Goal: Task Accomplishment & Management: Manage account settings

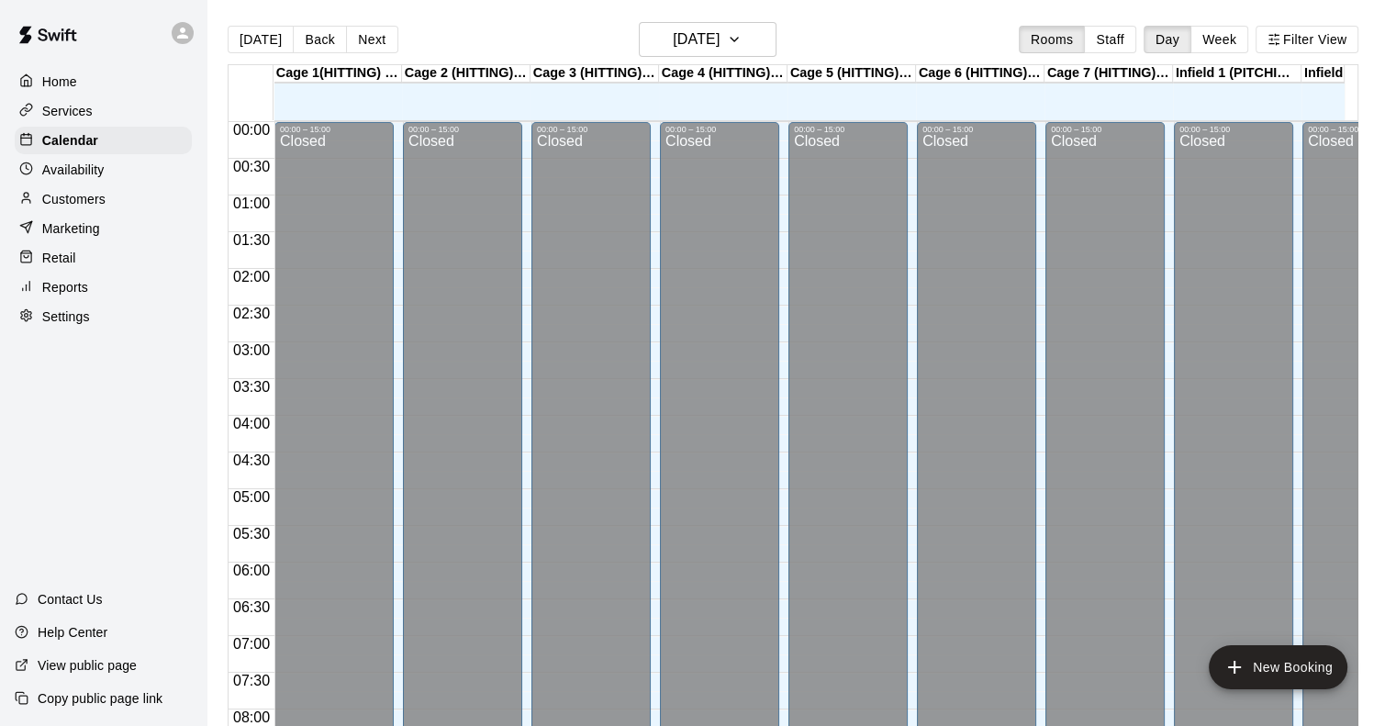
scroll to position [1022, 0]
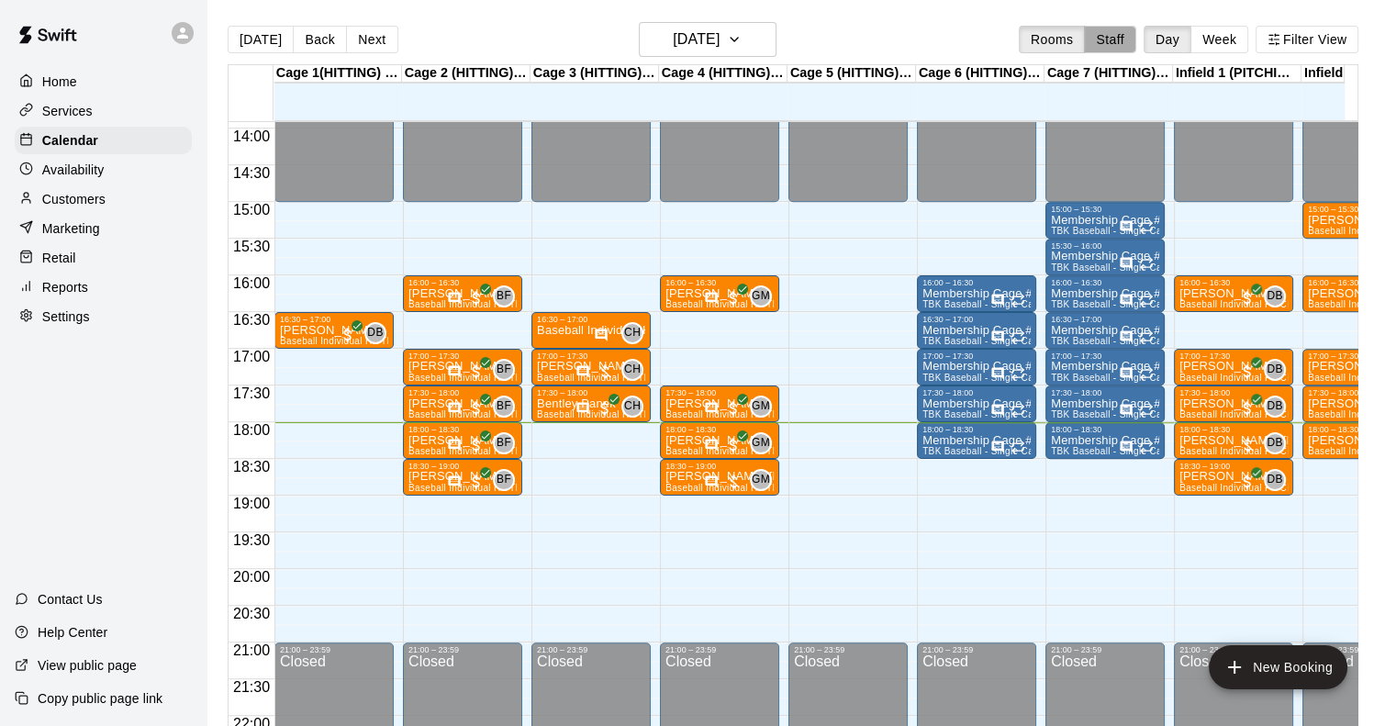
click at [1124, 30] on button "Staff" at bounding box center [1110, 40] width 52 height 28
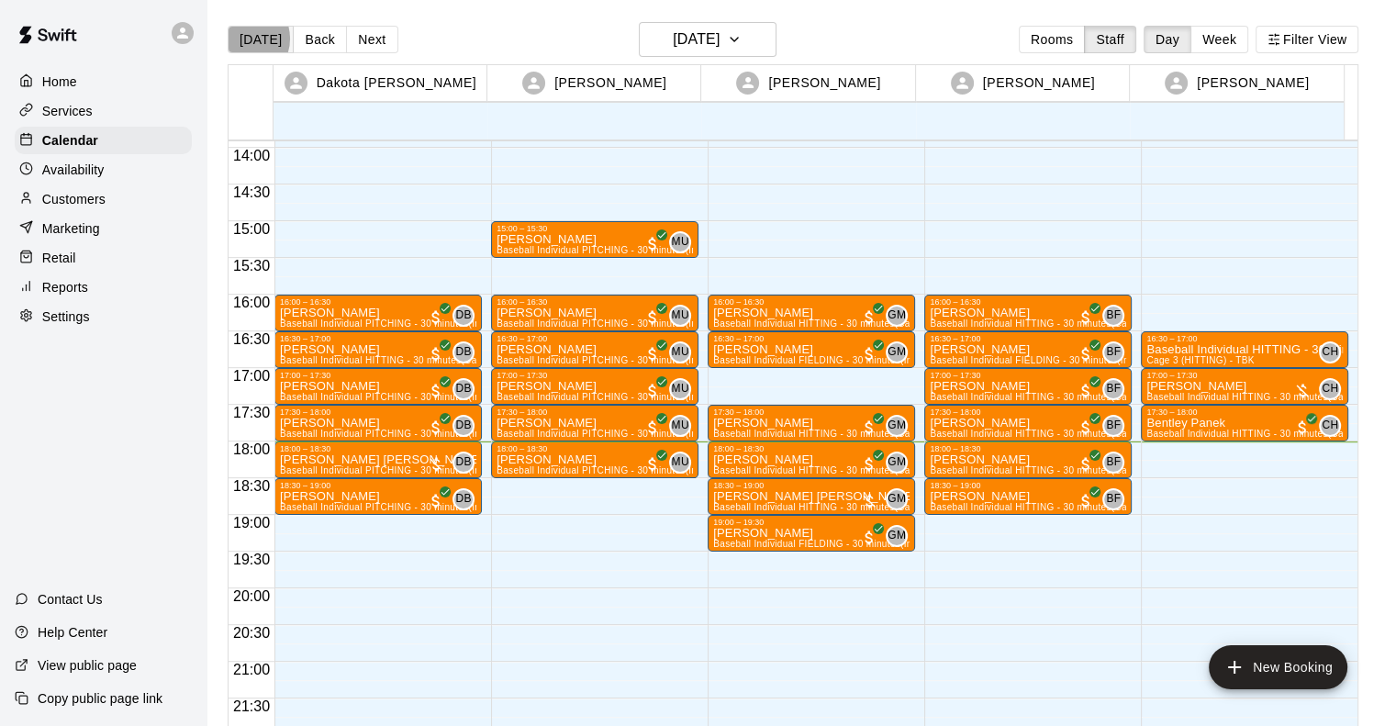
click at [242, 38] on button "[DATE]" at bounding box center [261, 40] width 66 height 28
click at [352, 447] on div "18:00 – 18:30" at bounding box center [378, 448] width 196 height 9
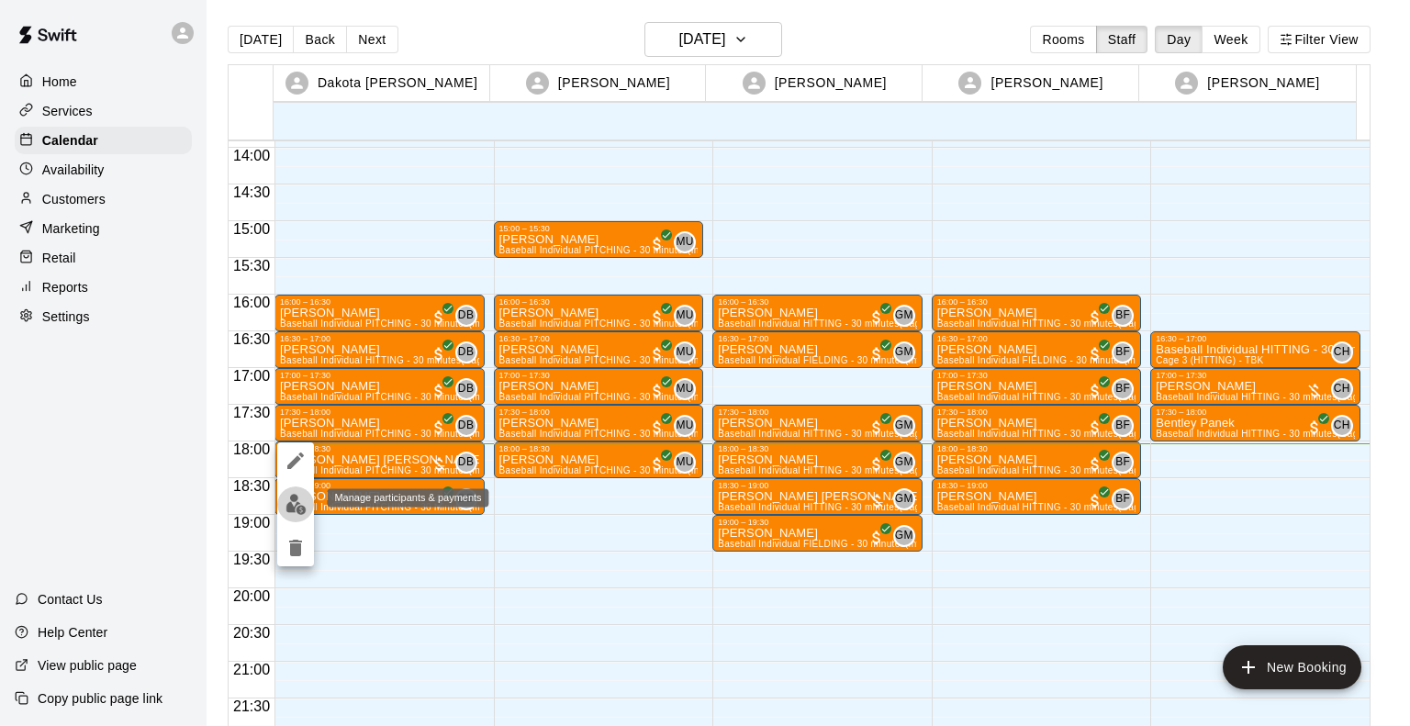
click at [293, 509] on img "edit" at bounding box center [295, 504] width 21 height 21
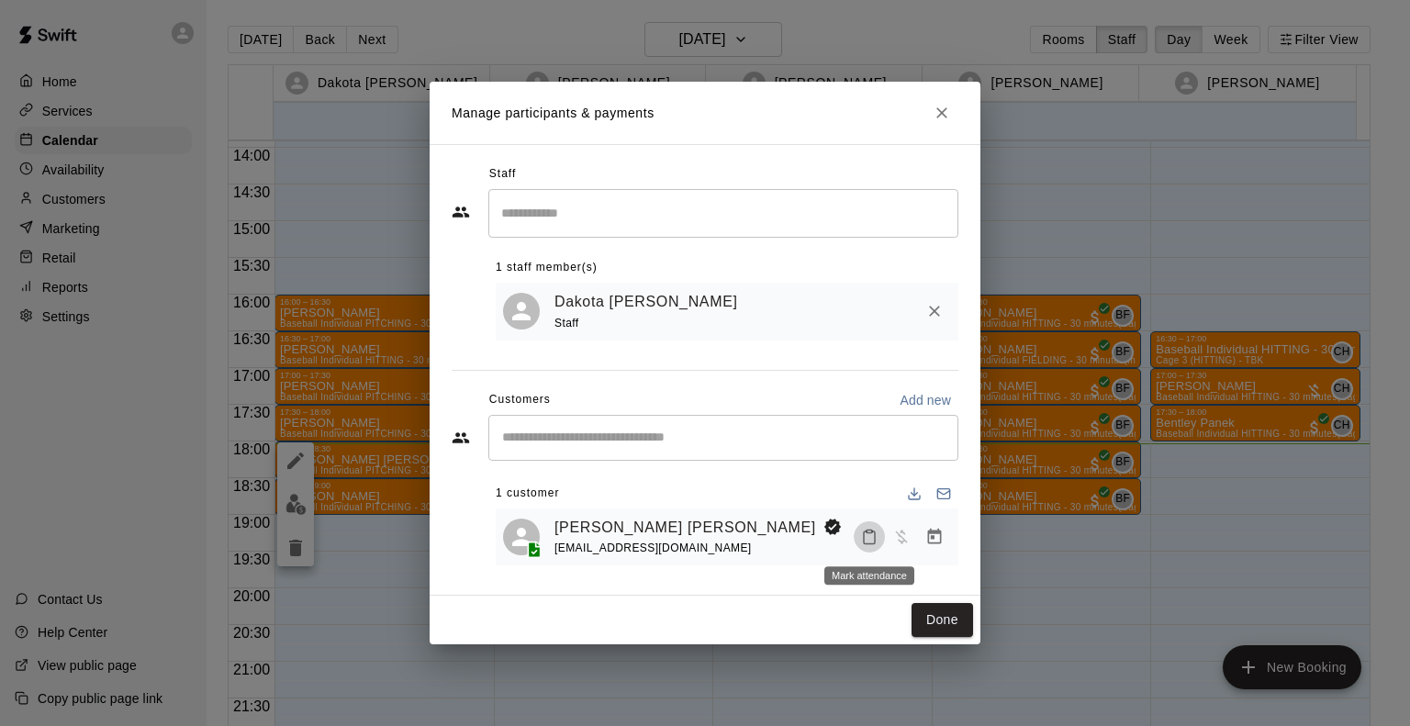
click at [865, 532] on icon "Mark attendance" at bounding box center [869, 538] width 11 height 13
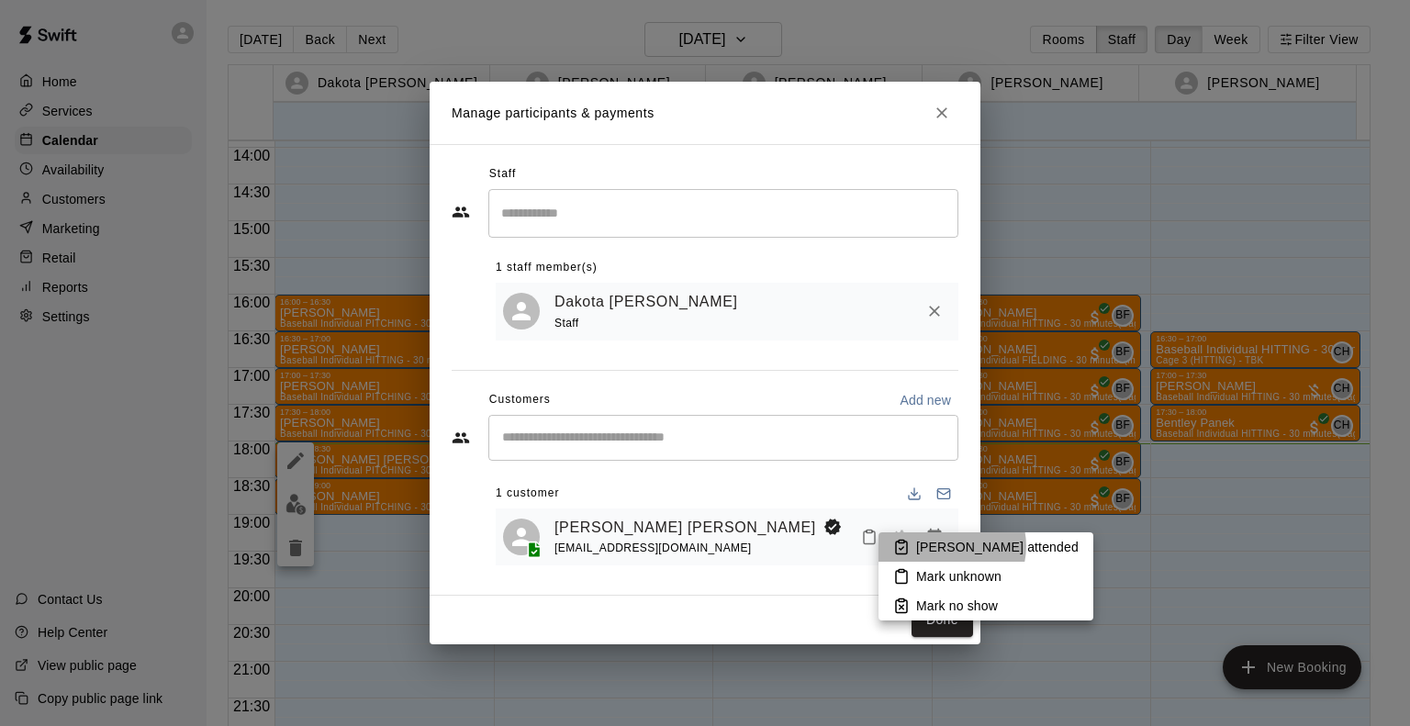
click at [951, 546] on p "[PERSON_NAME] attended" at bounding box center [997, 547] width 162 height 18
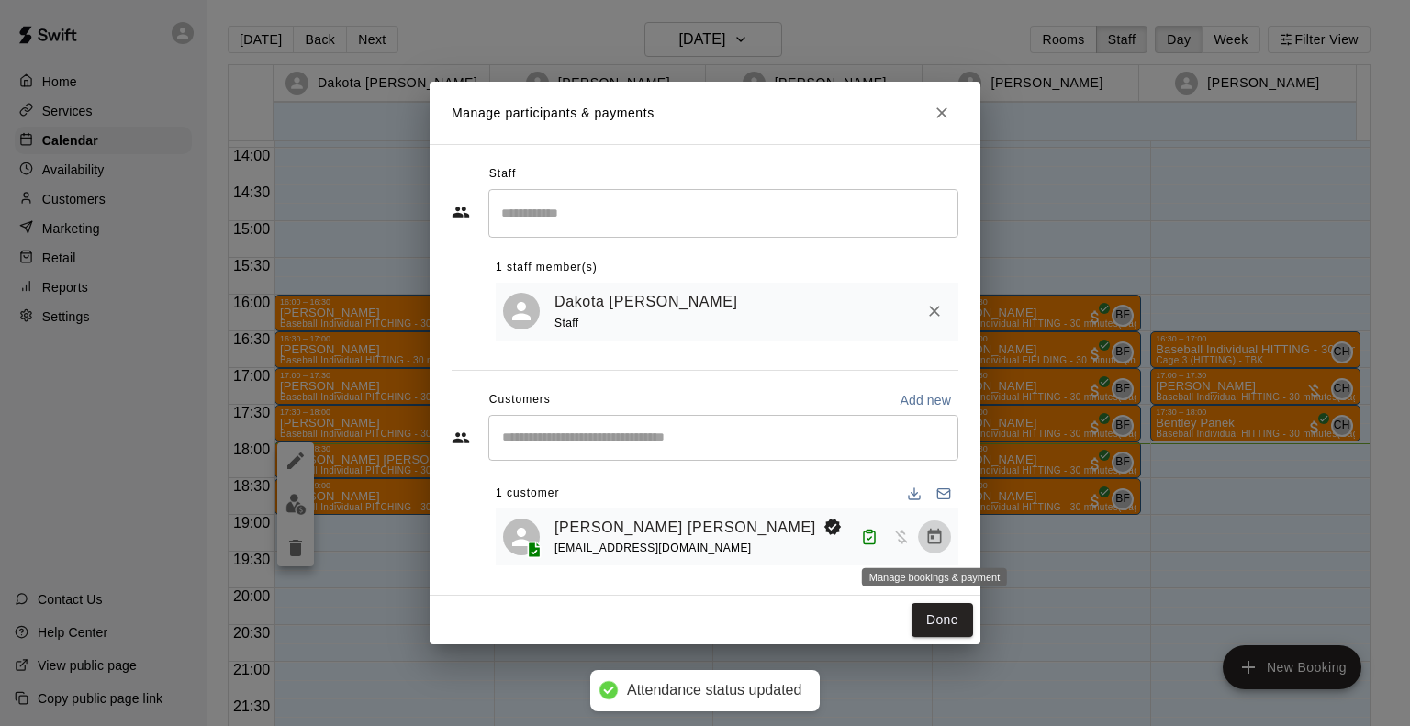
click at [939, 532] on icon "Manage bookings & payment" at bounding box center [935, 537] width 14 height 16
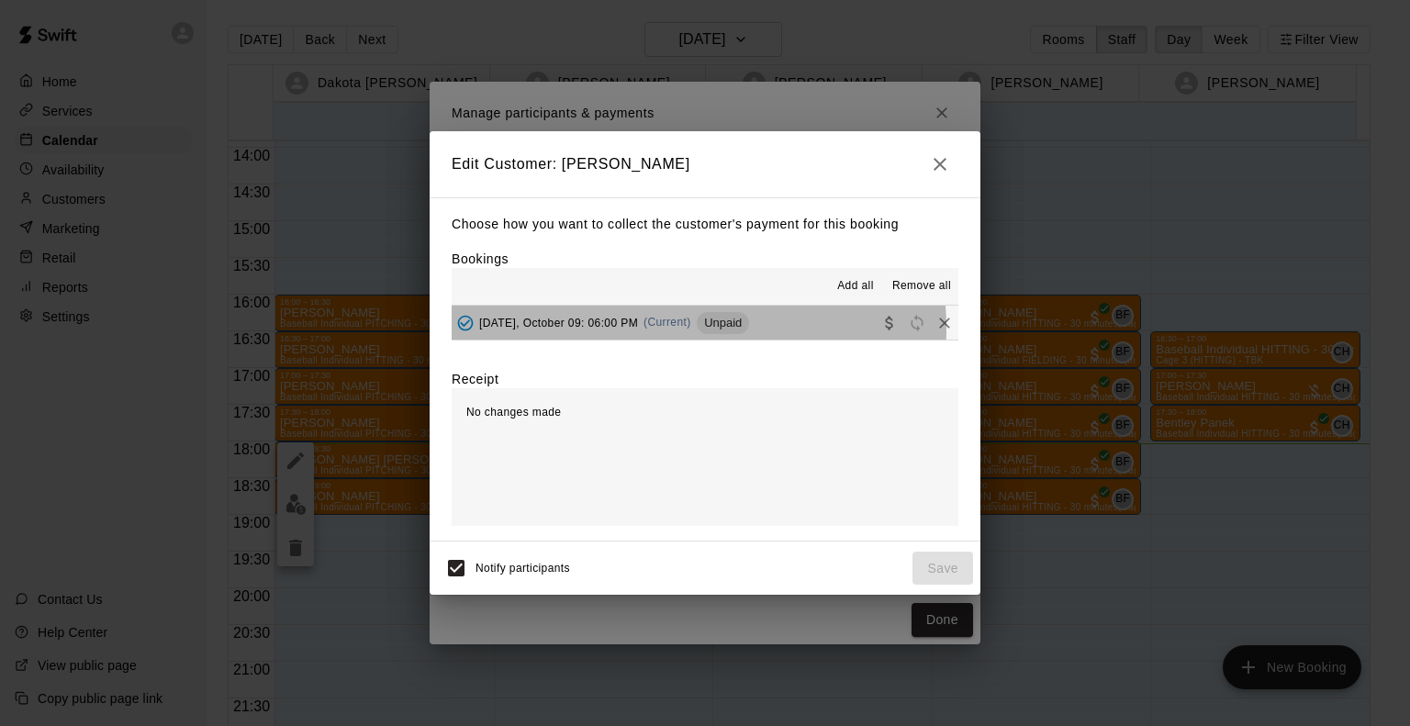
click at [660, 330] on div "[DATE], October 09: 06:00 PM (Current) Unpaid" at bounding box center [600, 323] width 297 height 28
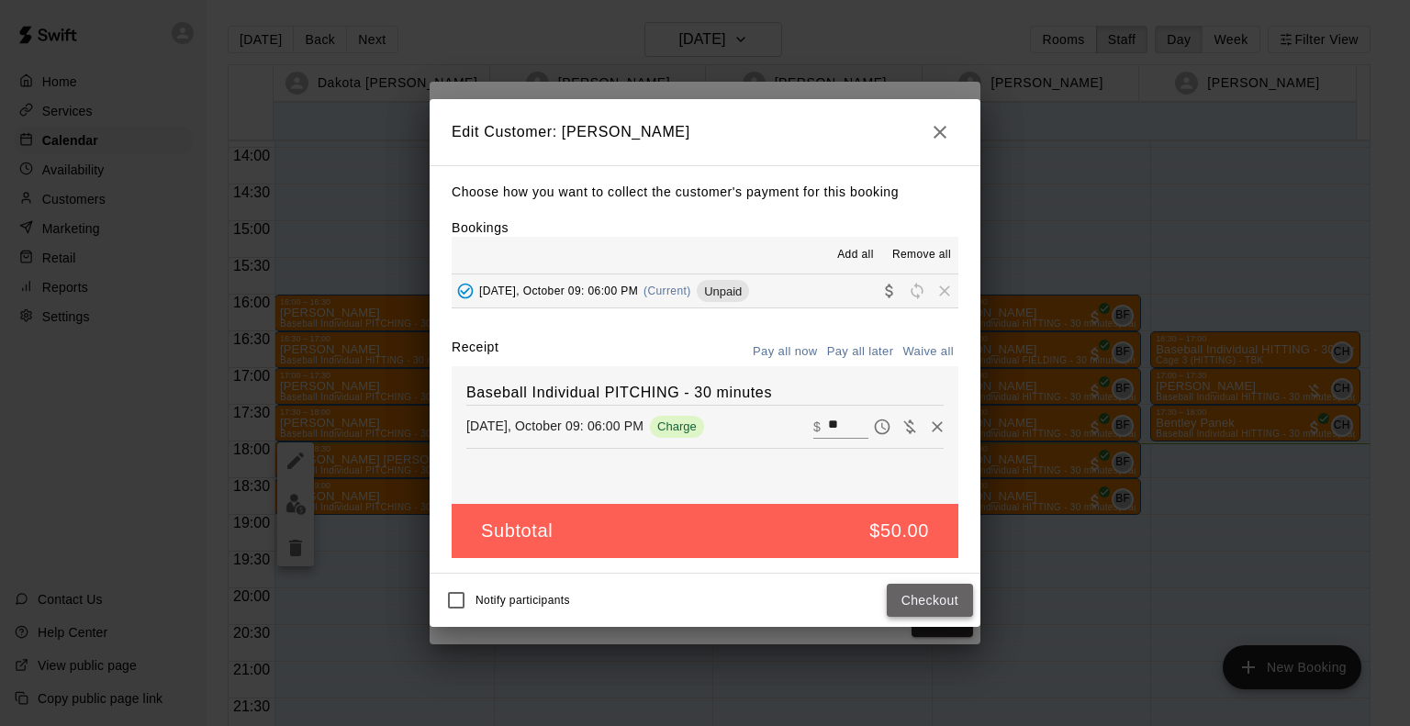
click at [955, 593] on button "Checkout" at bounding box center [930, 601] width 86 height 34
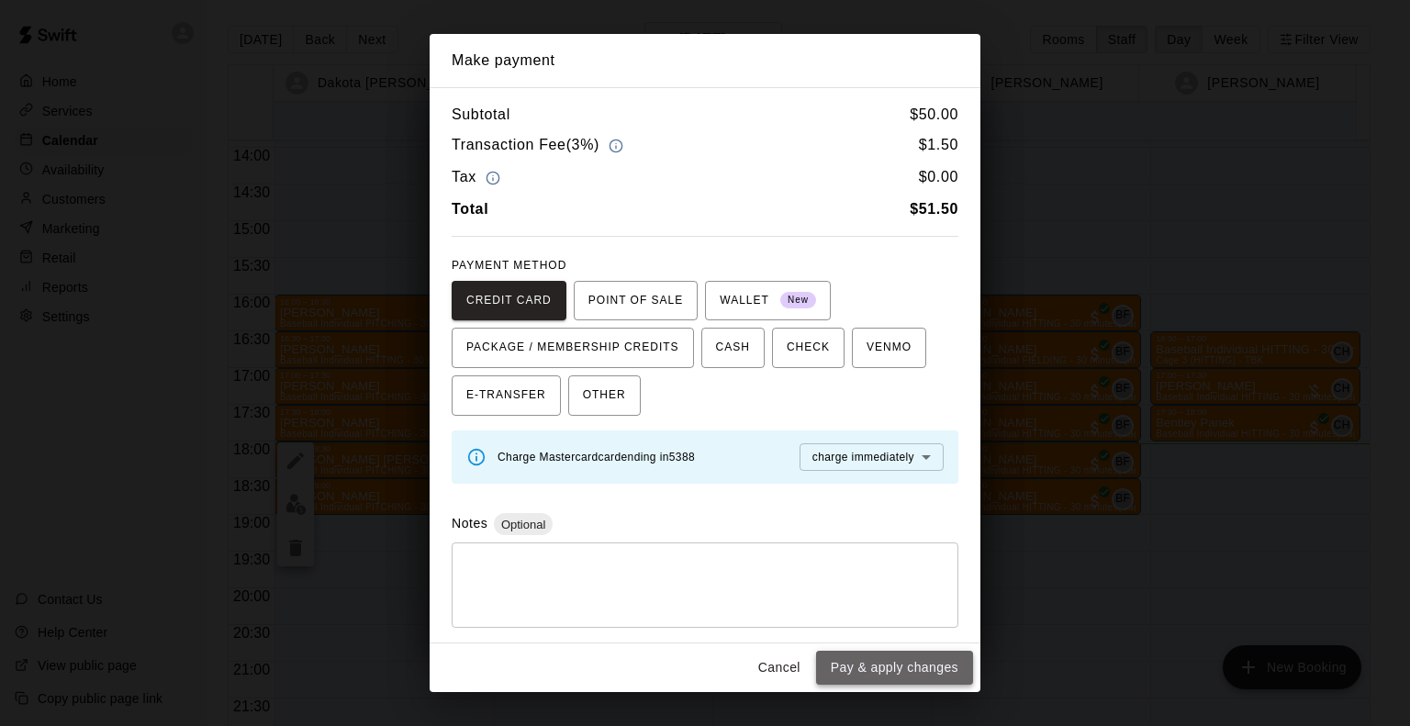
click at [914, 668] on button "Pay & apply changes" at bounding box center [894, 668] width 157 height 34
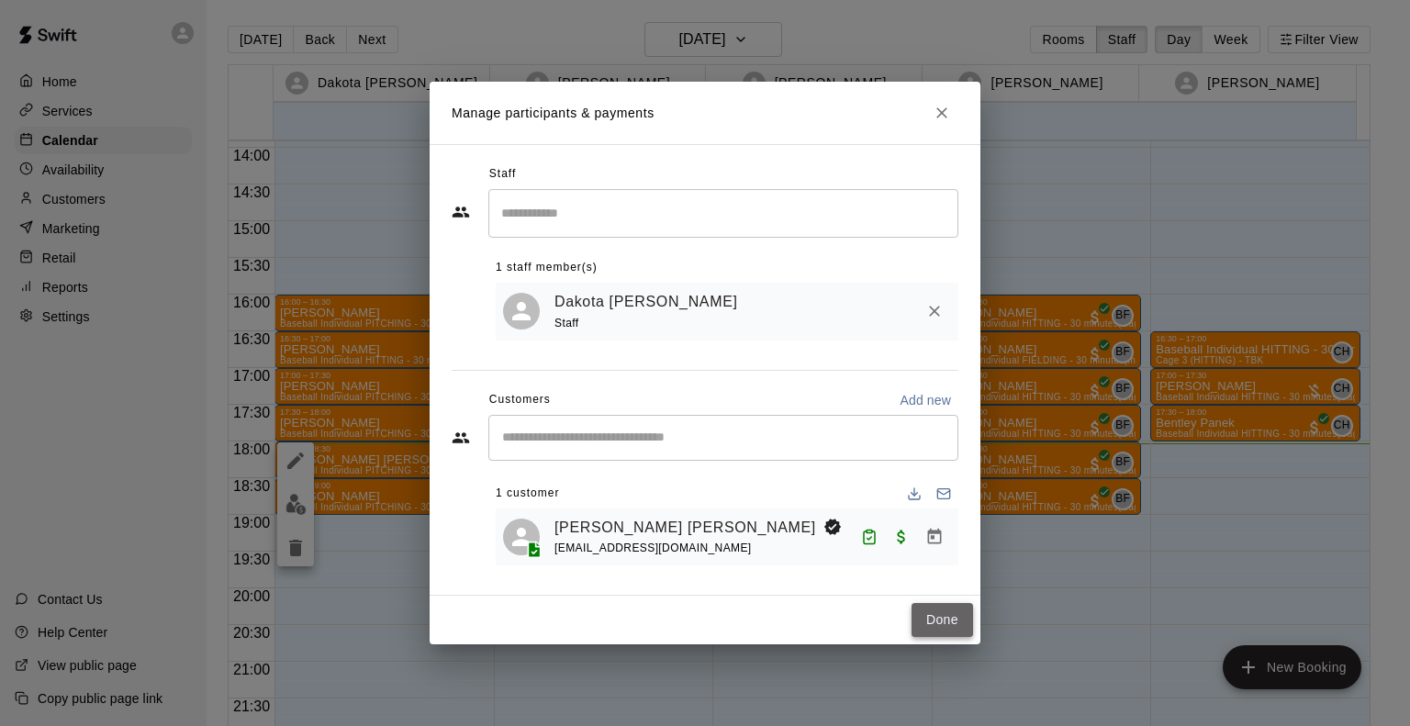
click at [936, 623] on button "Done" at bounding box center [943, 620] width 62 height 34
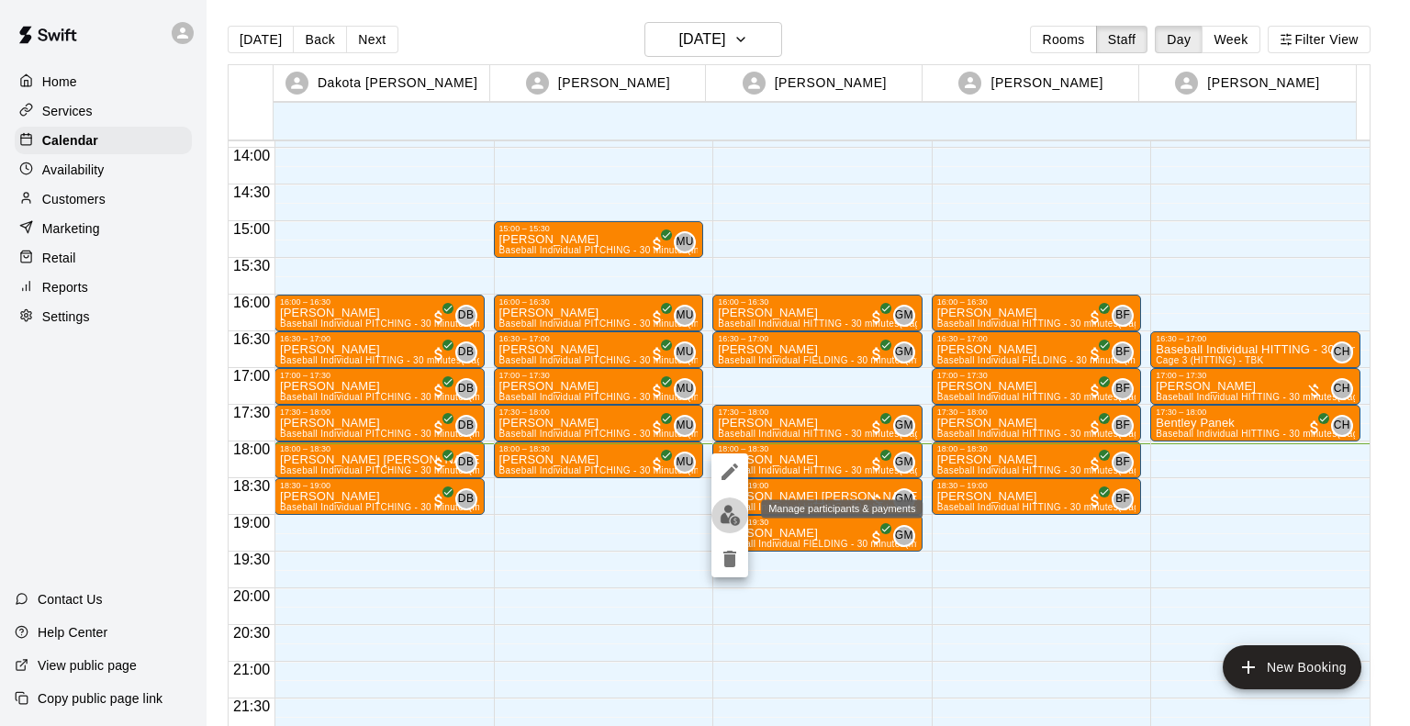
click at [730, 509] on img "edit" at bounding box center [730, 515] width 21 height 21
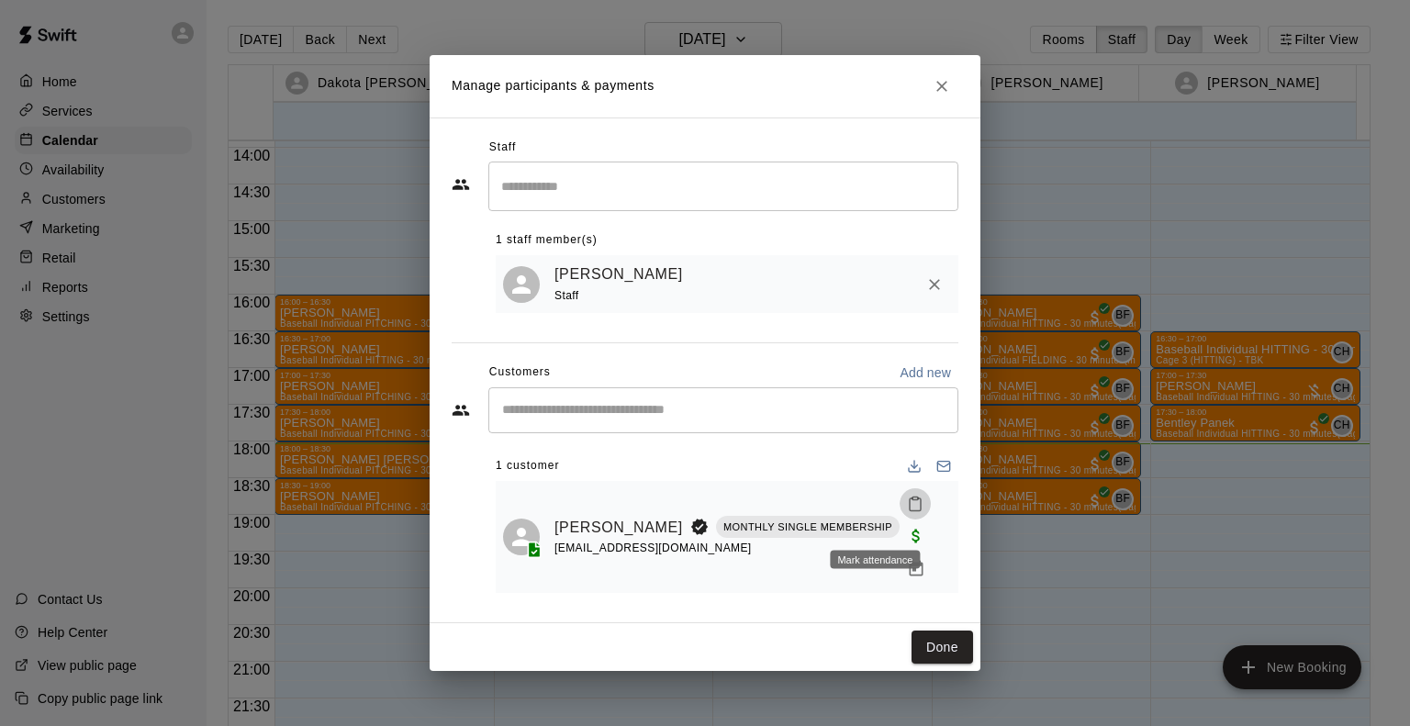
click at [907, 512] on icon "Mark attendance" at bounding box center [915, 504] width 17 height 17
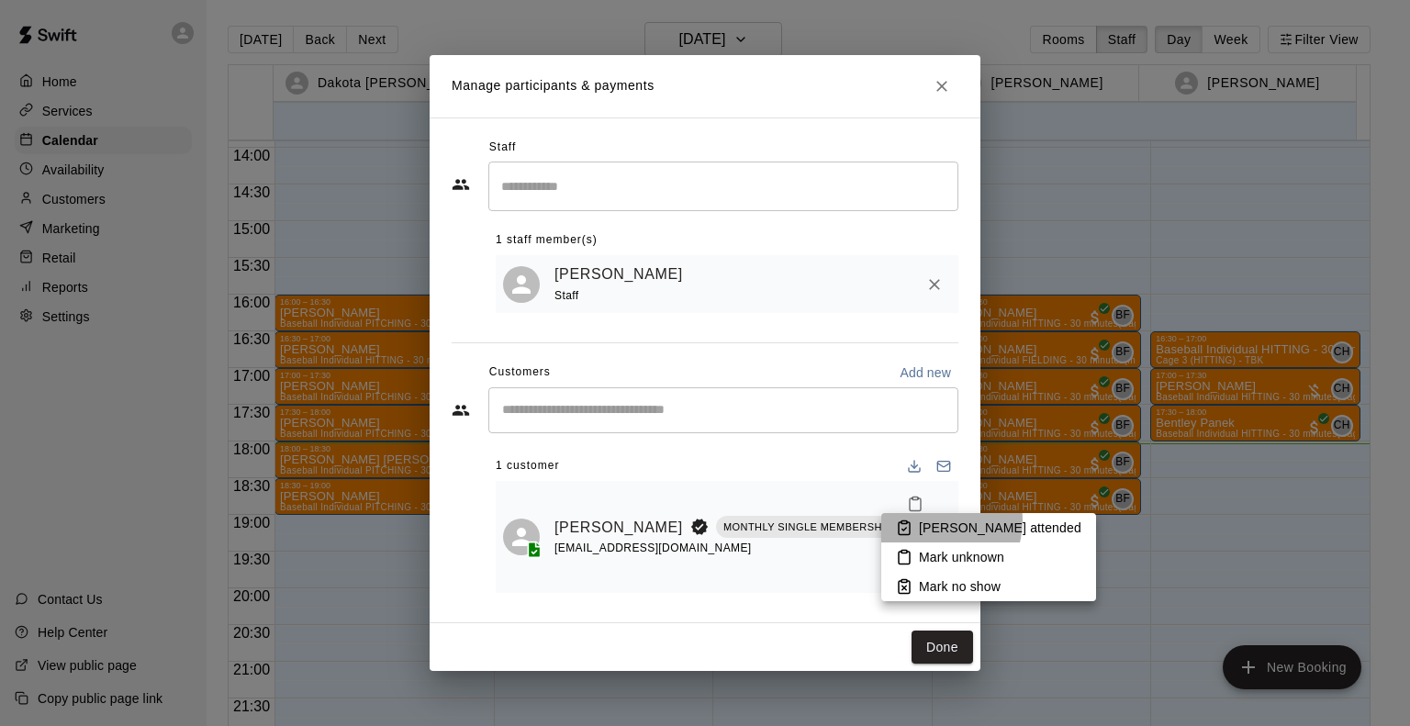
click at [934, 520] on p "[PERSON_NAME] attended" at bounding box center [1000, 528] width 162 height 18
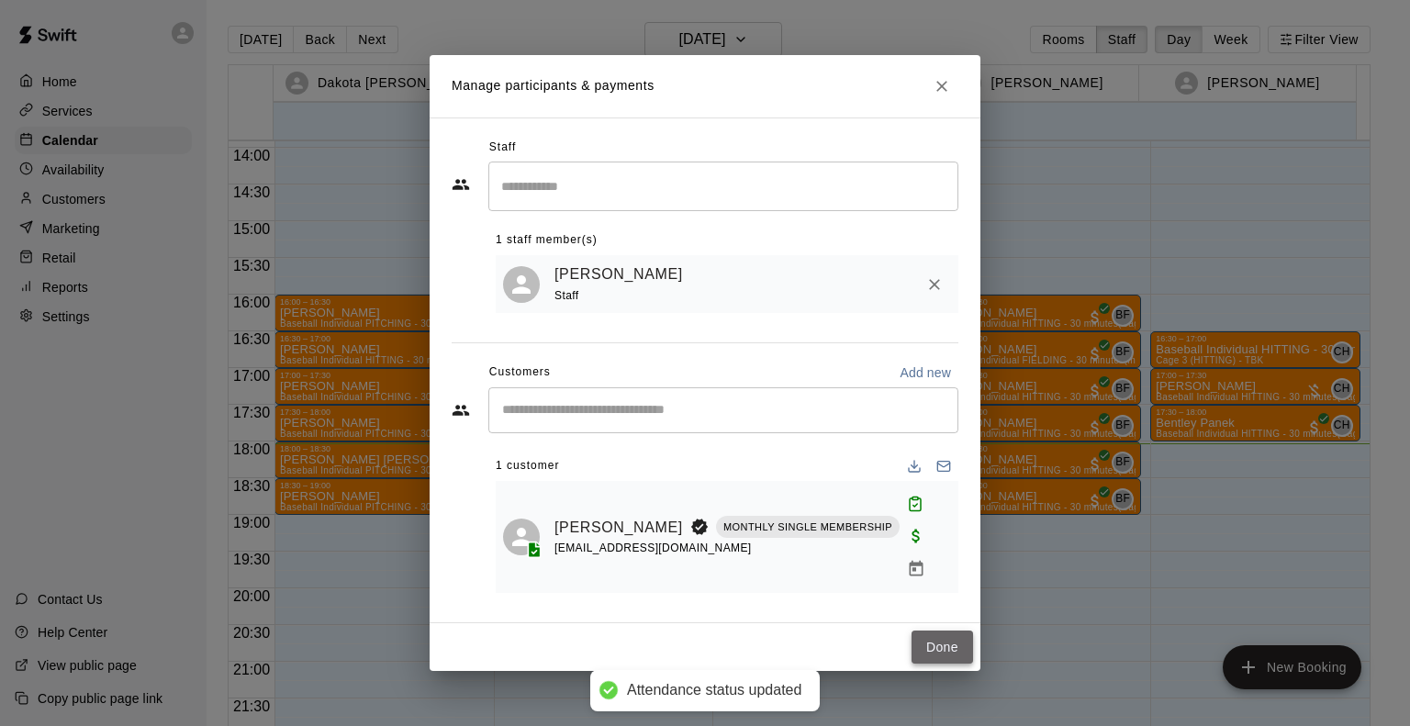
click at [940, 631] on button "Done" at bounding box center [943, 648] width 62 height 34
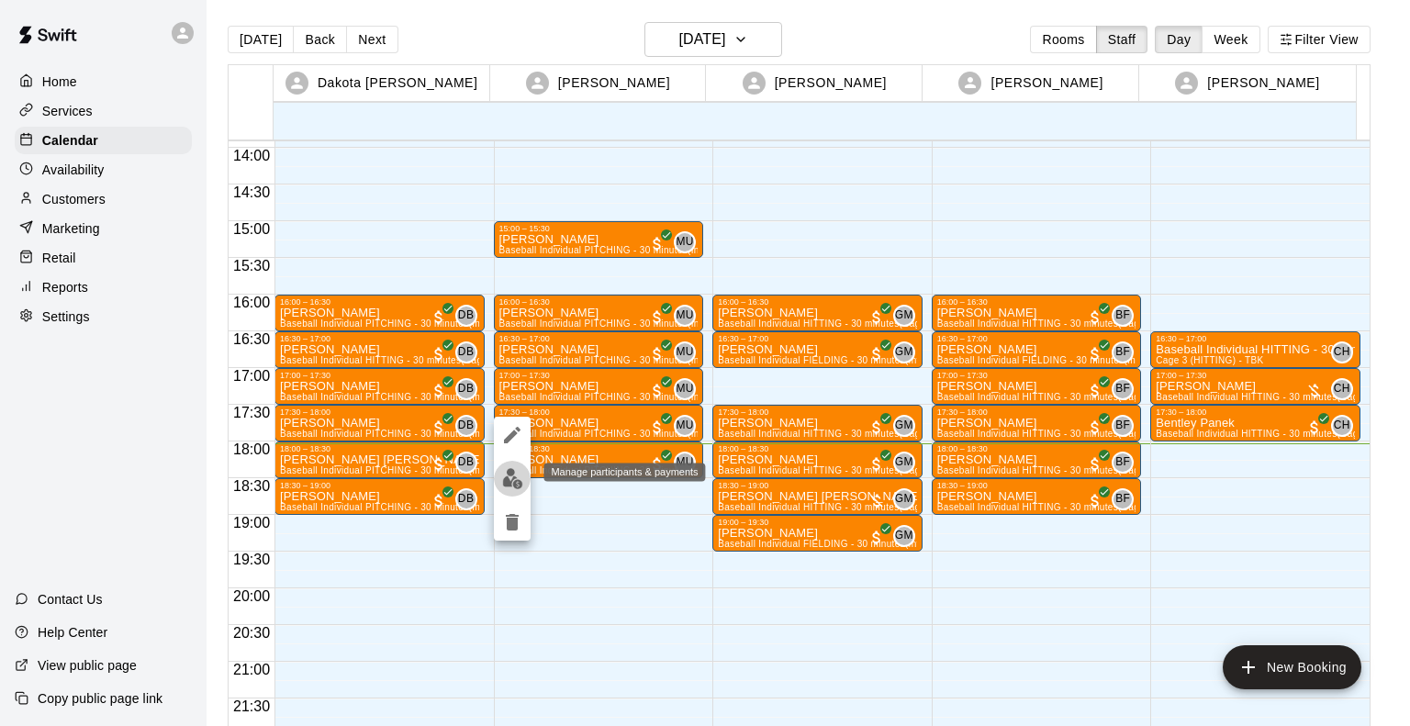
click at [518, 476] on img "edit" at bounding box center [512, 478] width 21 height 21
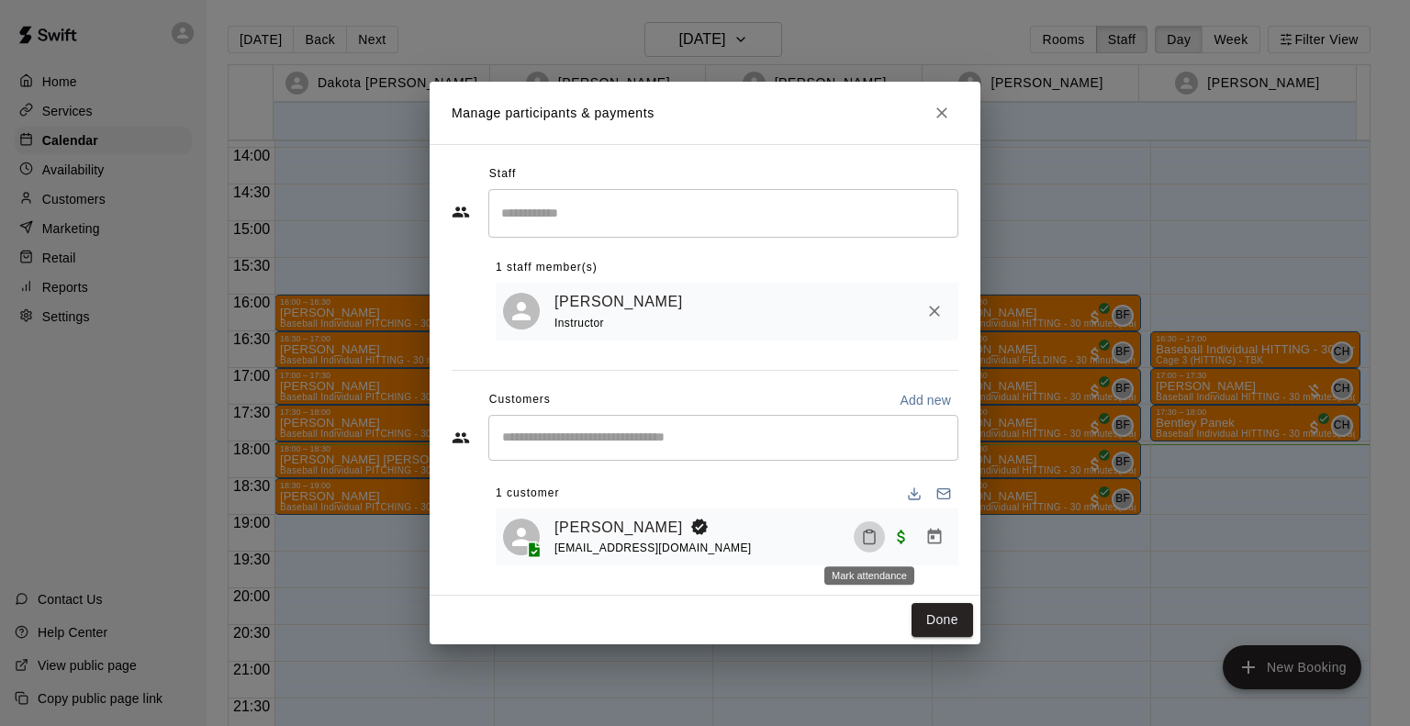
click at [866, 531] on icon "Mark attendance" at bounding box center [869, 537] width 17 height 17
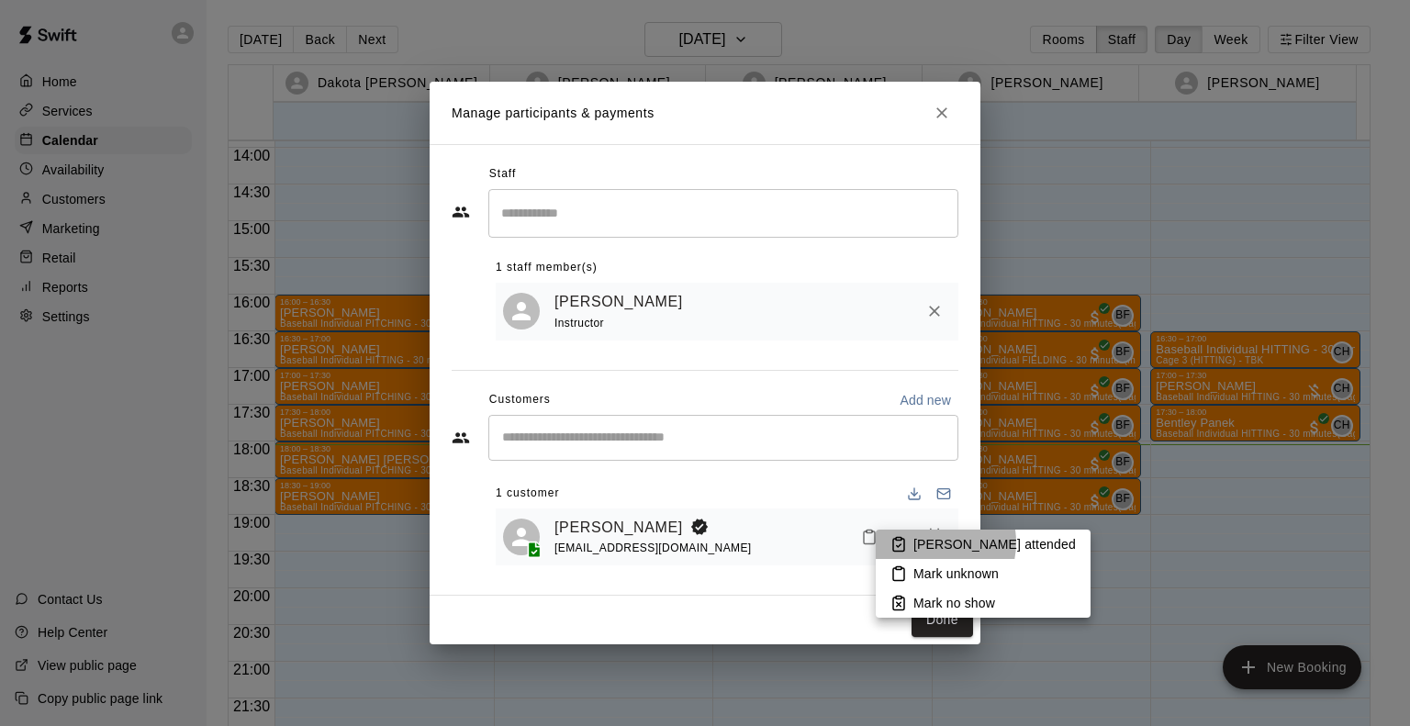
click at [928, 543] on p "[PERSON_NAME] attended" at bounding box center [994, 544] width 162 height 18
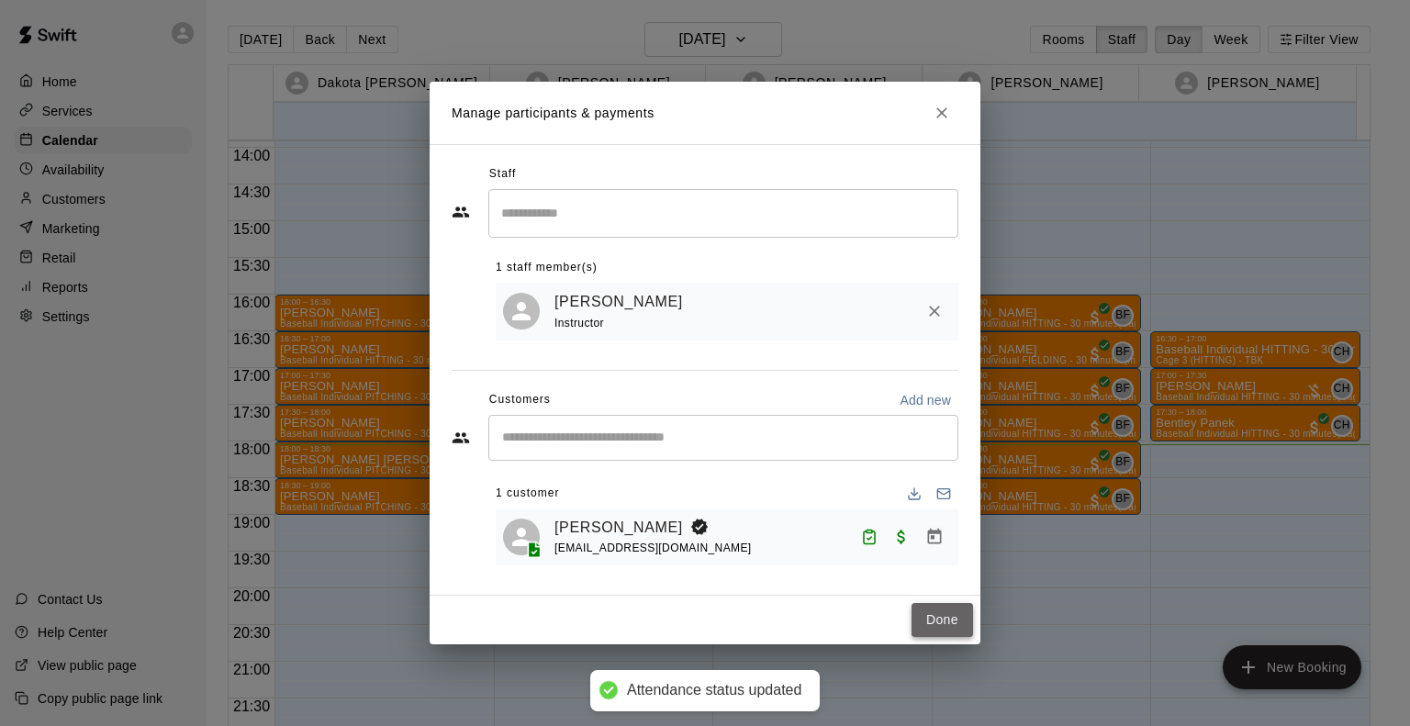
click at [919, 625] on button "Done" at bounding box center [943, 620] width 62 height 34
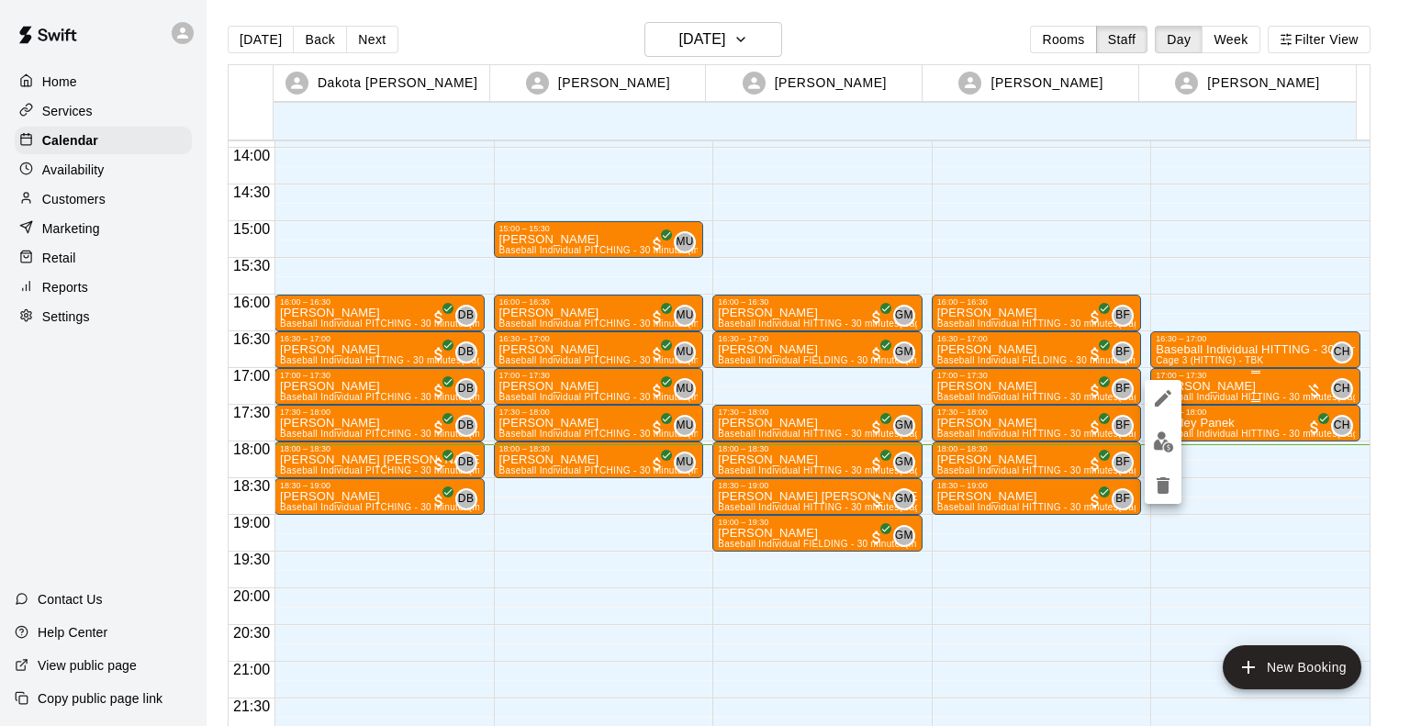
click at [1248, 383] on div at bounding box center [705, 363] width 1410 height 726
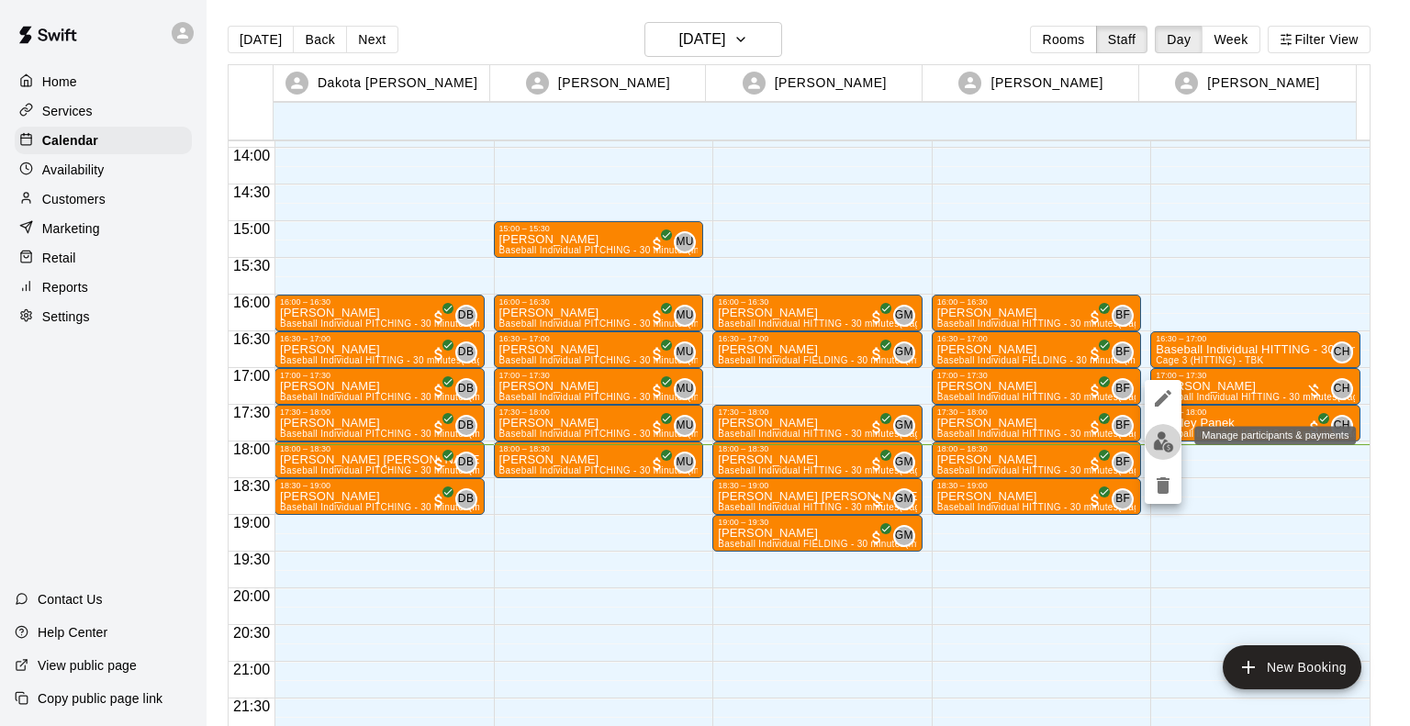
click at [1168, 435] on img "edit" at bounding box center [1163, 441] width 21 height 21
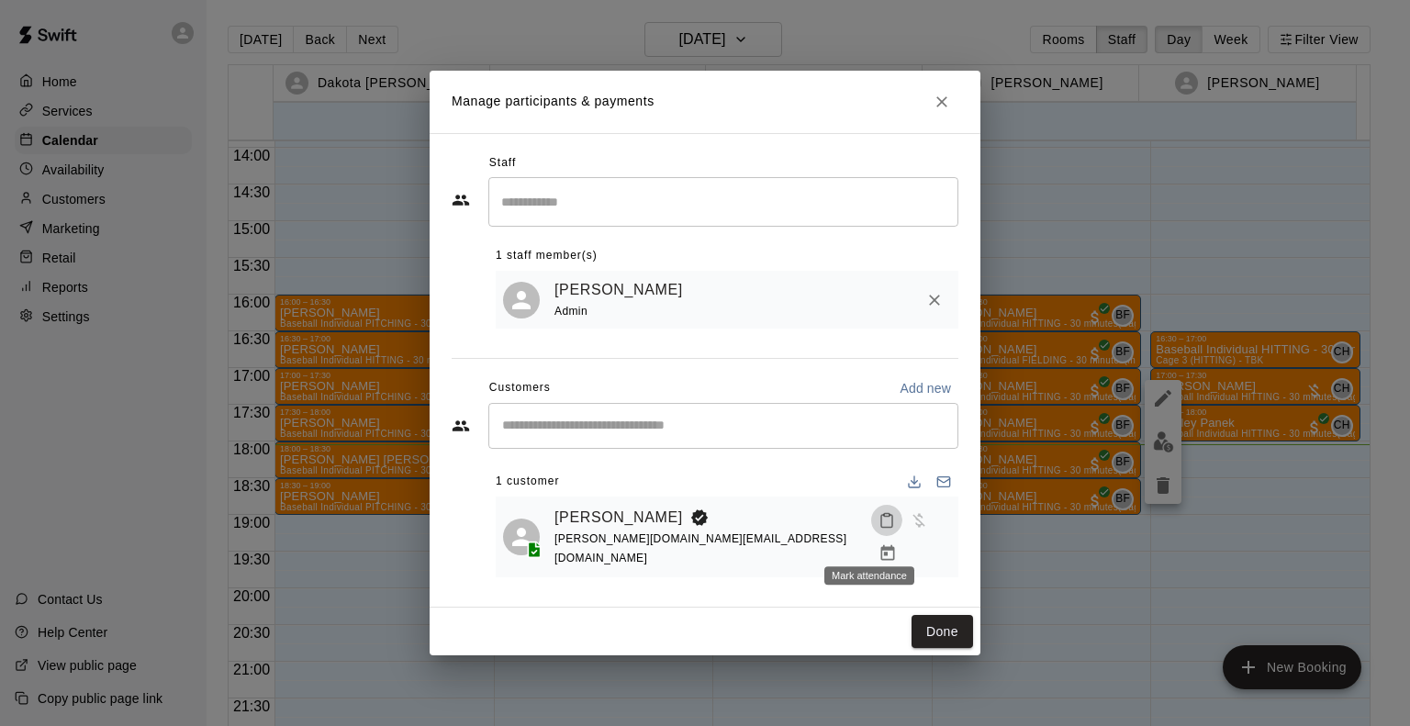
click at [879, 529] on icon "Mark attendance" at bounding box center [887, 520] width 17 height 17
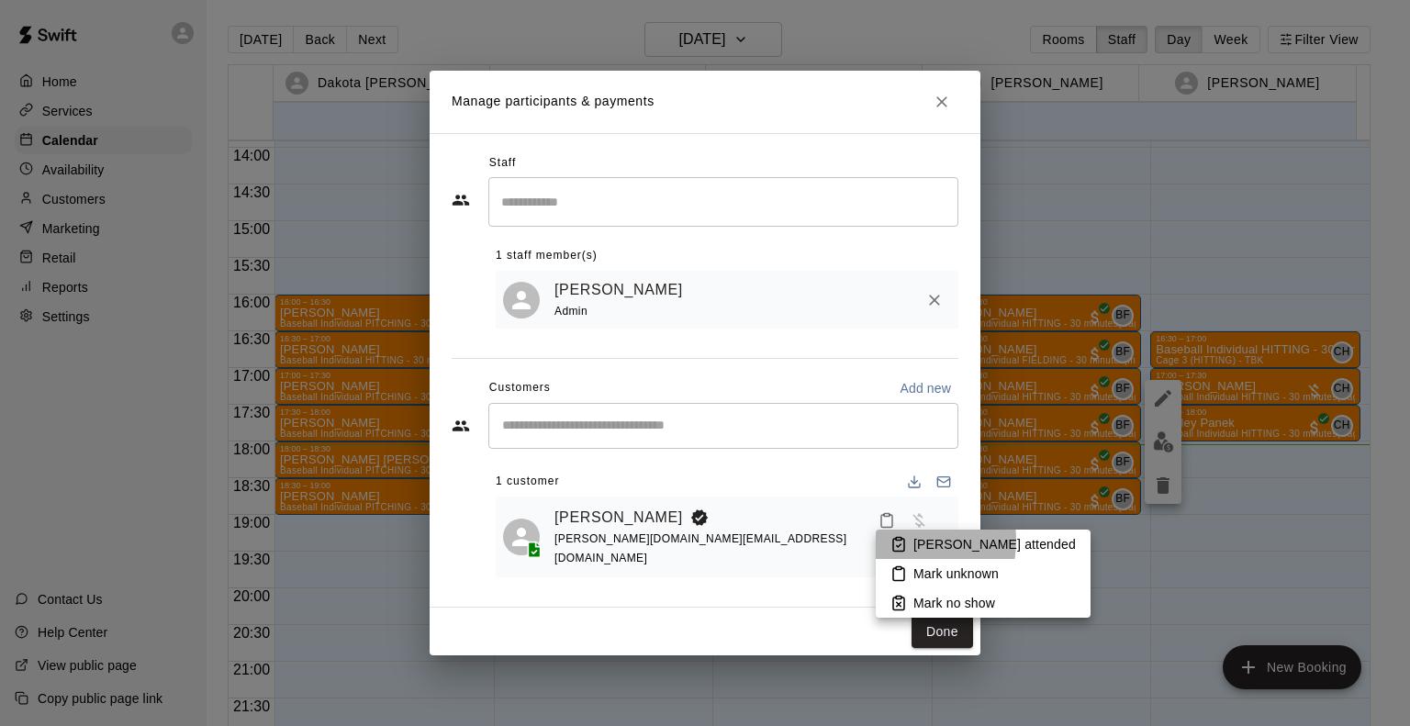
click at [900, 541] on icon at bounding box center [898, 544] width 17 height 17
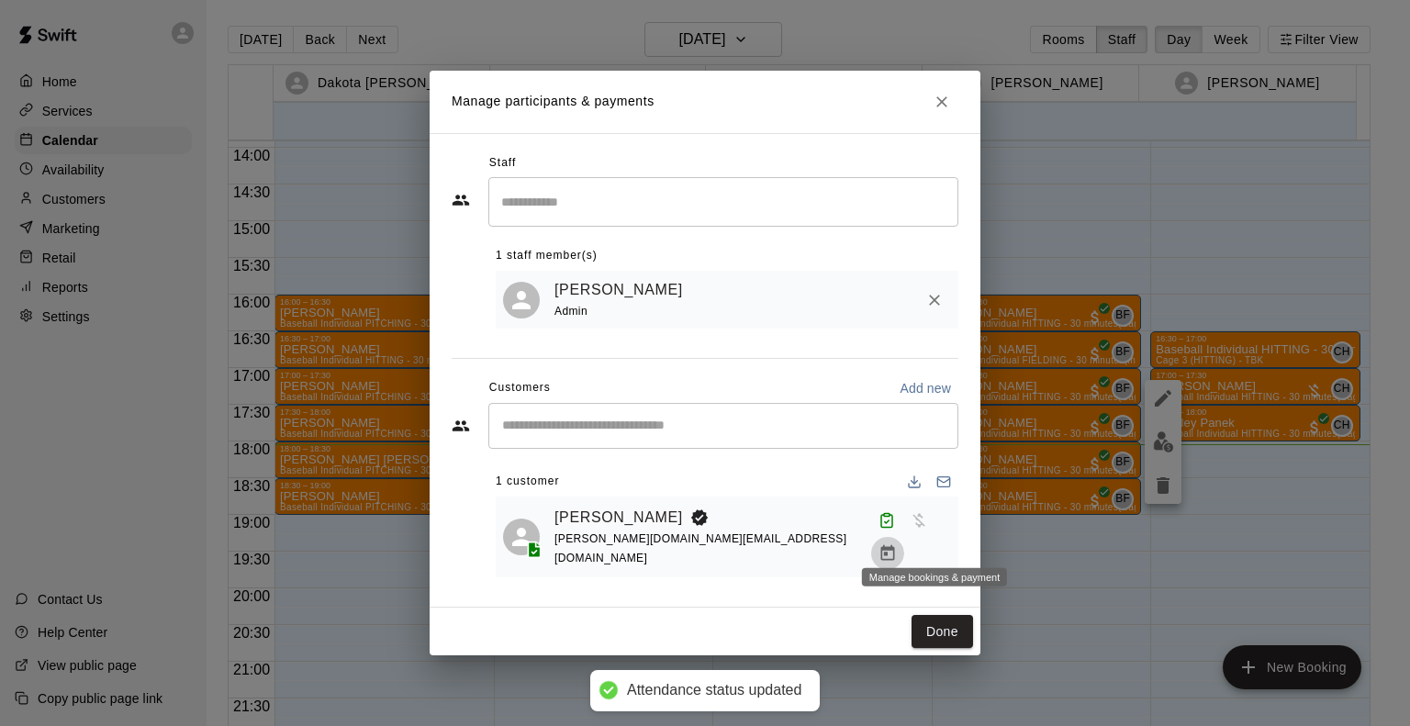
click at [894, 545] on icon "Manage bookings & payment" at bounding box center [887, 553] width 14 height 16
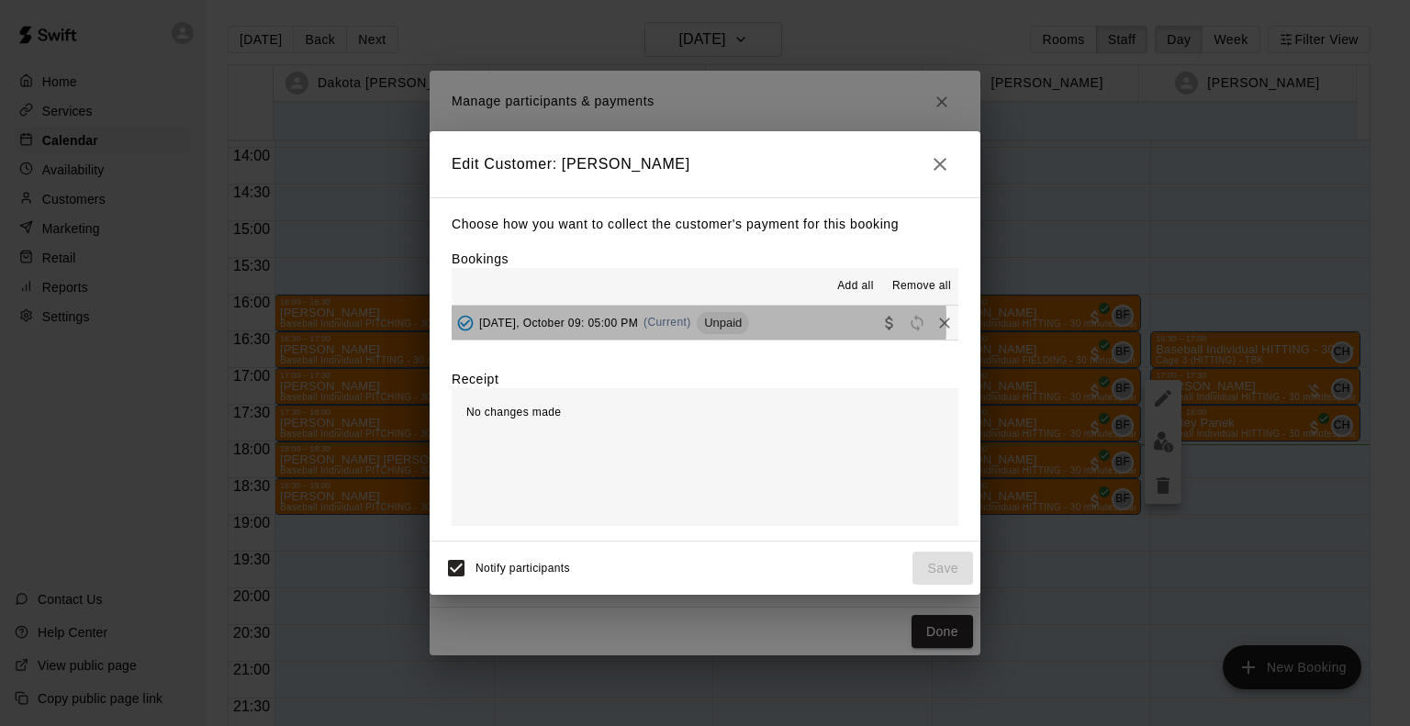
click at [588, 322] on span "[DATE], October 09: 05:00 PM" at bounding box center [558, 322] width 159 height 13
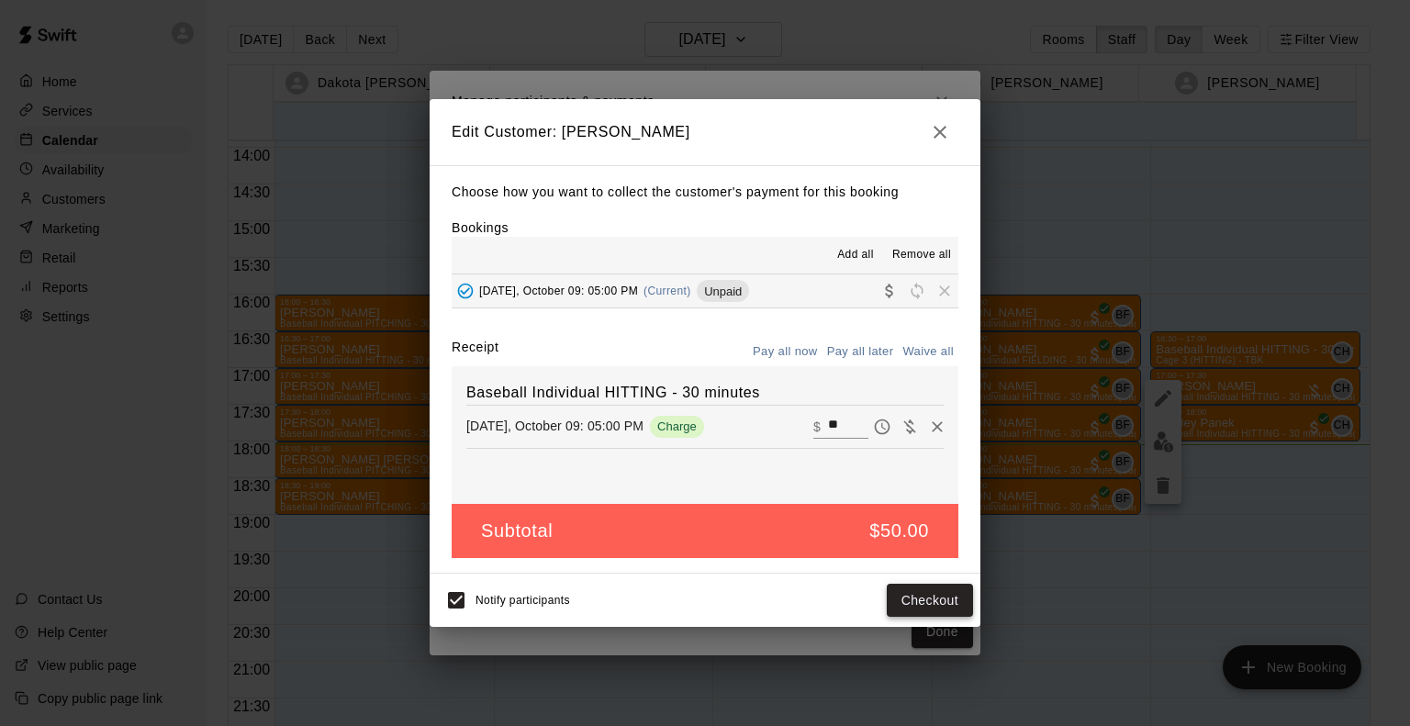
click at [923, 612] on button "Checkout" at bounding box center [930, 601] width 86 height 34
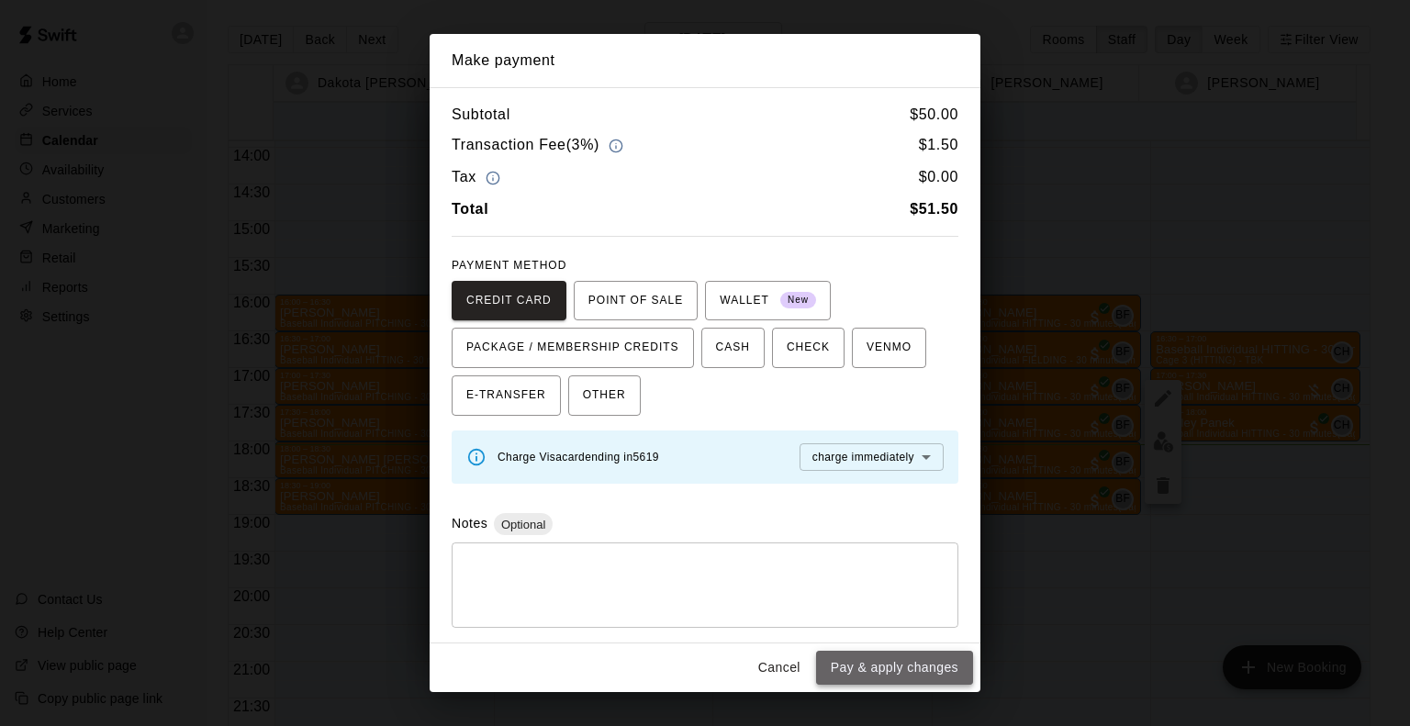
click at [929, 660] on button "Pay & apply changes" at bounding box center [894, 668] width 157 height 34
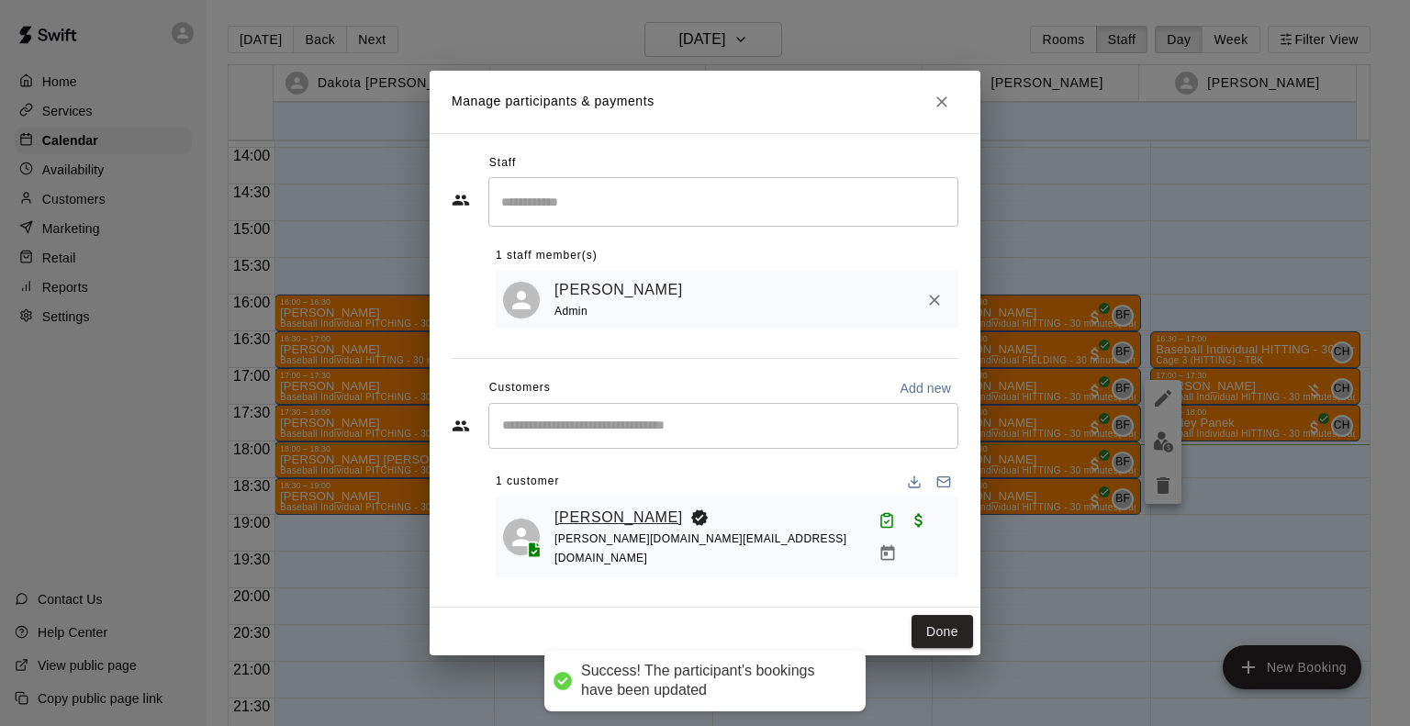
click at [602, 530] on link "[PERSON_NAME]" at bounding box center [618, 518] width 129 height 24
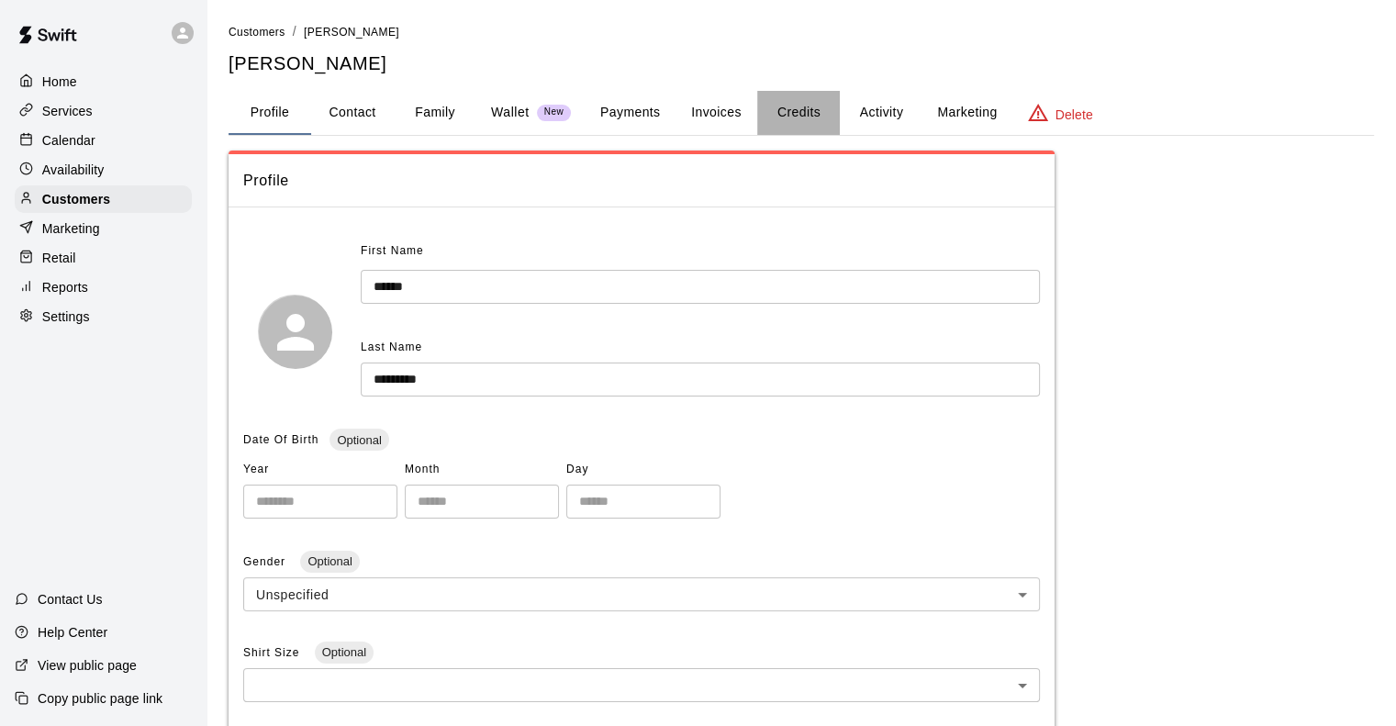
click at [792, 109] on button "Credits" at bounding box center [798, 113] width 83 height 44
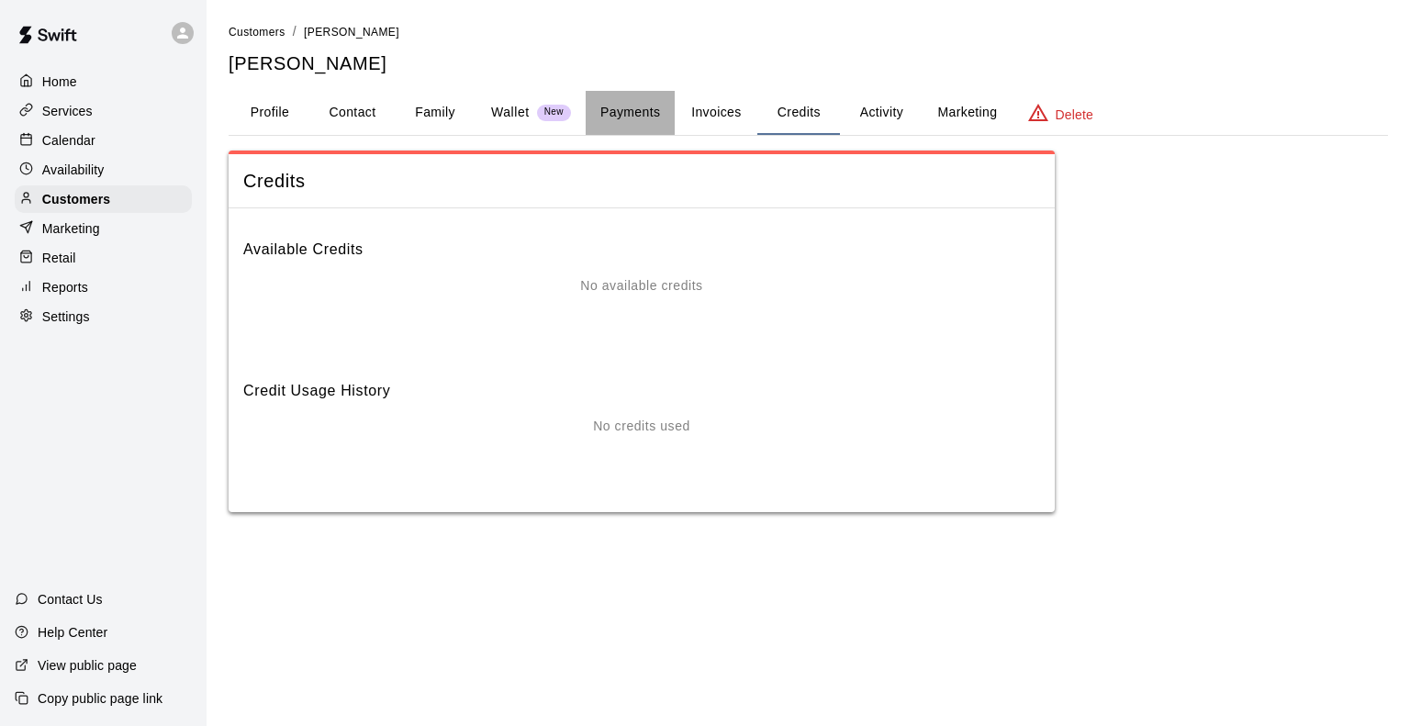
click at [632, 95] on button "Payments" at bounding box center [630, 113] width 89 height 44
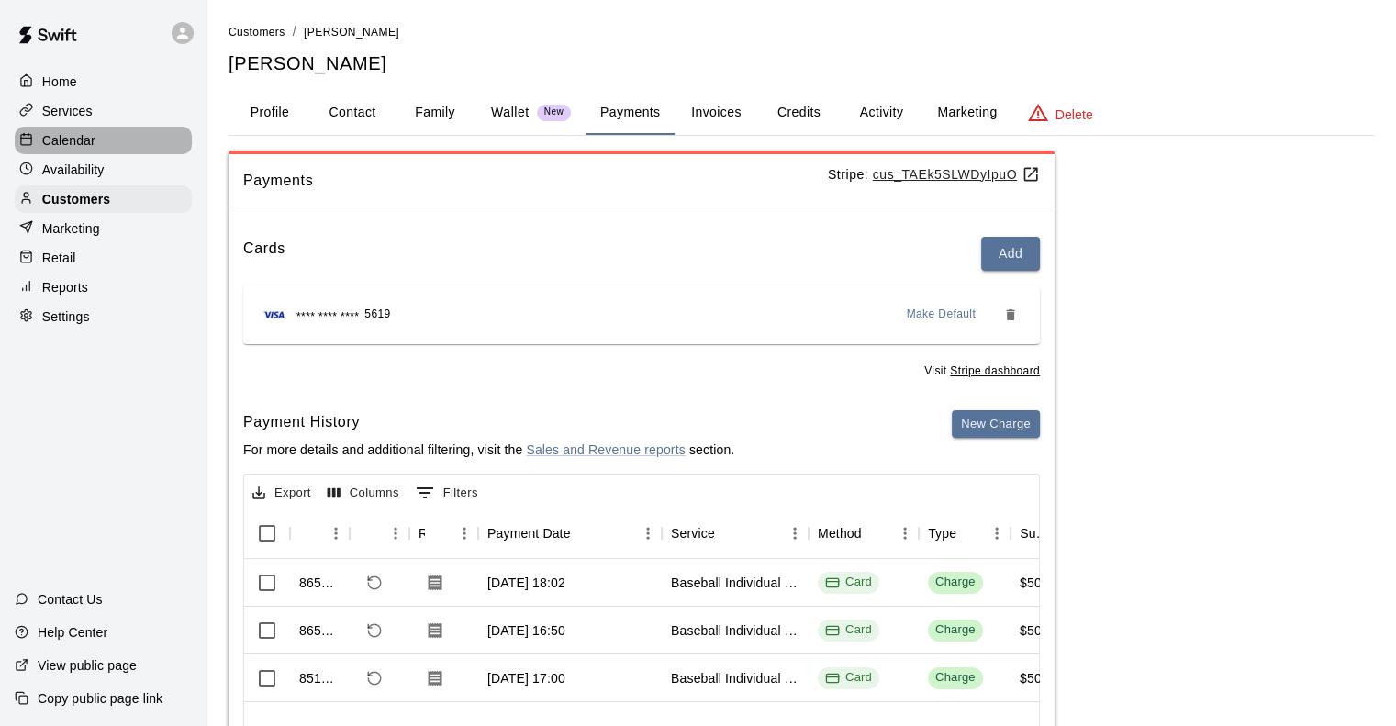
click at [70, 138] on p "Calendar" at bounding box center [68, 140] width 53 height 18
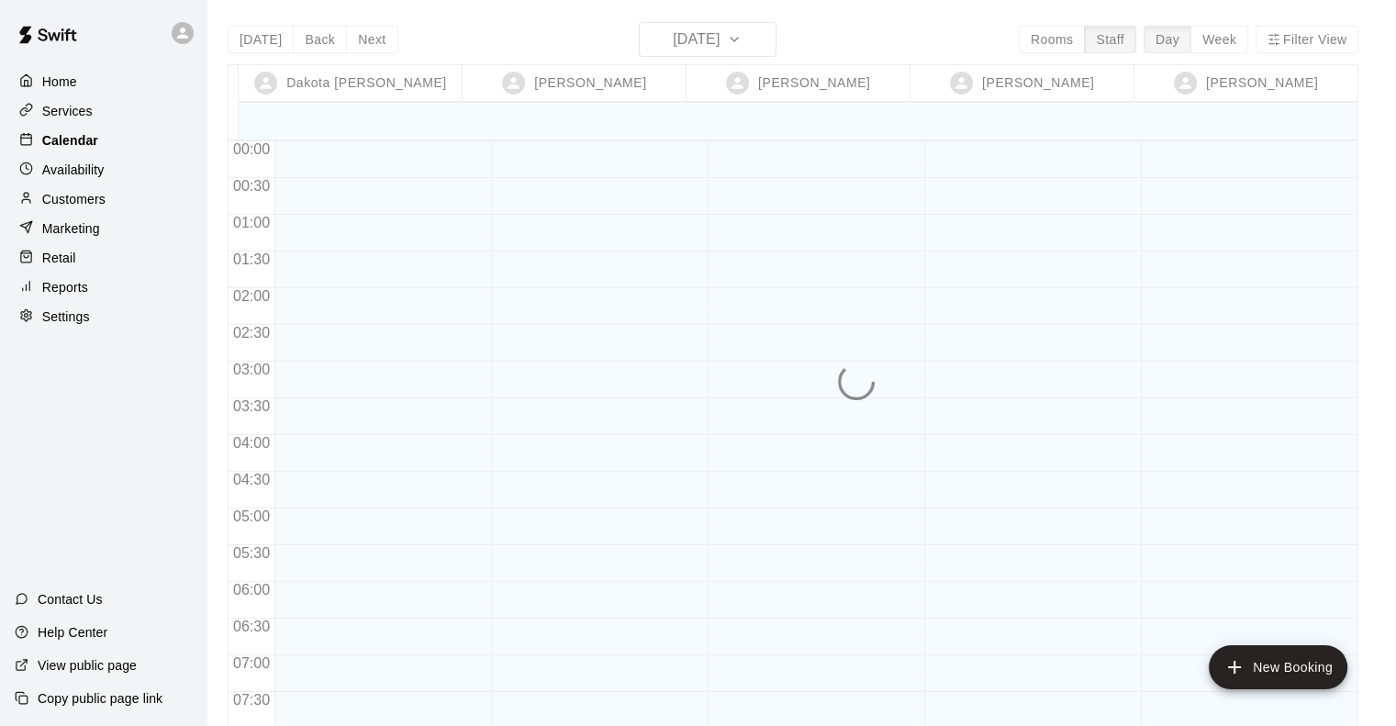
scroll to position [1155, 0]
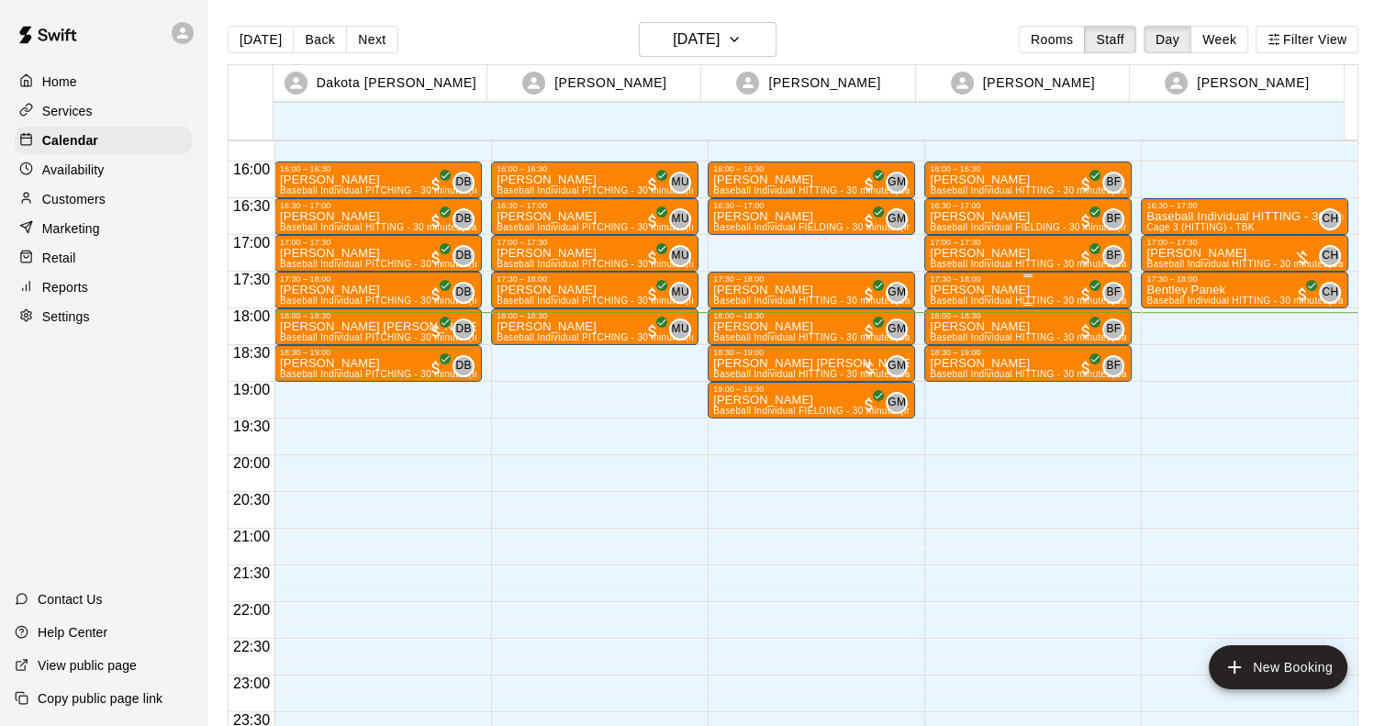
click at [947, 290] on p "[PERSON_NAME]" at bounding box center [1028, 290] width 196 height 0
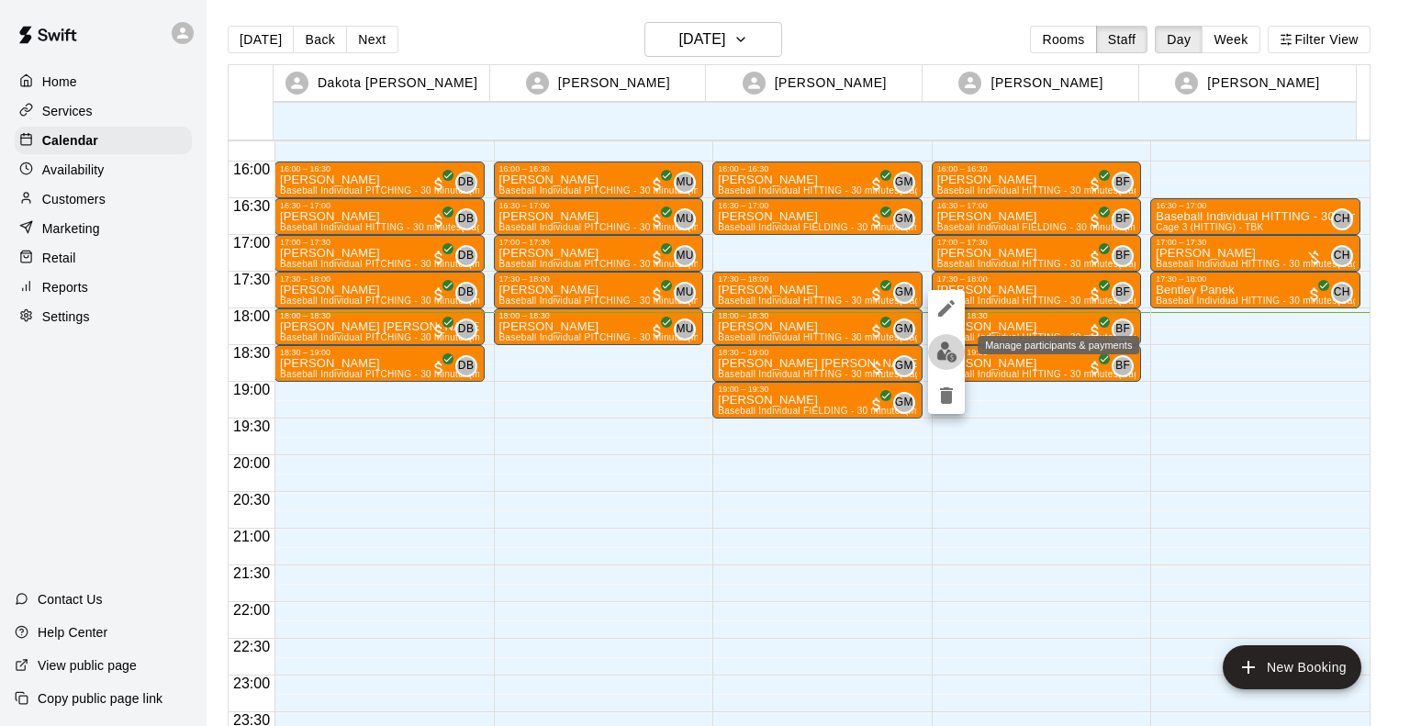
click at [947, 349] on img "edit" at bounding box center [946, 351] width 21 height 21
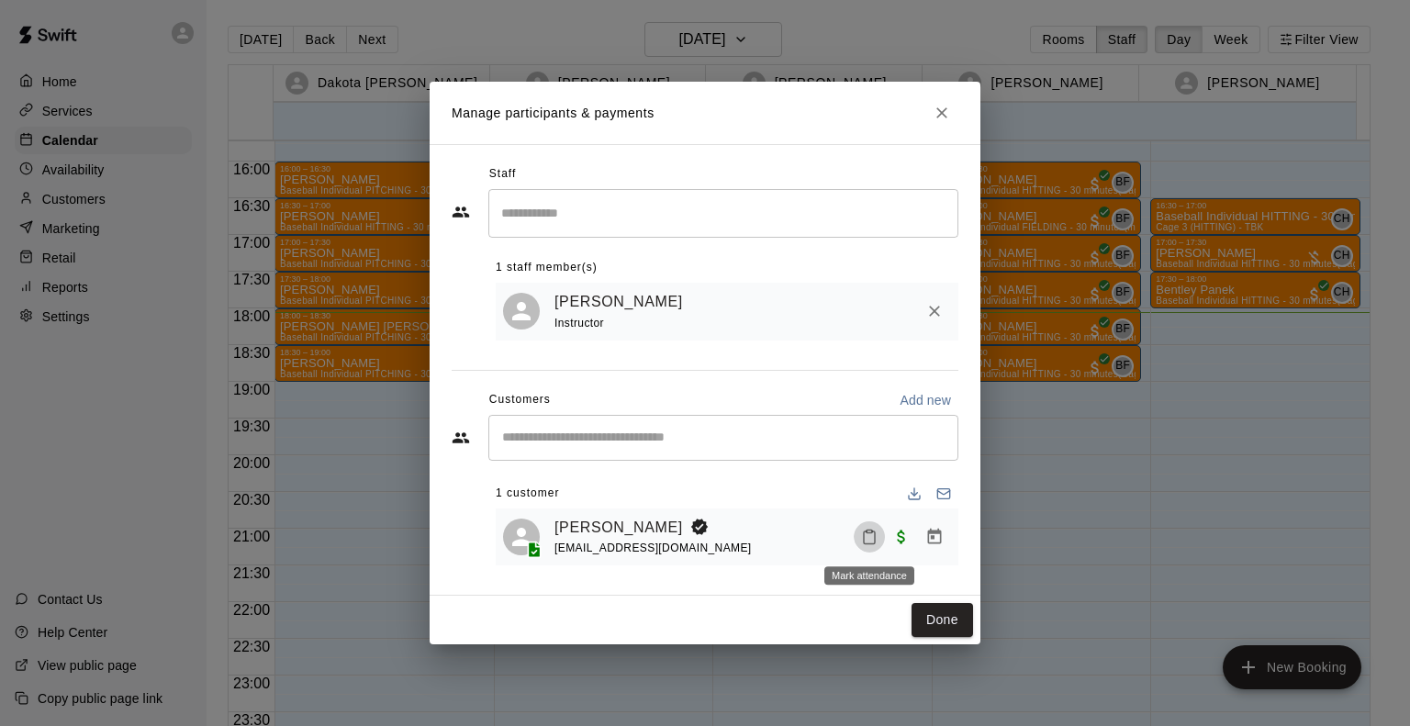
click at [867, 530] on icon "Mark attendance" at bounding box center [869, 537] width 17 height 17
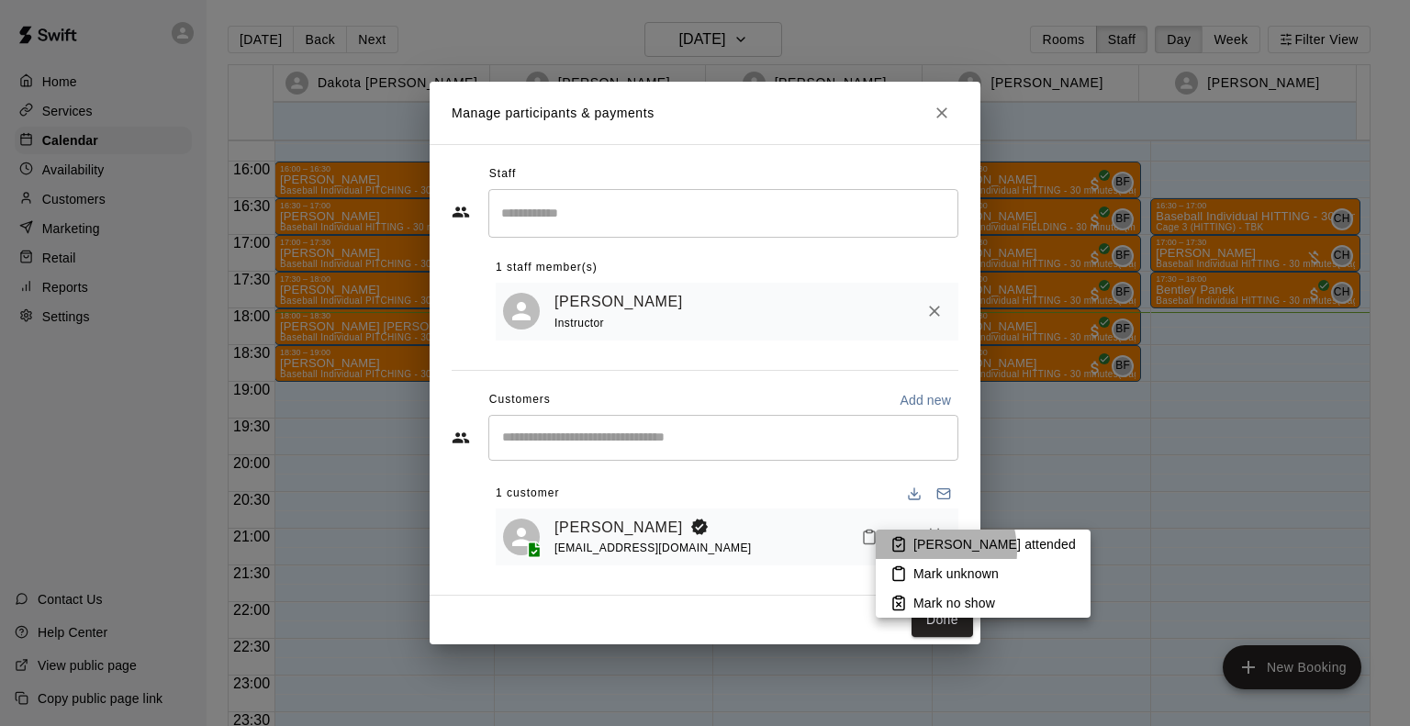
click at [925, 551] on p "[PERSON_NAME] attended" at bounding box center [994, 544] width 162 height 18
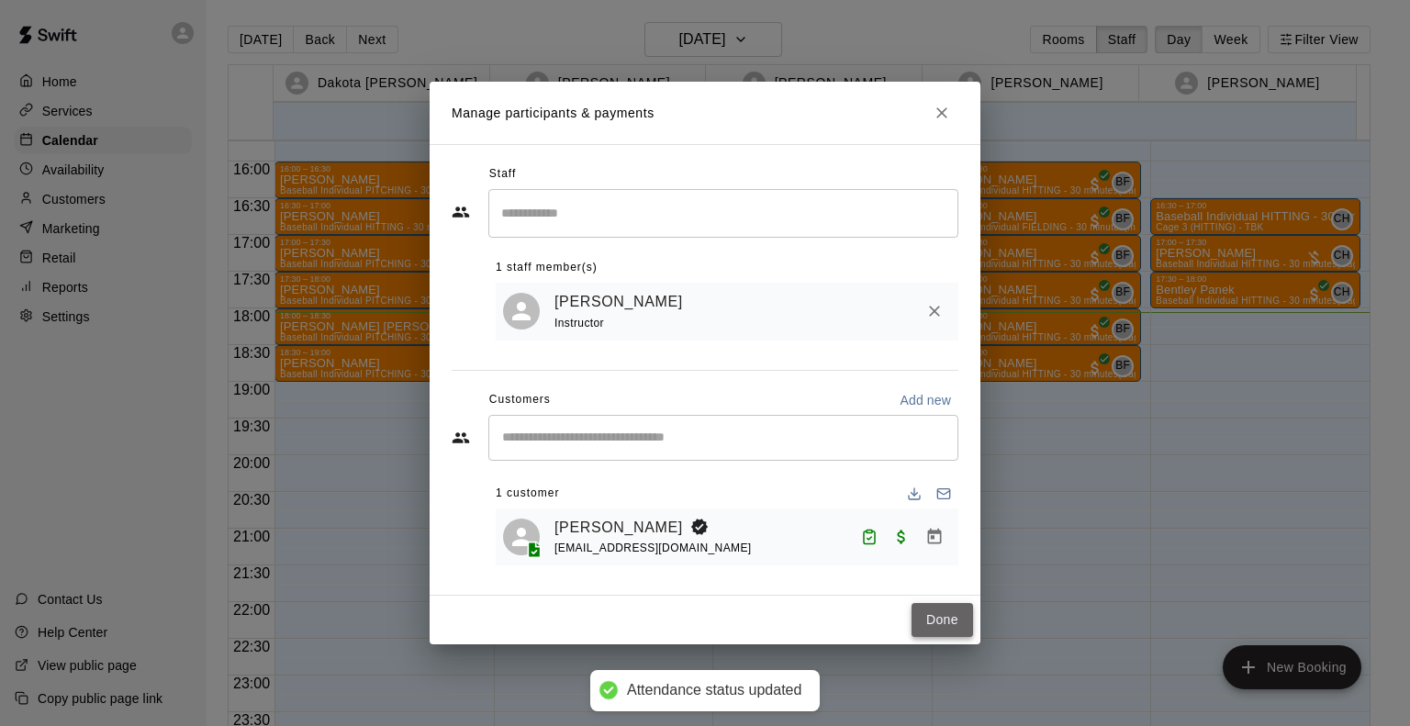
click at [940, 627] on button "Done" at bounding box center [943, 620] width 62 height 34
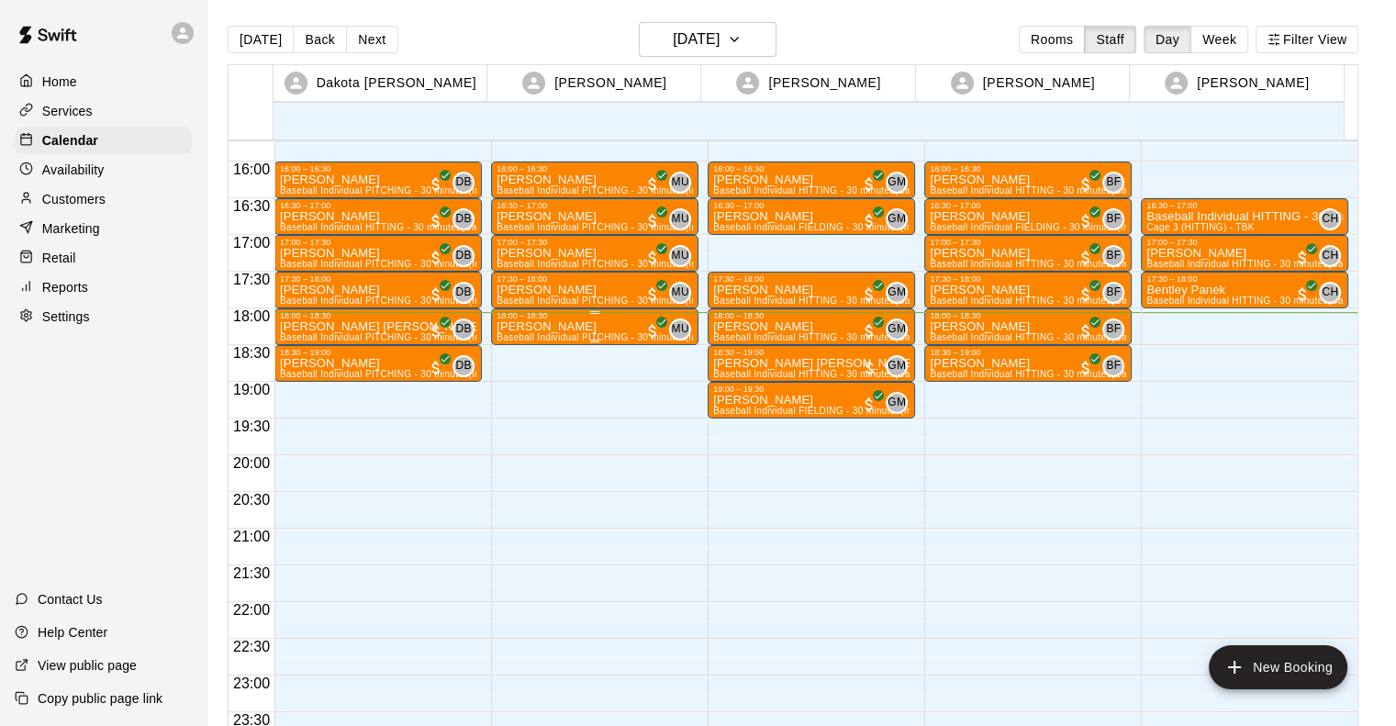
click at [591, 323] on div "[PERSON_NAME] Baseball Individual PITCHING - 30 minutes (Infield 2 (PITCHING) -…" at bounding box center [595, 683] width 196 height 726
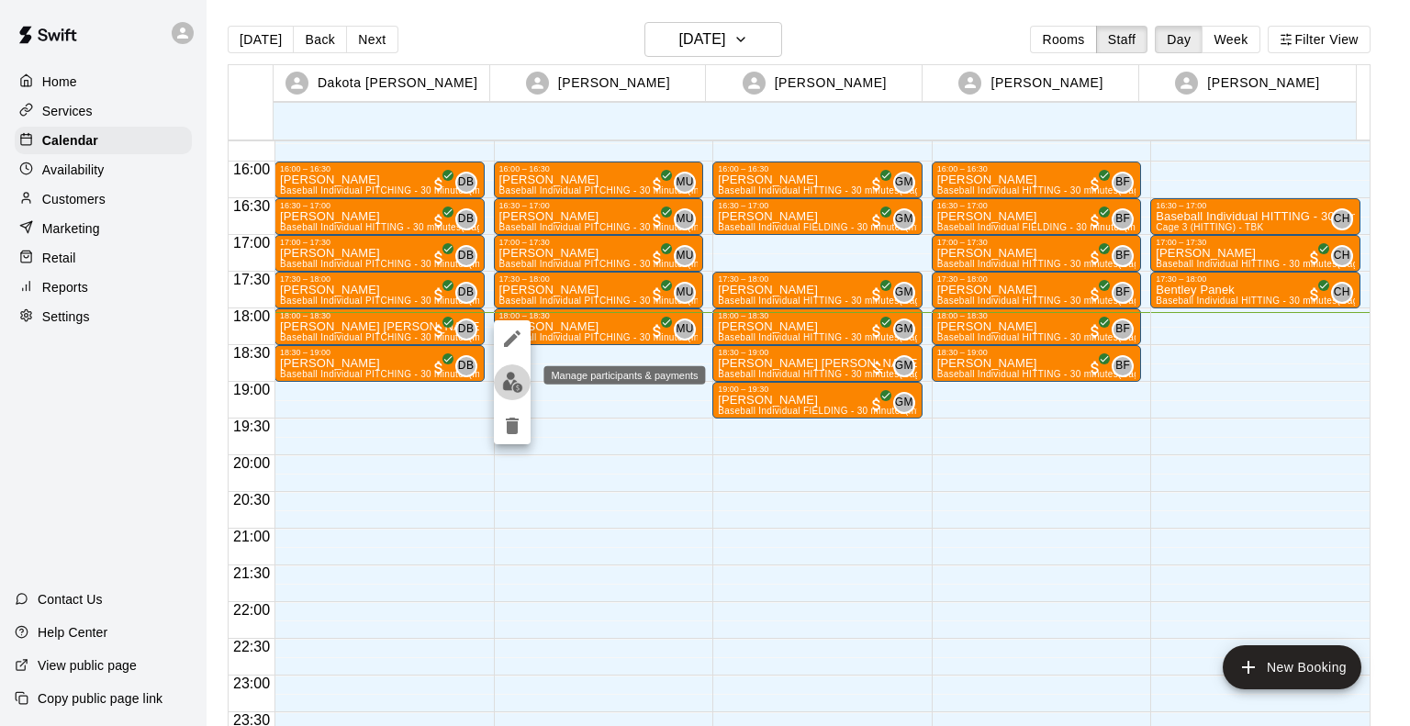
click at [514, 377] on img "edit" at bounding box center [512, 382] width 21 height 21
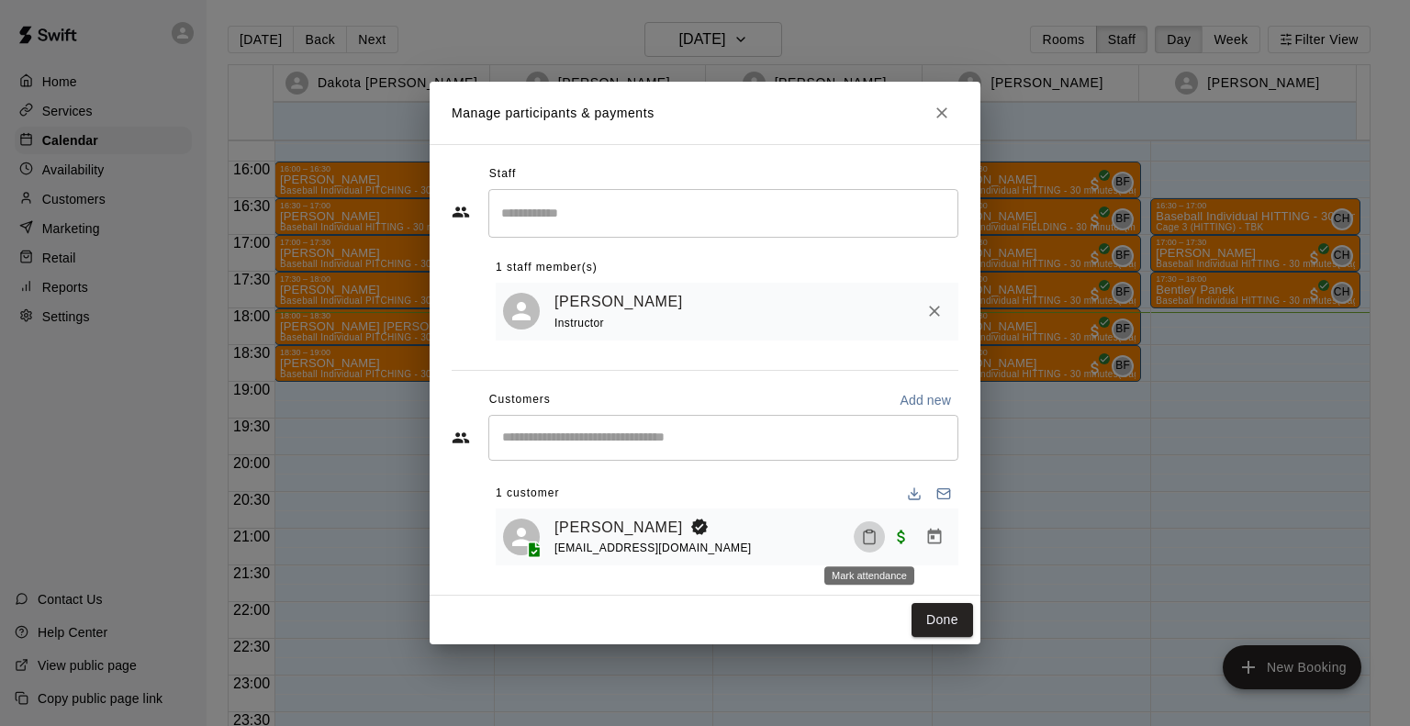
click at [877, 536] on icon "Mark attendance" at bounding box center [869, 537] width 17 height 17
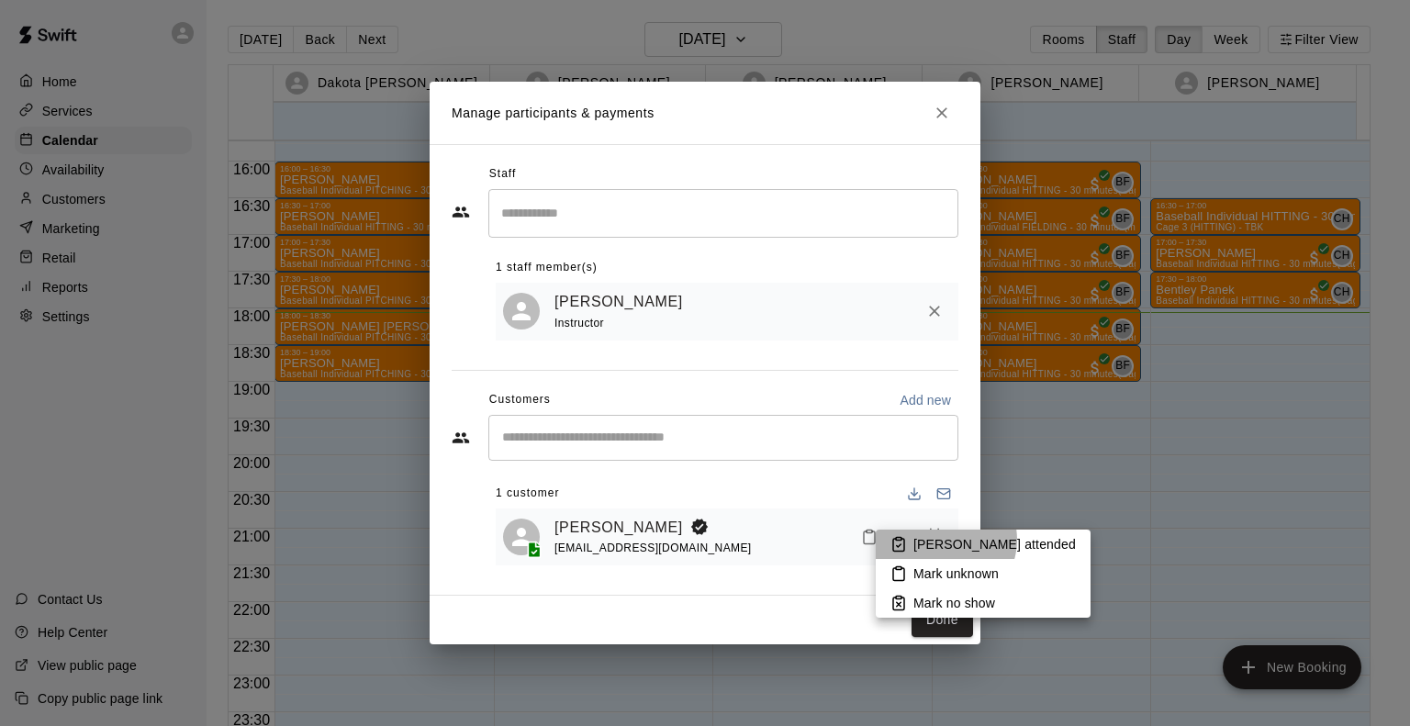
click at [945, 540] on p "[PERSON_NAME] attended" at bounding box center [994, 544] width 162 height 18
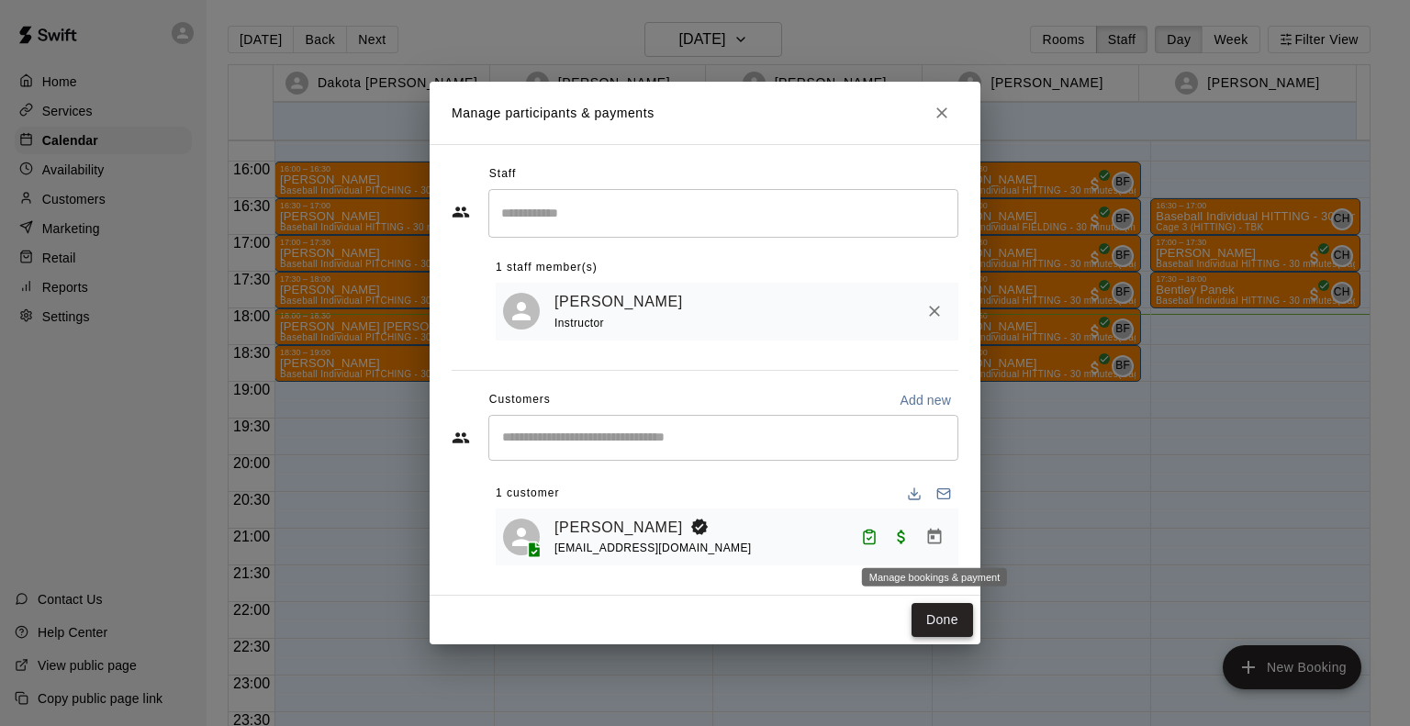
click at [955, 624] on button "Done" at bounding box center [943, 620] width 62 height 34
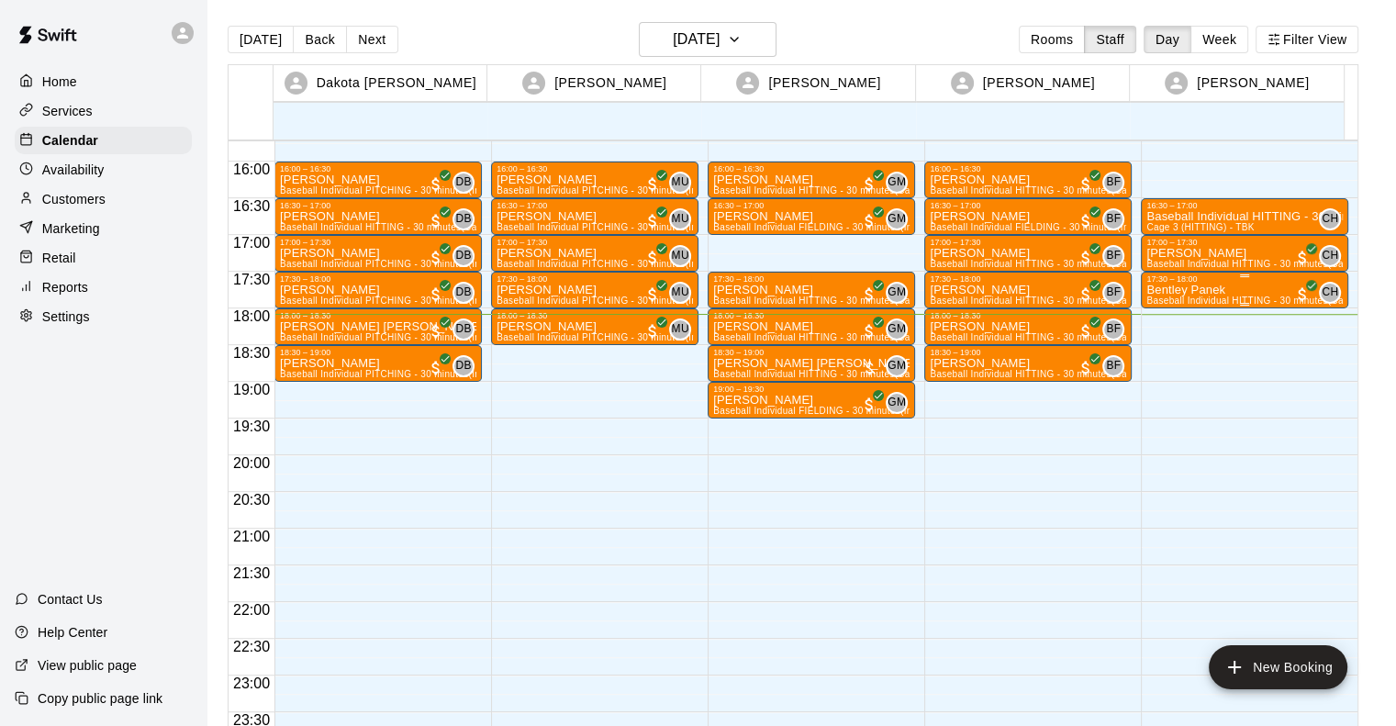
click at [1203, 290] on p "Bentley Panek" at bounding box center [1245, 290] width 196 height 0
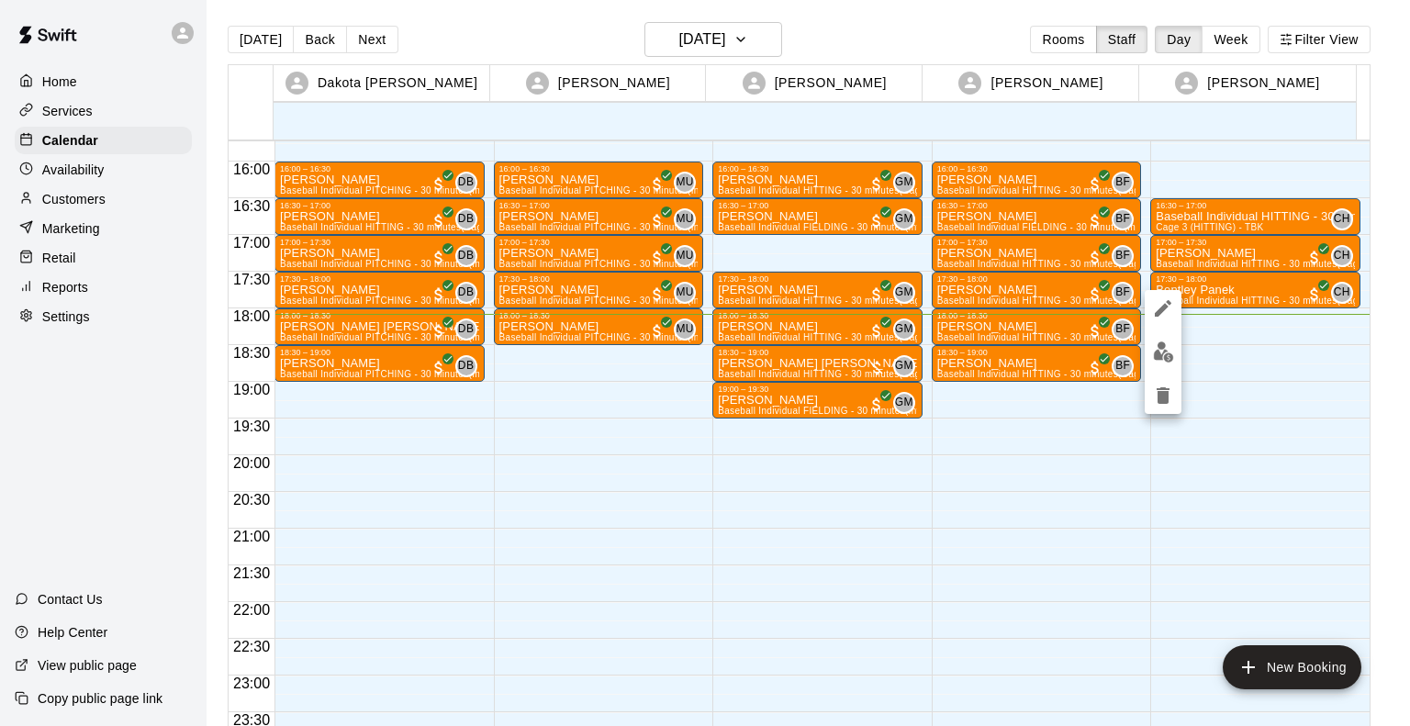
click at [1163, 348] on img "edit" at bounding box center [1163, 351] width 21 height 21
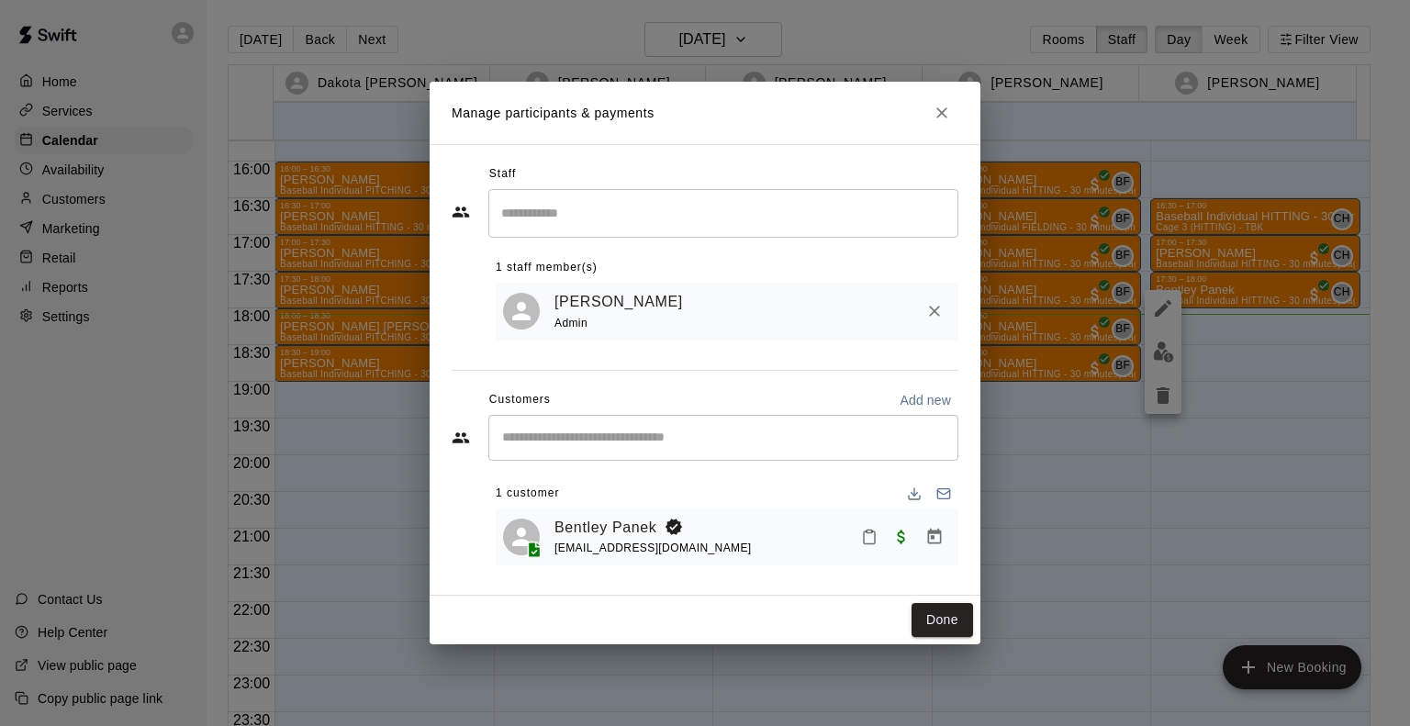
click at [869, 543] on icon "Mark attendance" at bounding box center [869, 537] width 17 height 17
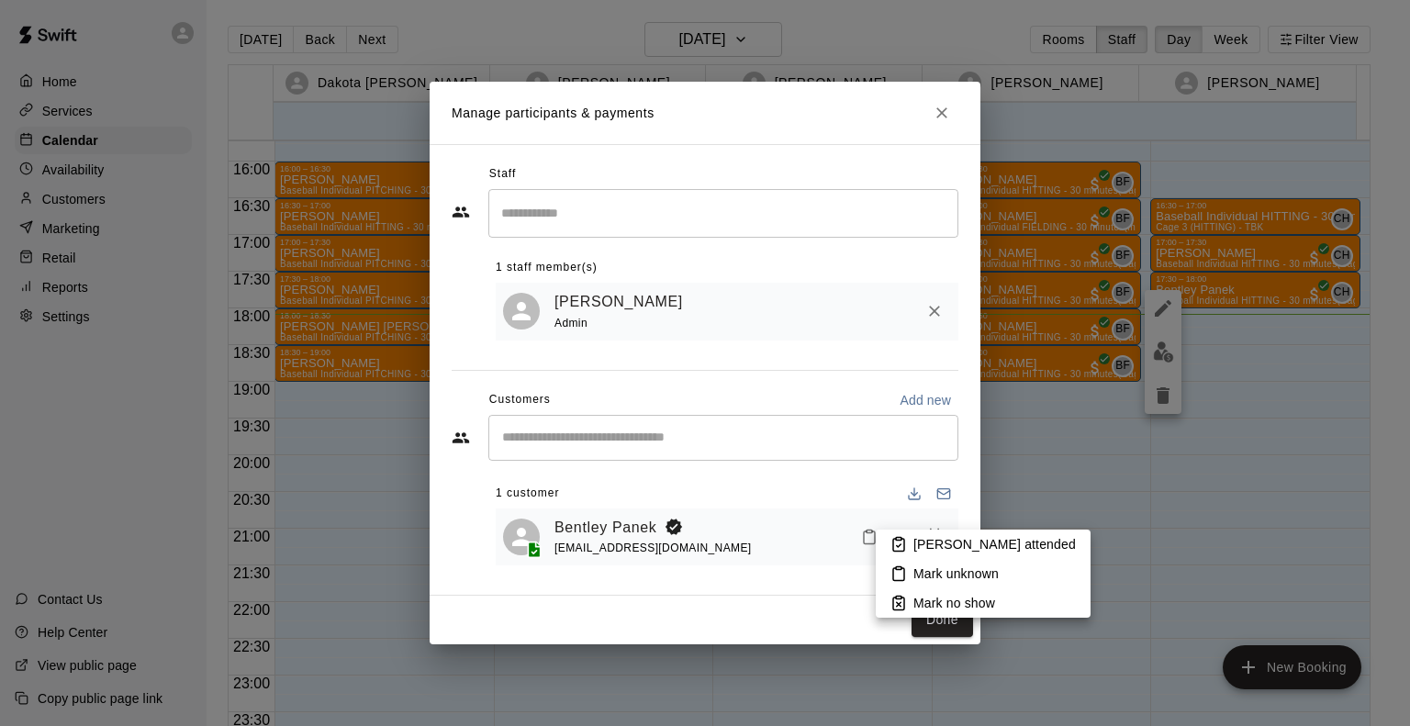
click at [942, 538] on p "[PERSON_NAME] attended" at bounding box center [994, 544] width 162 height 18
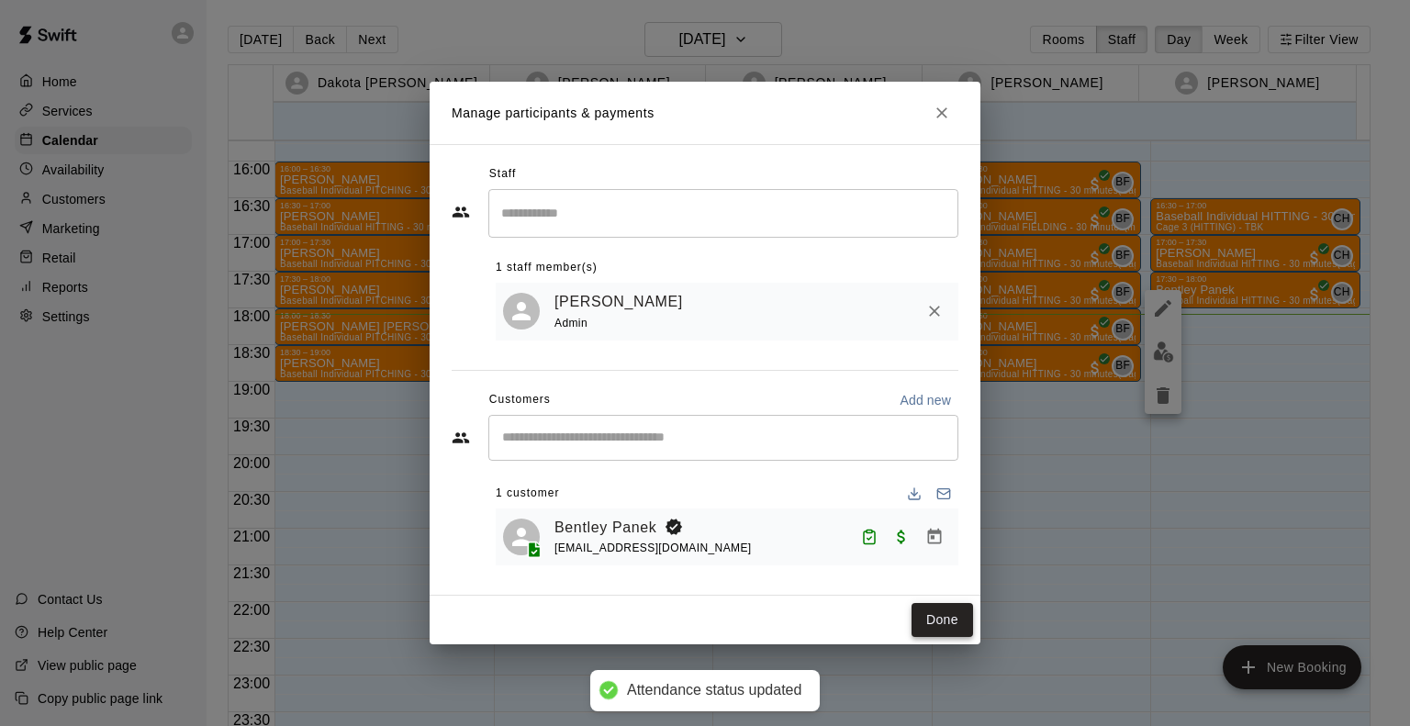
click at [955, 627] on button "Done" at bounding box center [943, 620] width 62 height 34
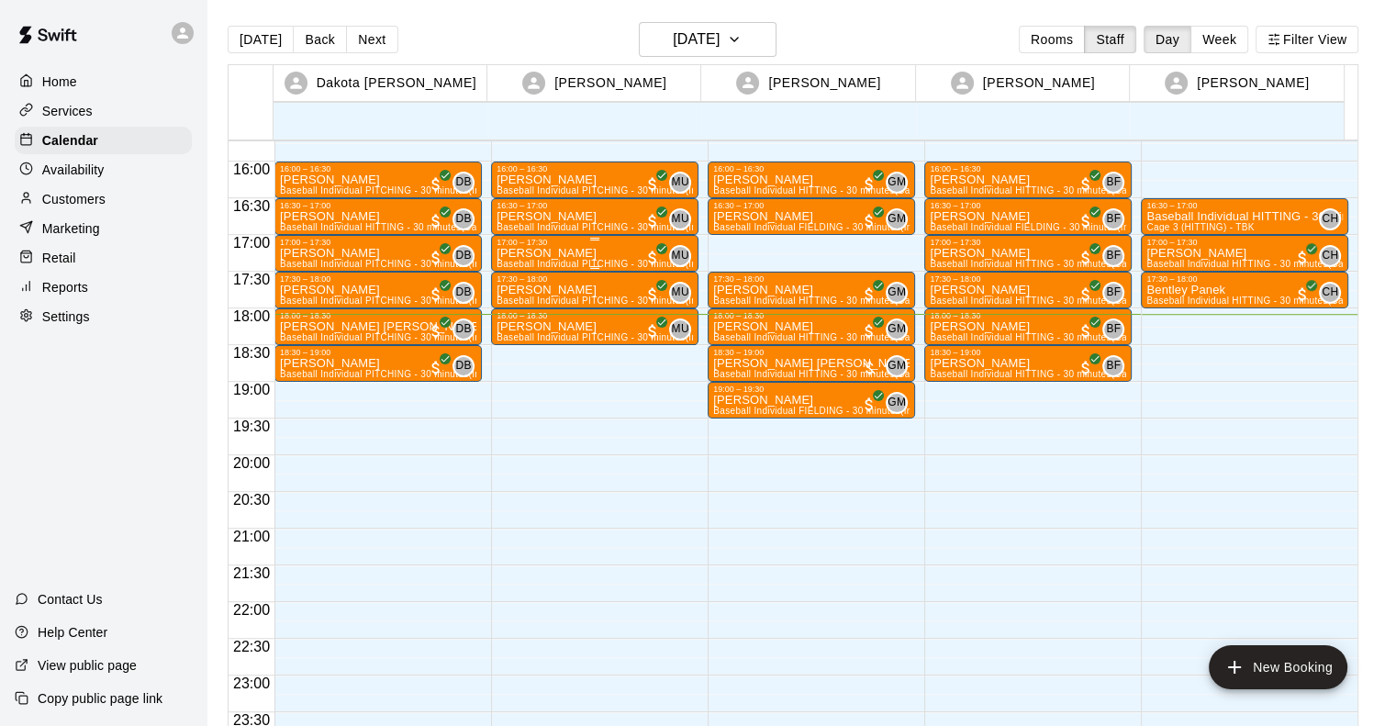
click at [606, 250] on div "[PERSON_NAME] Baseball Individual PITCHING - 30 minutes (Infield 2 (PITCHING) -…" at bounding box center [595, 610] width 196 height 726
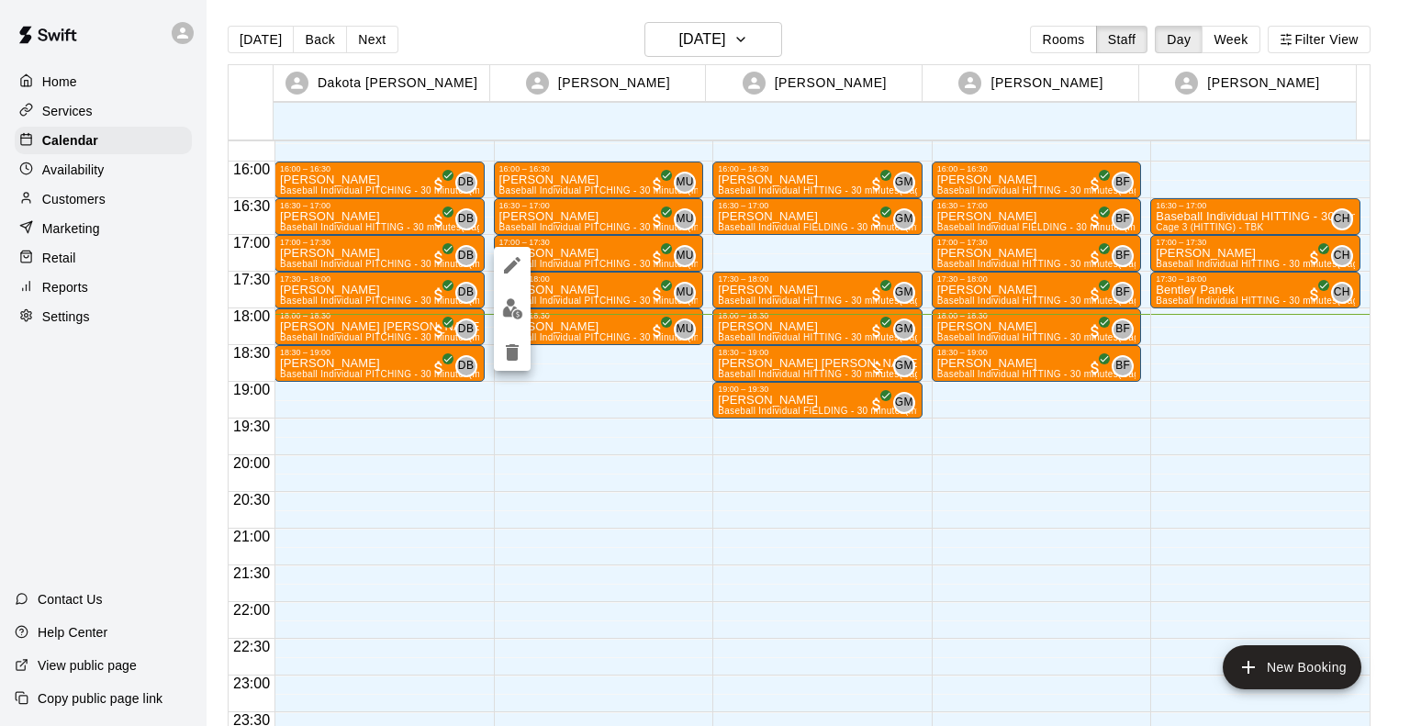
click at [514, 305] on img "edit" at bounding box center [512, 308] width 21 height 21
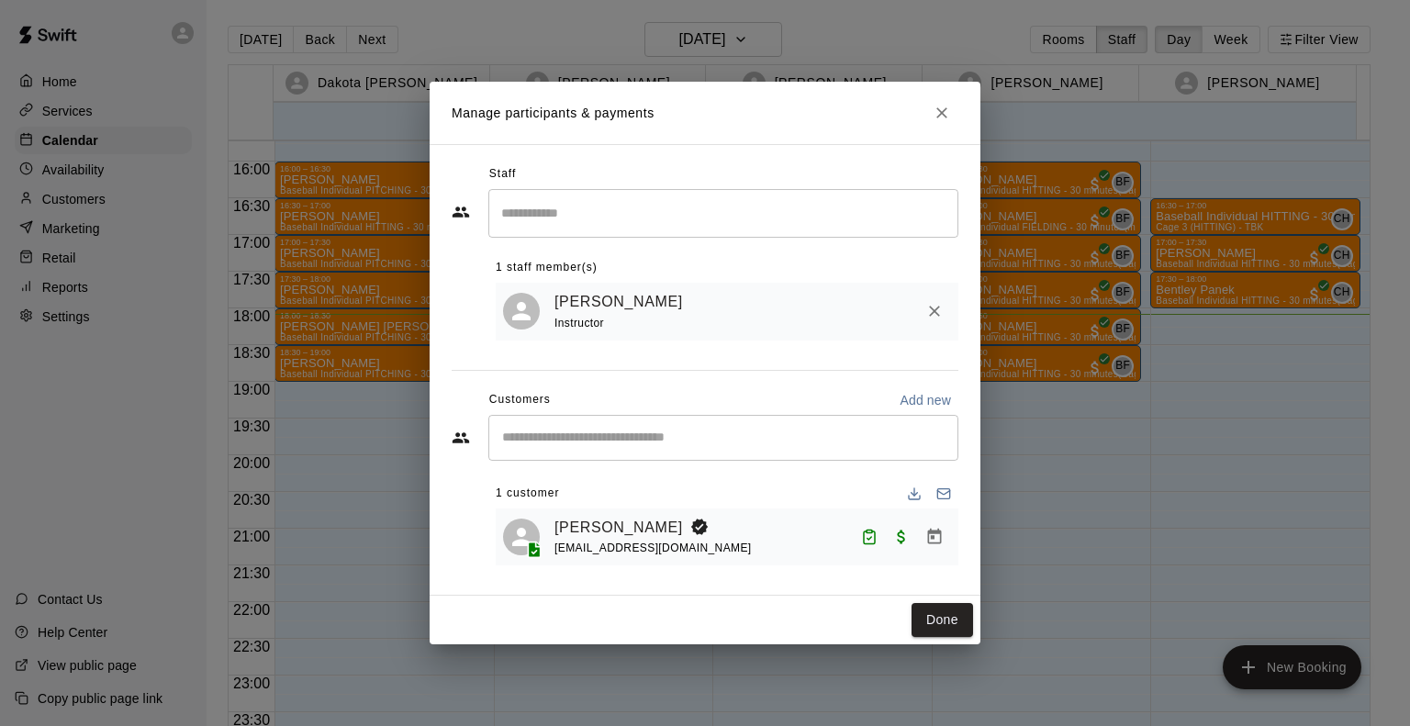
click at [939, 96] on button "Close" at bounding box center [941, 112] width 33 height 33
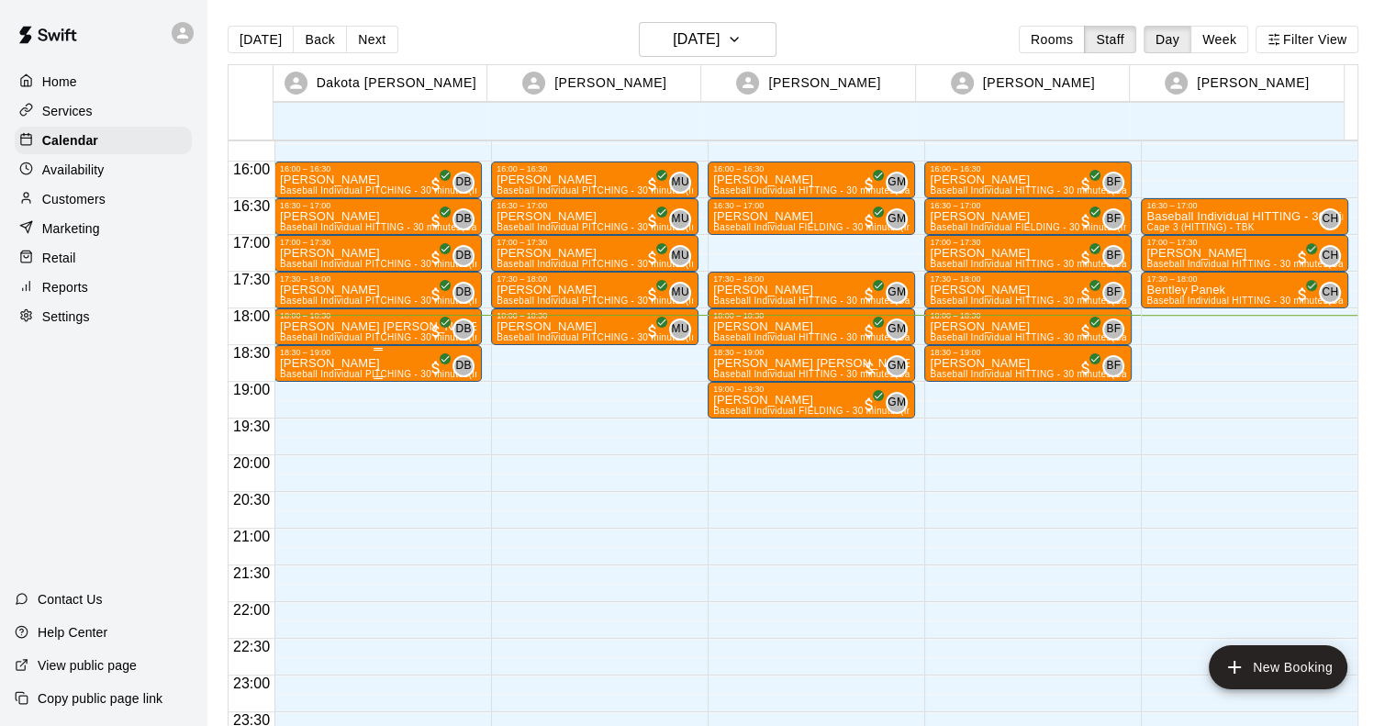
click at [345, 353] on div "18:30 – 19:00" at bounding box center [378, 352] width 196 height 9
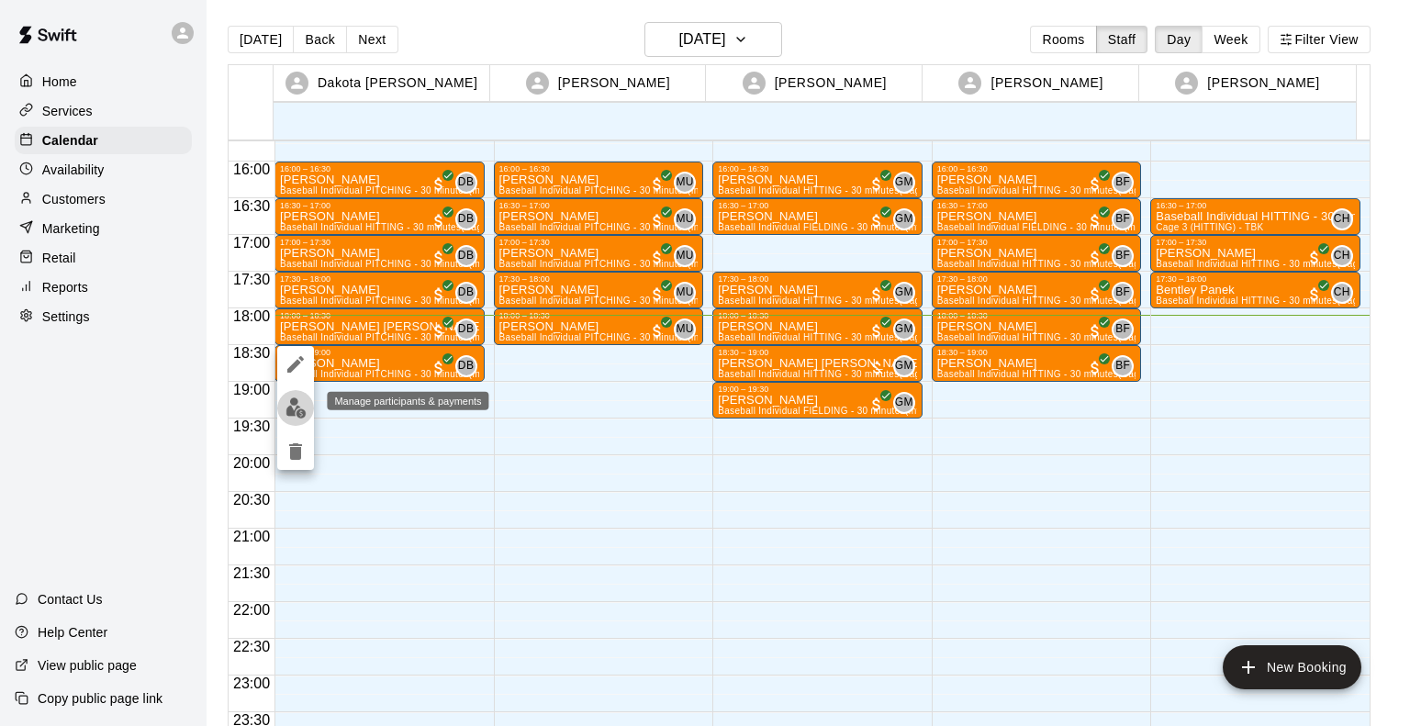
click at [289, 407] on img "edit" at bounding box center [295, 407] width 21 height 21
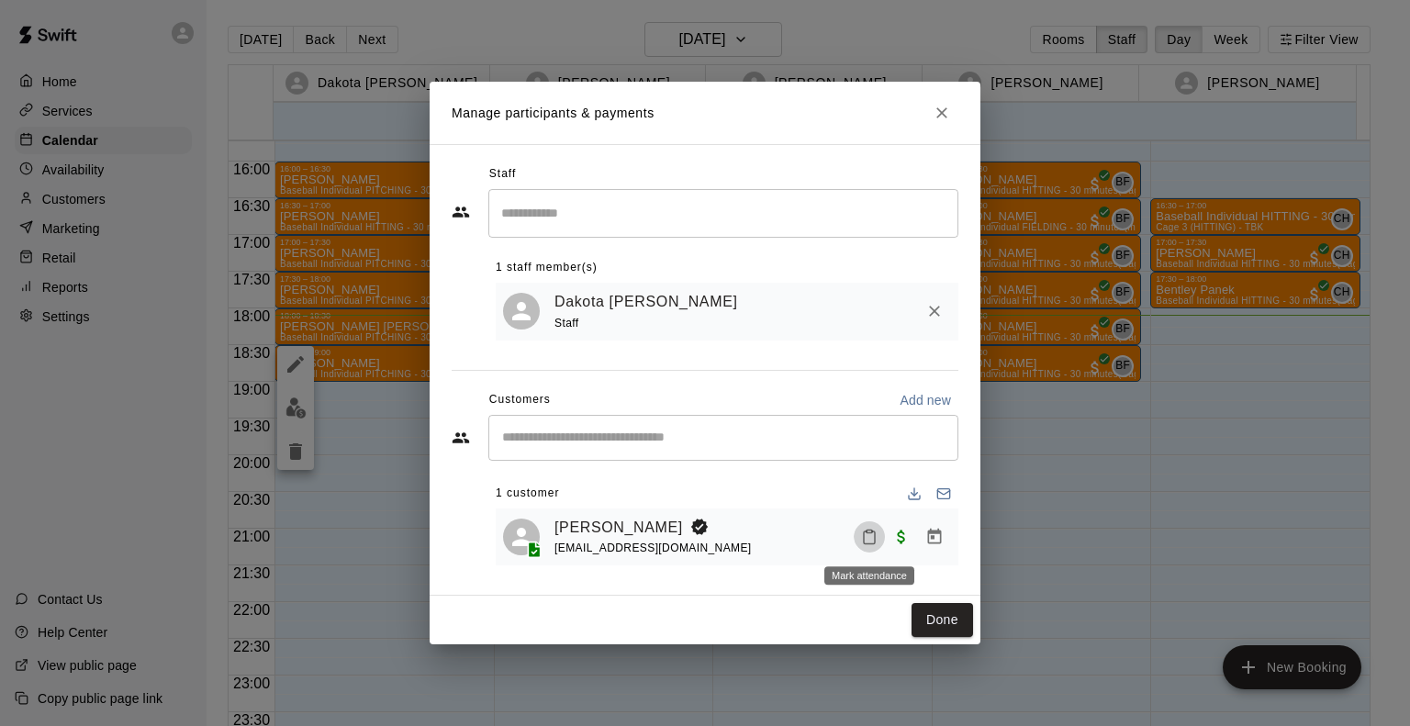
click at [876, 538] on icon "Mark attendance" at bounding box center [869, 537] width 17 height 17
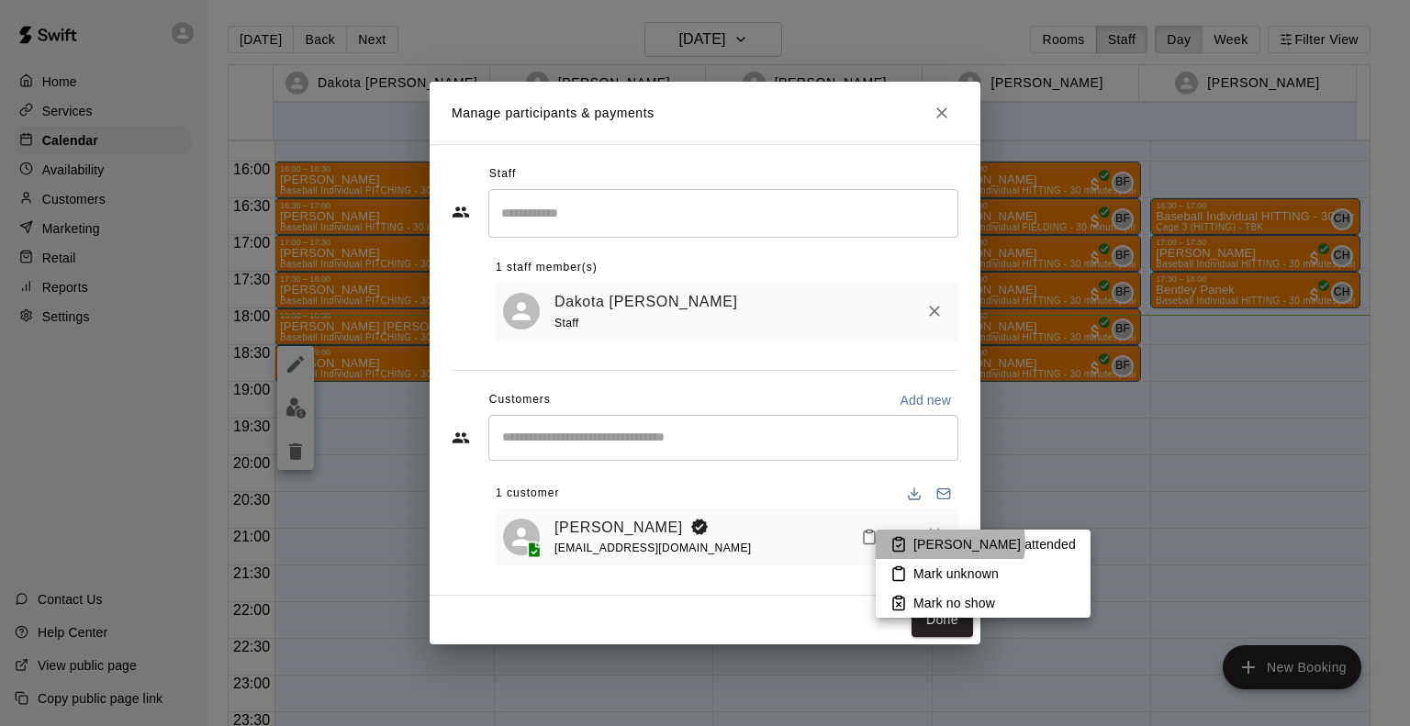
click at [949, 543] on p "[PERSON_NAME] attended" at bounding box center [994, 544] width 162 height 18
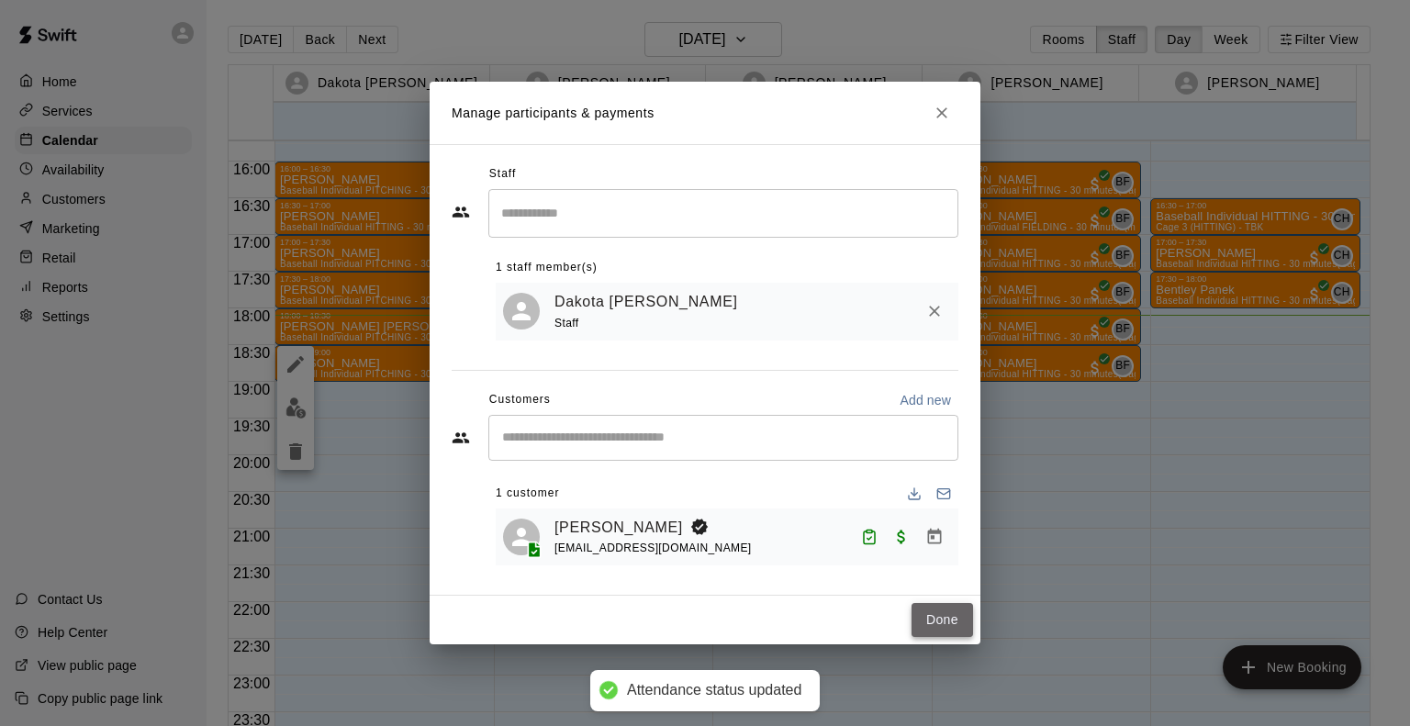
click at [945, 625] on button "Done" at bounding box center [943, 620] width 62 height 34
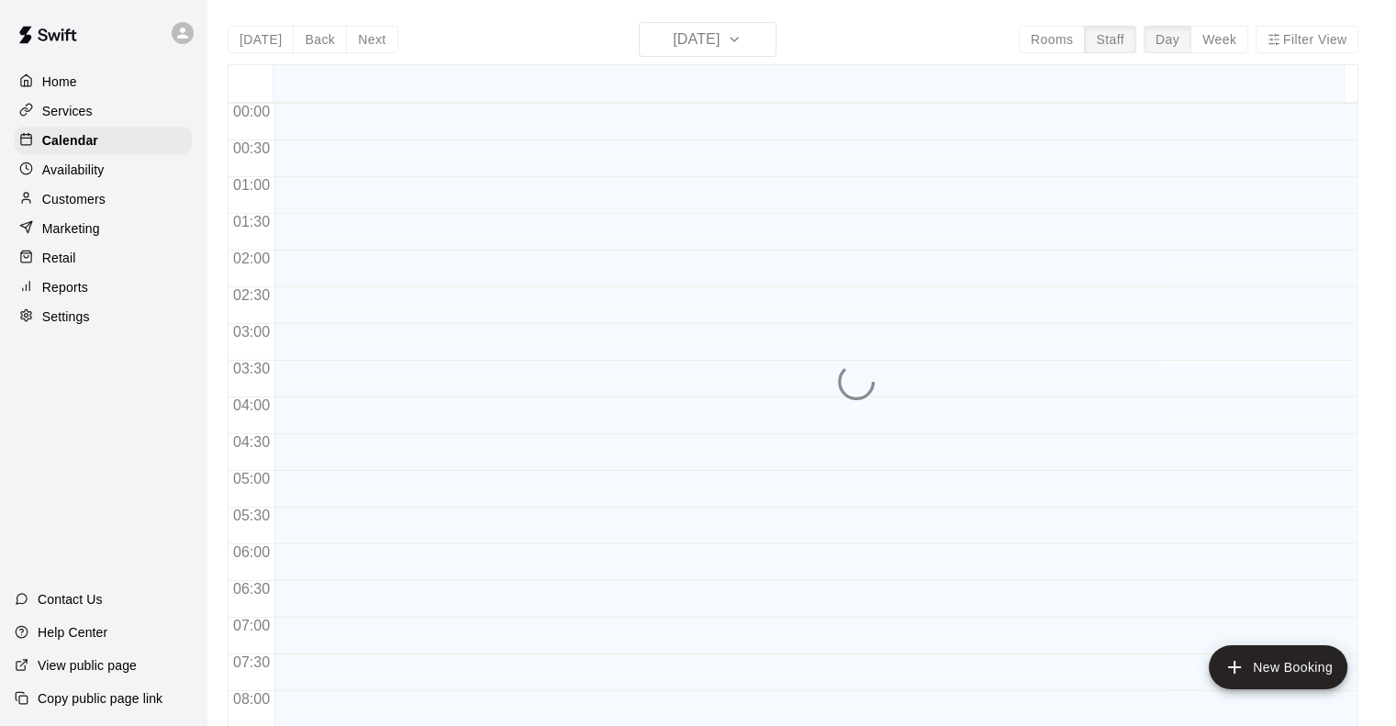
scroll to position [1117, 0]
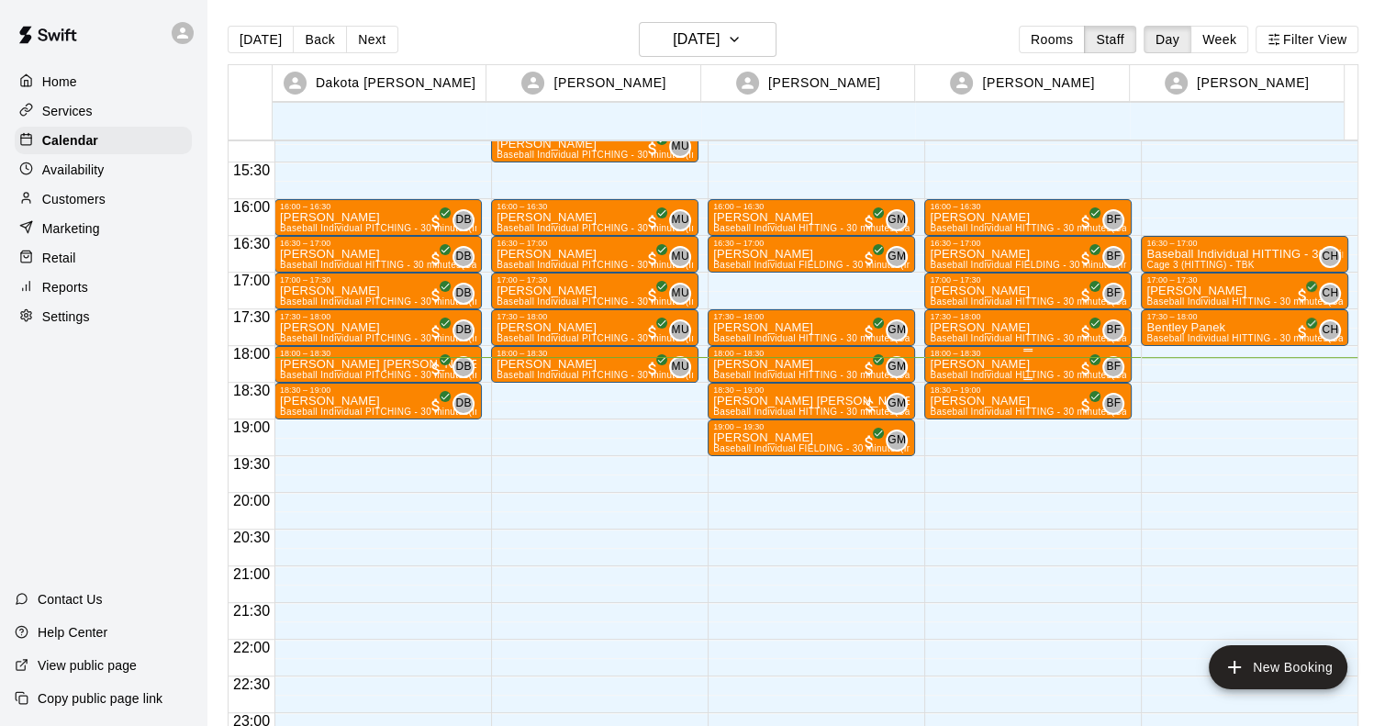
click at [982, 364] on p "[PERSON_NAME]" at bounding box center [1028, 364] width 196 height 0
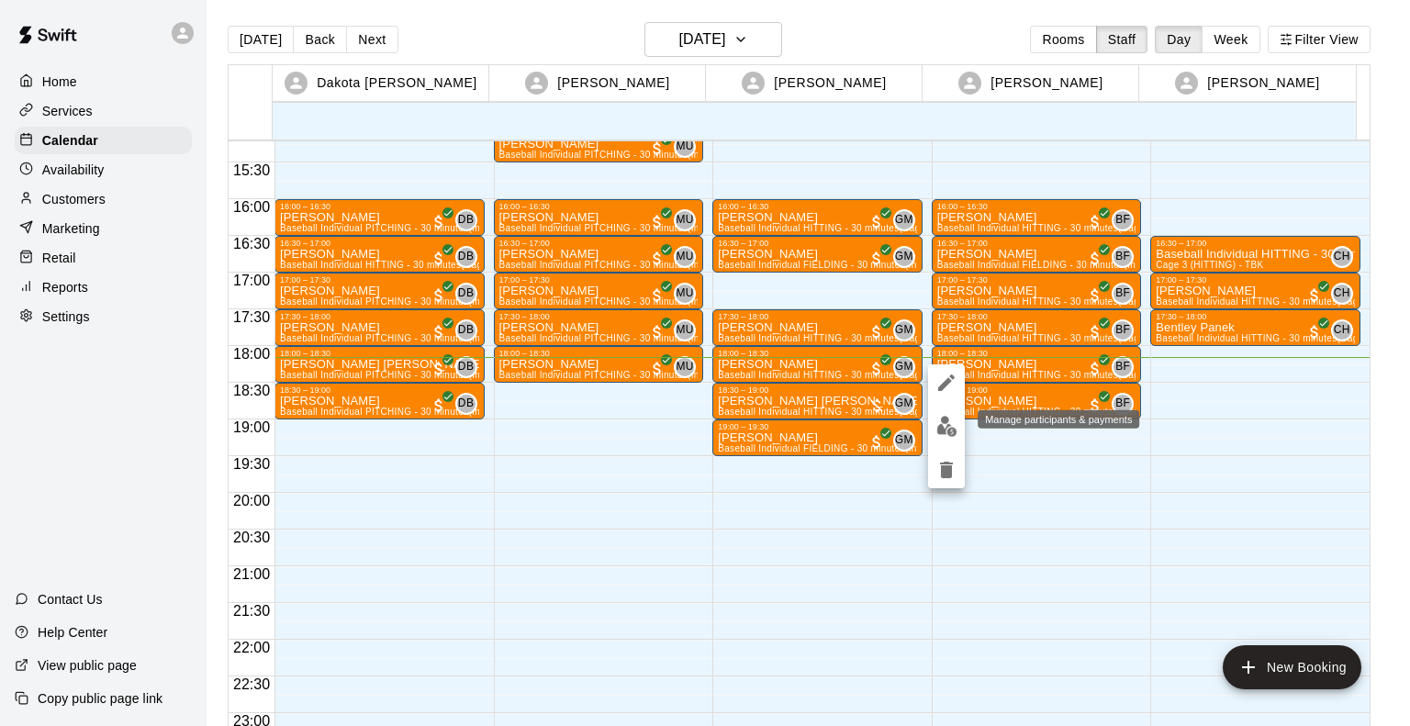
click at [940, 428] on img "edit" at bounding box center [946, 426] width 21 height 21
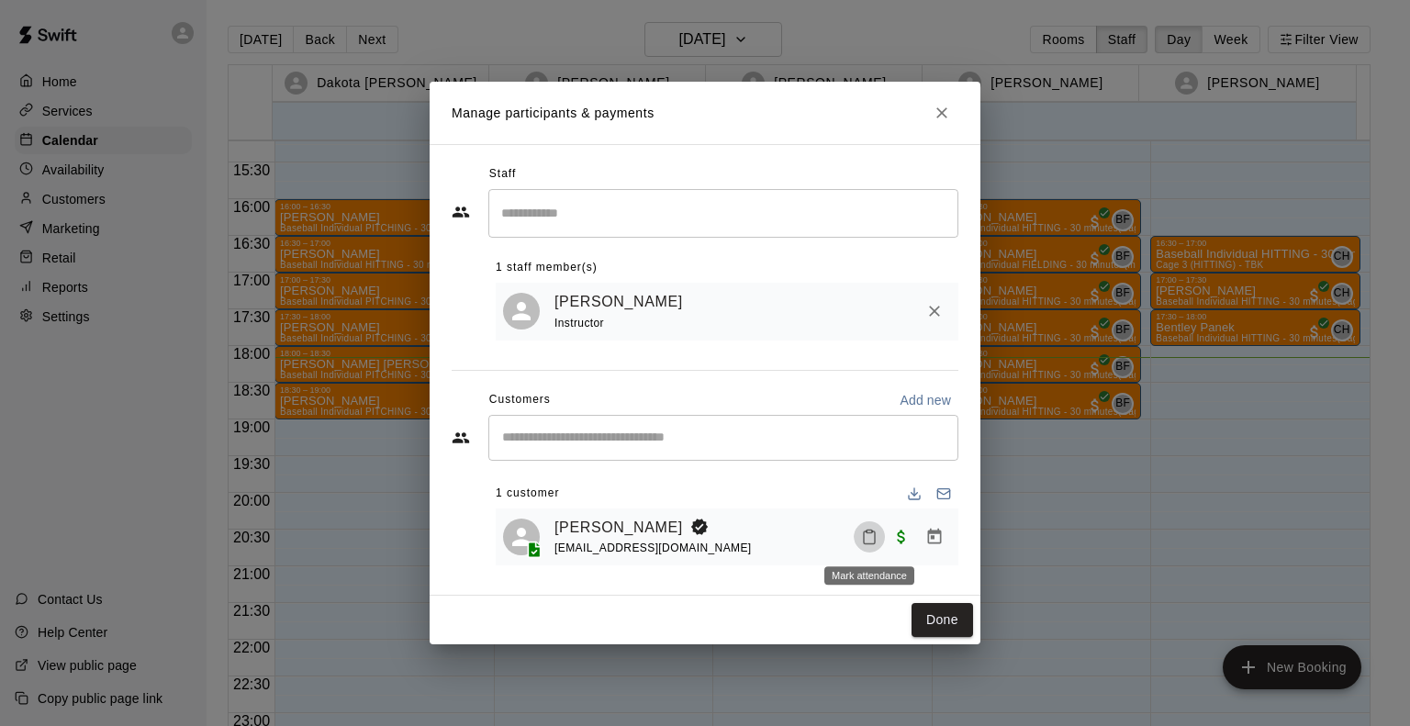
click at [867, 542] on icon "Mark attendance" at bounding box center [869, 537] width 17 height 17
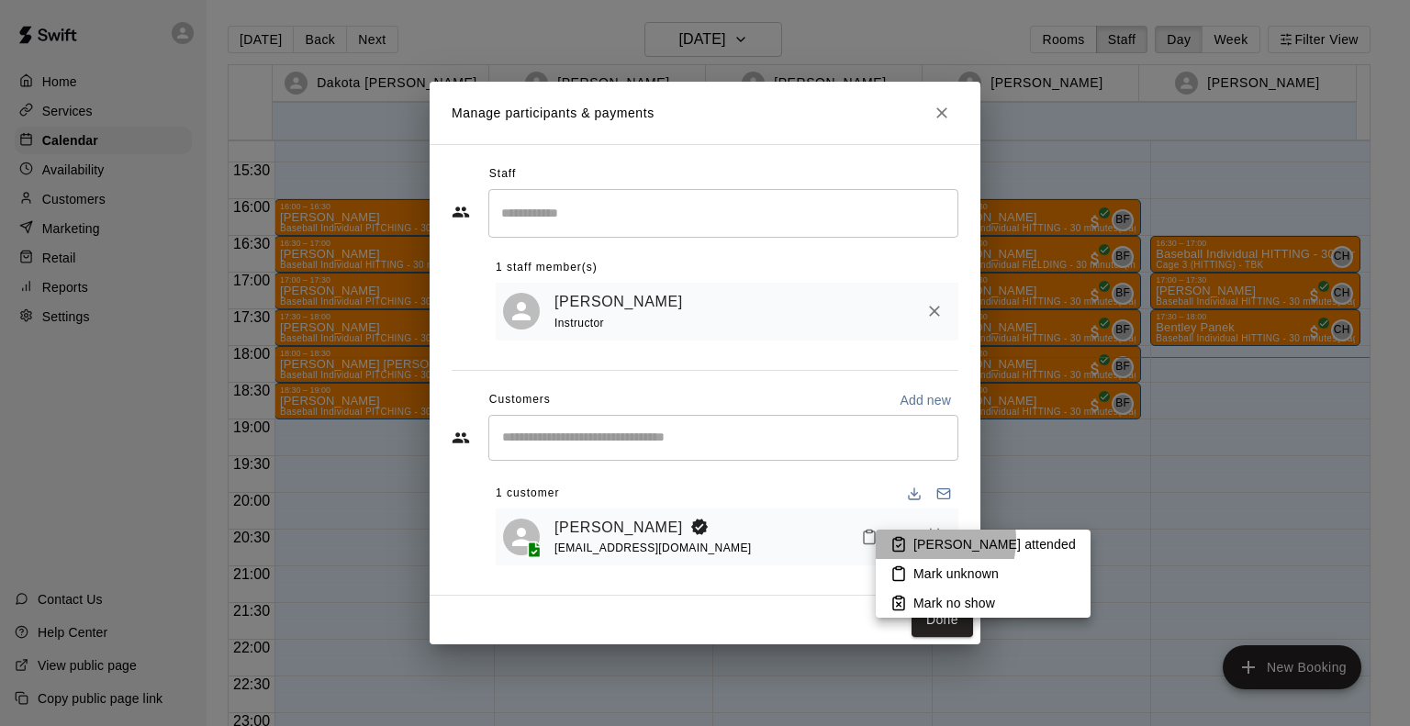
click at [921, 540] on p "[PERSON_NAME] attended" at bounding box center [994, 544] width 162 height 18
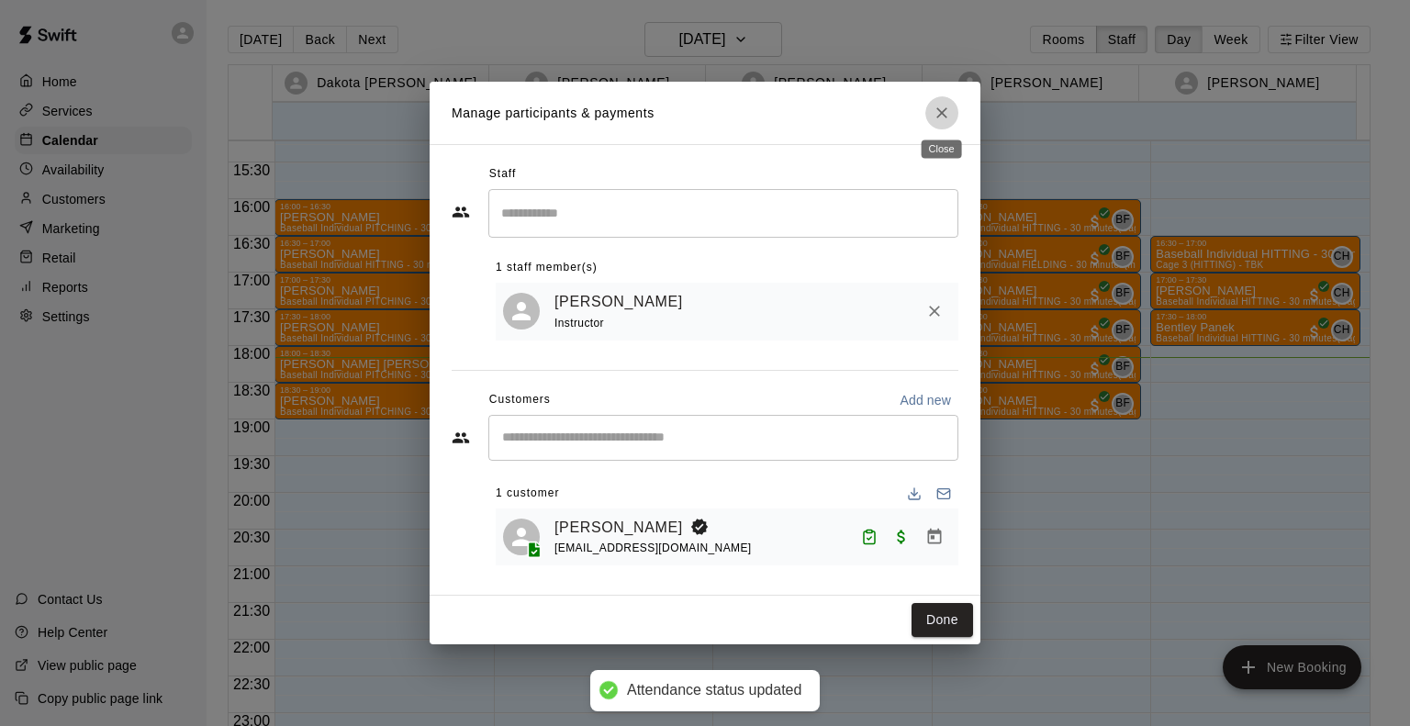
click at [941, 111] on icon "Close" at bounding box center [941, 112] width 11 height 11
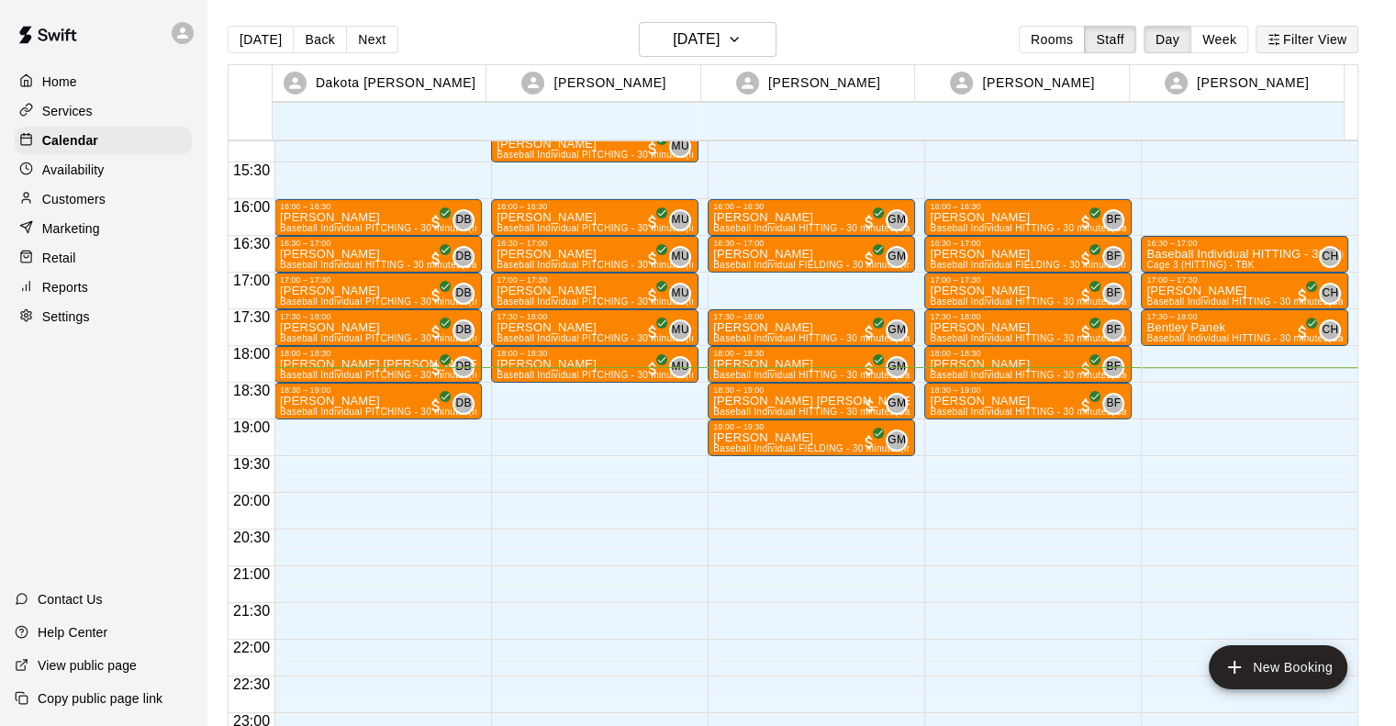
click at [1326, 32] on button "Filter View" at bounding box center [1307, 40] width 103 height 28
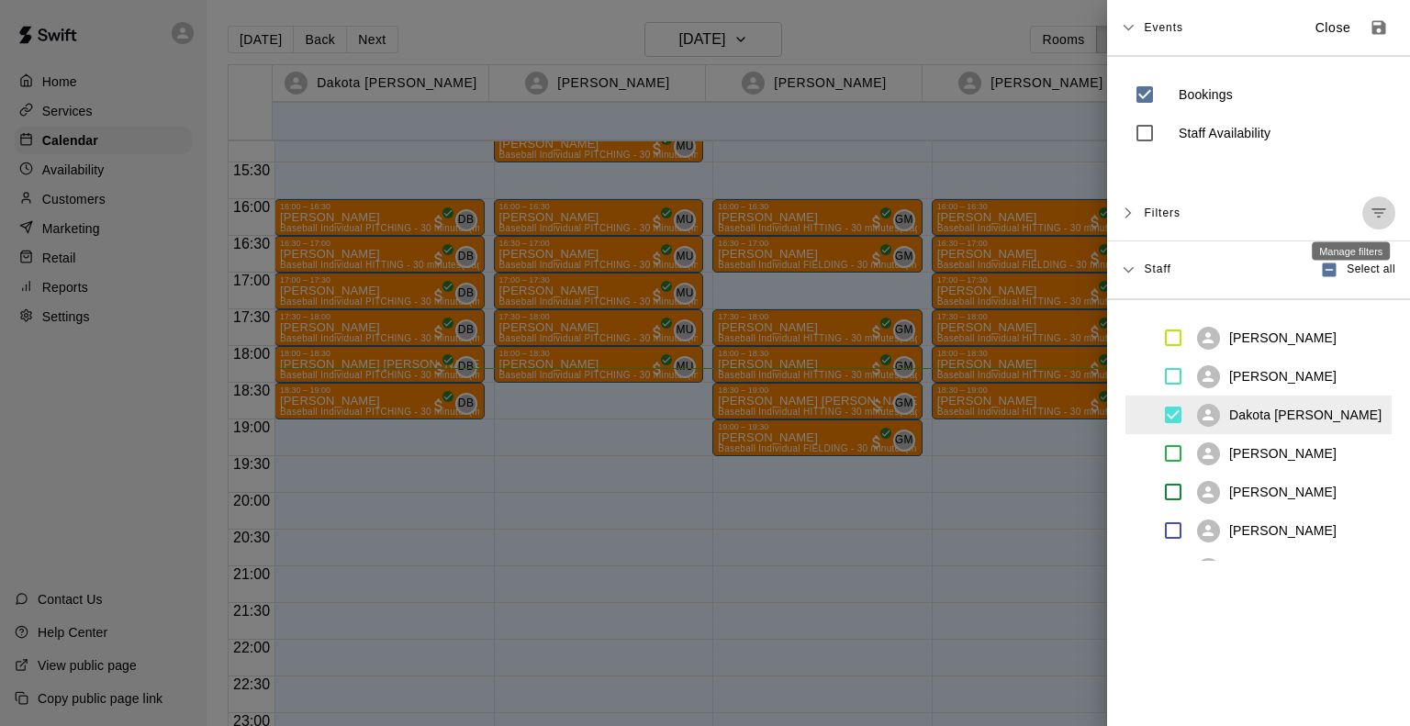
click at [1370, 215] on icon "Manage filters" at bounding box center [1379, 213] width 18 height 18
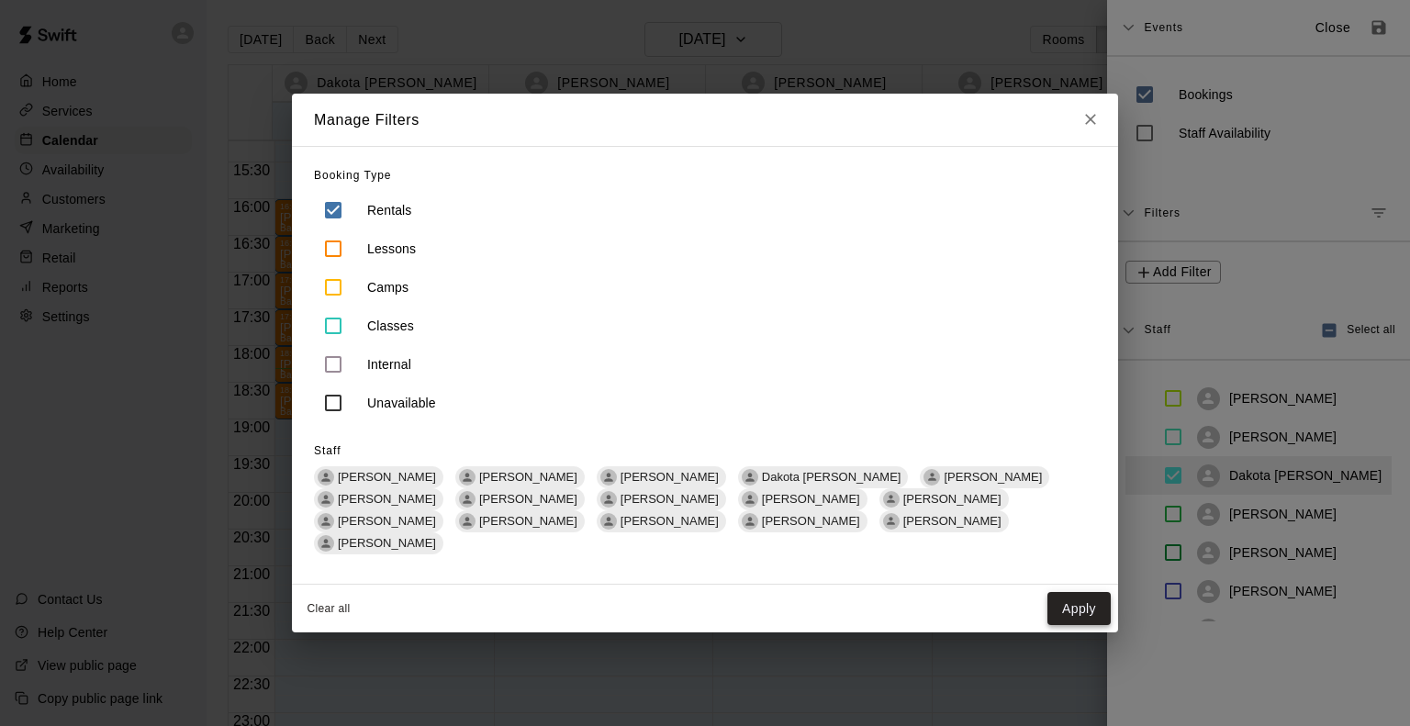
click at [1069, 604] on button "Apply" at bounding box center [1078, 609] width 63 height 34
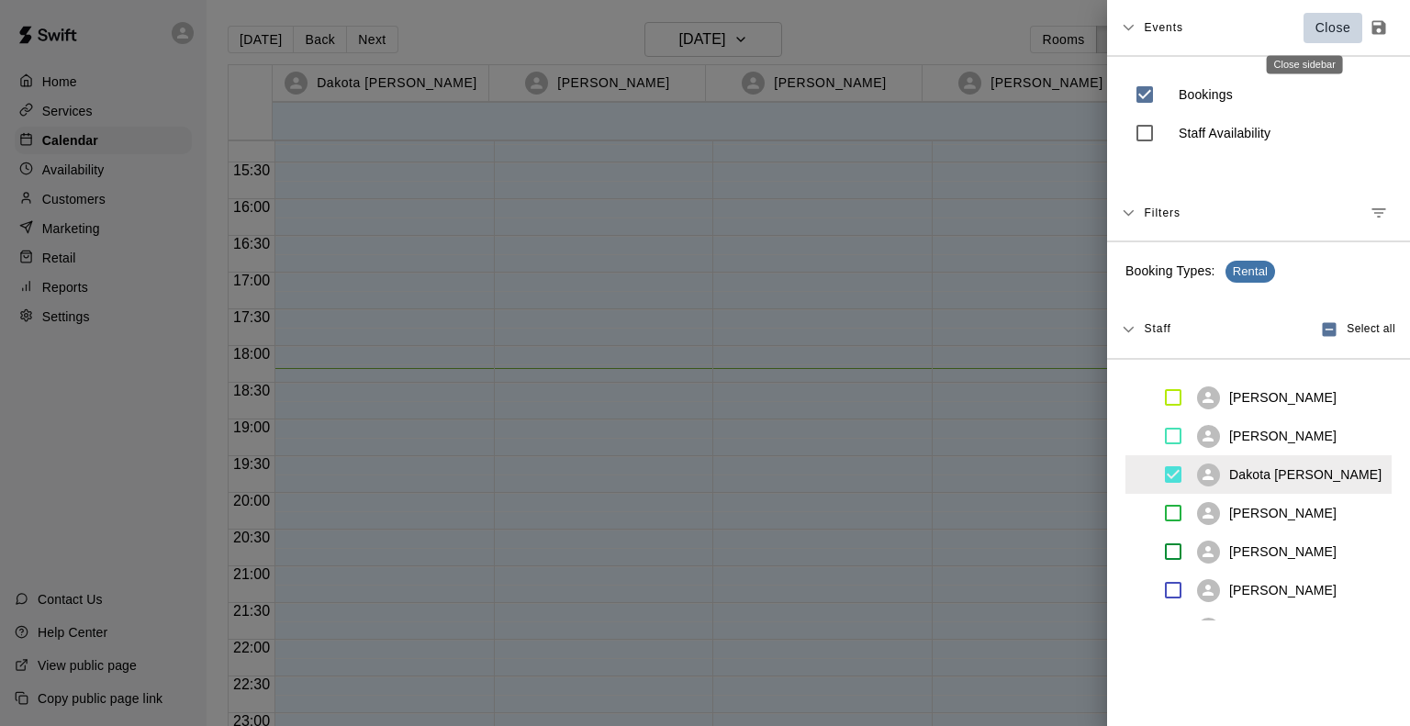
click at [1315, 23] on p "Close" at bounding box center [1333, 27] width 36 height 19
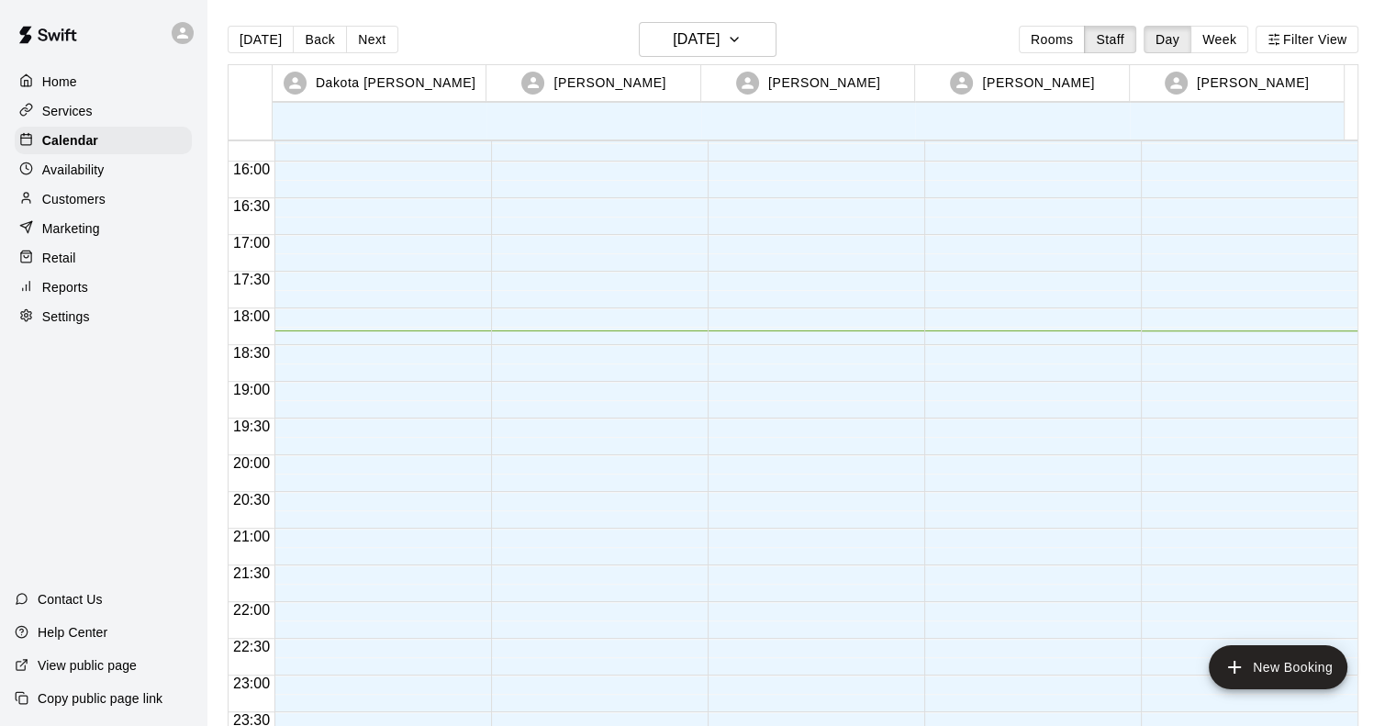
scroll to position [0, 0]
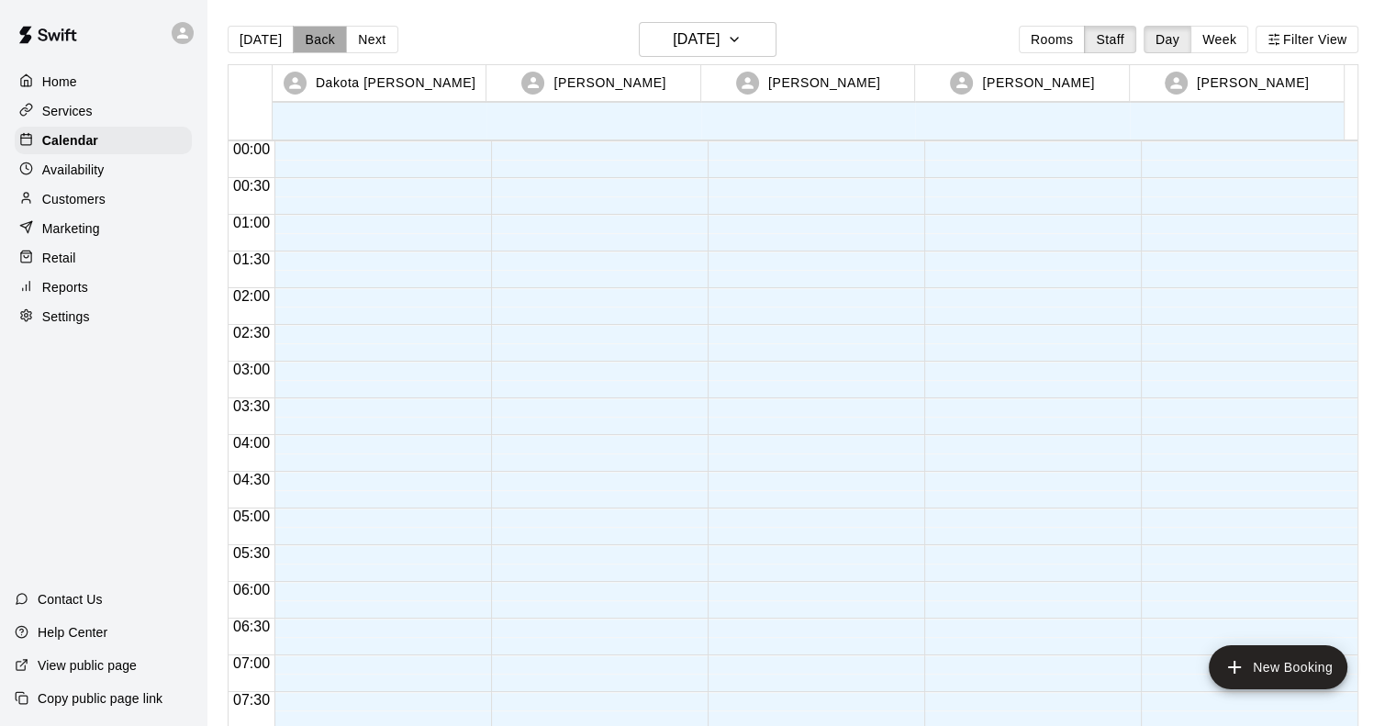
click at [307, 37] on button "Back" at bounding box center [320, 40] width 54 height 28
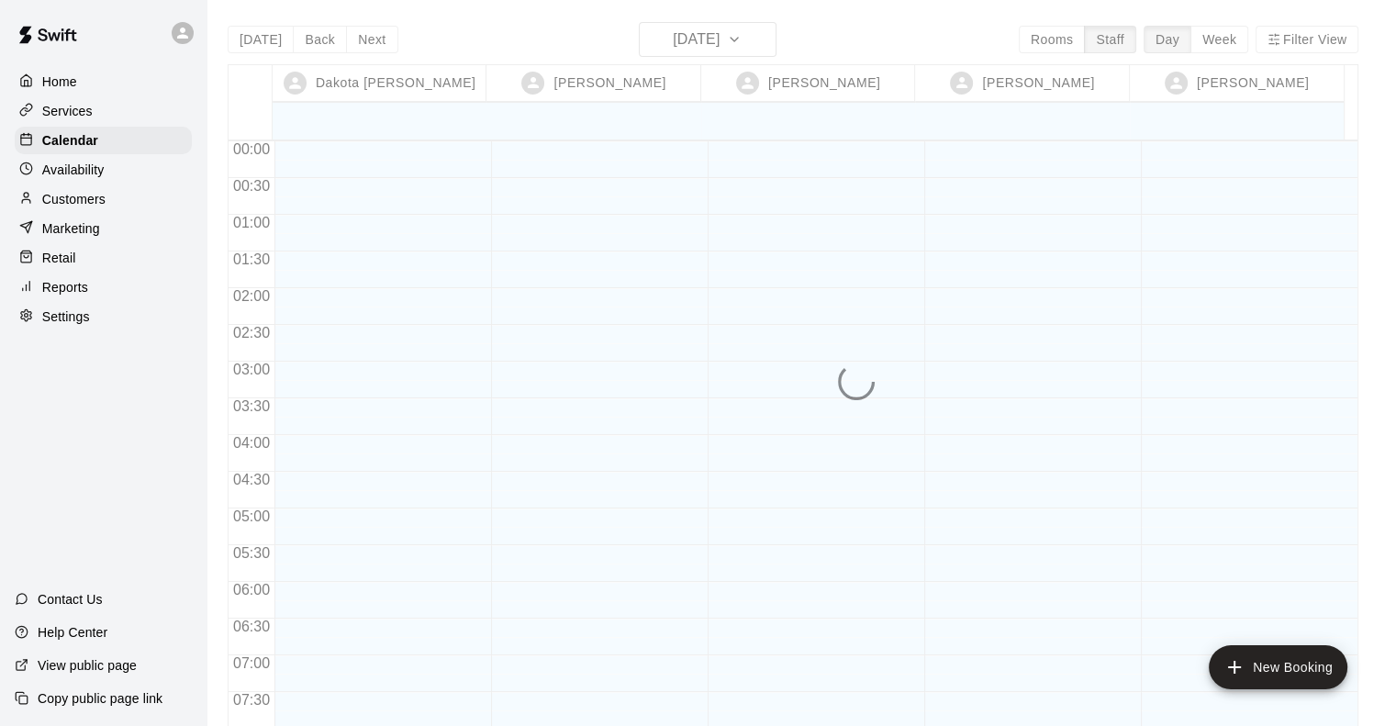
scroll to position [1117, 0]
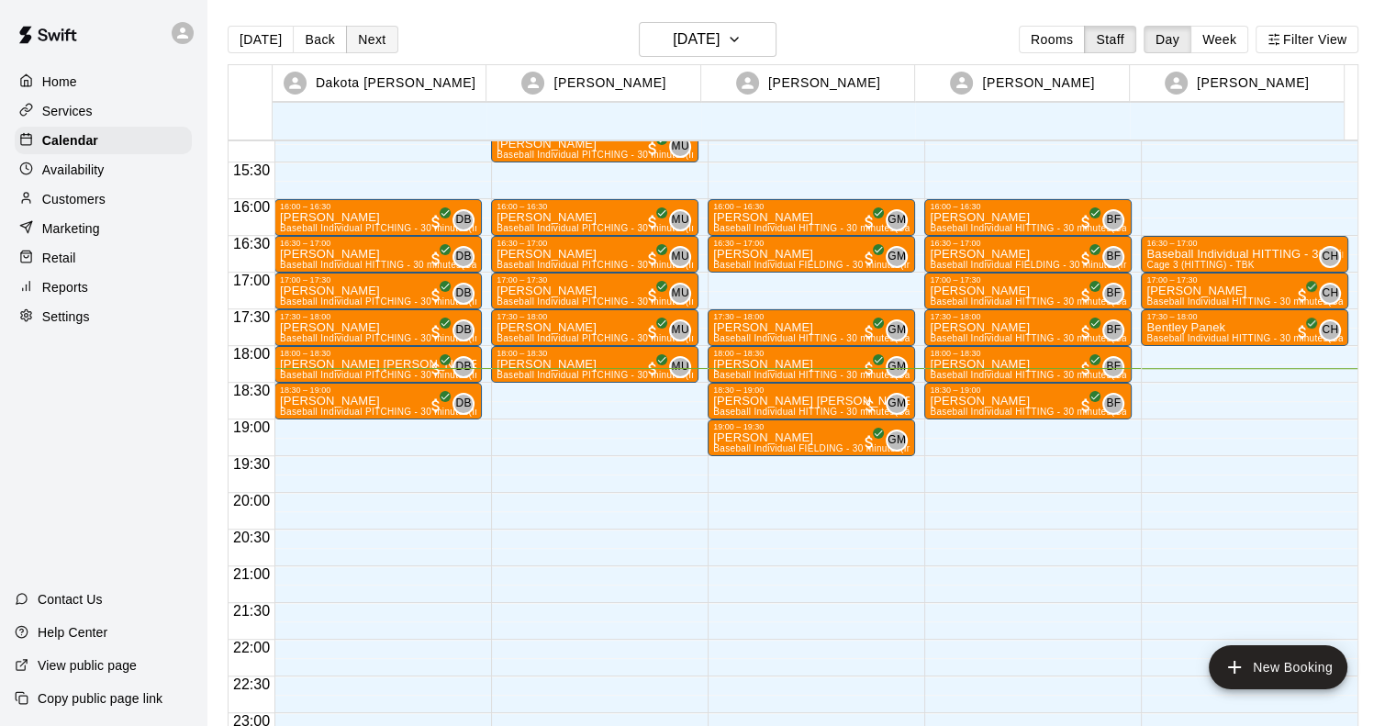
click at [375, 43] on button "Next" at bounding box center [371, 40] width 51 height 28
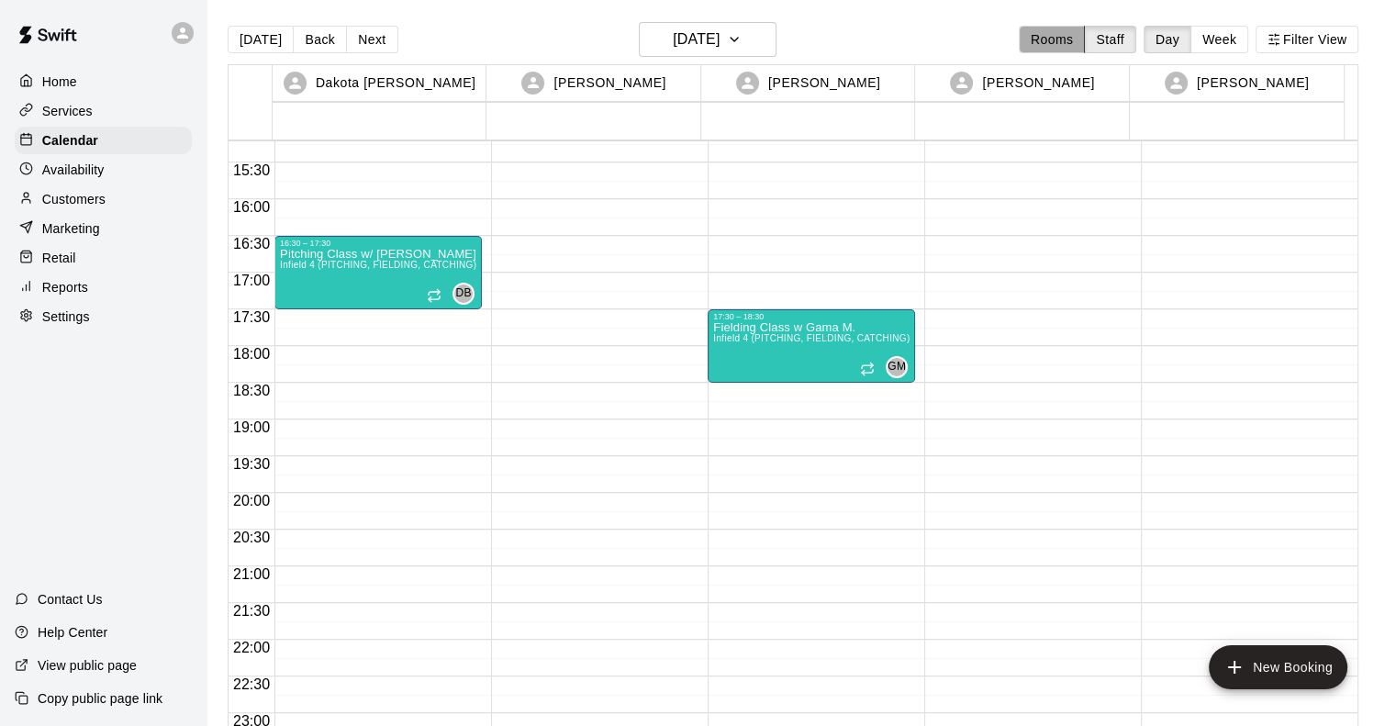
click at [1073, 29] on button "Rooms" at bounding box center [1052, 40] width 66 height 28
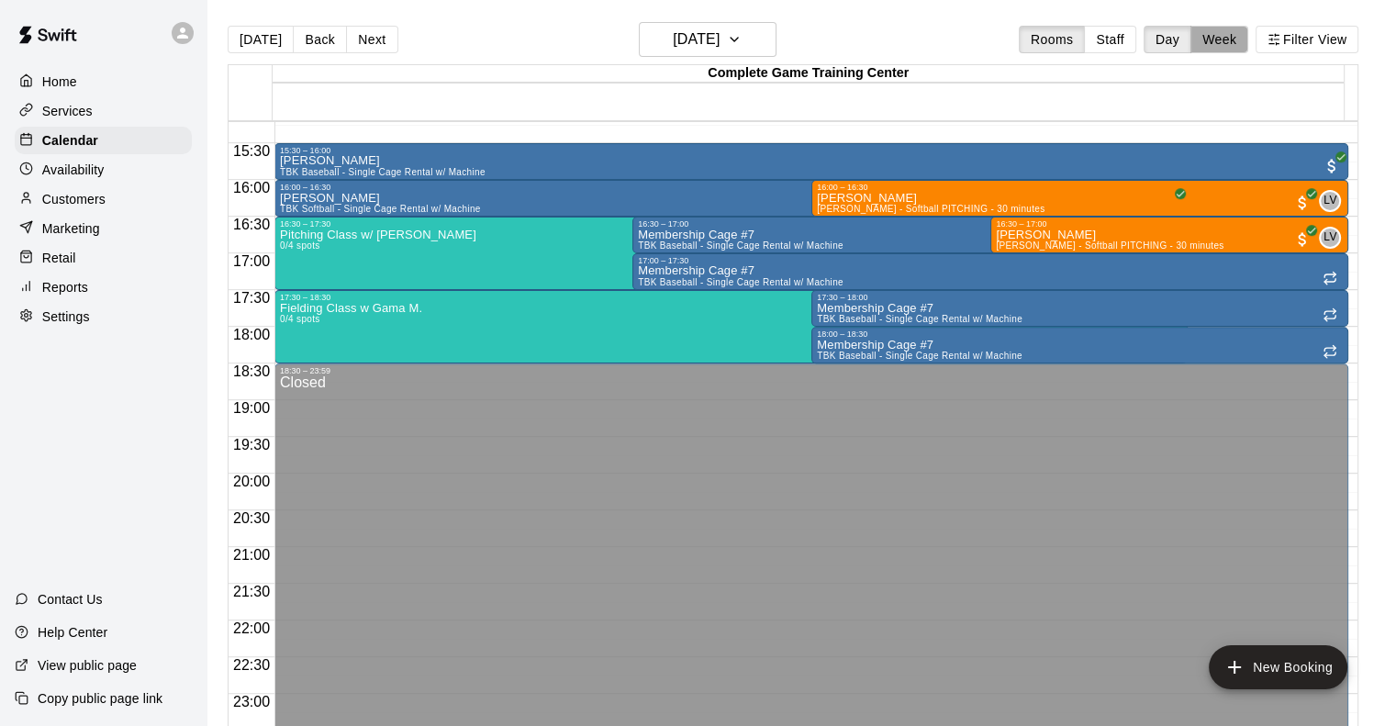
click at [1226, 47] on button "Week" at bounding box center [1220, 40] width 58 height 28
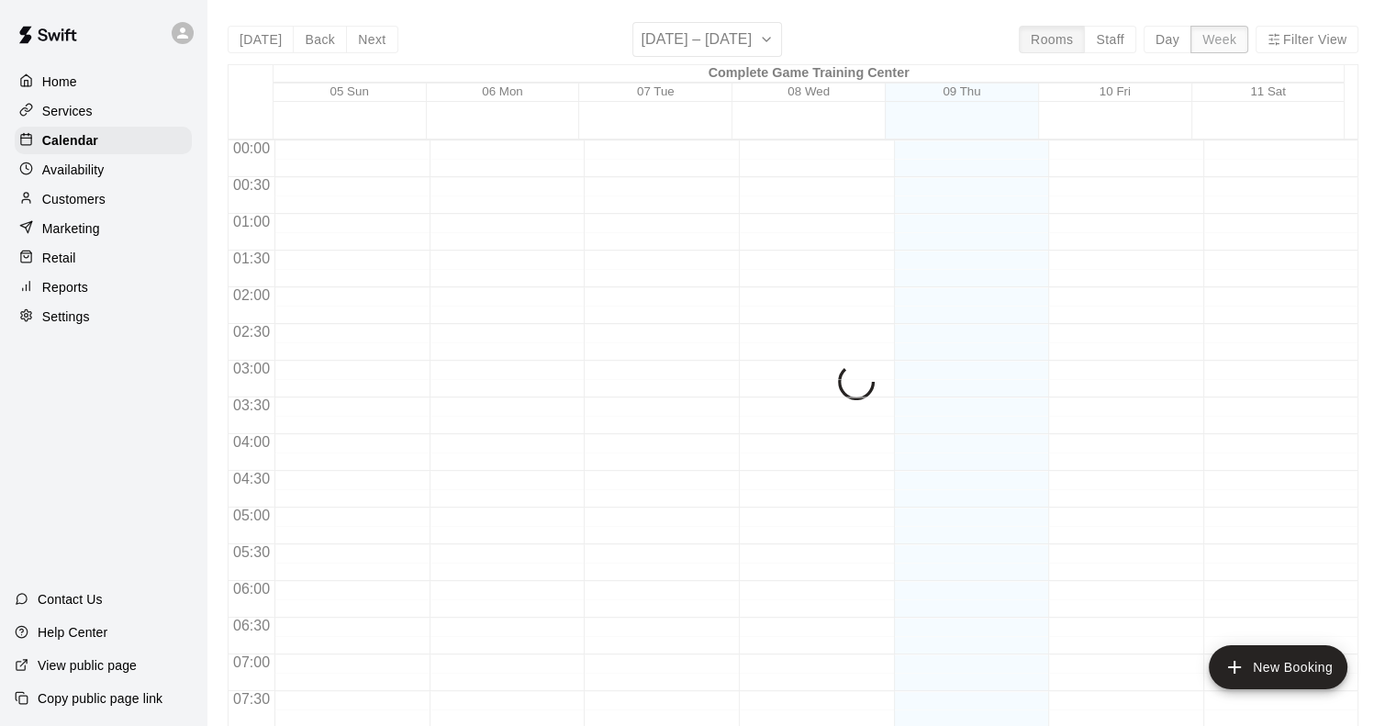
scroll to position [1155, 0]
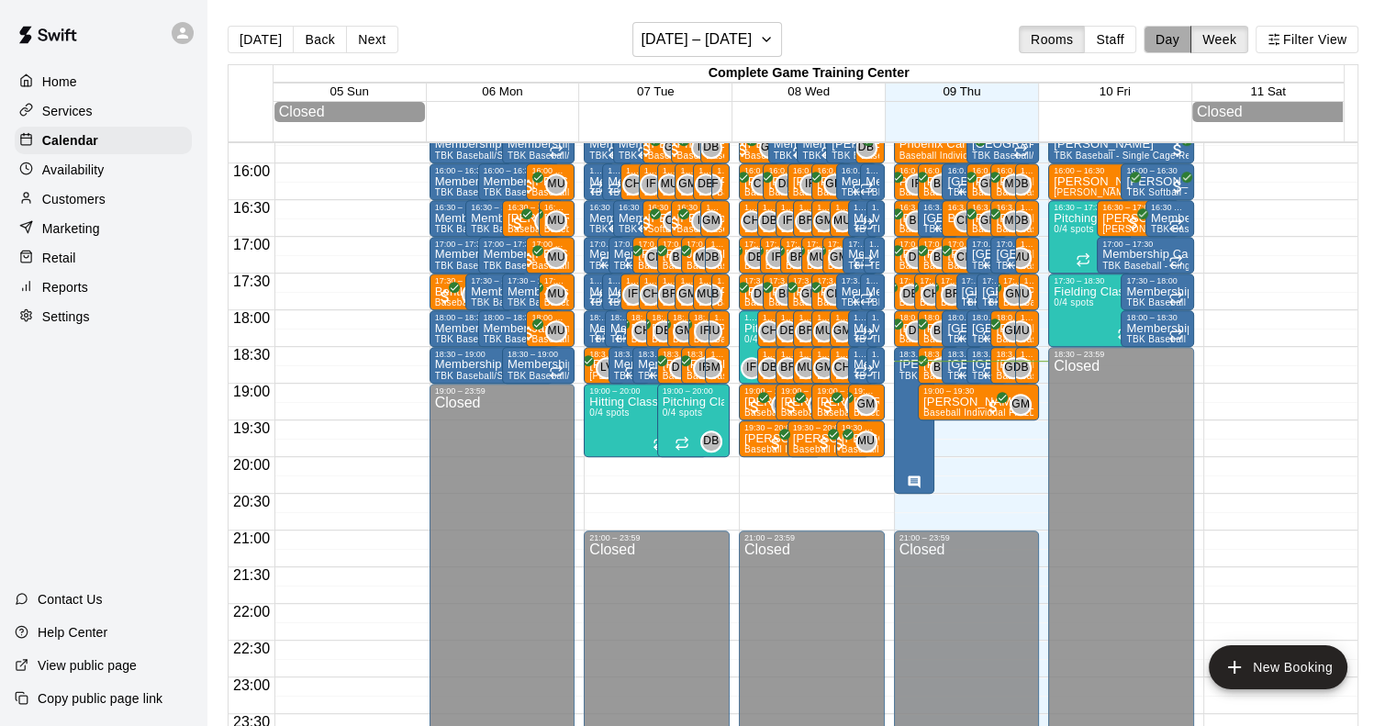
click at [1185, 41] on button "Day" at bounding box center [1168, 40] width 48 height 28
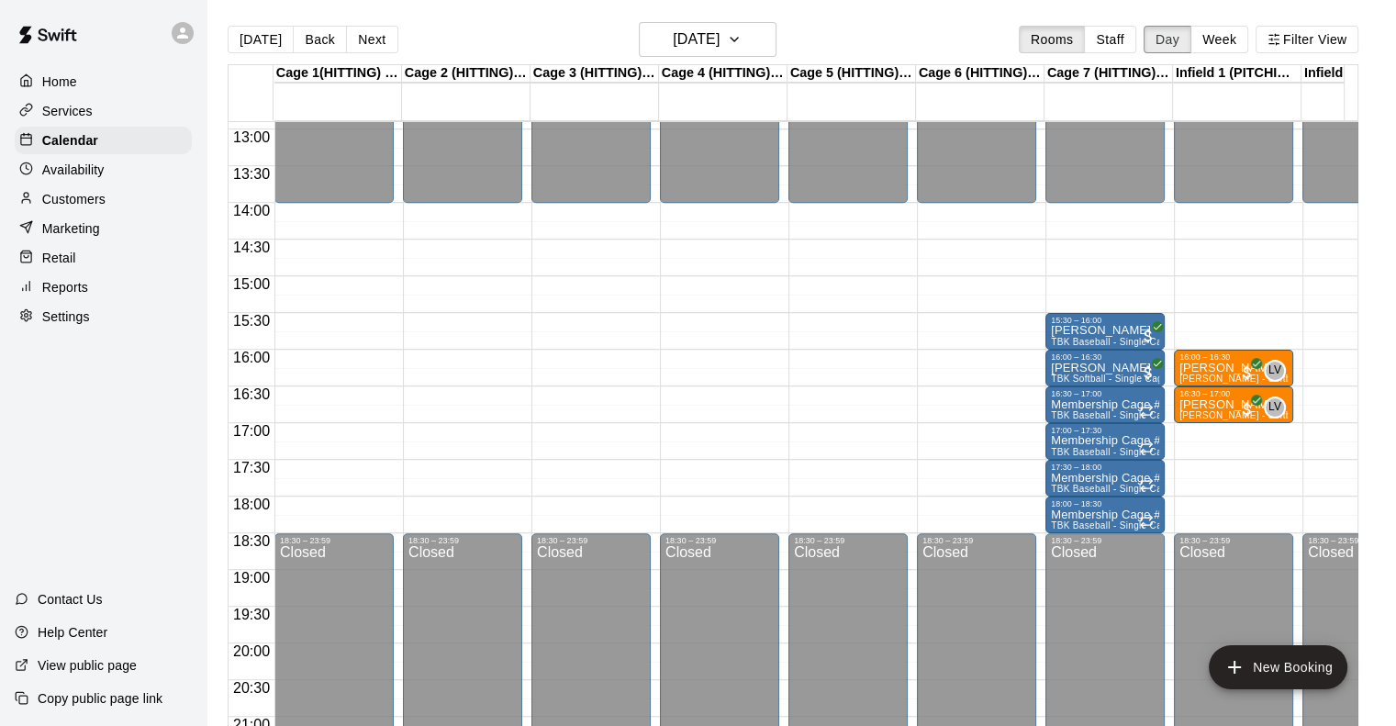
scroll to position [946, 0]
click at [1080, 399] on div "16:30 – 17:00" at bounding box center [1105, 395] width 108 height 9
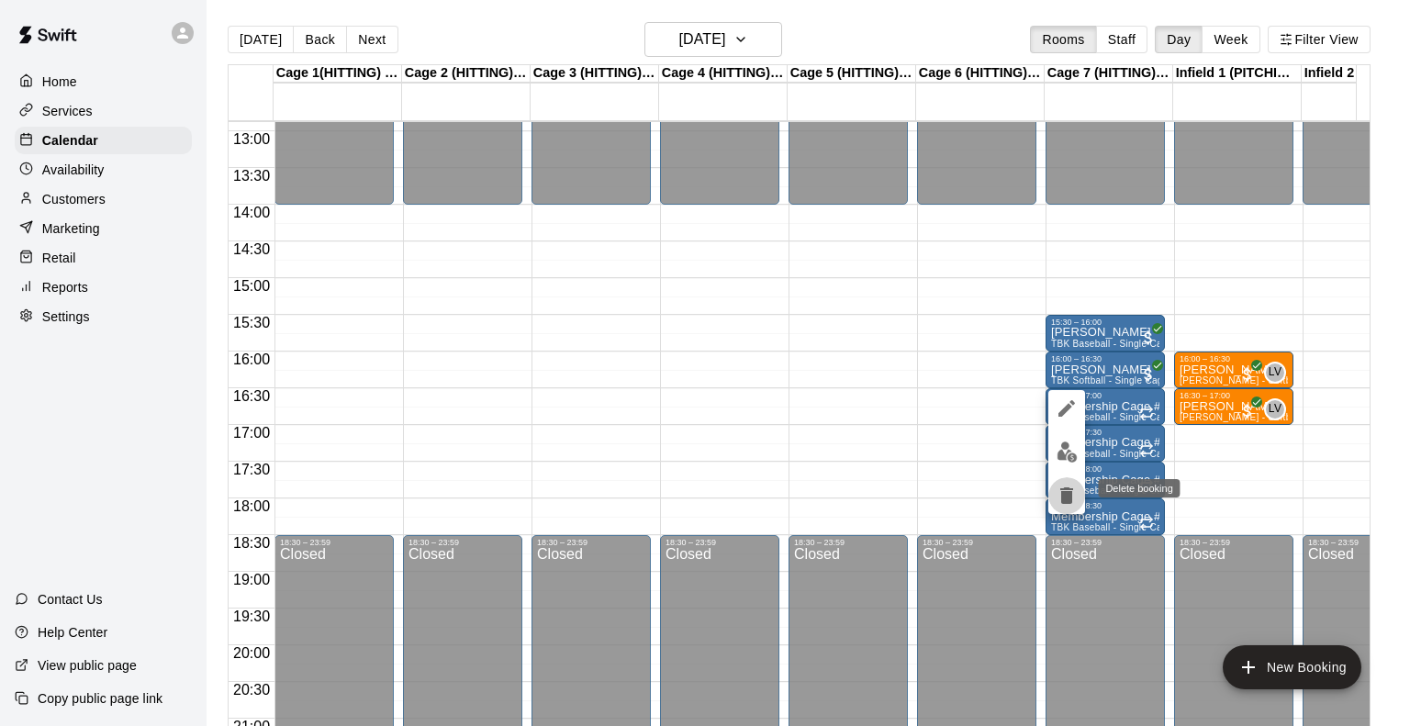
click at [1065, 495] on icon "delete" at bounding box center [1066, 495] width 13 height 17
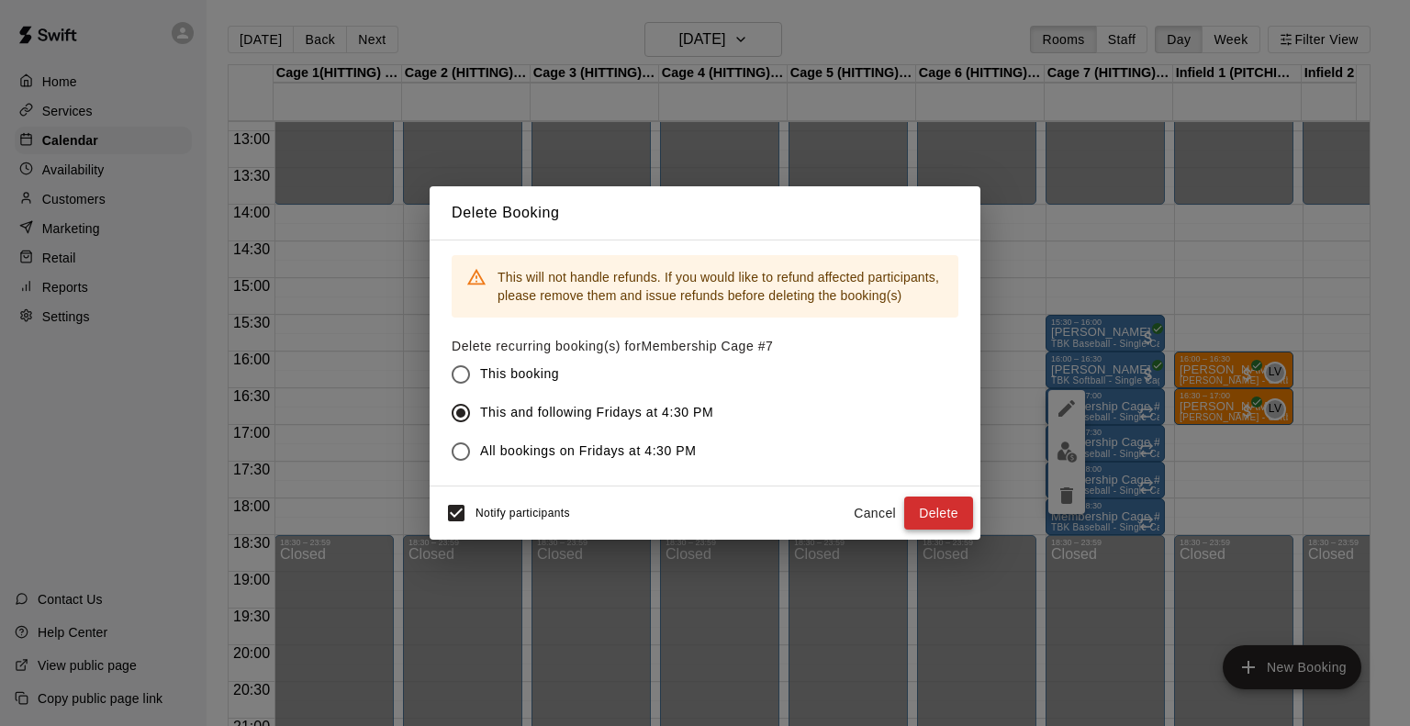
click at [929, 509] on button "Delete" at bounding box center [938, 514] width 69 height 34
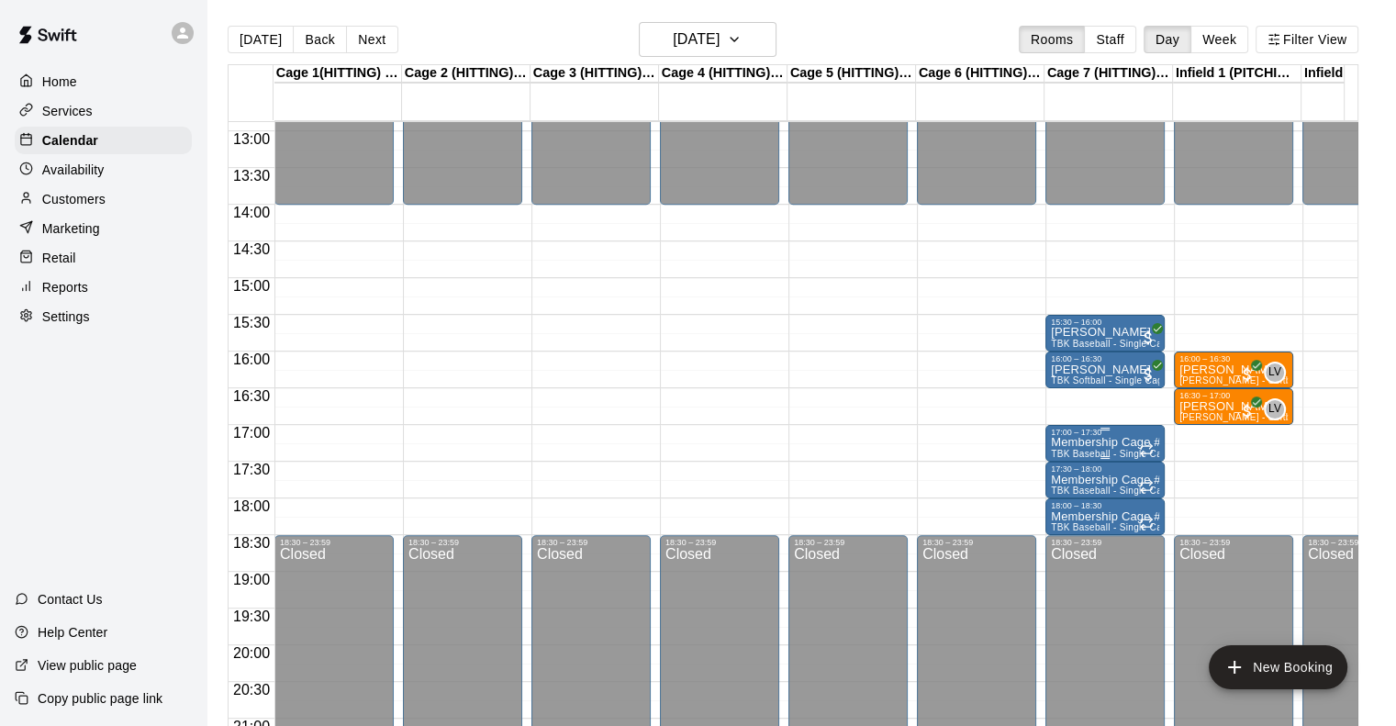
click at [1081, 434] on div "17:00 – 17:30" at bounding box center [1105, 432] width 108 height 9
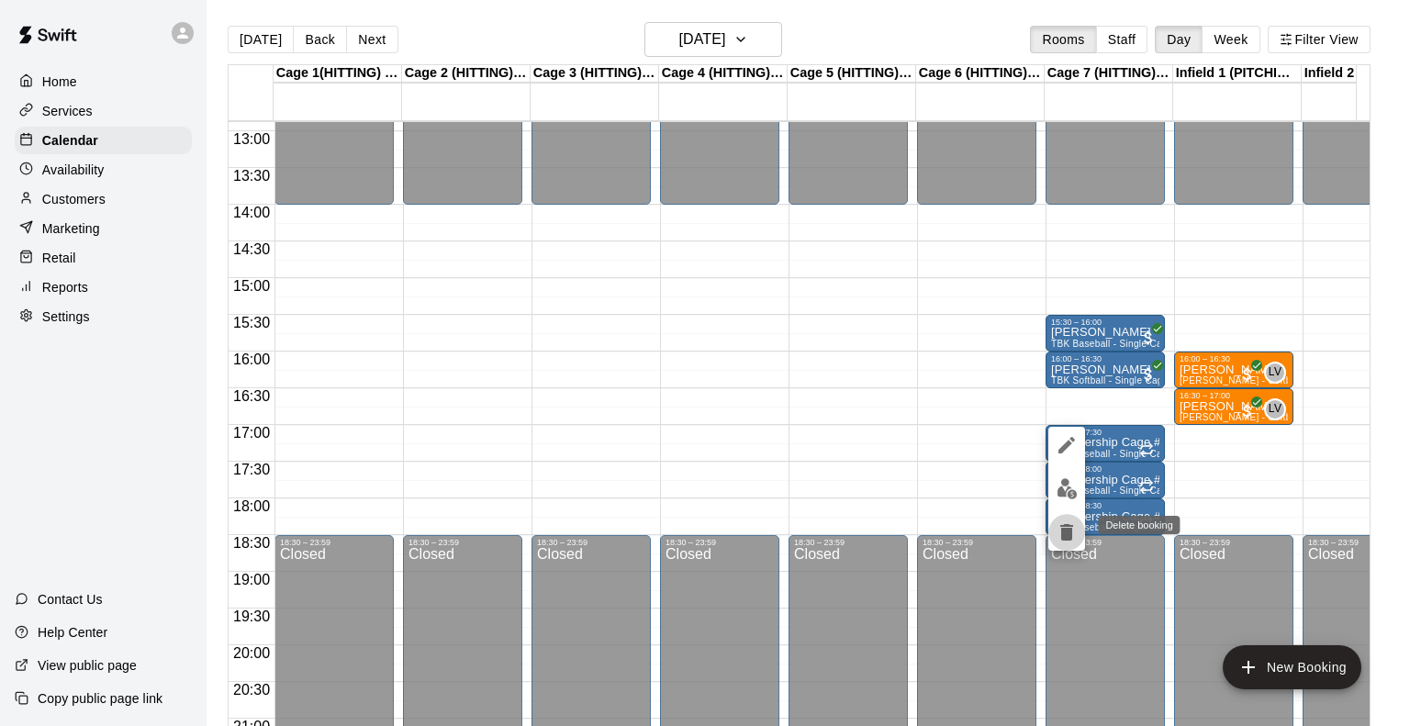
click at [1072, 535] on icon "delete" at bounding box center [1067, 532] width 22 height 22
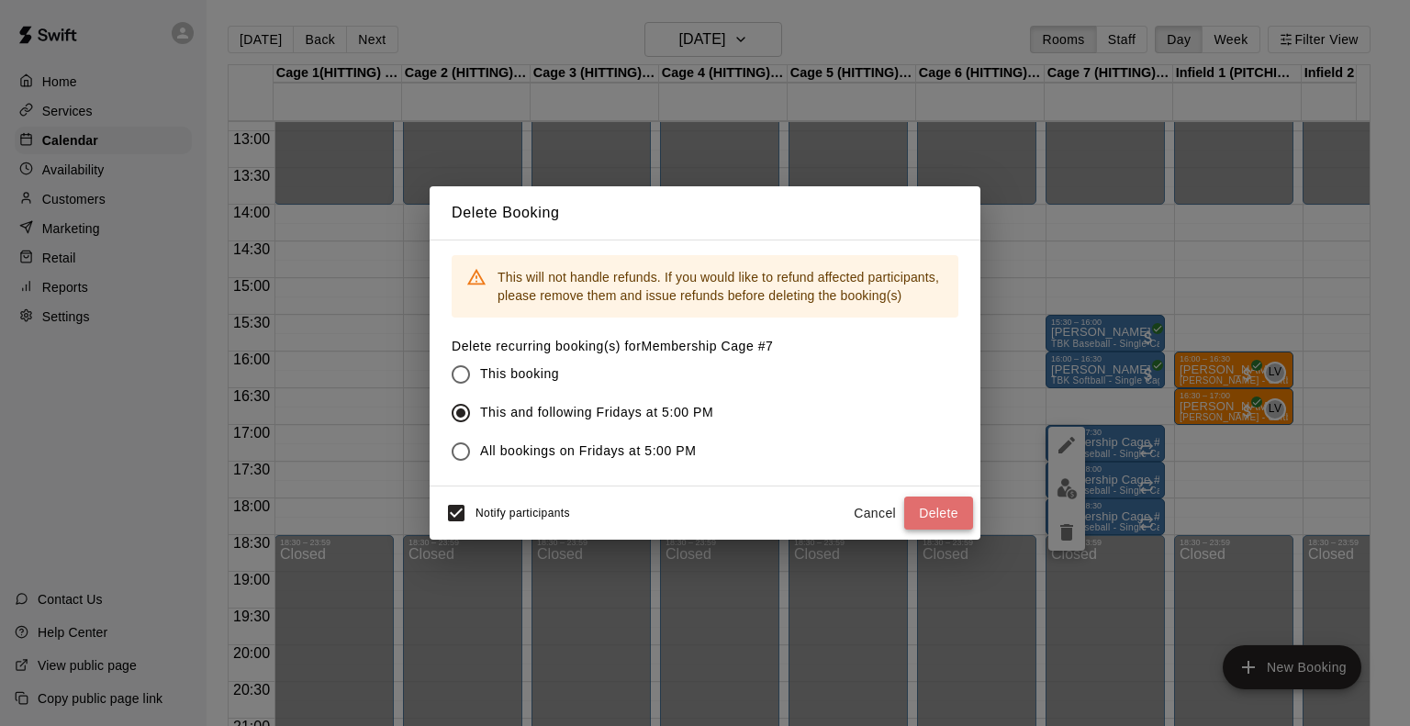
click at [936, 509] on button "Delete" at bounding box center [938, 514] width 69 height 34
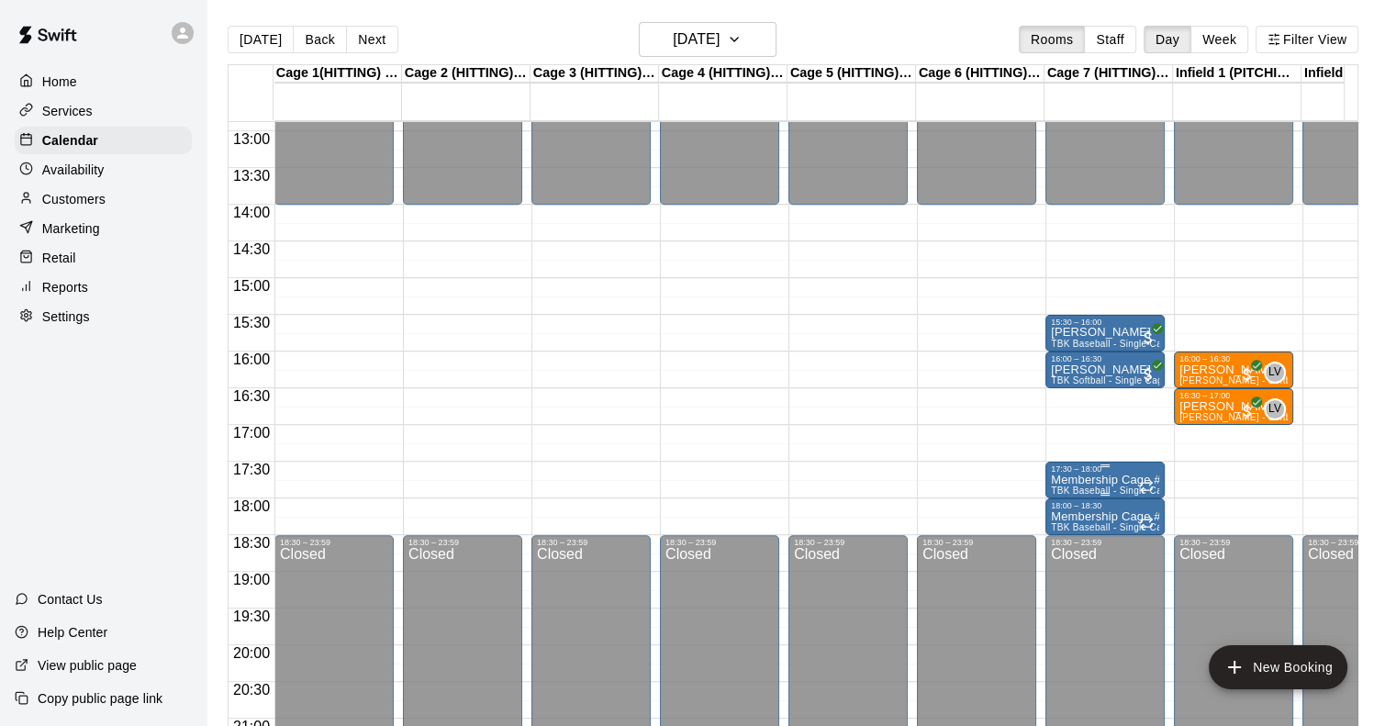
click at [1094, 473] on div "17:30 – 18:00" at bounding box center [1105, 469] width 108 height 9
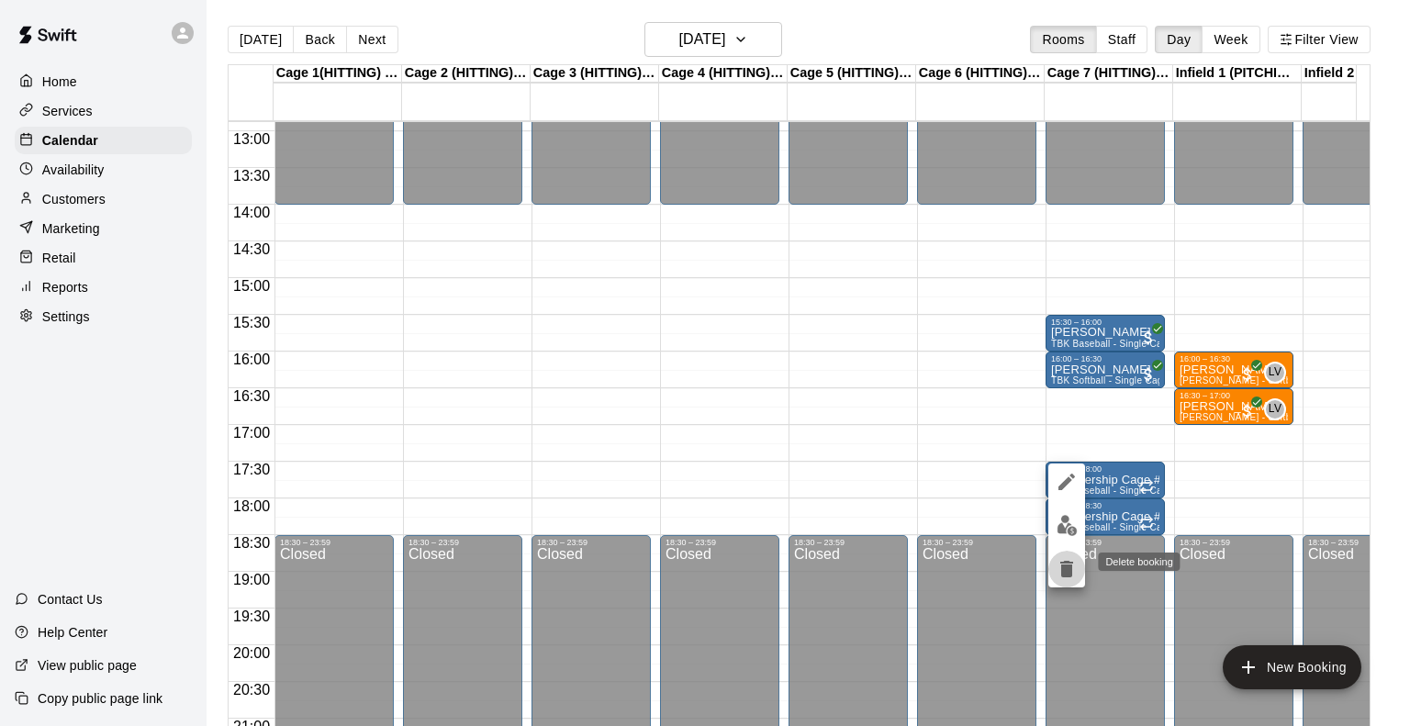
click at [1067, 570] on icon "delete" at bounding box center [1066, 569] width 13 height 17
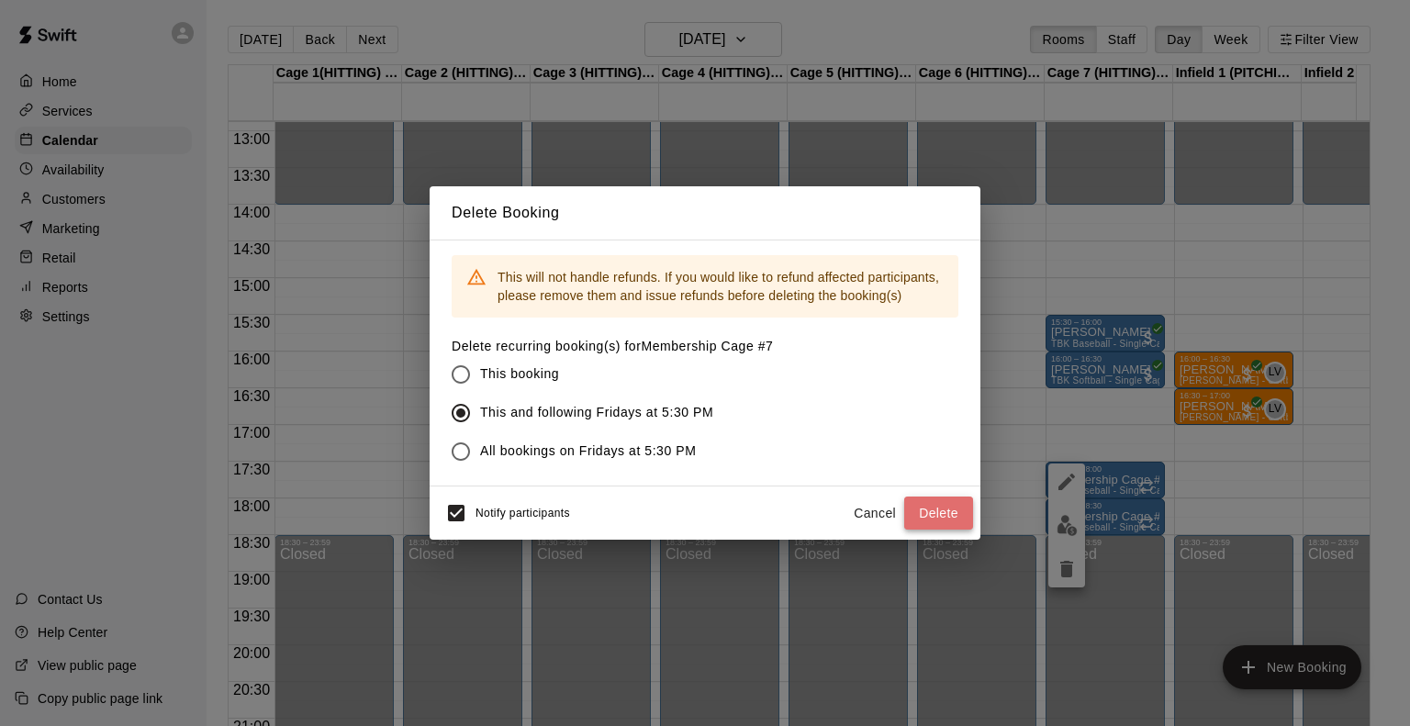
click at [945, 512] on button "Delete" at bounding box center [938, 514] width 69 height 34
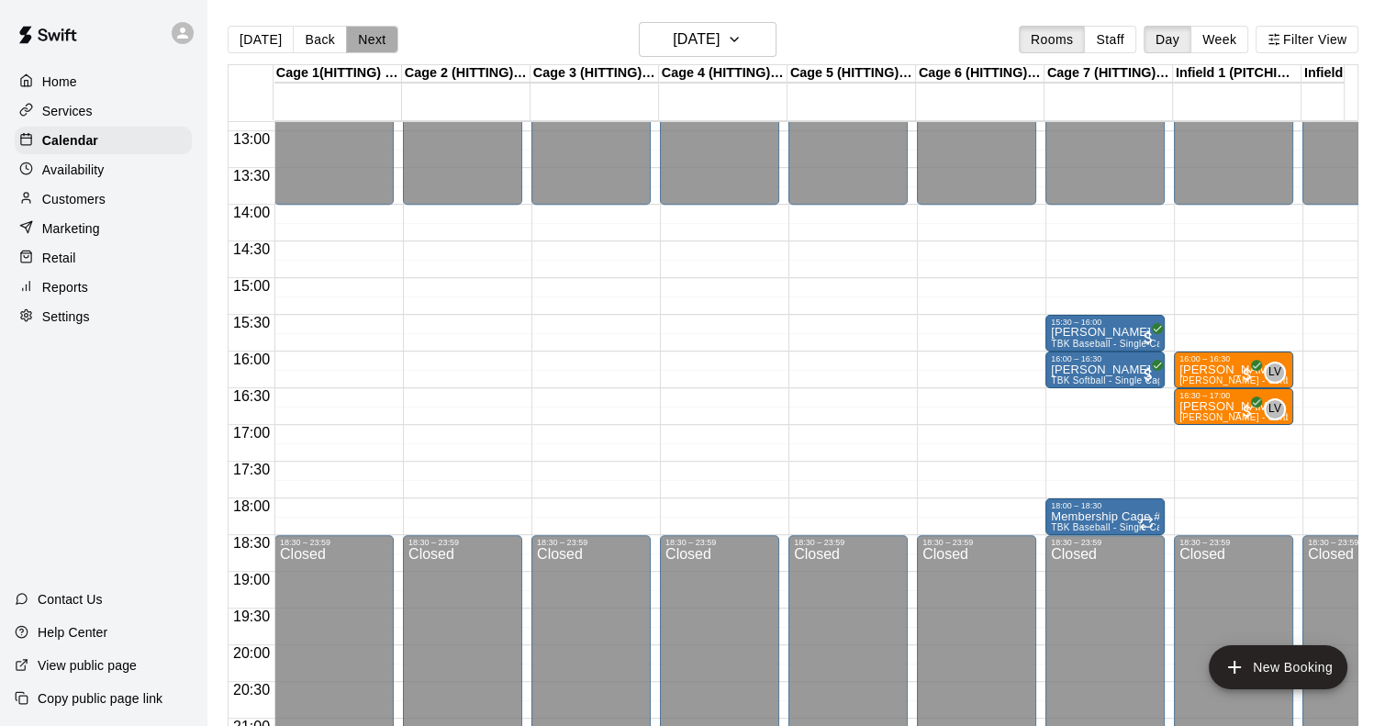
click at [364, 43] on button "Next" at bounding box center [371, 40] width 51 height 28
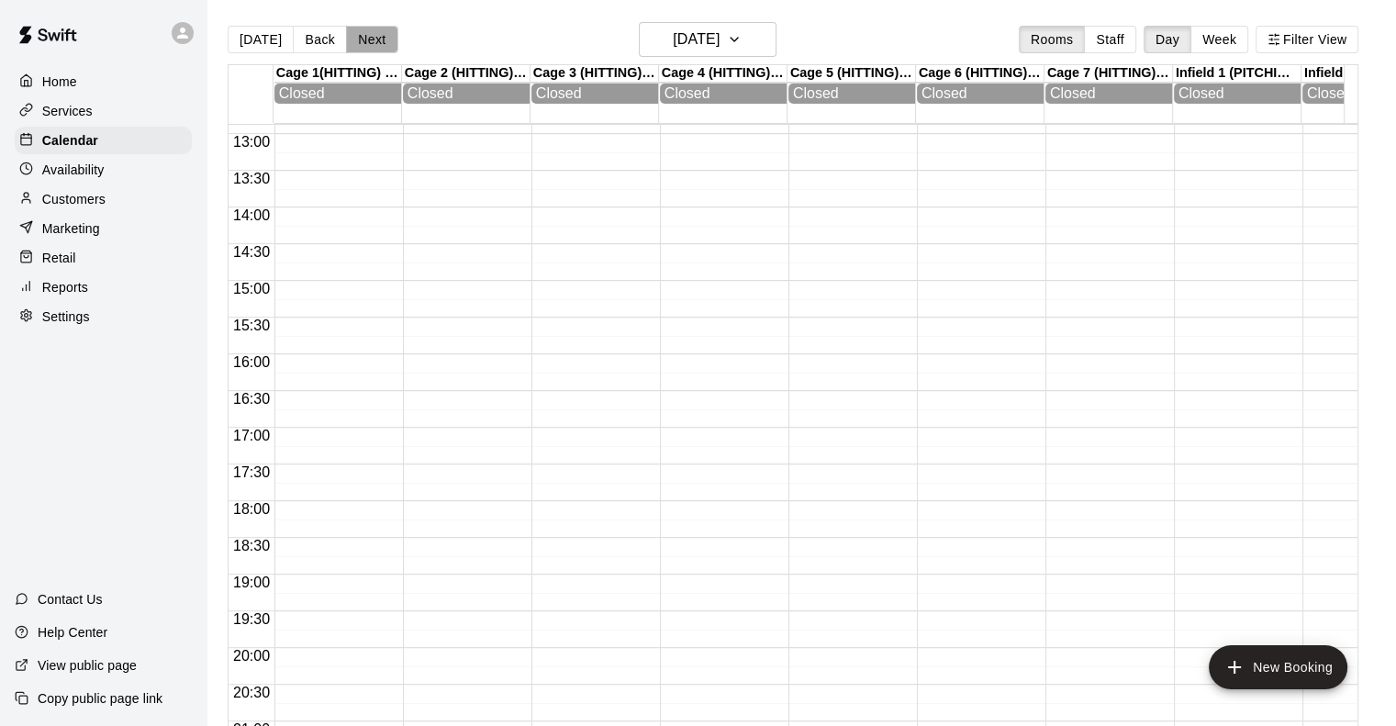
click at [364, 43] on button "Next" at bounding box center [371, 40] width 51 height 28
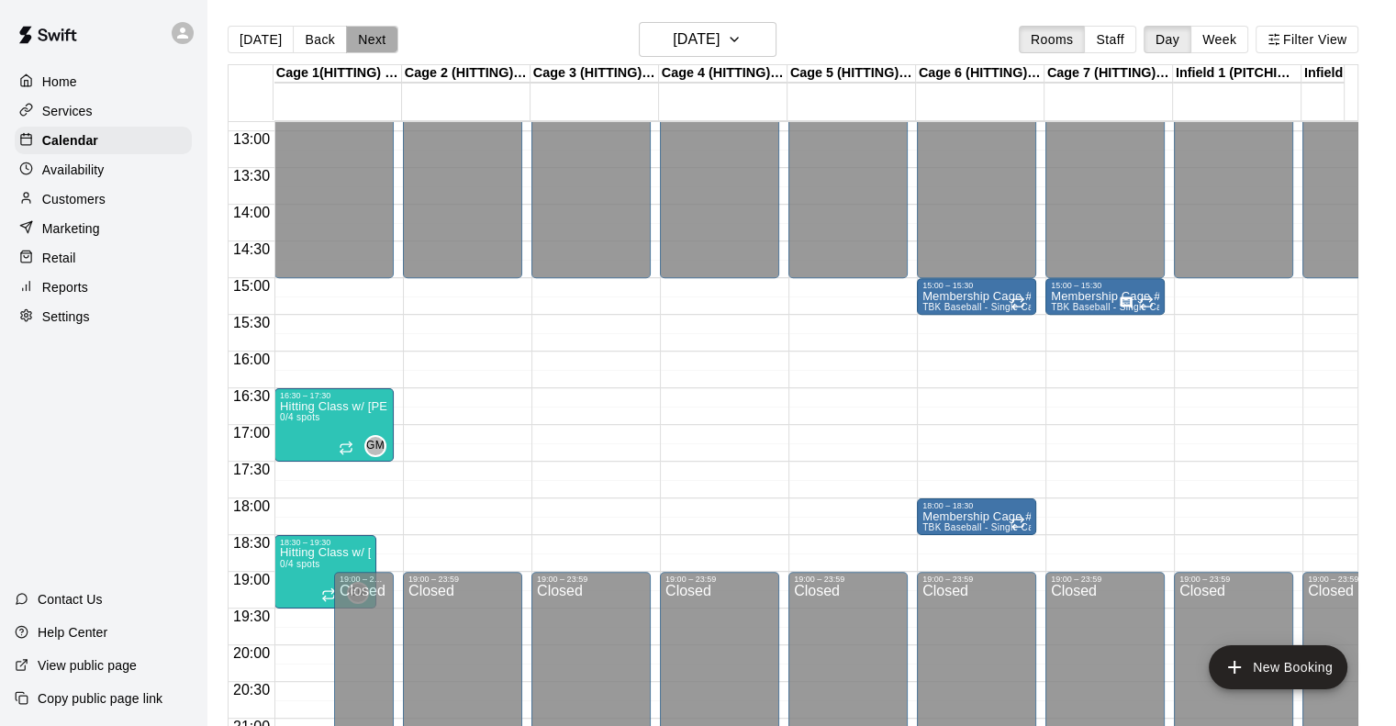
click at [364, 43] on button "Next" at bounding box center [371, 40] width 51 height 28
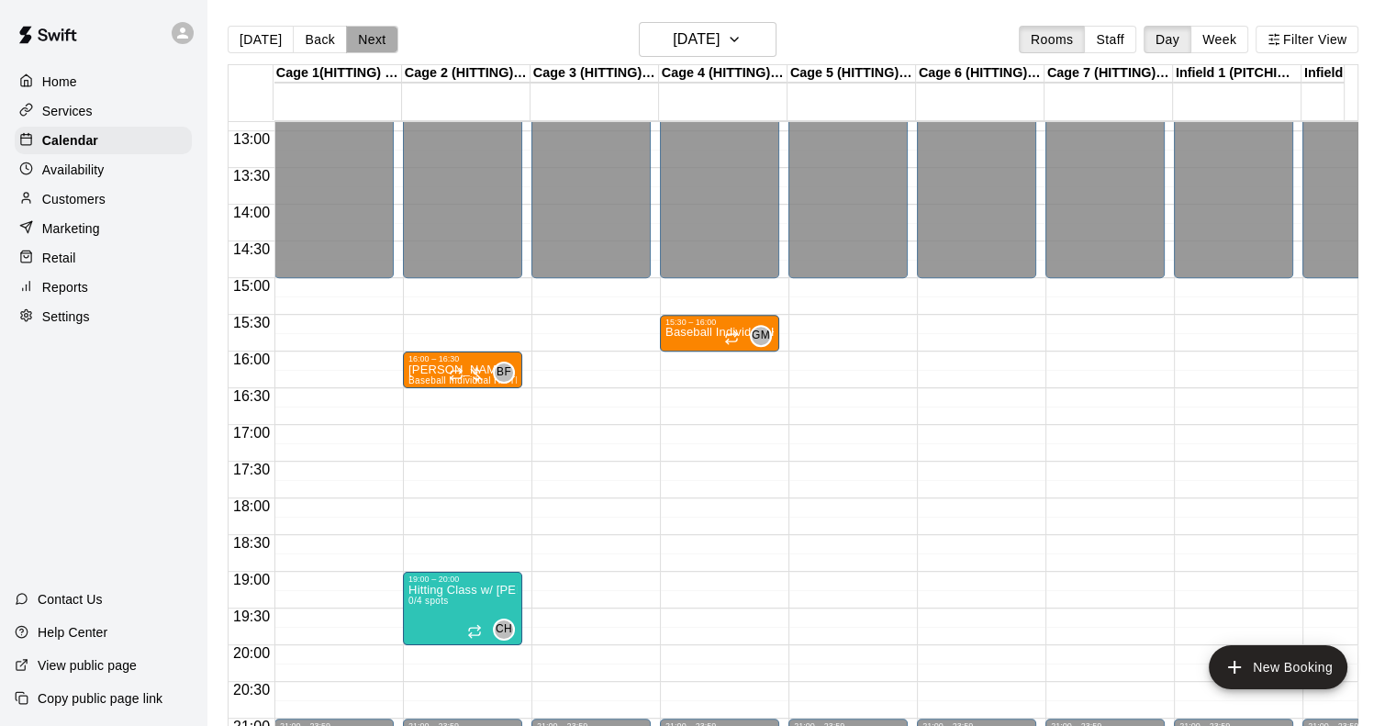
click at [364, 43] on button "Next" at bounding box center [371, 40] width 51 height 28
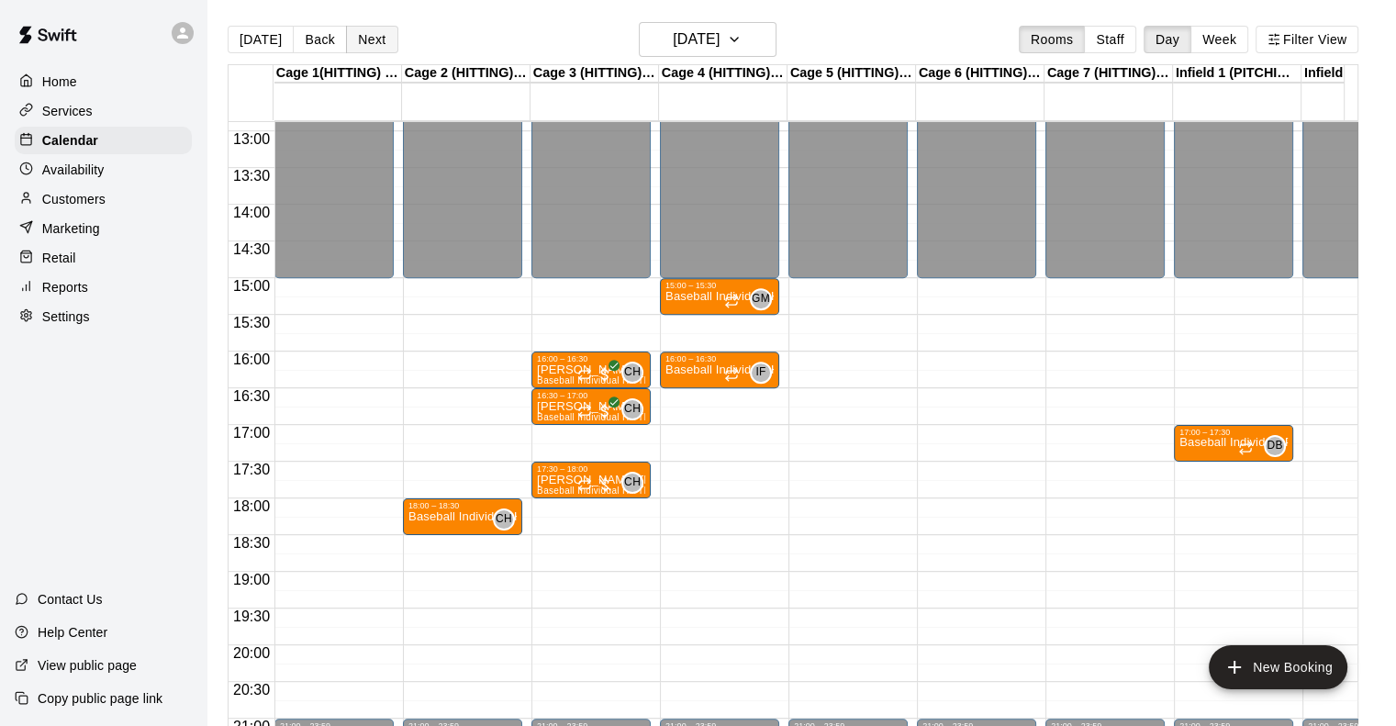
click at [364, 43] on button "Next" at bounding box center [371, 40] width 51 height 28
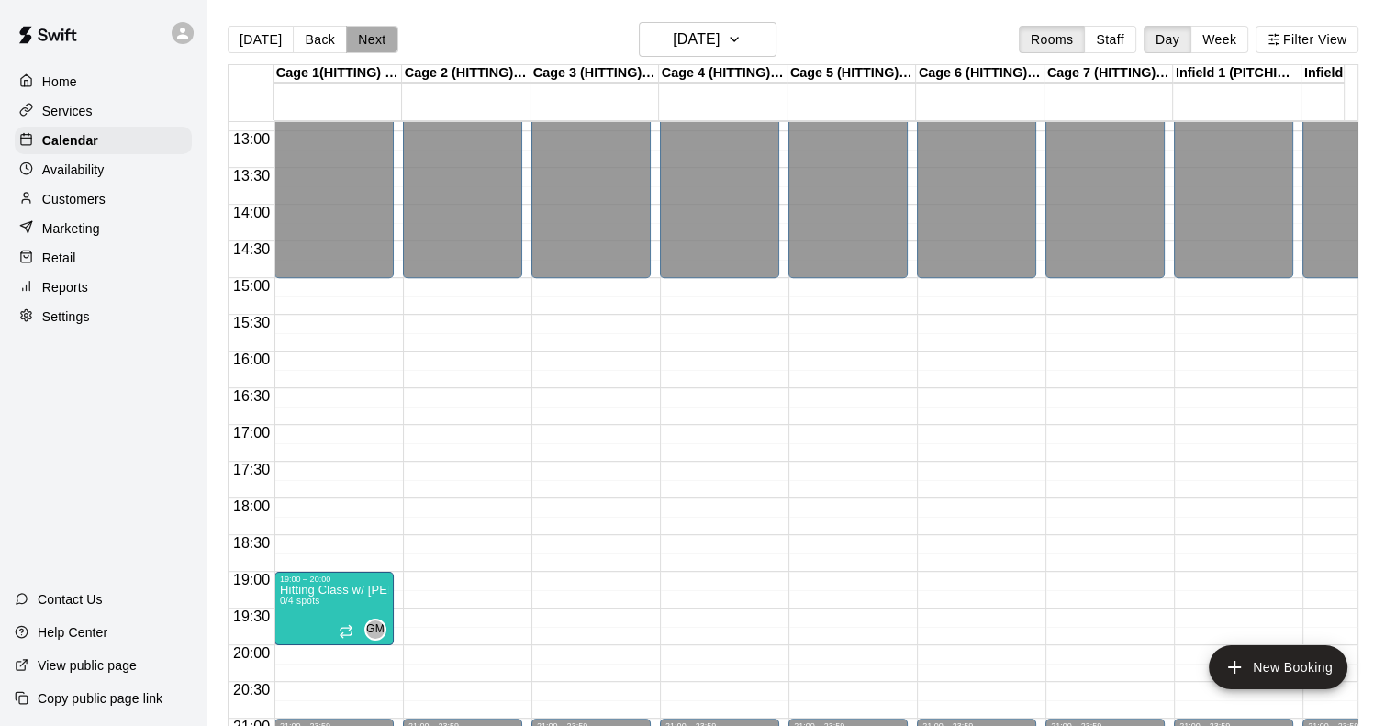
click at [364, 43] on button "Next" at bounding box center [371, 40] width 51 height 28
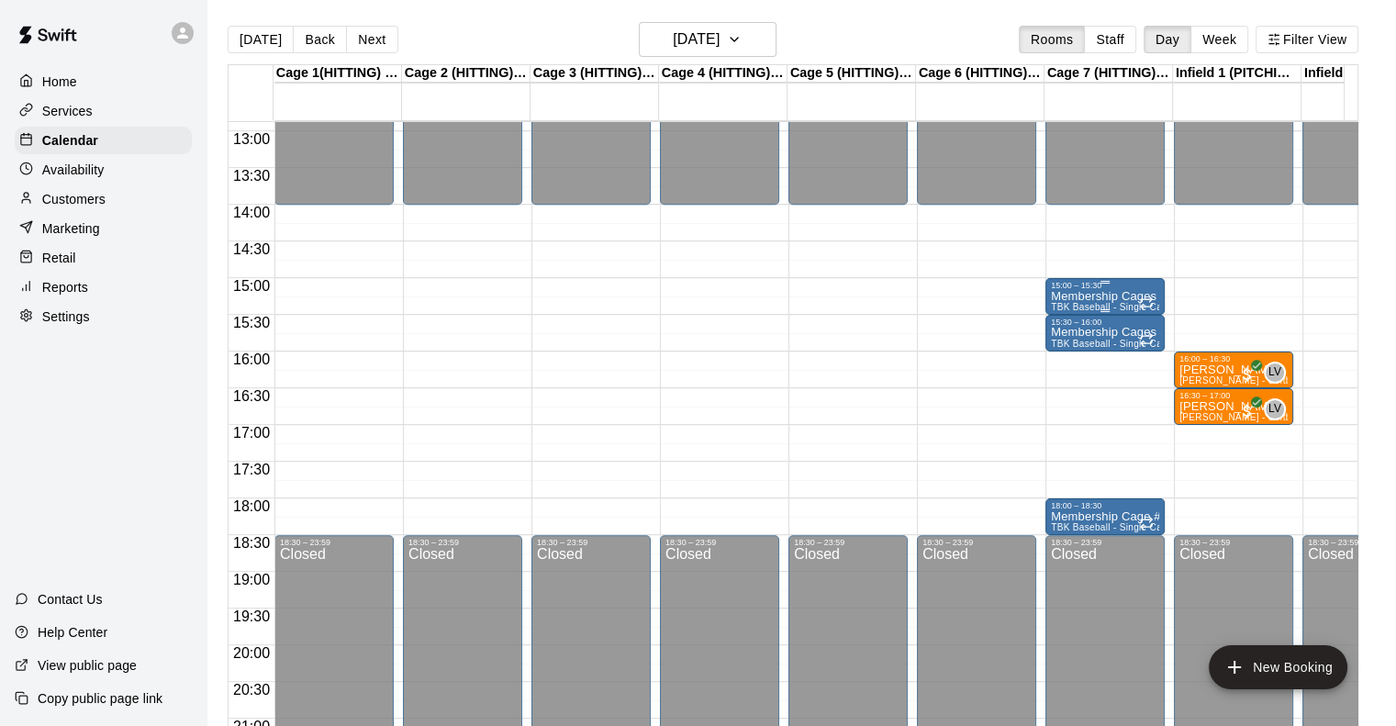
click at [1065, 297] on p "Membership Cages #7" at bounding box center [1105, 297] width 108 height 0
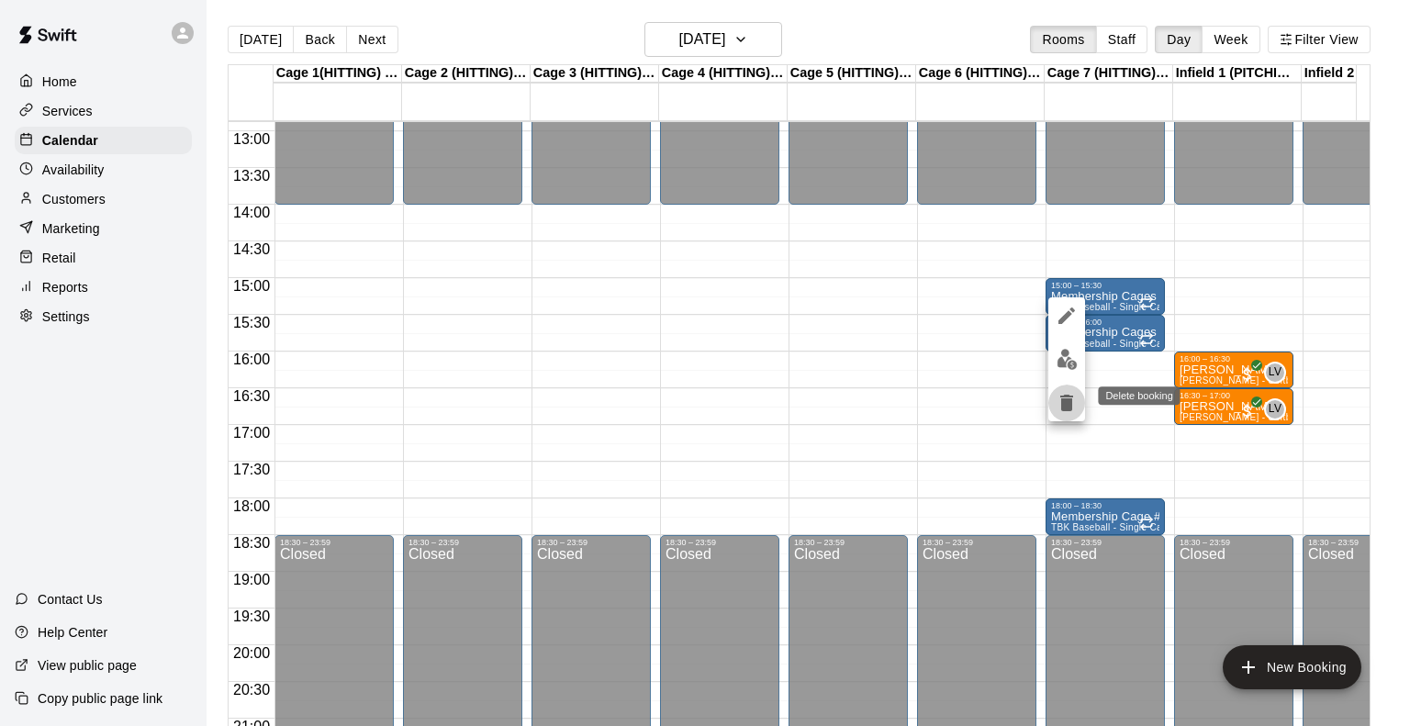
click at [1069, 392] on icon "delete" at bounding box center [1067, 403] width 22 height 22
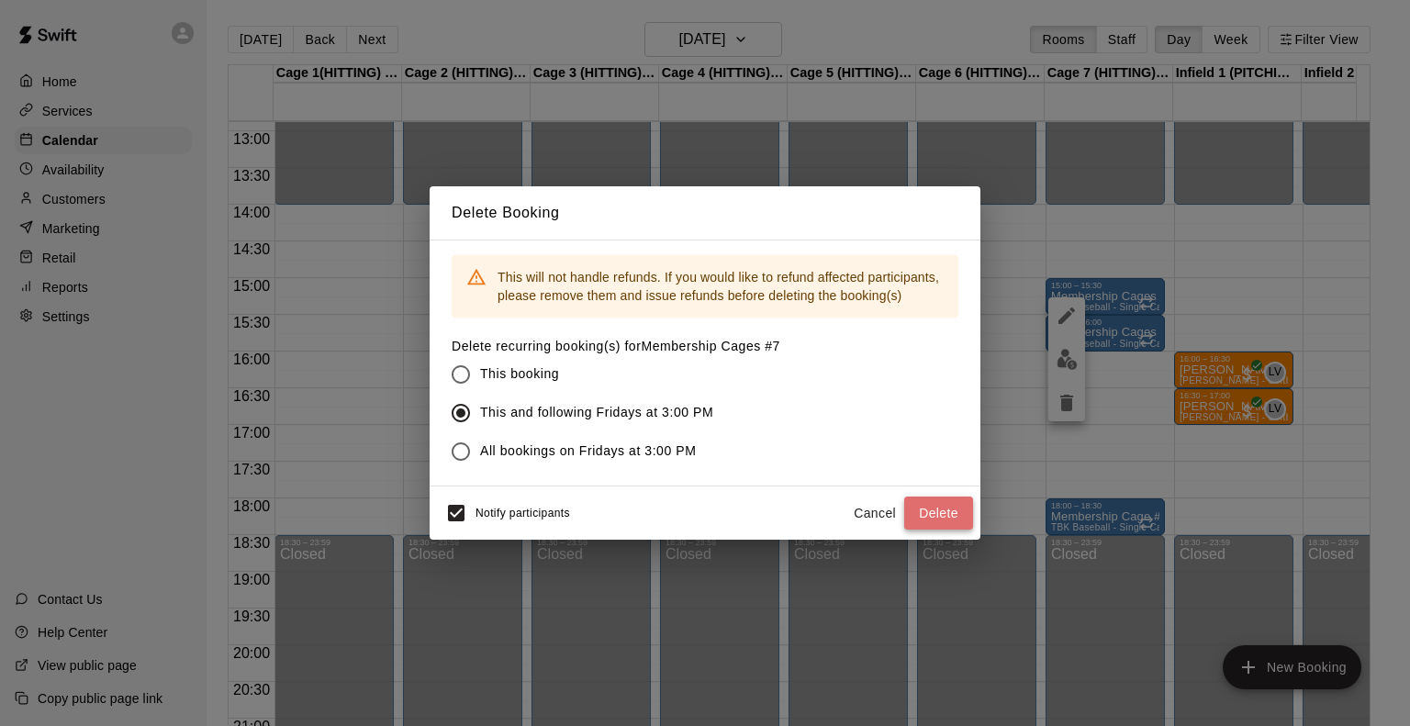
click at [944, 511] on button "Delete" at bounding box center [938, 514] width 69 height 34
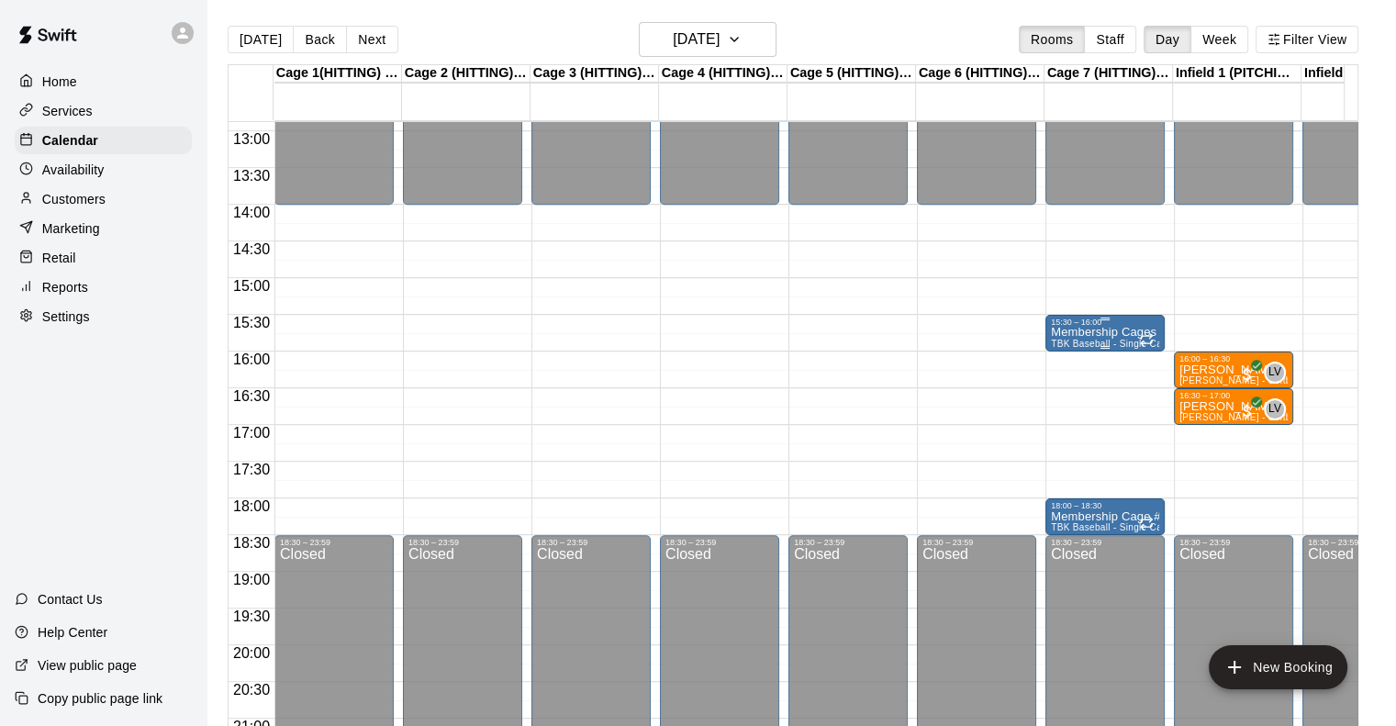
click at [1078, 332] on p "Membership Cages #7" at bounding box center [1105, 332] width 108 height 0
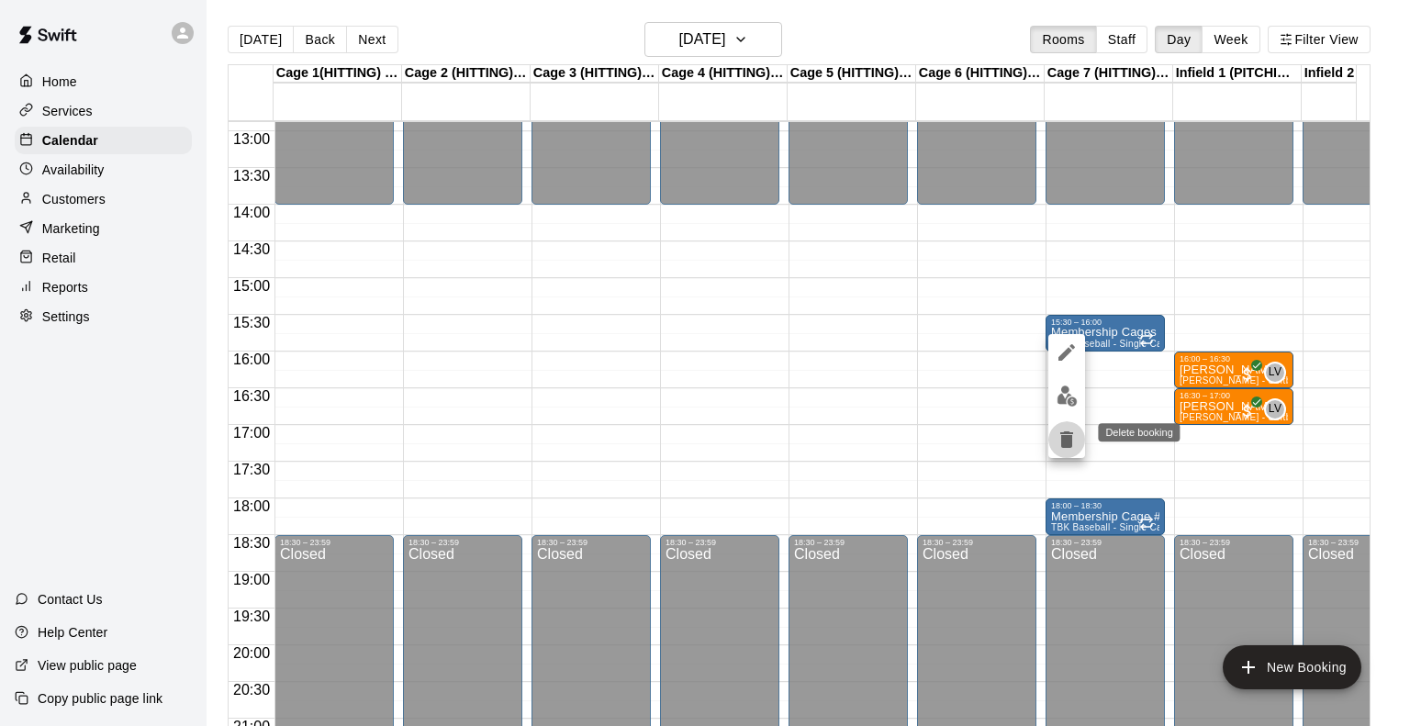
click at [1064, 440] on icon "delete" at bounding box center [1066, 439] width 13 height 17
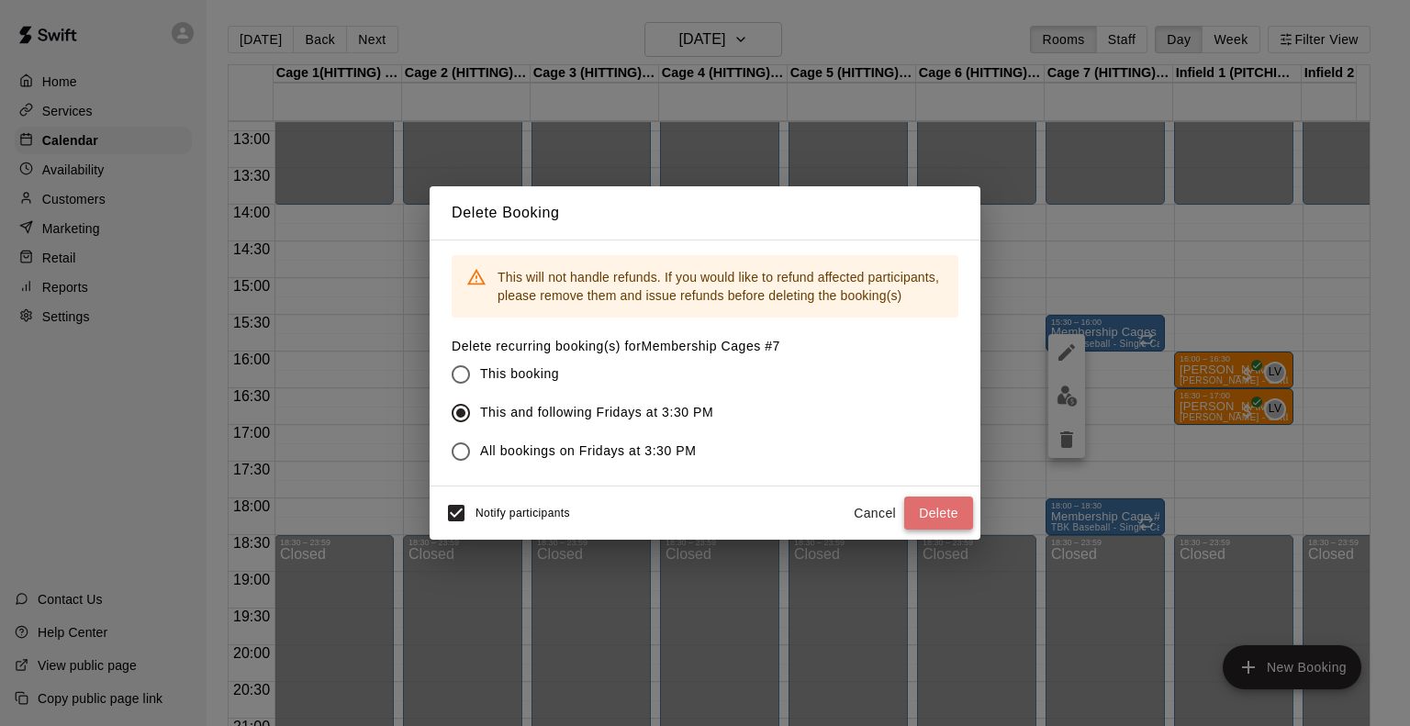
click at [927, 509] on button "Delete" at bounding box center [938, 514] width 69 height 34
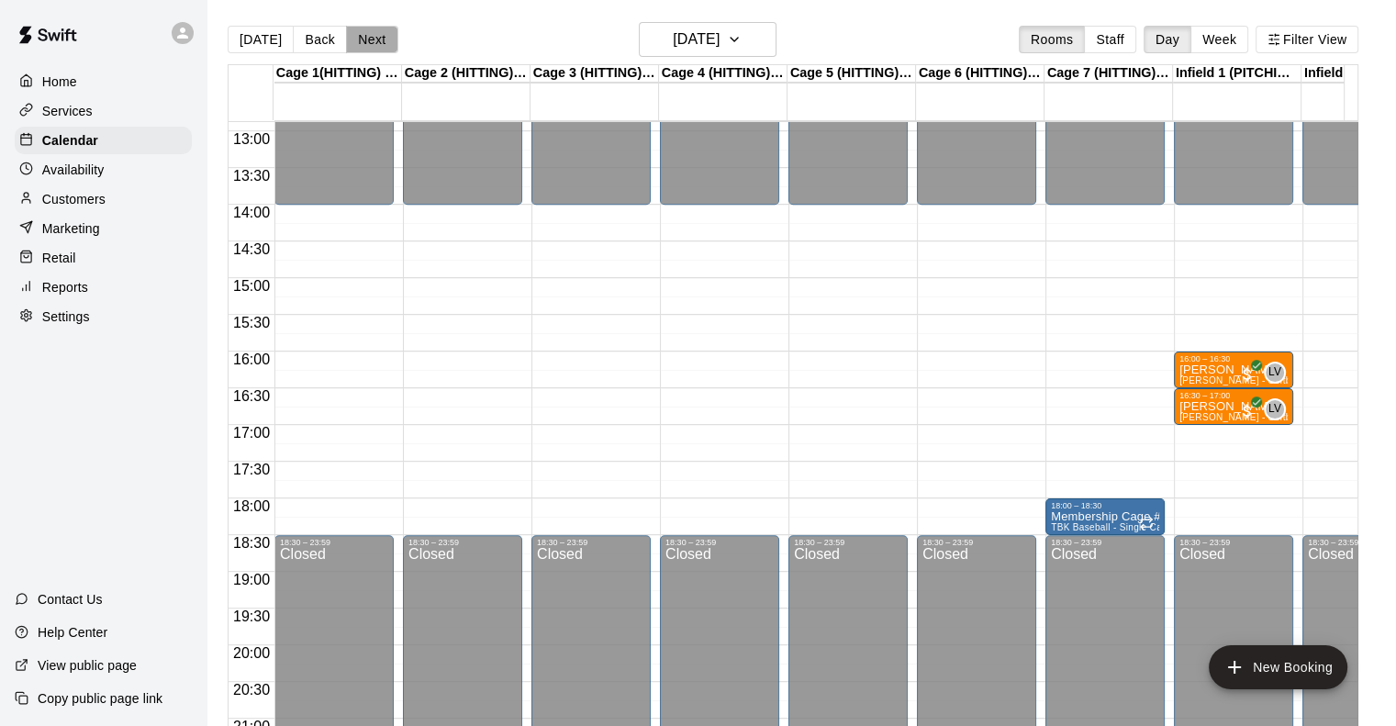
click at [382, 38] on button "Next" at bounding box center [371, 40] width 51 height 28
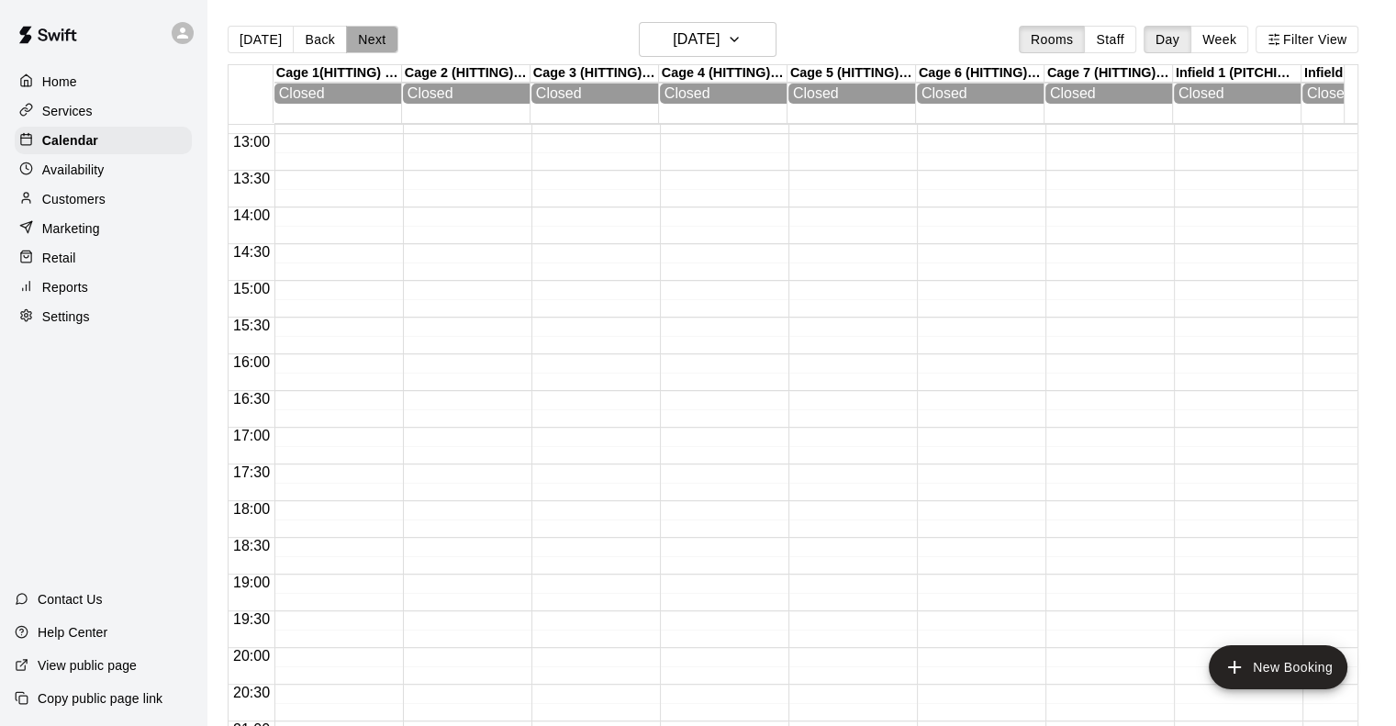
click at [382, 38] on button "Next" at bounding box center [371, 40] width 51 height 28
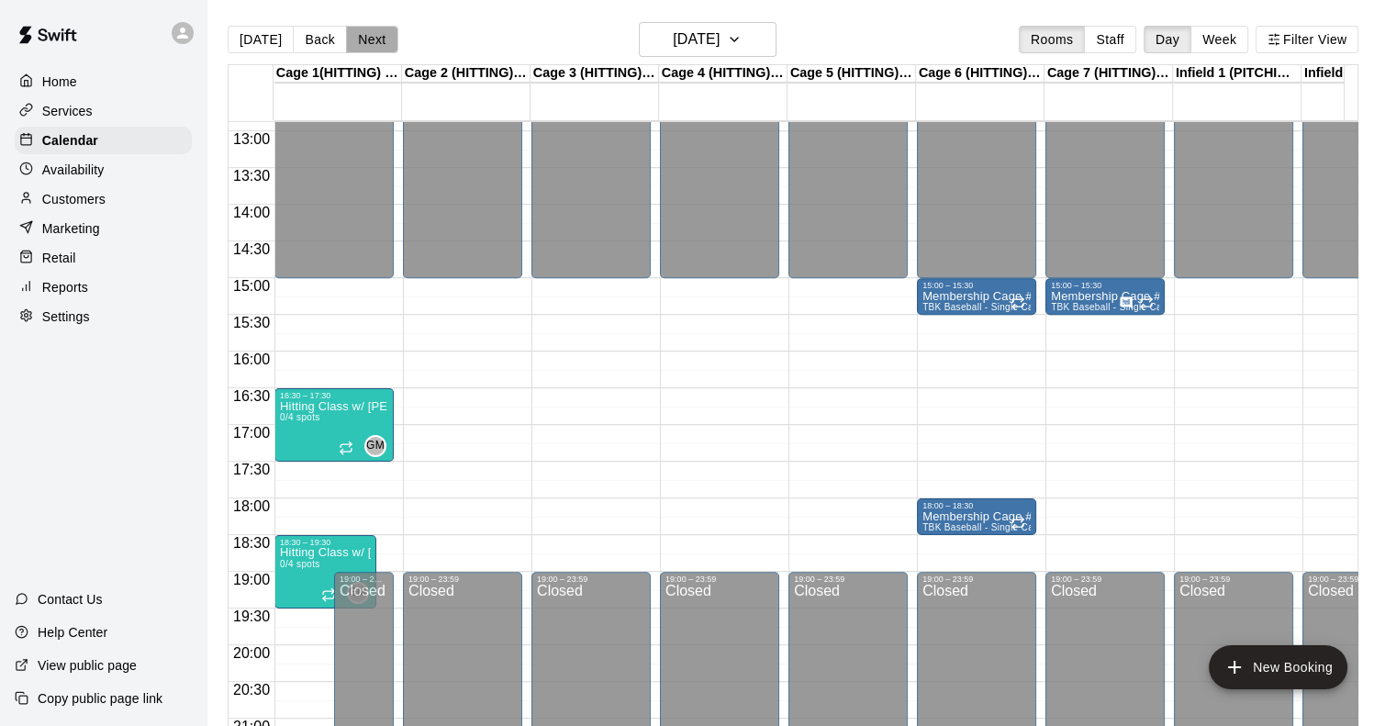
click at [382, 38] on button "Next" at bounding box center [371, 40] width 51 height 28
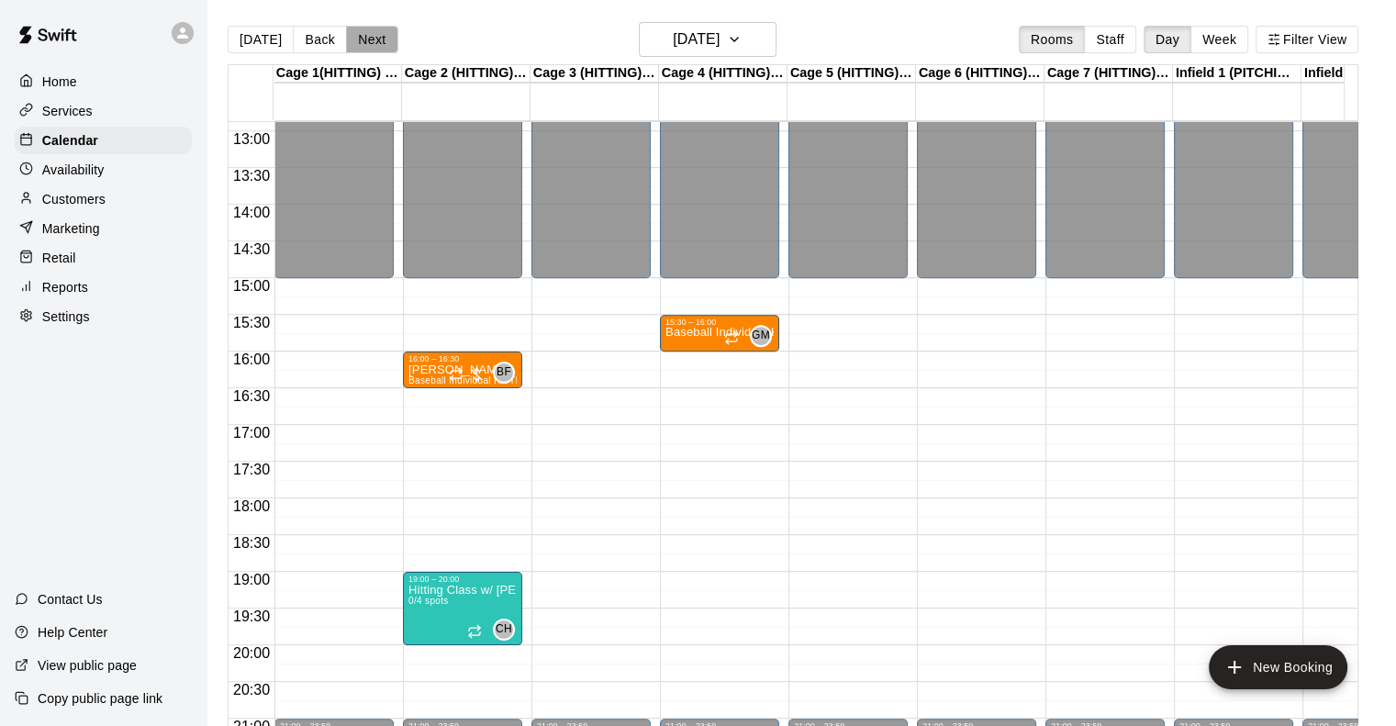
click at [382, 38] on button "Next" at bounding box center [371, 40] width 51 height 28
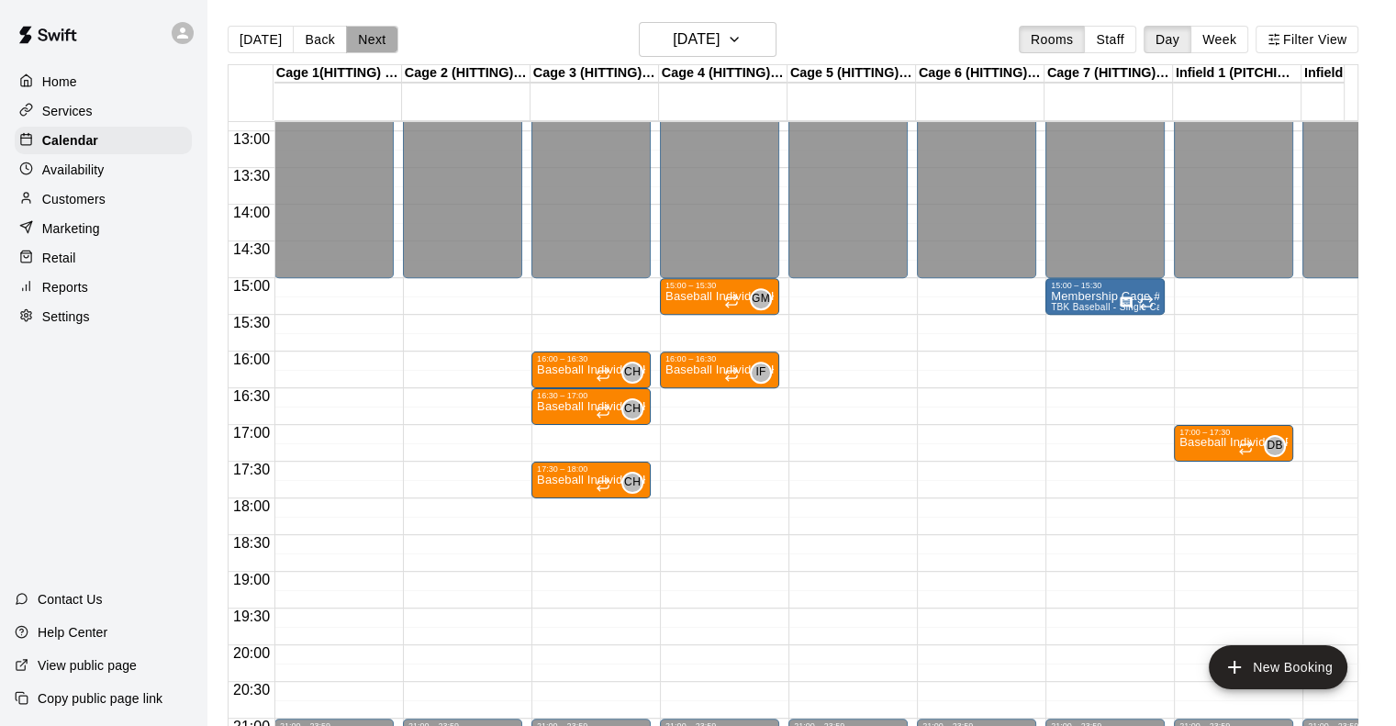
click at [364, 38] on button "Next" at bounding box center [371, 40] width 51 height 28
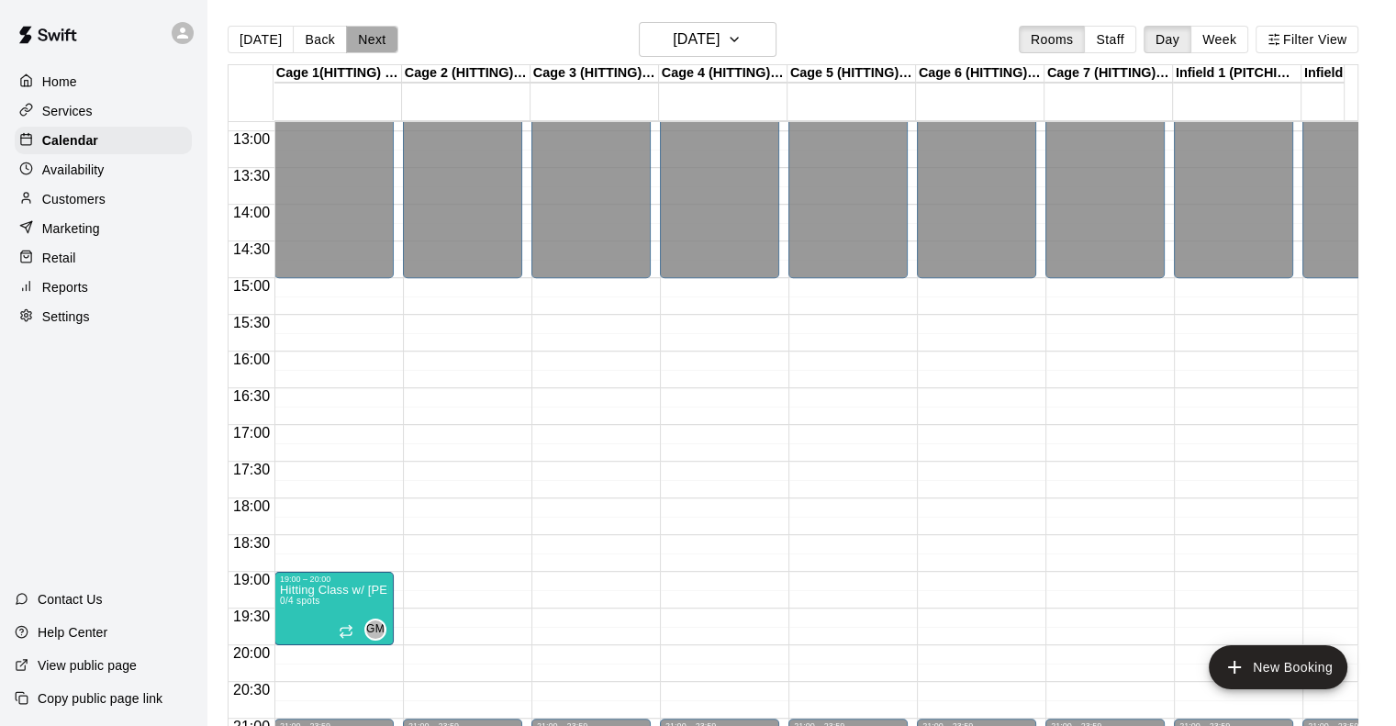
click at [364, 38] on button "Next" at bounding box center [371, 40] width 51 height 28
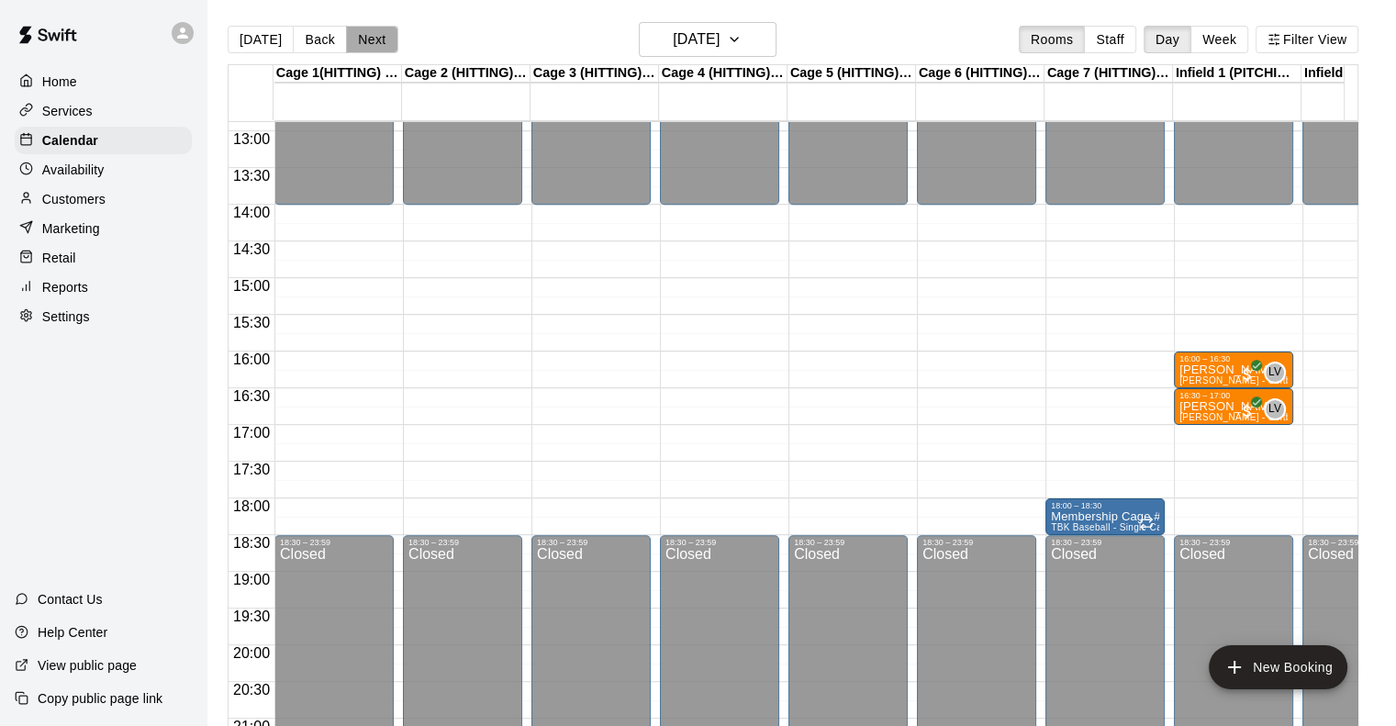
click at [364, 38] on button "Next" at bounding box center [371, 40] width 51 height 28
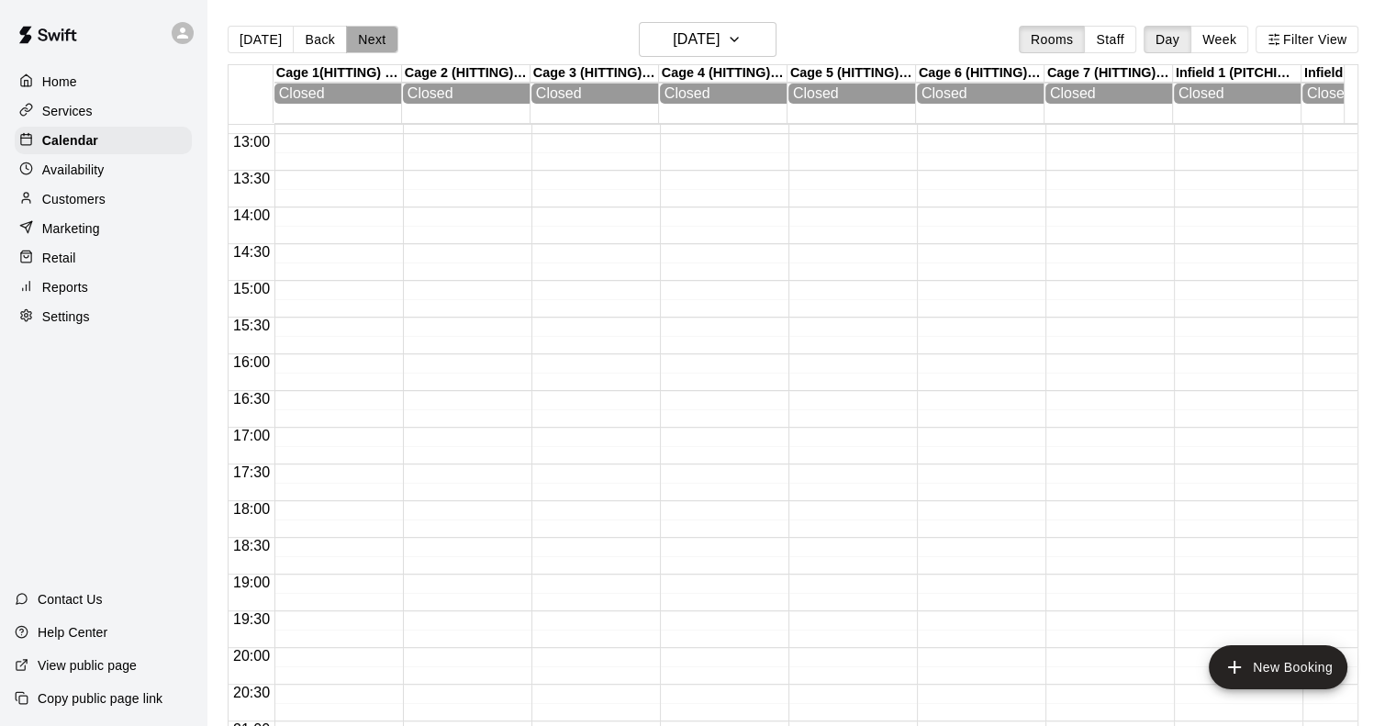
click at [364, 38] on button "Next" at bounding box center [371, 40] width 51 height 28
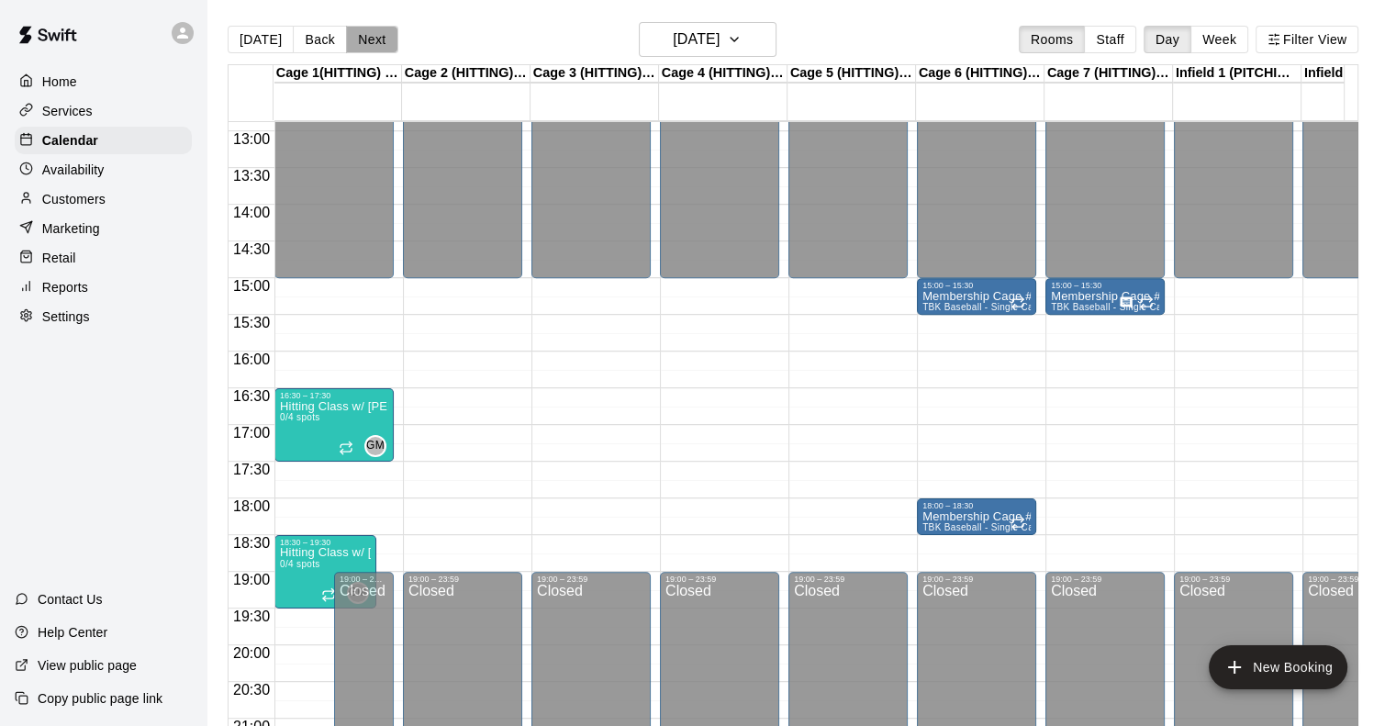
click at [364, 38] on button "Next" at bounding box center [371, 40] width 51 height 28
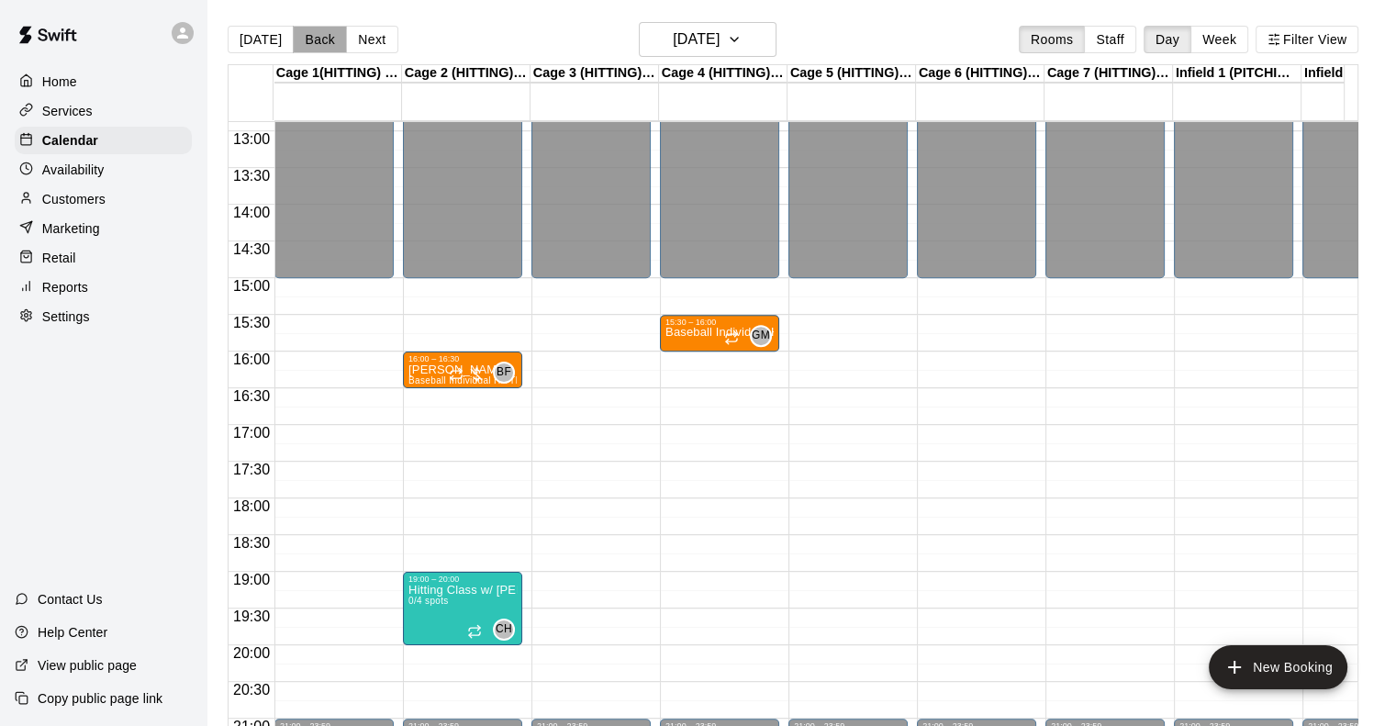
click at [308, 34] on button "Back" at bounding box center [320, 40] width 54 height 28
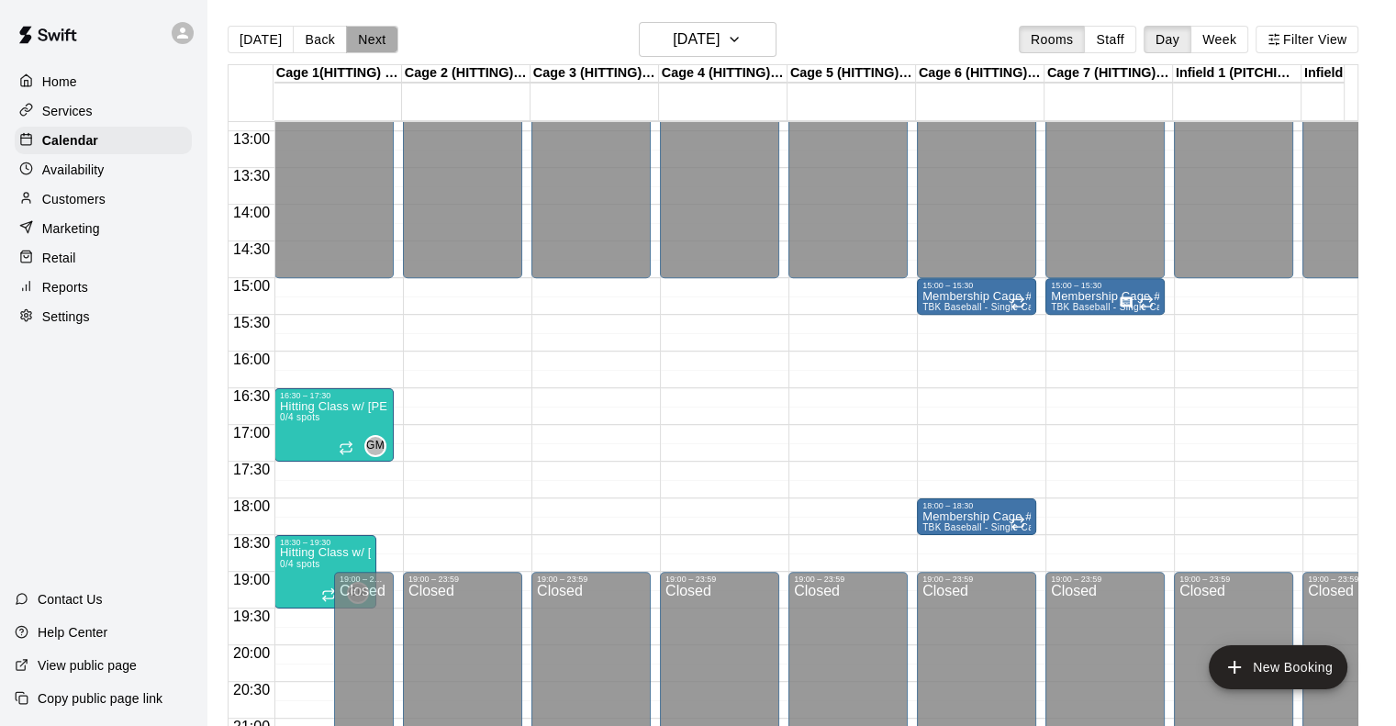
click at [365, 36] on button "Next" at bounding box center [371, 40] width 51 height 28
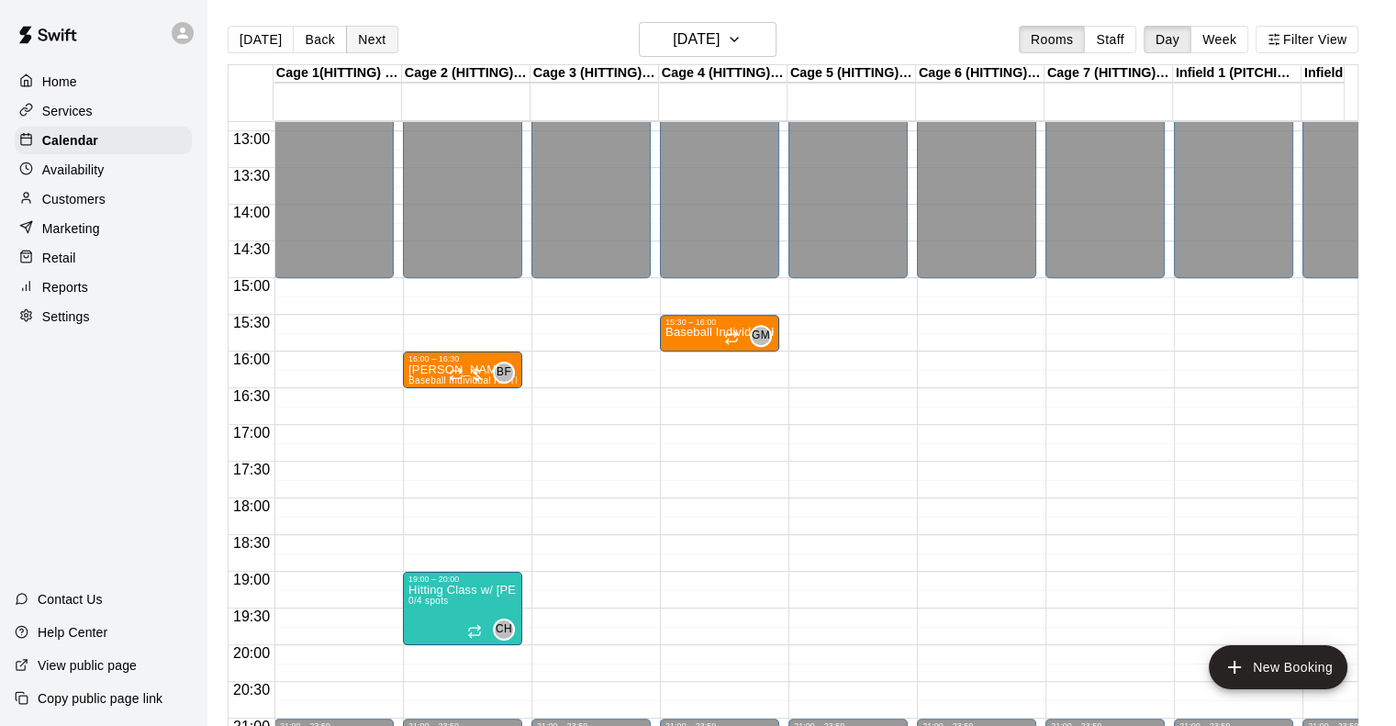
click at [365, 36] on button "Next" at bounding box center [371, 40] width 51 height 28
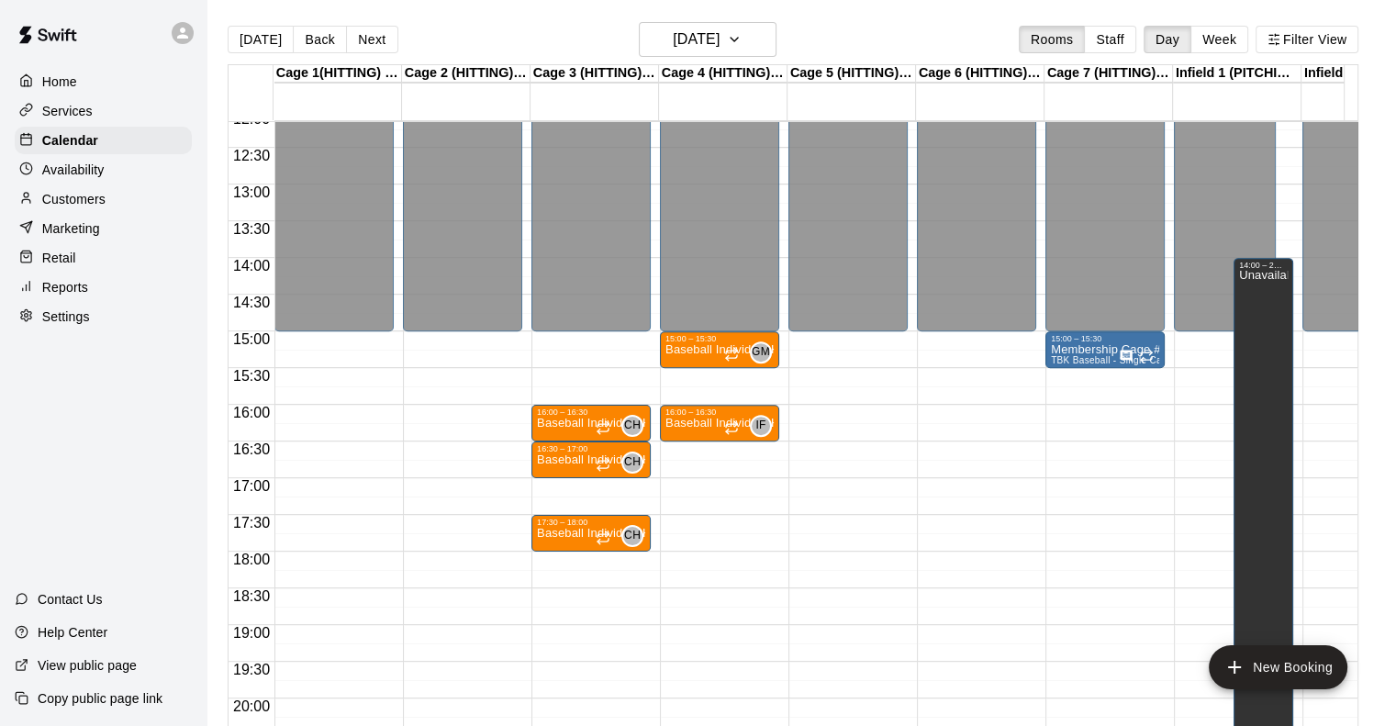
scroll to position [892, 0]
click at [368, 40] on button "Next" at bounding box center [371, 40] width 51 height 28
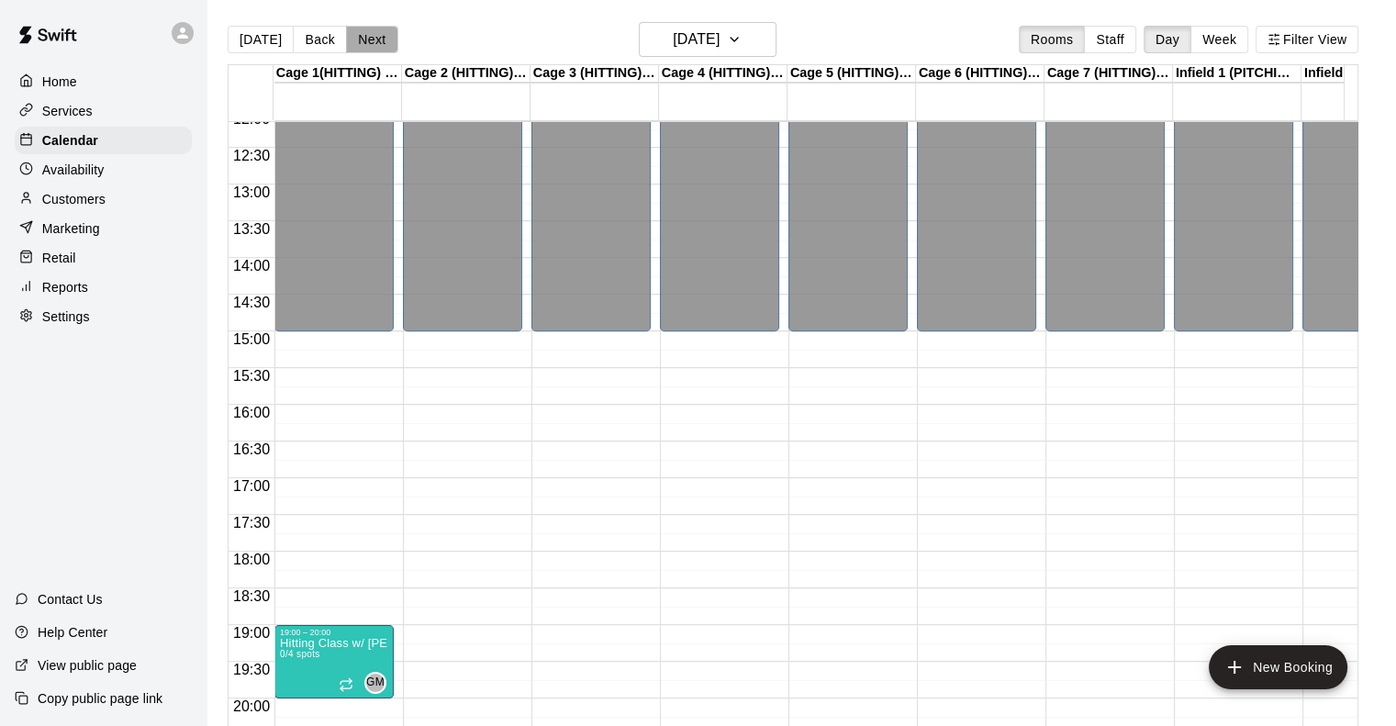
click at [368, 40] on button "Next" at bounding box center [371, 40] width 51 height 28
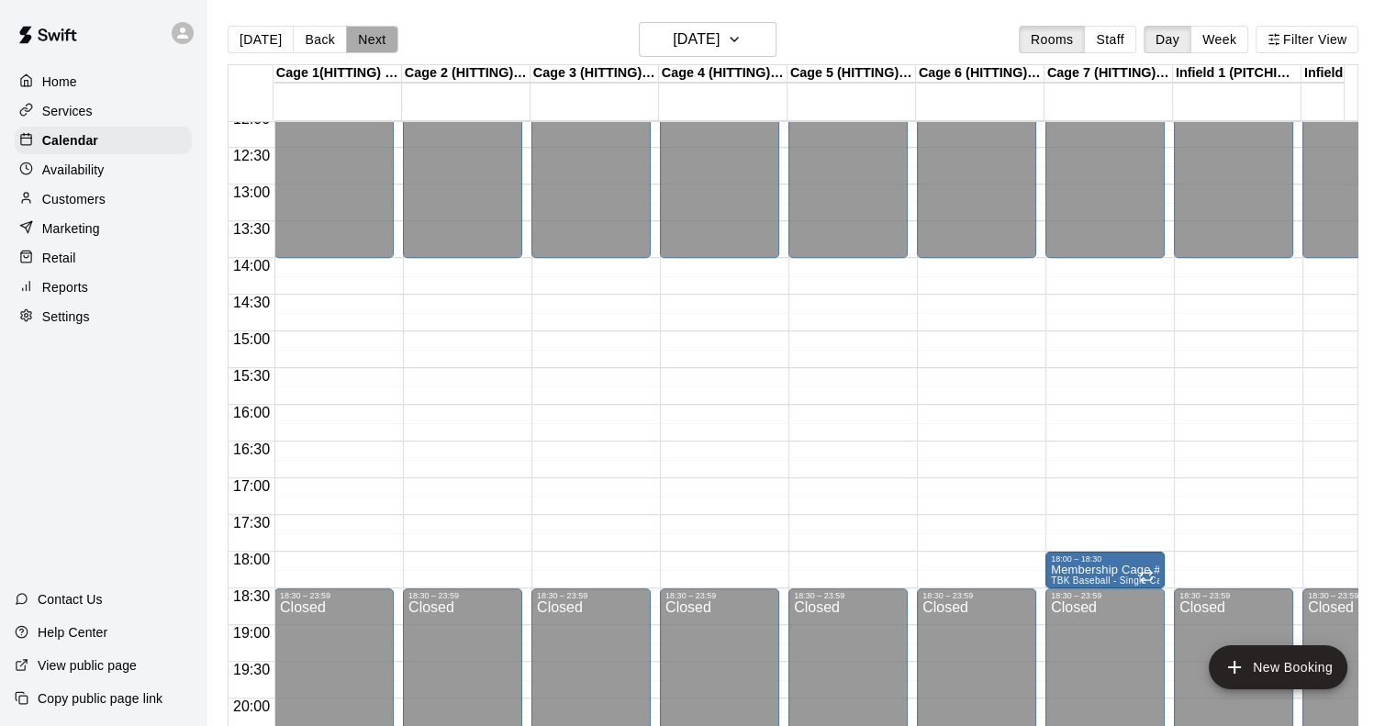
click at [368, 40] on button "Next" at bounding box center [371, 40] width 51 height 28
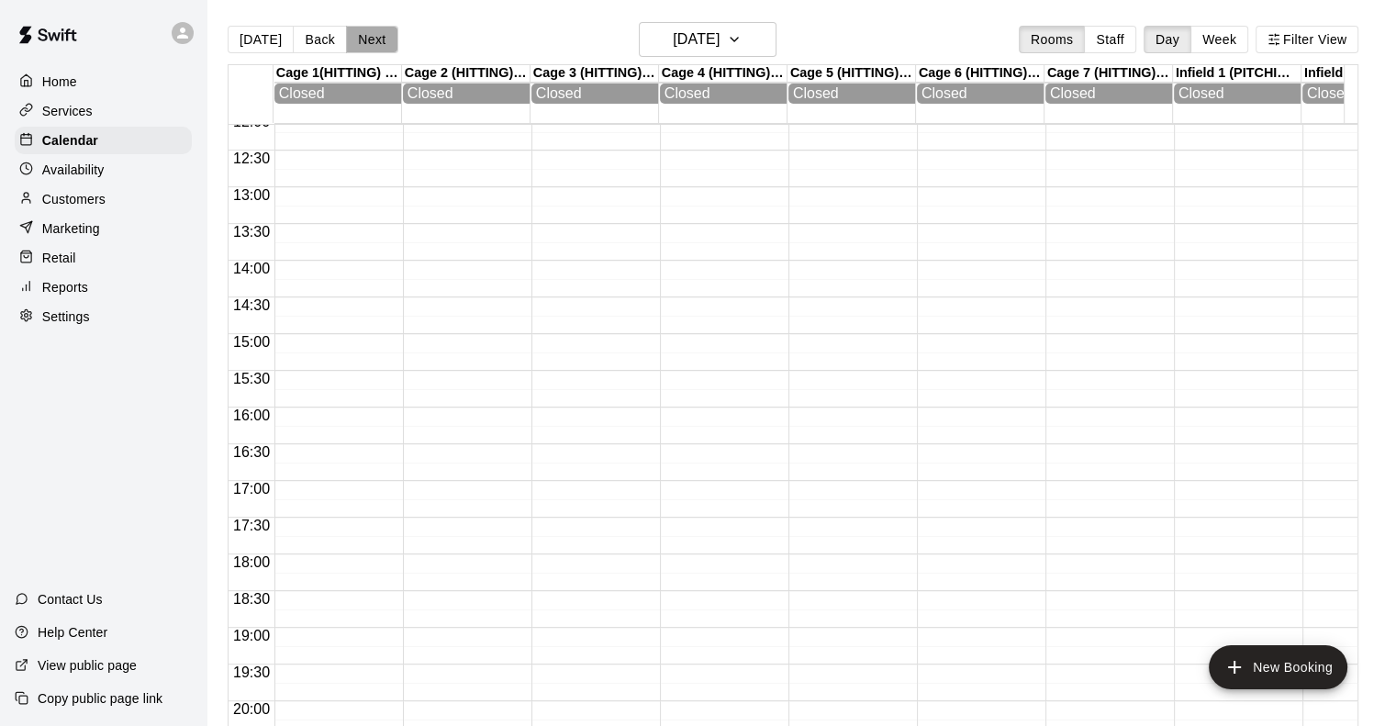
click at [368, 40] on button "Next" at bounding box center [371, 40] width 51 height 28
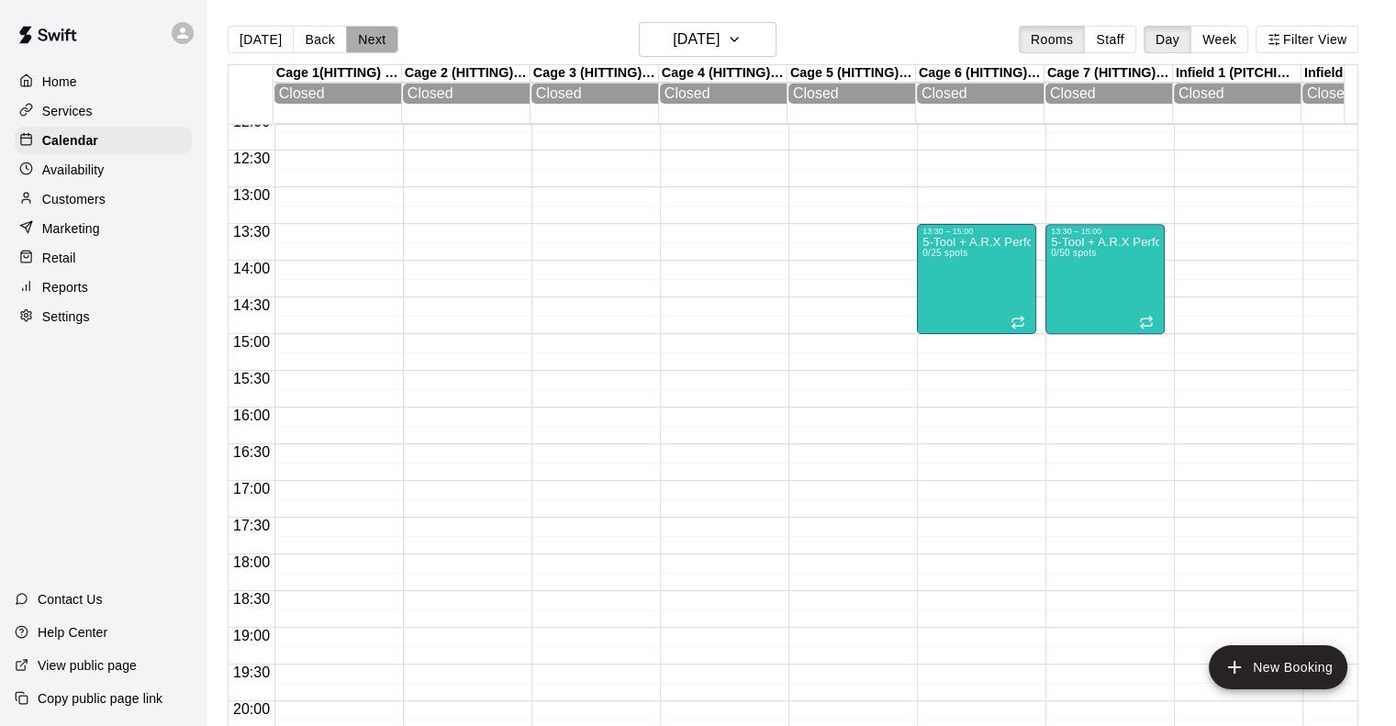
click at [368, 40] on button "Next" at bounding box center [371, 40] width 51 height 28
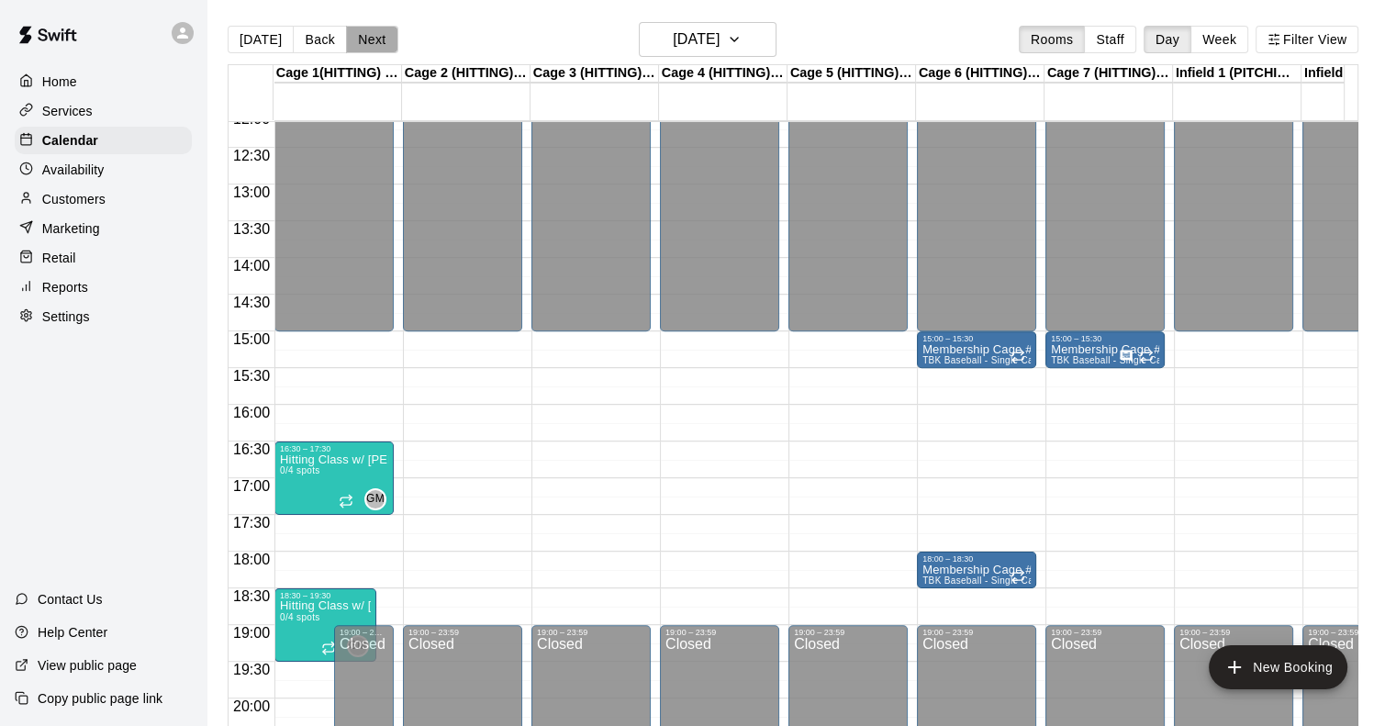
click at [368, 40] on button "Next" at bounding box center [371, 40] width 51 height 28
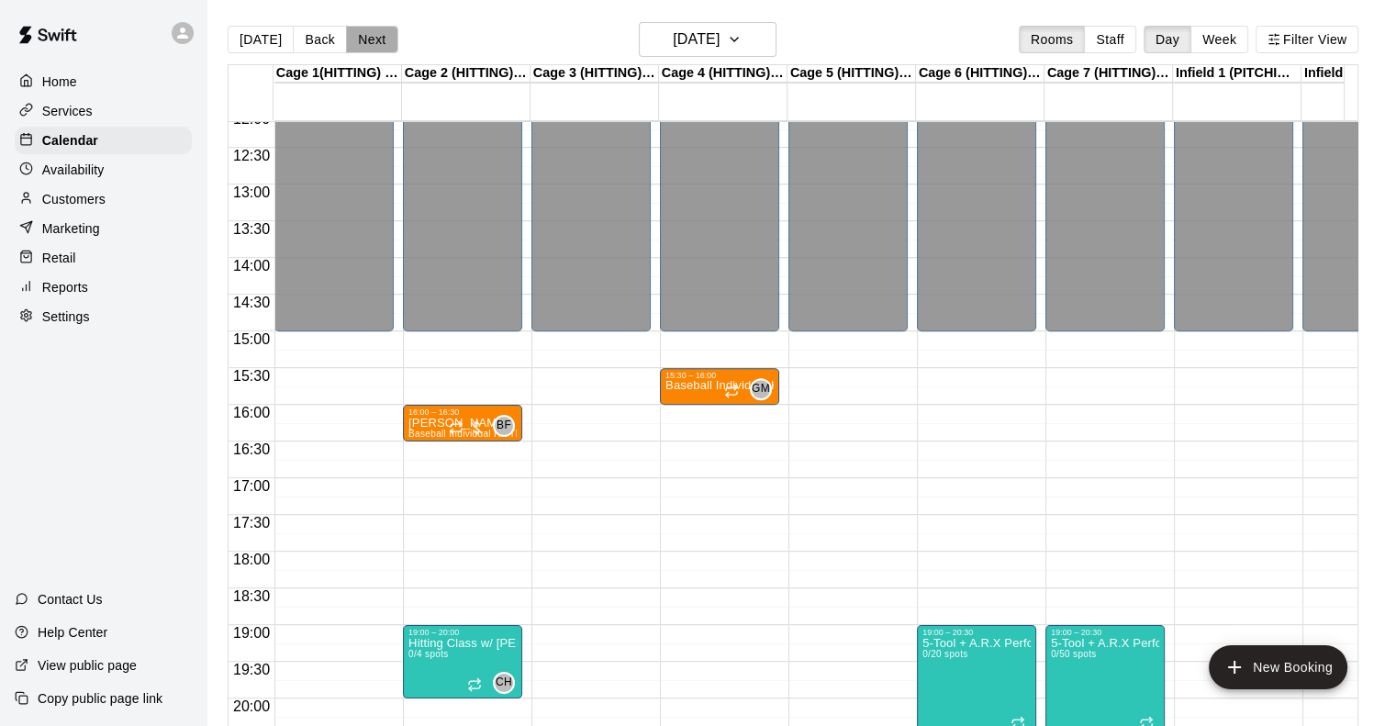
click at [368, 40] on button "Next" at bounding box center [371, 40] width 51 height 28
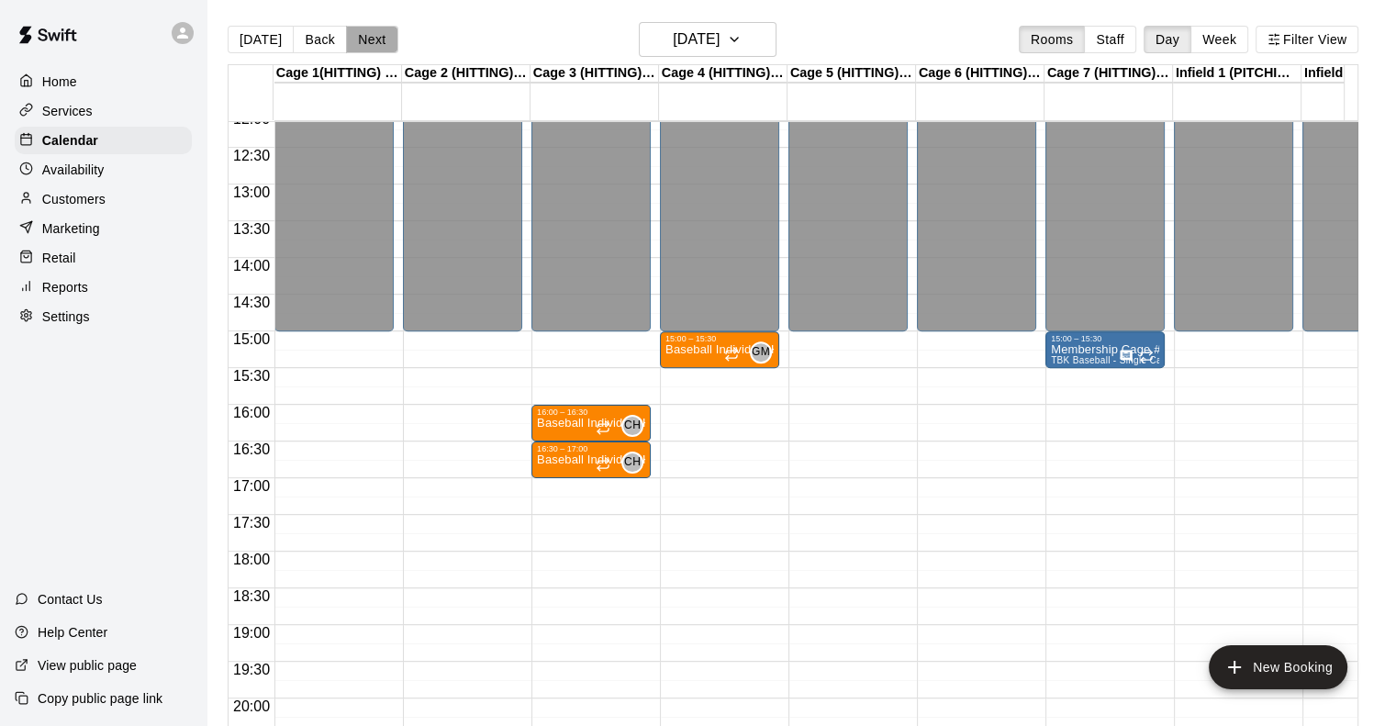
click at [368, 40] on button "Next" at bounding box center [371, 40] width 51 height 28
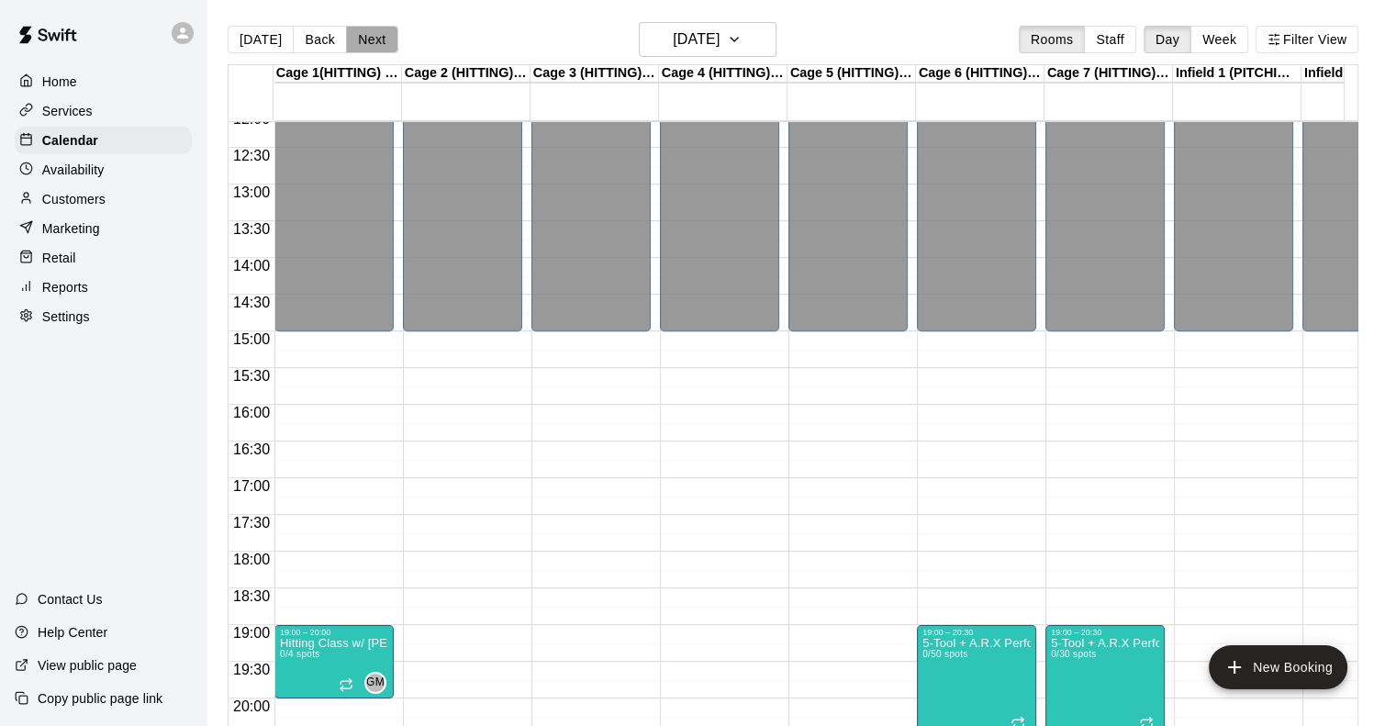
click at [368, 40] on button "Next" at bounding box center [371, 40] width 51 height 28
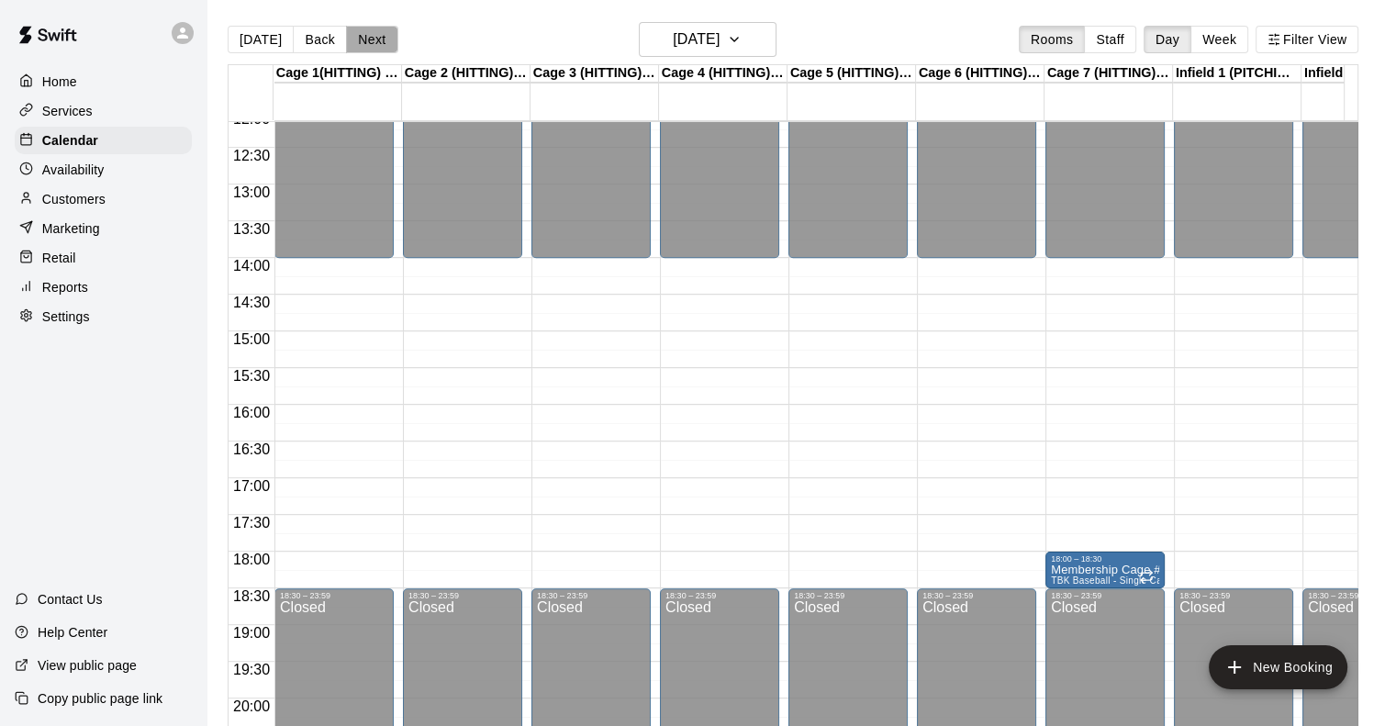
click at [368, 40] on button "Next" at bounding box center [371, 40] width 51 height 28
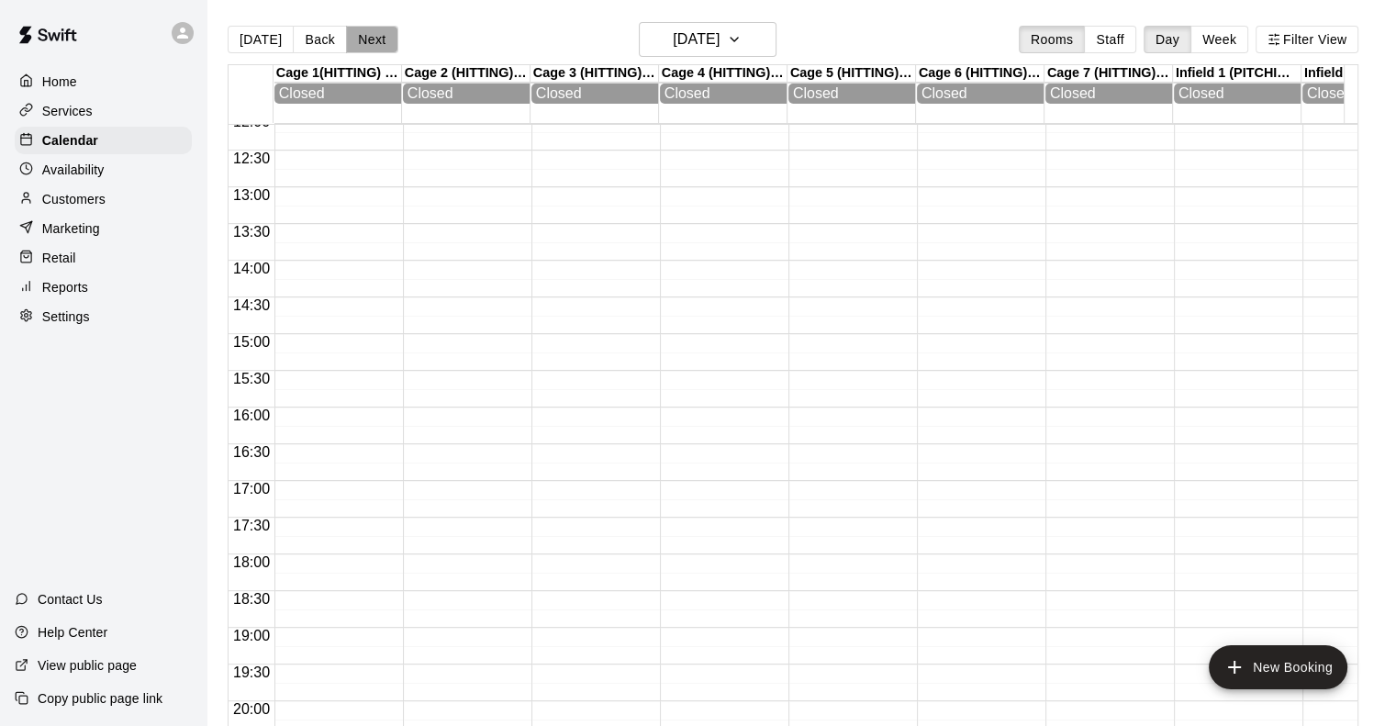
click at [368, 40] on button "Next" at bounding box center [371, 40] width 51 height 28
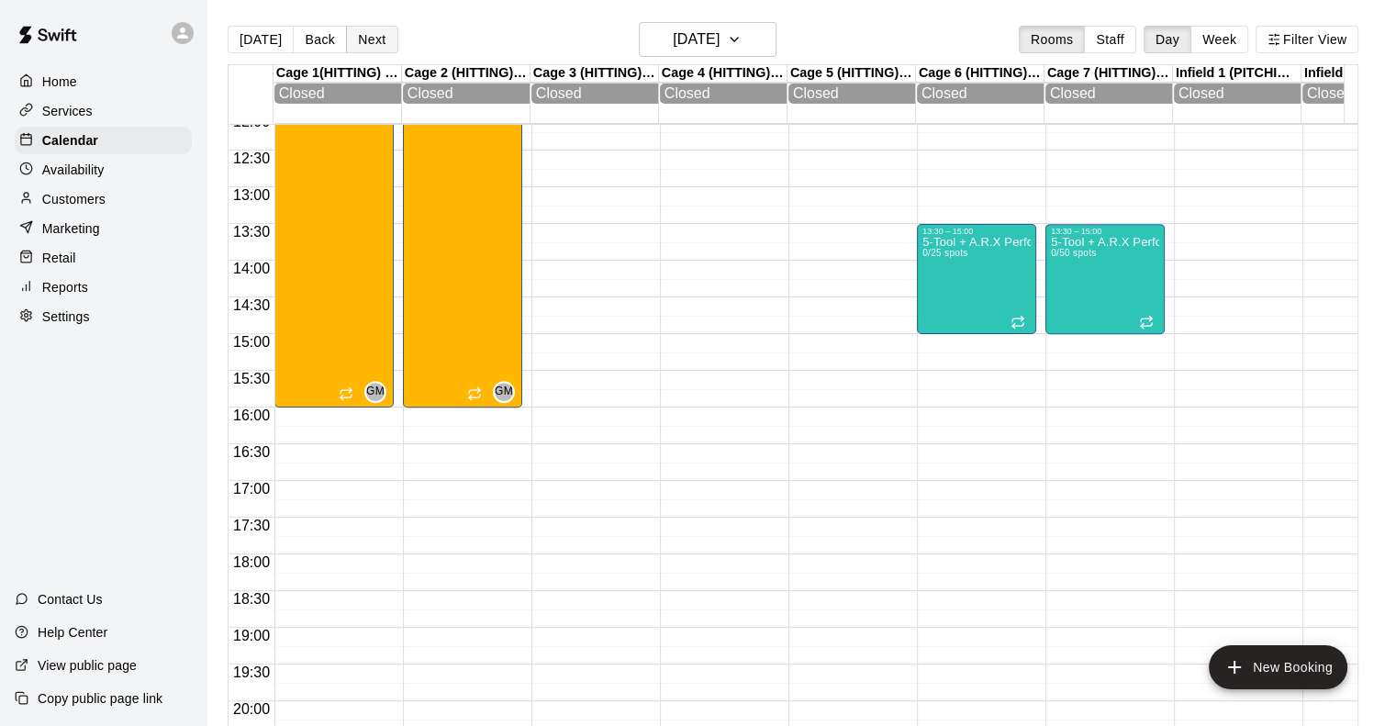
click at [368, 40] on button "Next" at bounding box center [371, 40] width 51 height 28
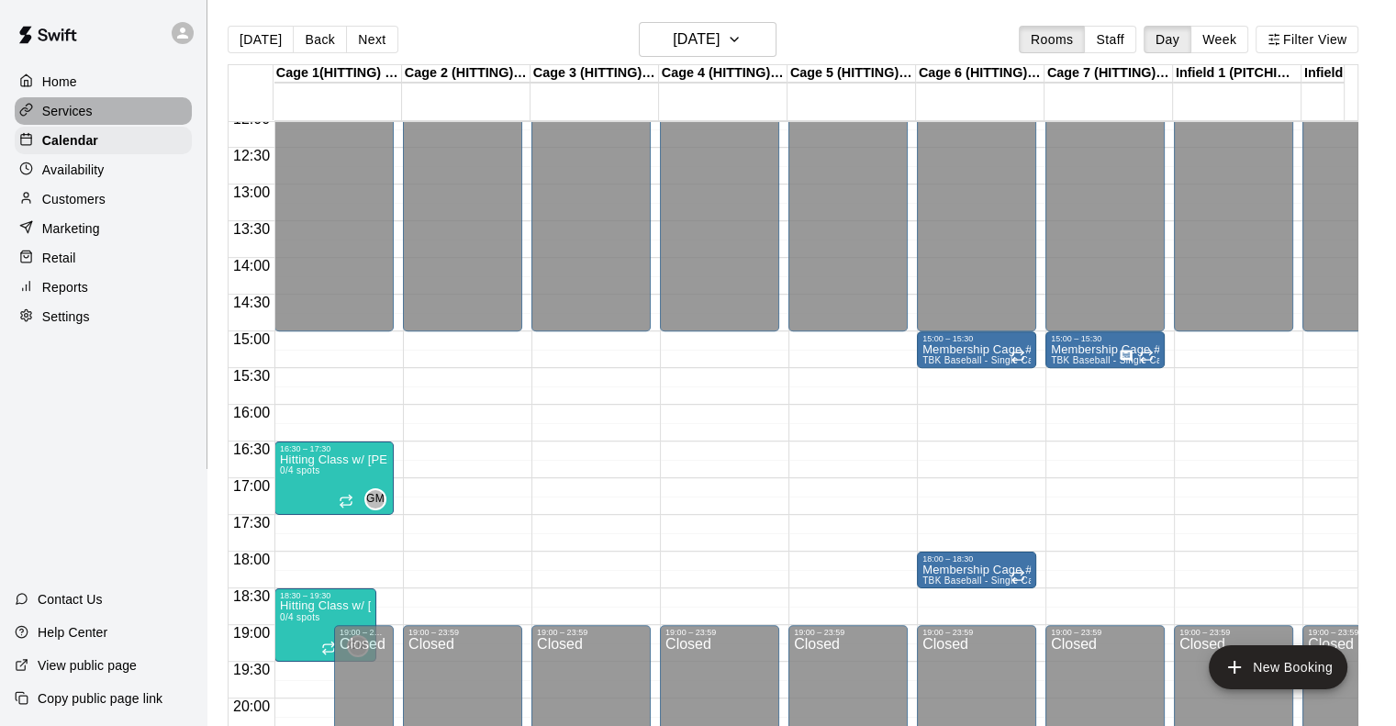
click at [55, 117] on p "Services" at bounding box center [67, 111] width 50 height 18
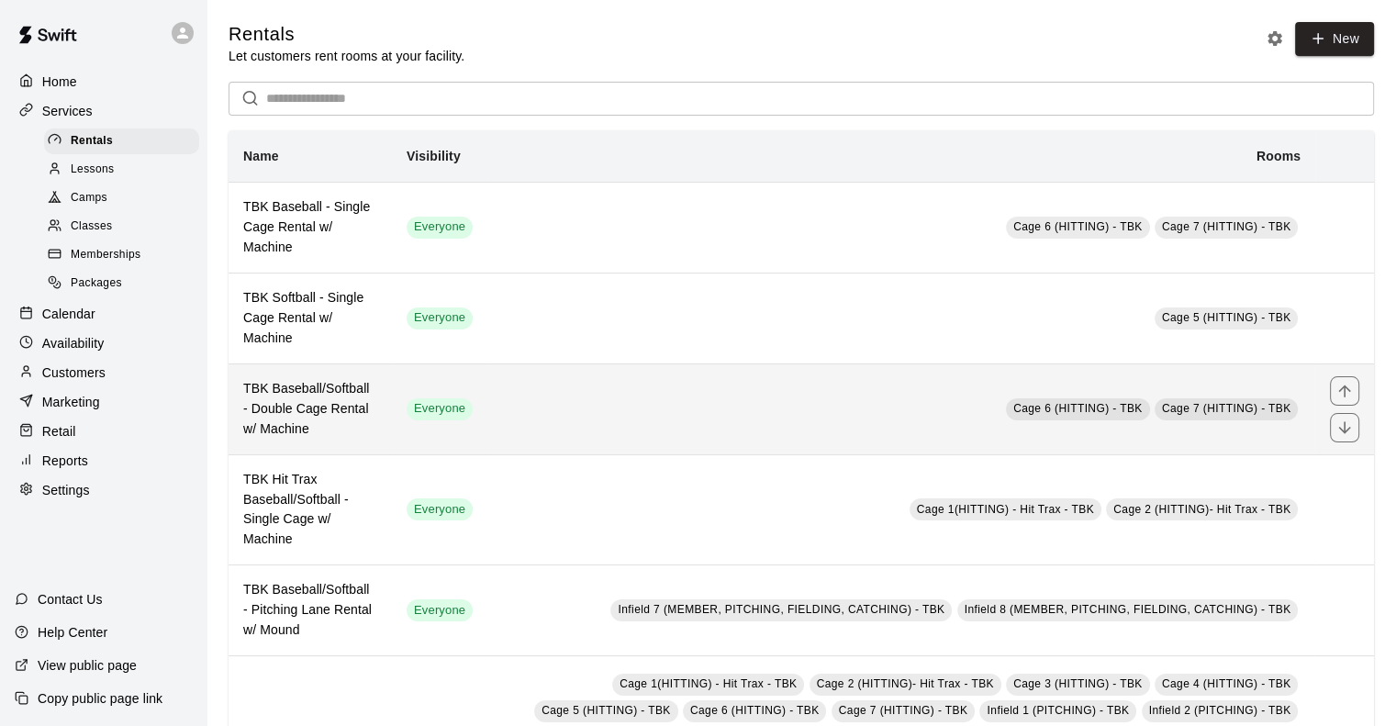
click at [340, 422] on h6 "TBK Baseball/Softball - Double Cage Rental w/ Machine" at bounding box center [310, 409] width 134 height 61
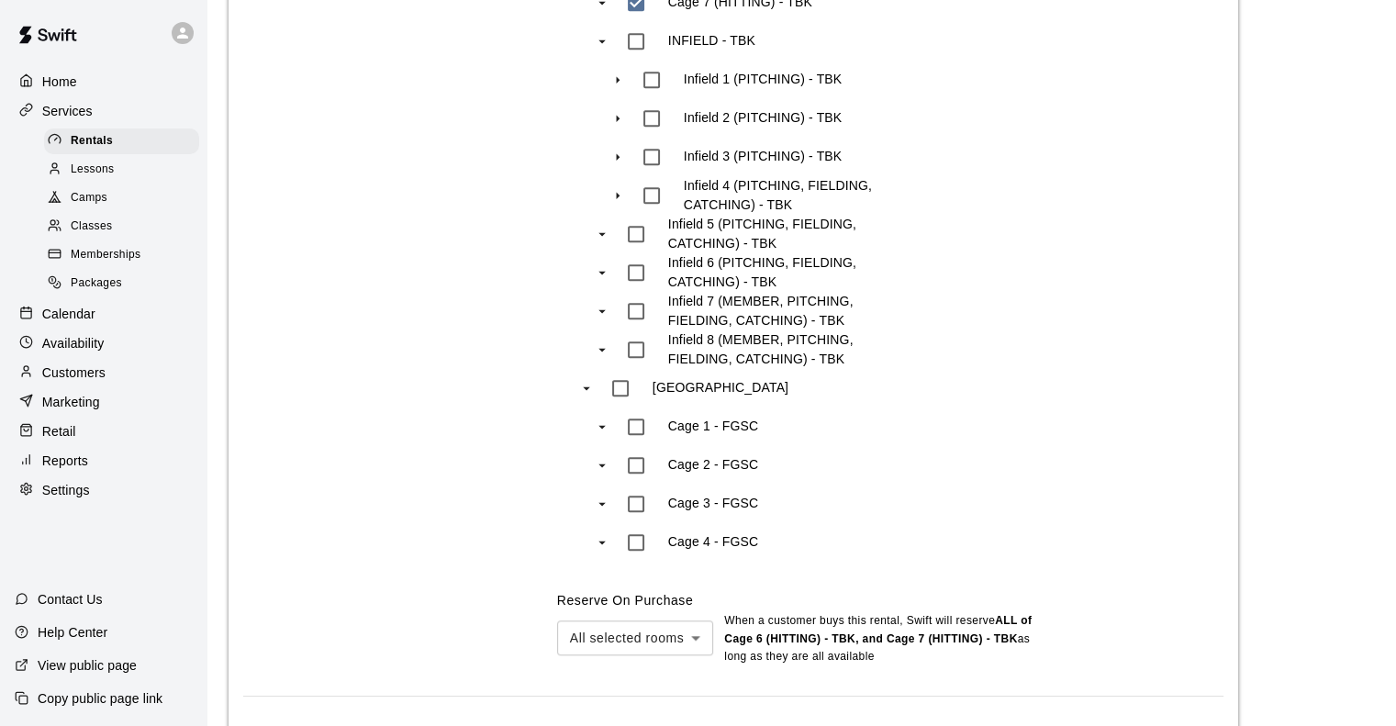
scroll to position [1579, 0]
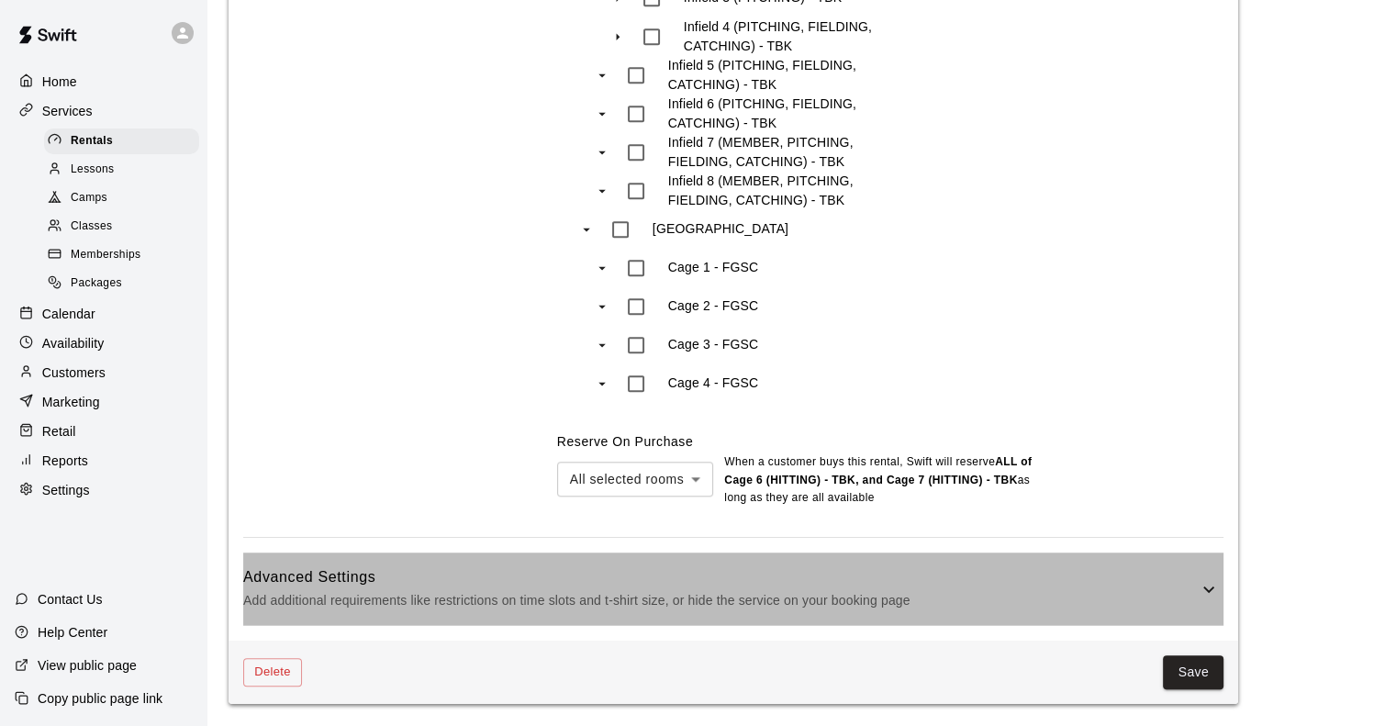
click at [1214, 599] on icon at bounding box center [1209, 589] width 22 height 22
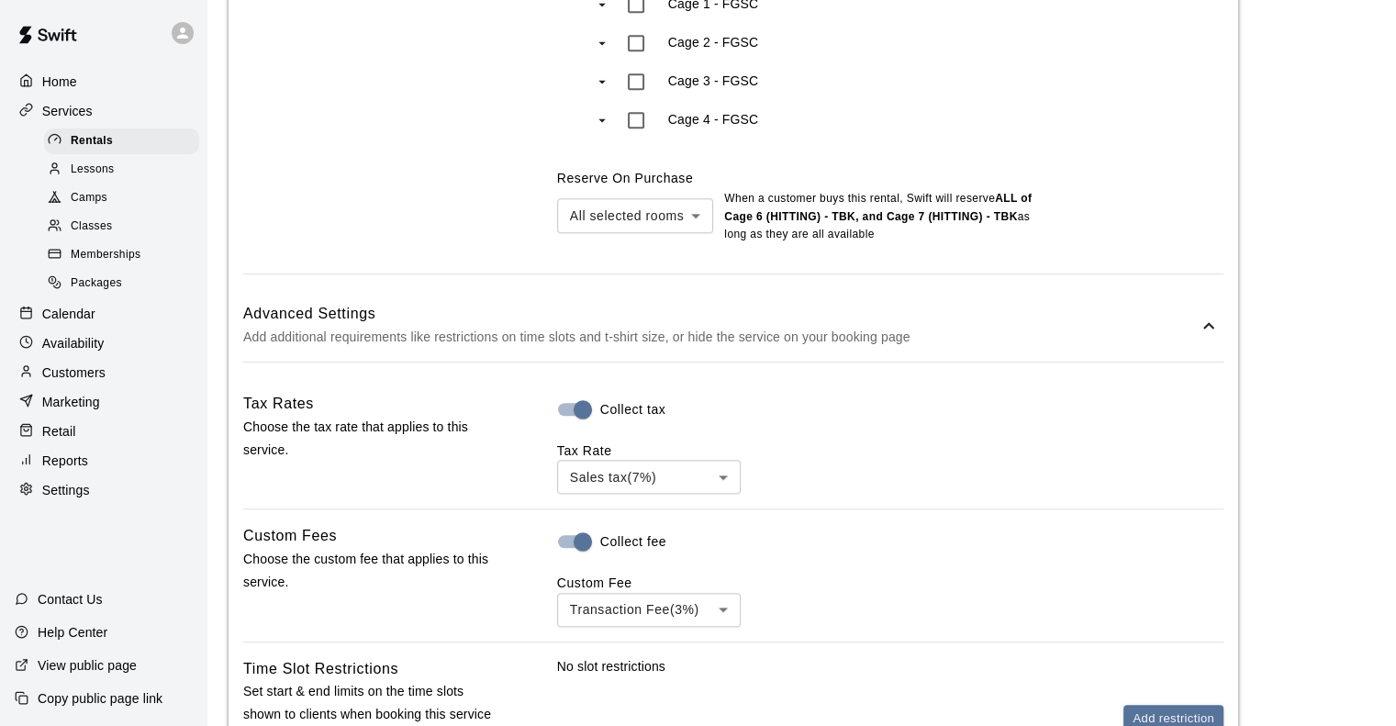
scroll to position [2063, 0]
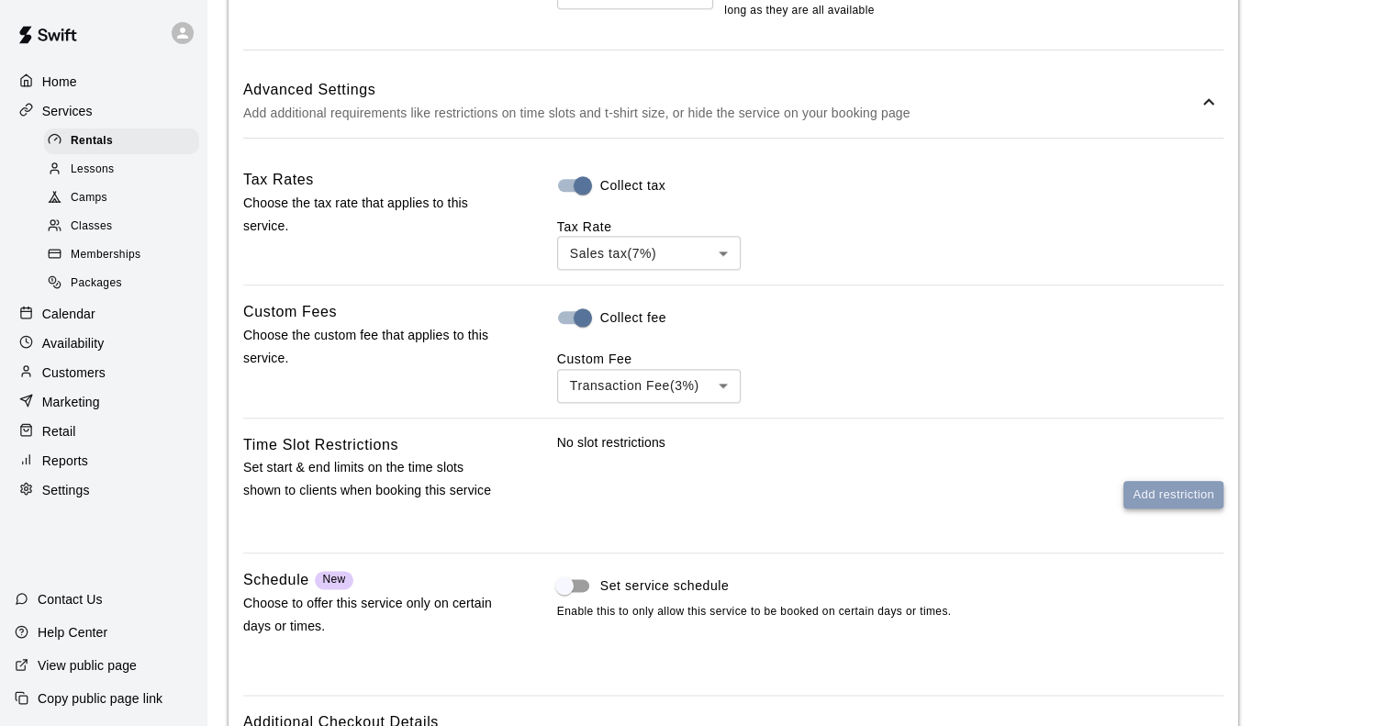
click at [1187, 500] on button "Add restriction" at bounding box center [1174, 495] width 100 height 28
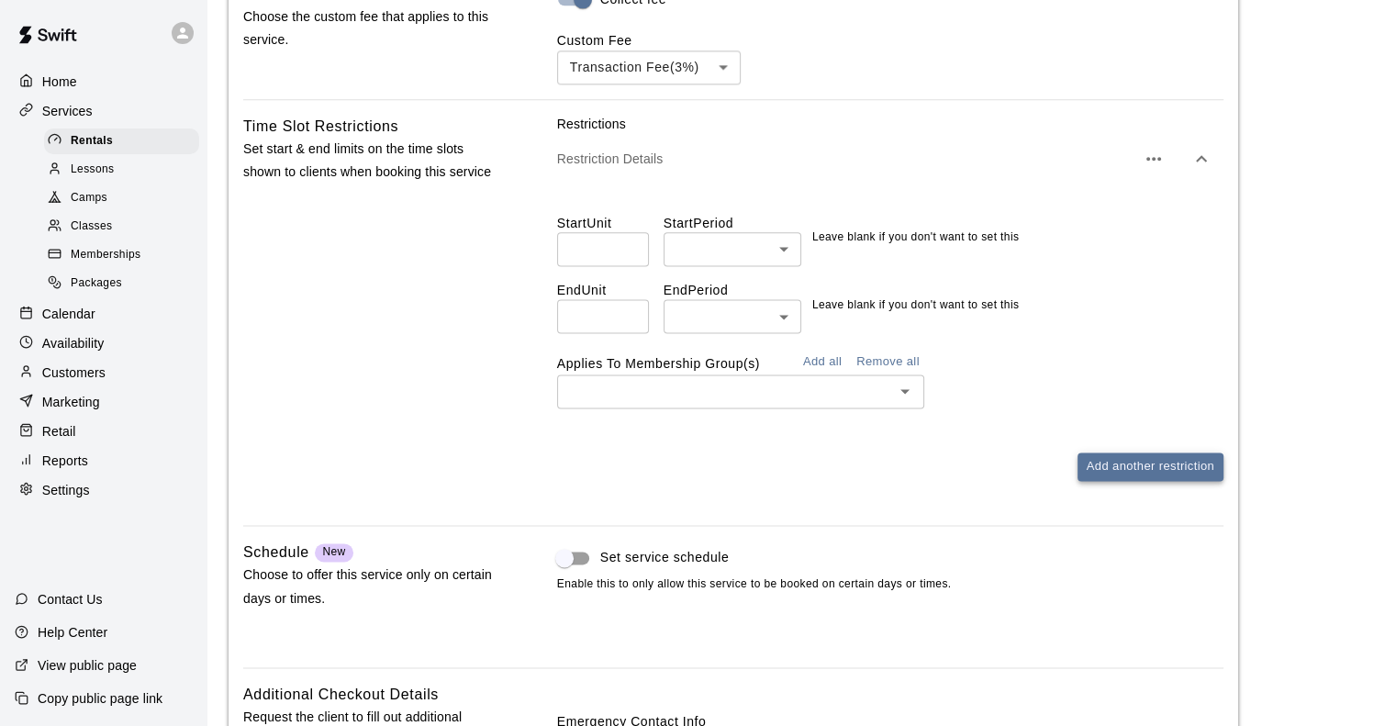
scroll to position [2368, 0]
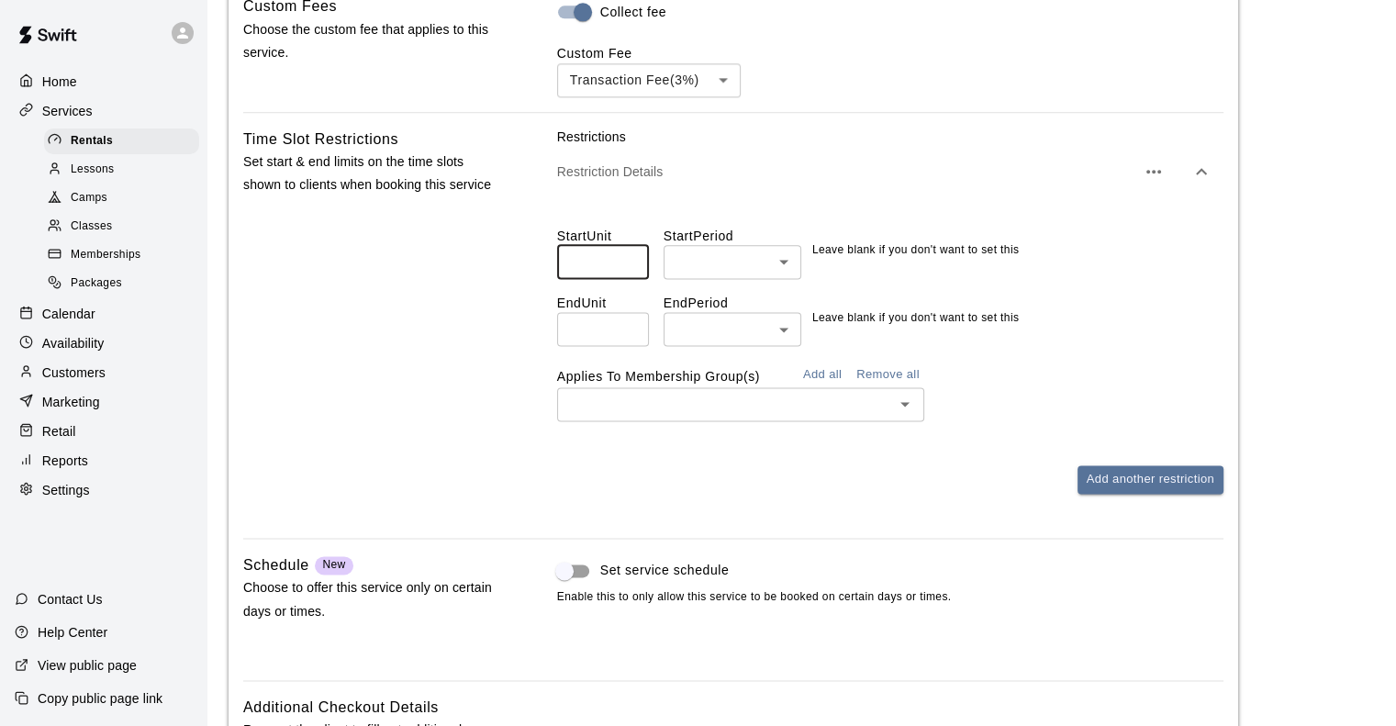
type input "*"
click at [631, 265] on input "*" at bounding box center [603, 262] width 92 height 34
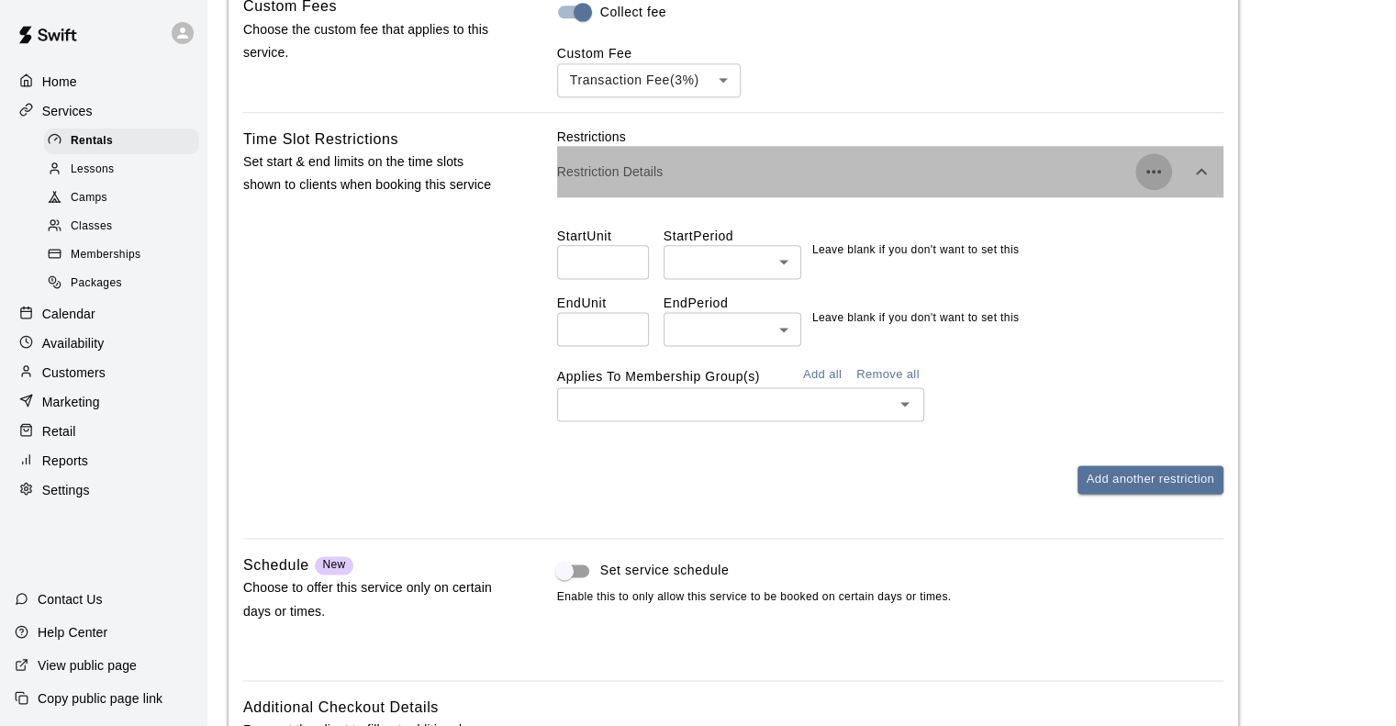
click at [1159, 176] on icon "button" at bounding box center [1154, 172] width 22 height 22
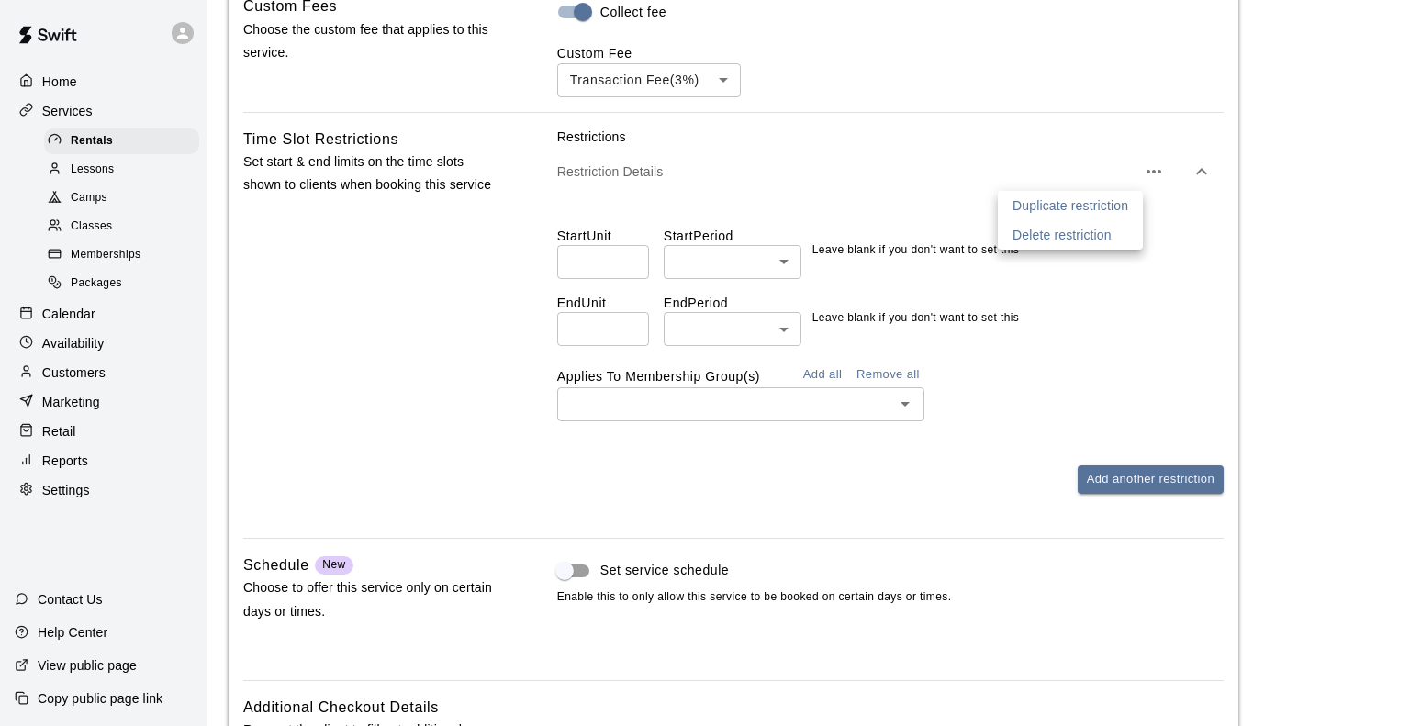
click at [1194, 314] on div at bounding box center [705, 363] width 1410 height 726
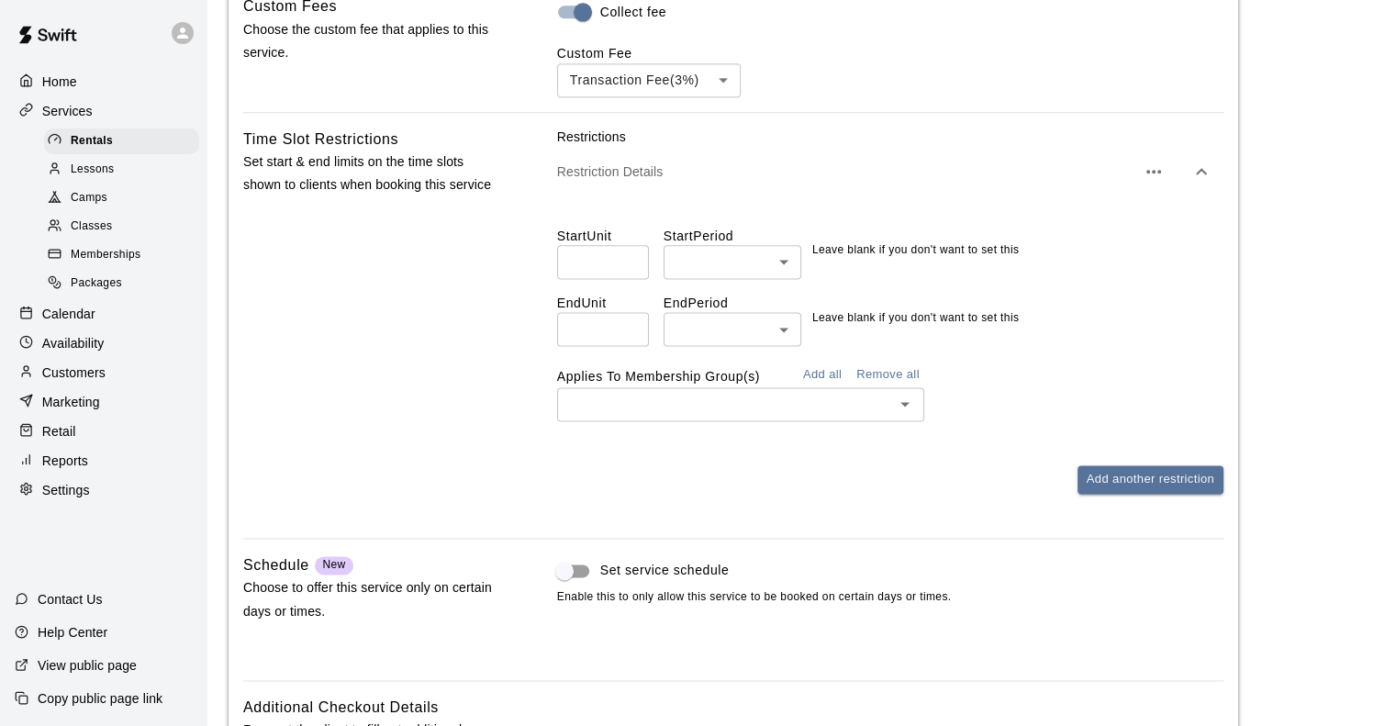
click at [643, 275] on input "*" at bounding box center [603, 262] width 92 height 34
click at [628, 274] on input "*" at bounding box center [603, 262] width 92 height 34
click at [886, 300] on div "End Unit ​ End Period ​ ​ Leave blank if you don't want to set this" at bounding box center [890, 312] width 666 height 67
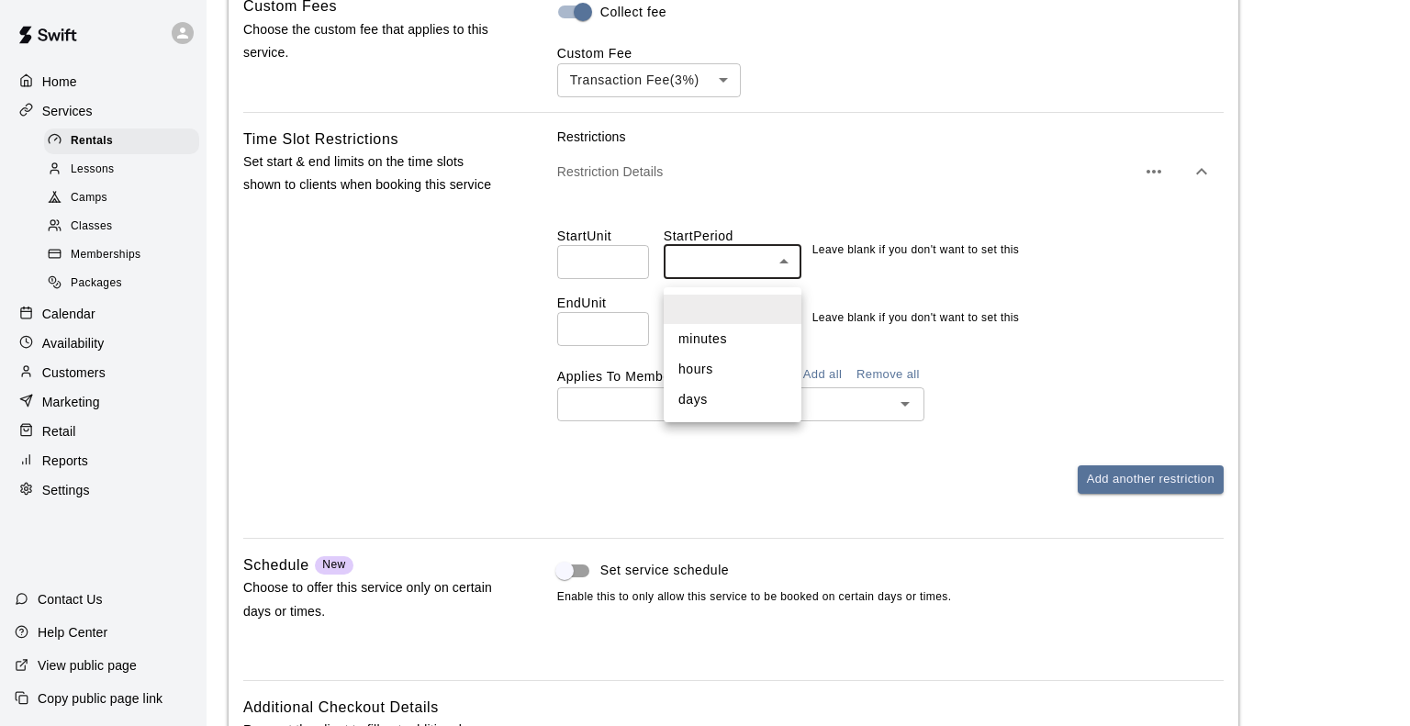
click at [721, 404] on li "days" at bounding box center [733, 400] width 138 height 30
type input "****"
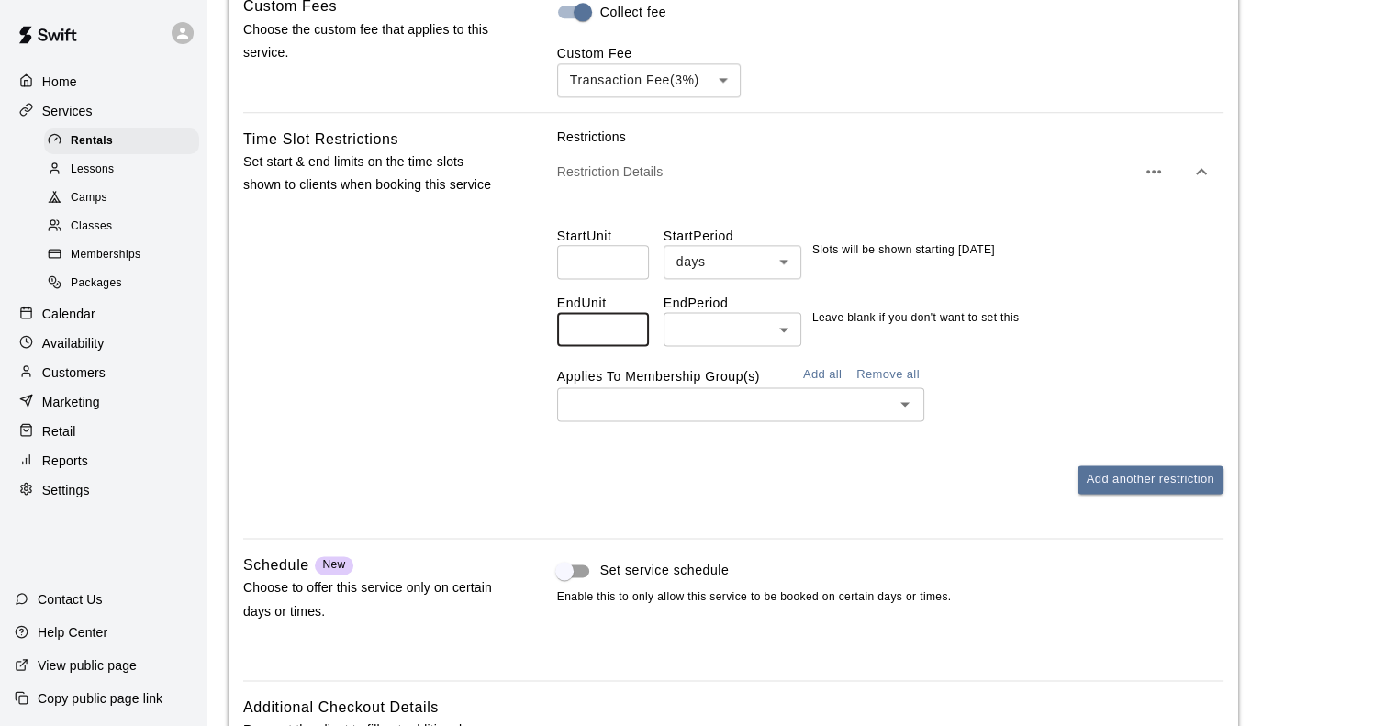
click at [580, 346] on input "number" at bounding box center [603, 329] width 92 height 34
type input "*"
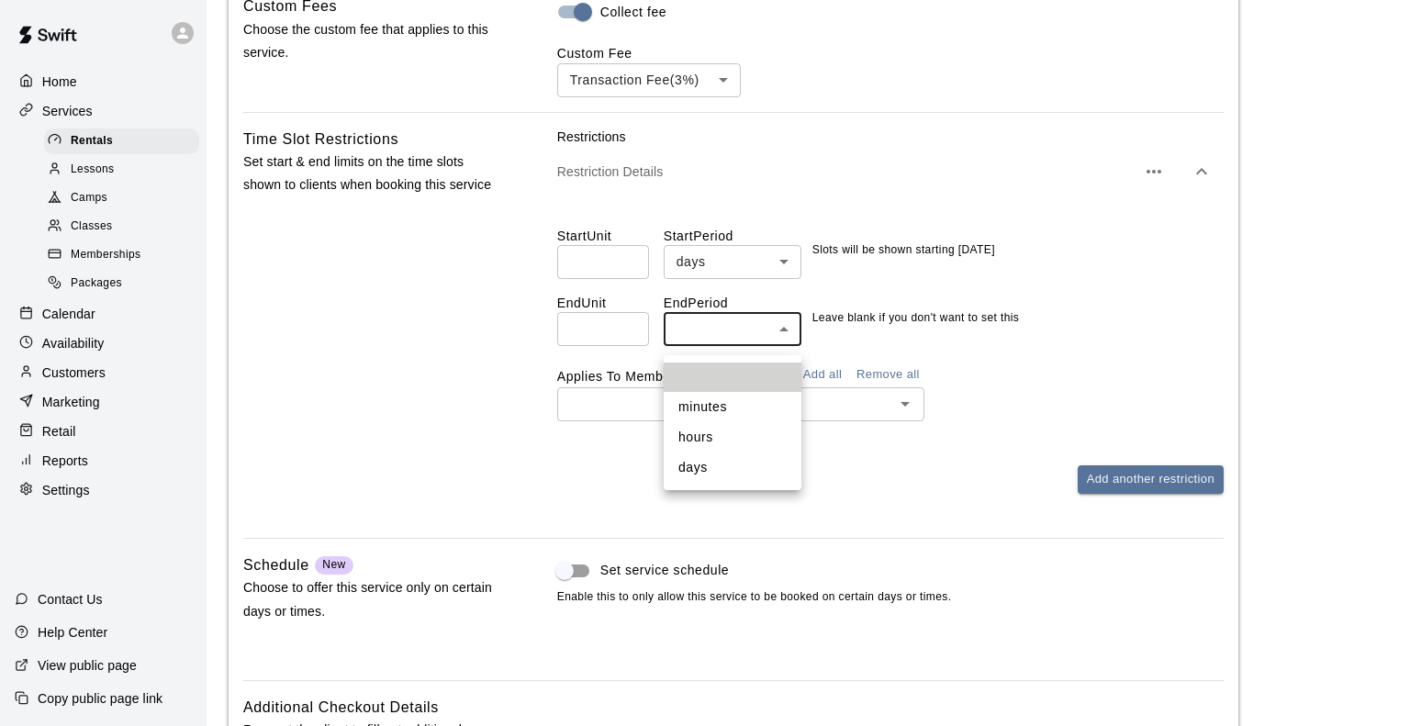
click at [708, 465] on li "days" at bounding box center [733, 468] width 138 height 30
type input "****"
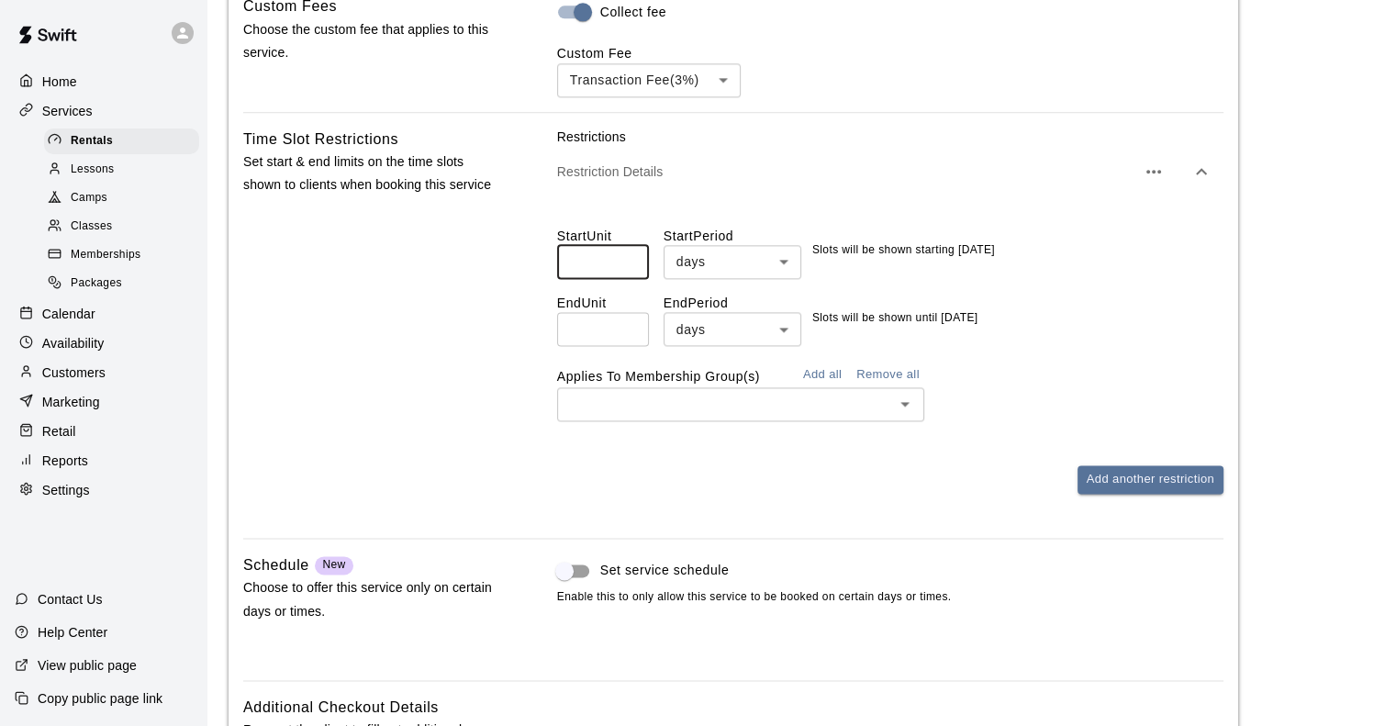
click at [586, 261] on input "*" at bounding box center [603, 262] width 92 height 34
click at [591, 341] on input "*" at bounding box center [603, 329] width 92 height 34
type input "*"
click at [600, 270] on input "*" at bounding box center [603, 262] width 92 height 34
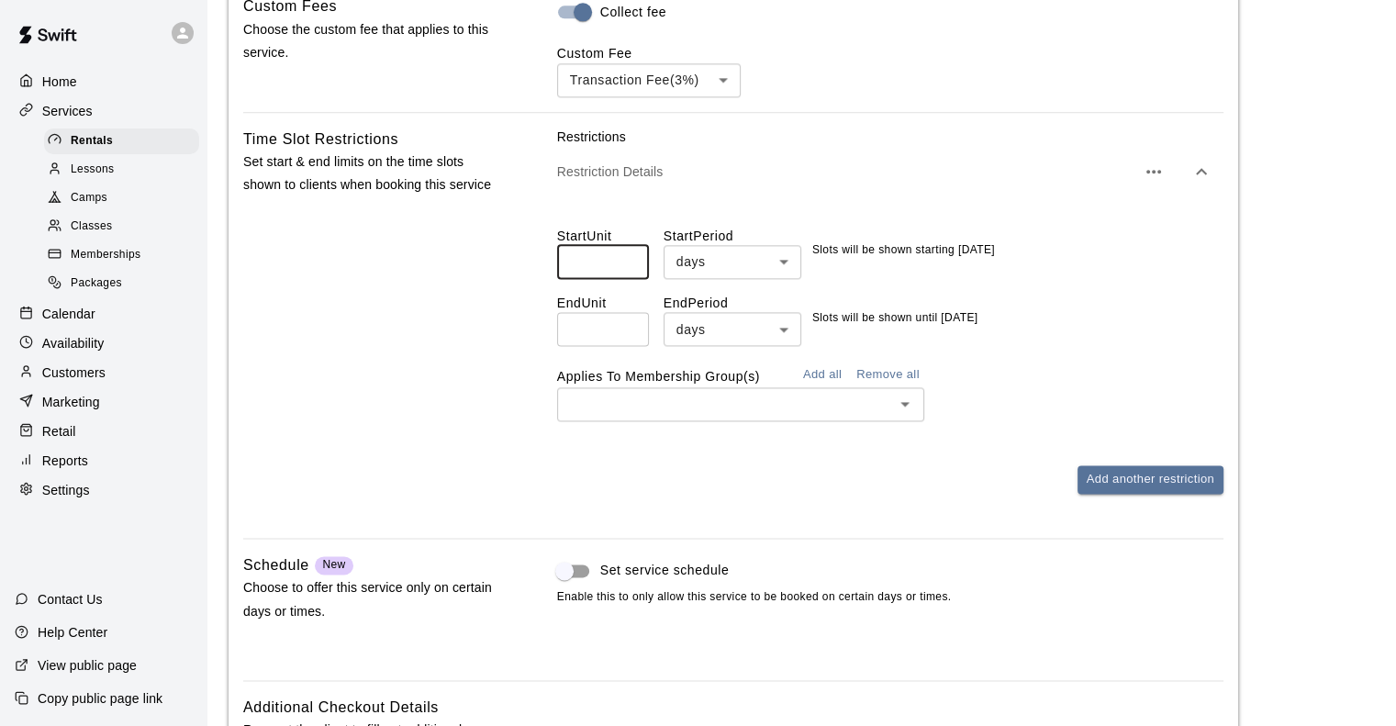
type input "*"
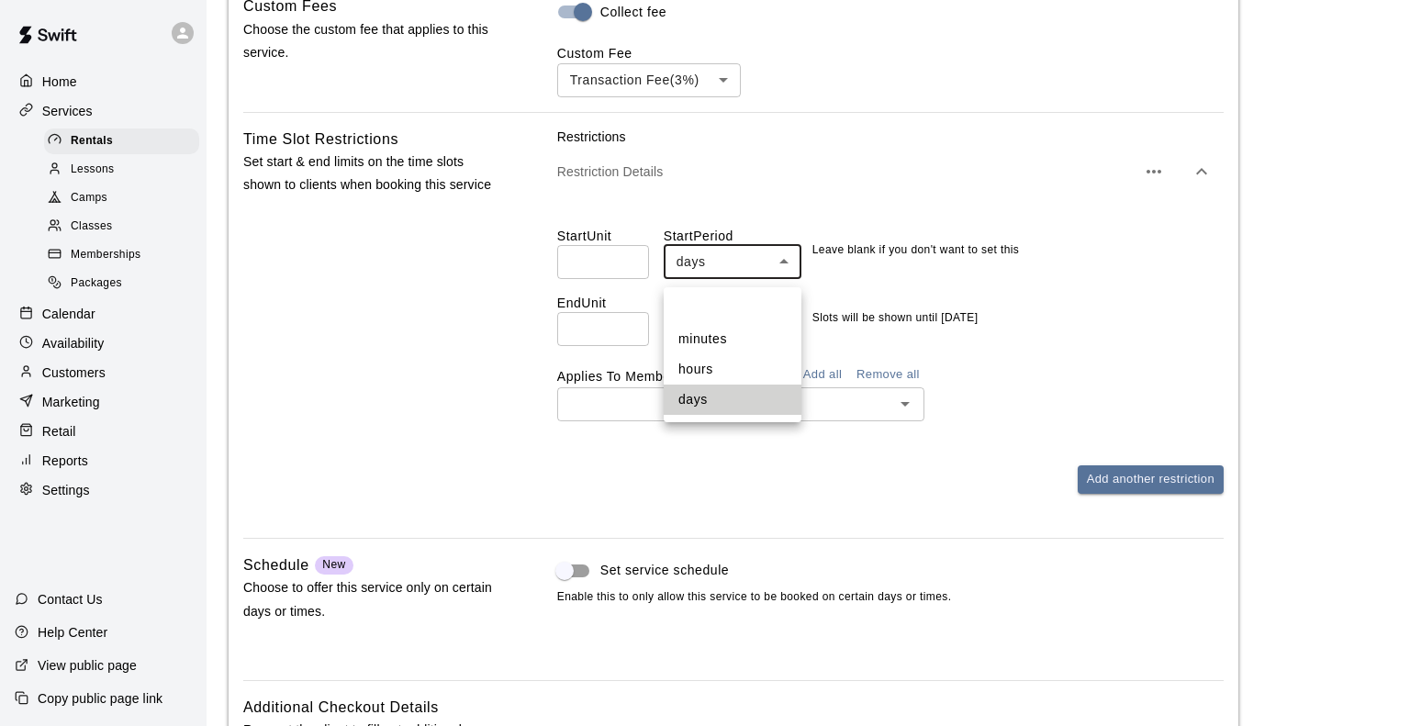
click at [711, 302] on li at bounding box center [733, 309] width 138 height 29
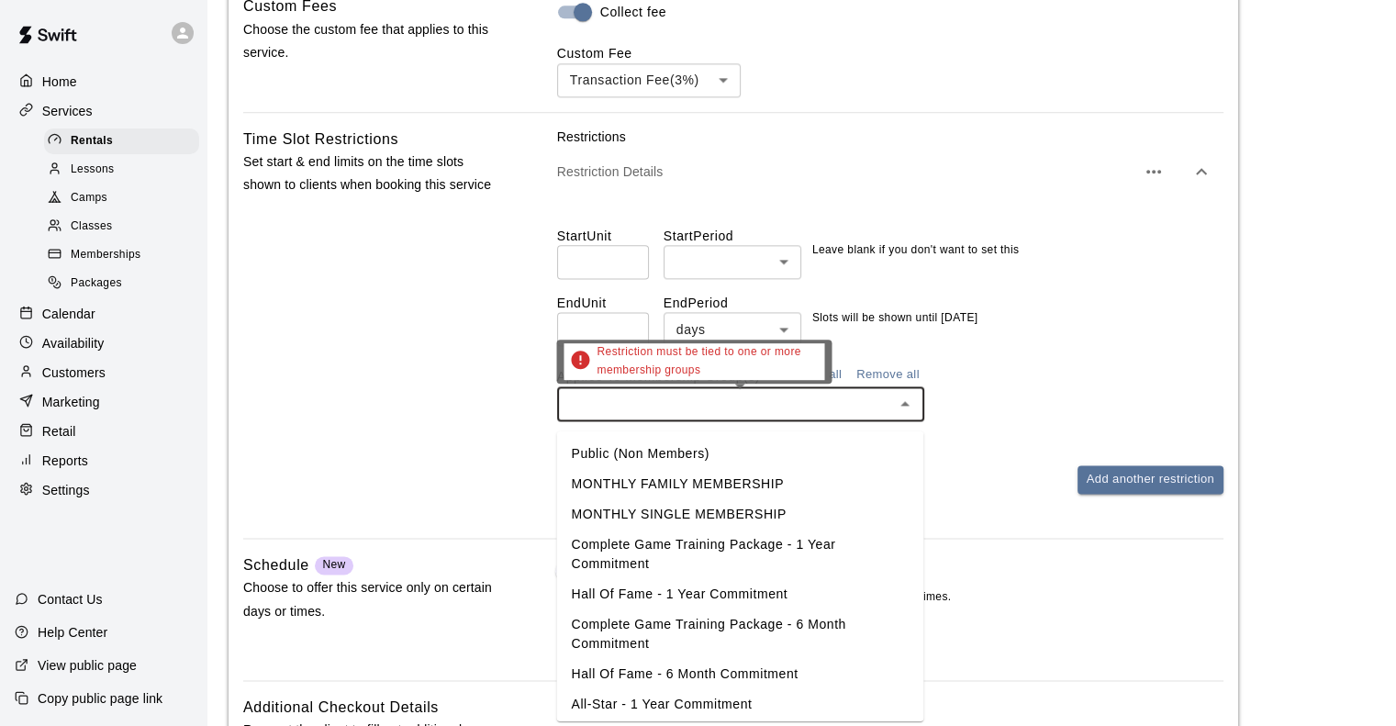
click at [832, 407] on input "text" at bounding box center [726, 404] width 326 height 23
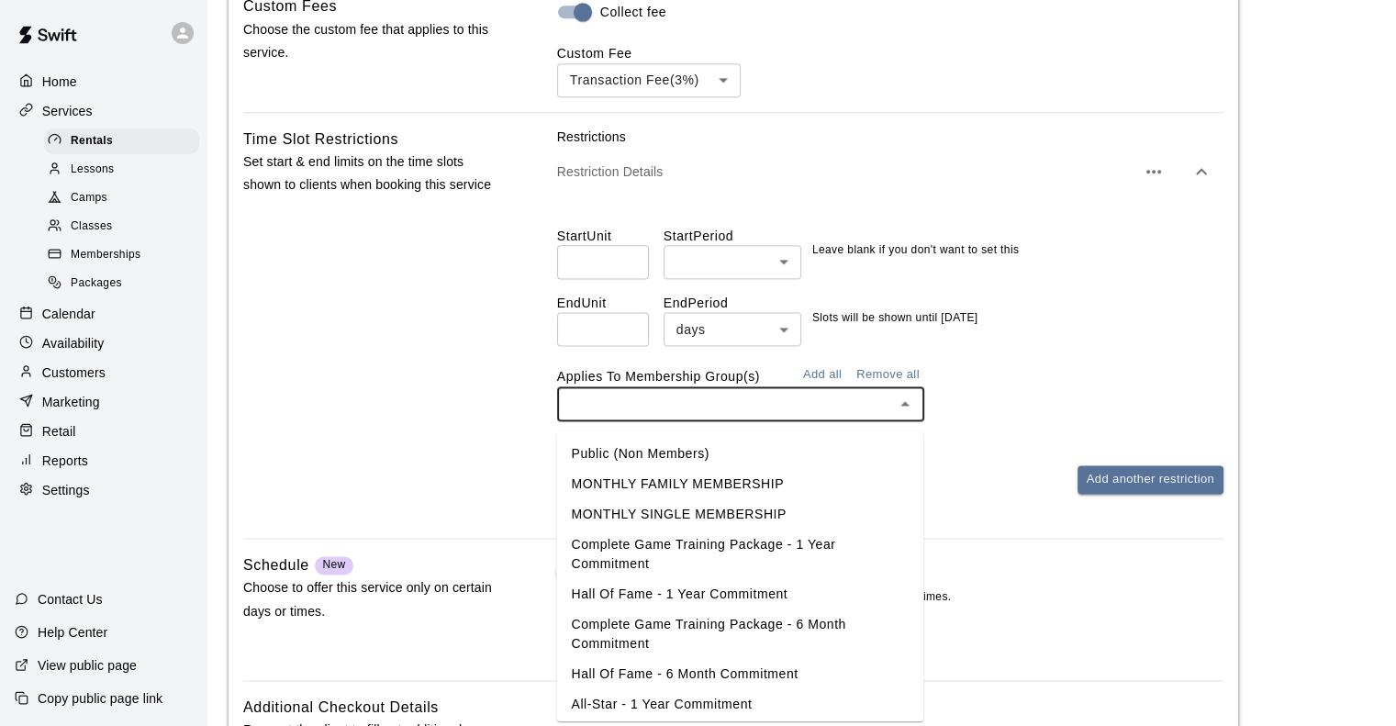
click at [715, 491] on li "MONTHLY FAMILY MEMBERSHIP" at bounding box center [739, 484] width 367 height 30
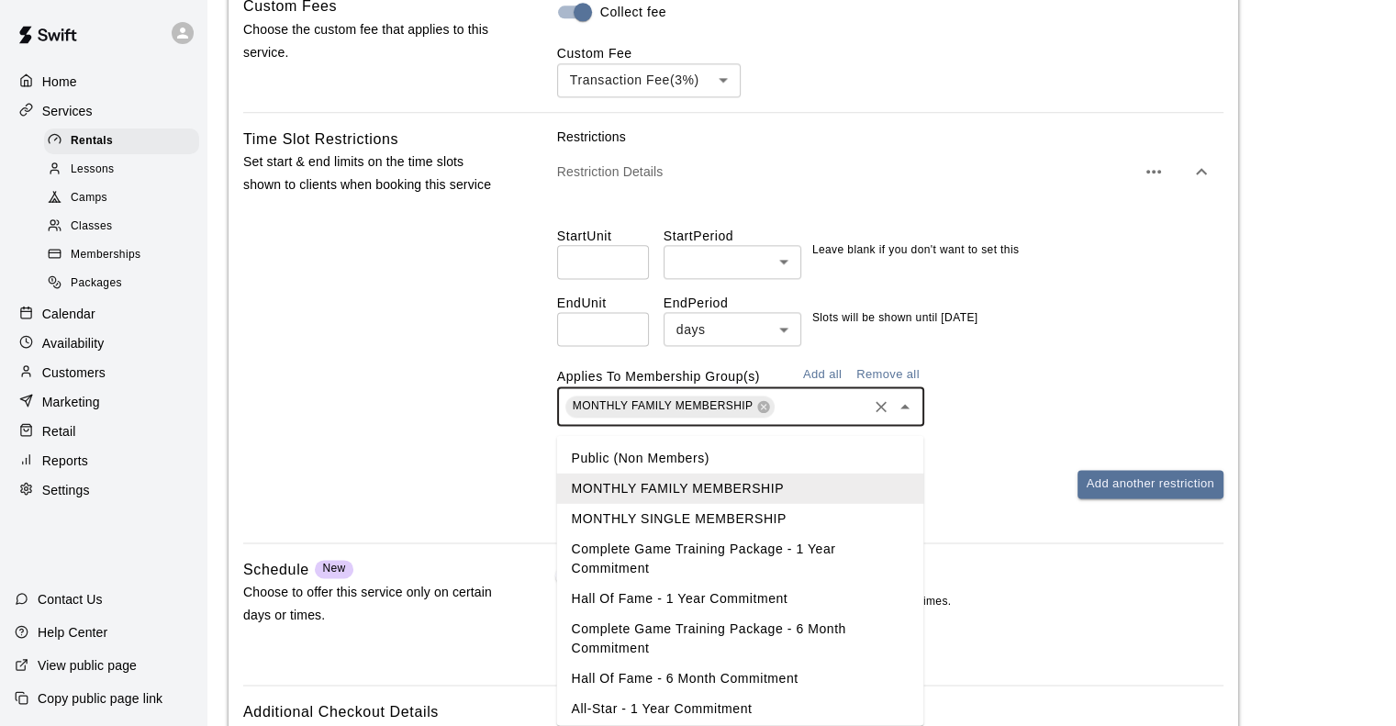
click at [825, 410] on input "text" at bounding box center [821, 406] width 87 height 23
click at [731, 513] on li "MONTHLY SINGLE MEMBERSHIP" at bounding box center [739, 518] width 367 height 30
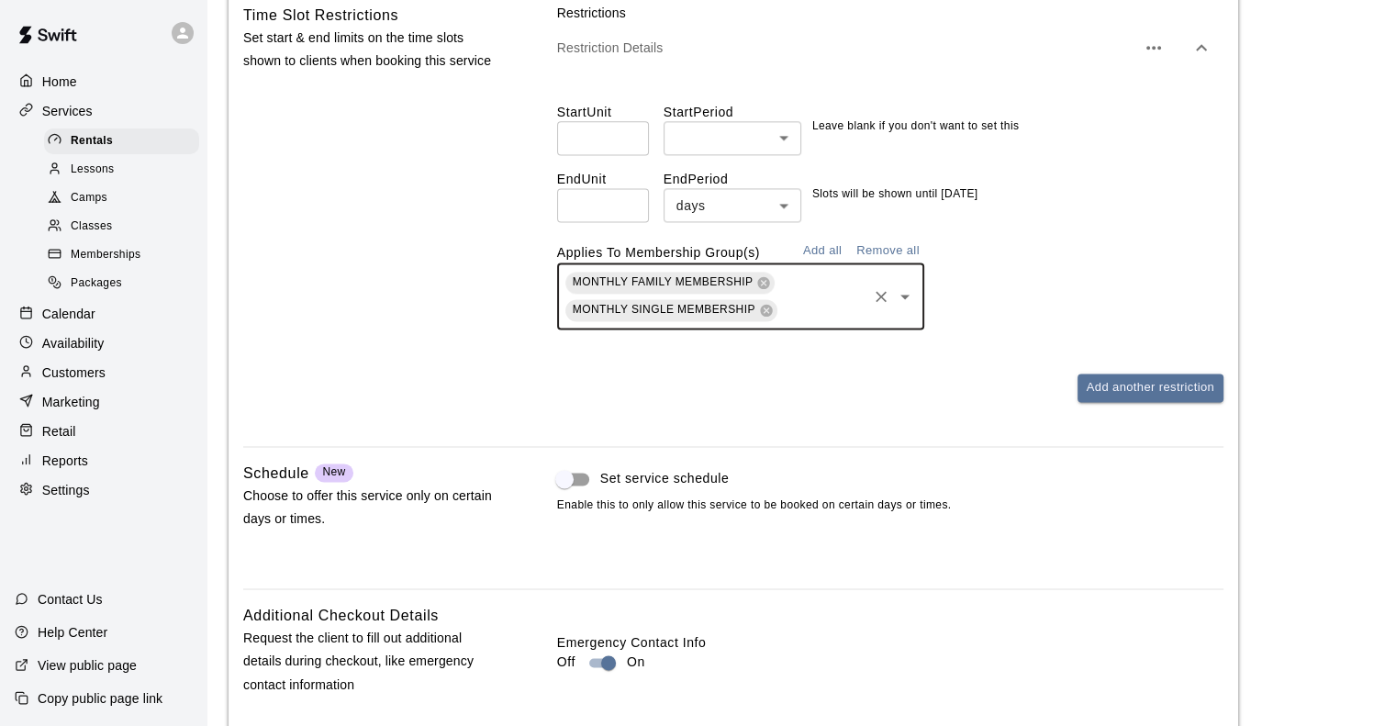
scroll to position [2493, 0]
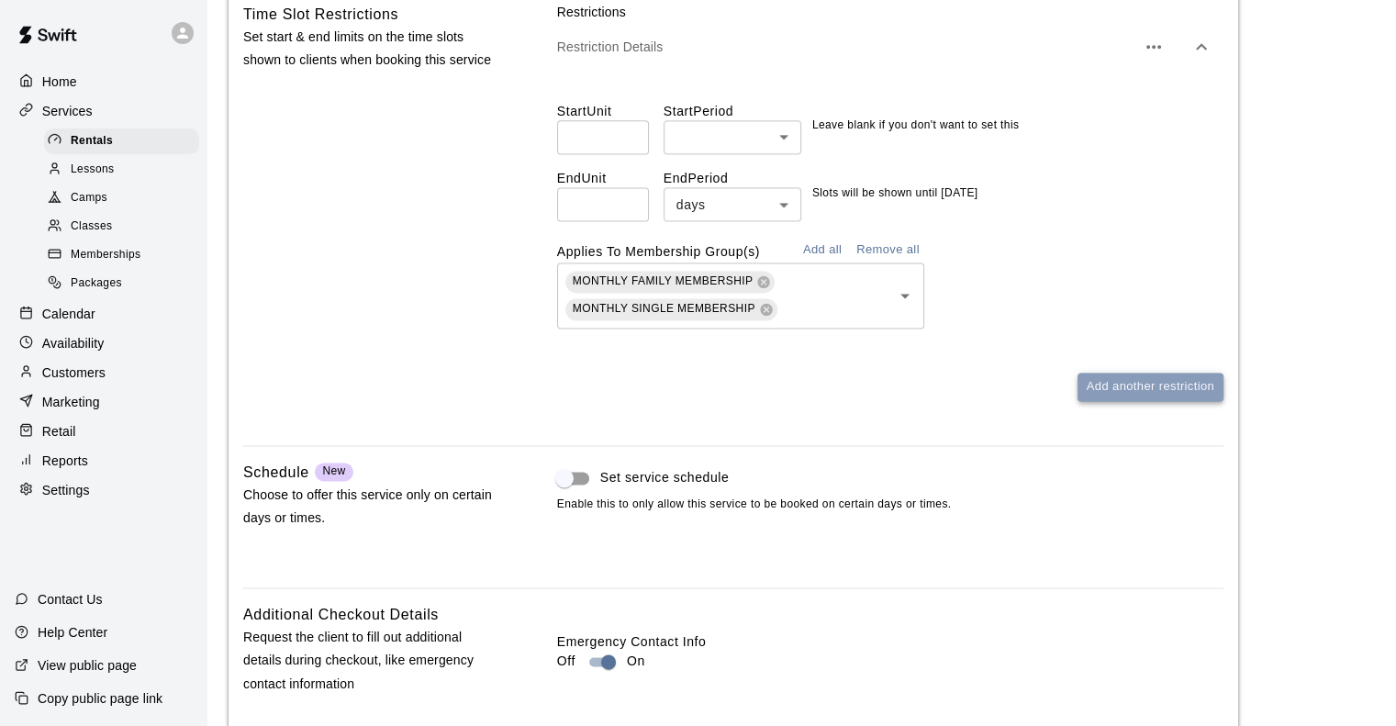
click at [1100, 398] on button "Add another restriction" at bounding box center [1151, 387] width 146 height 28
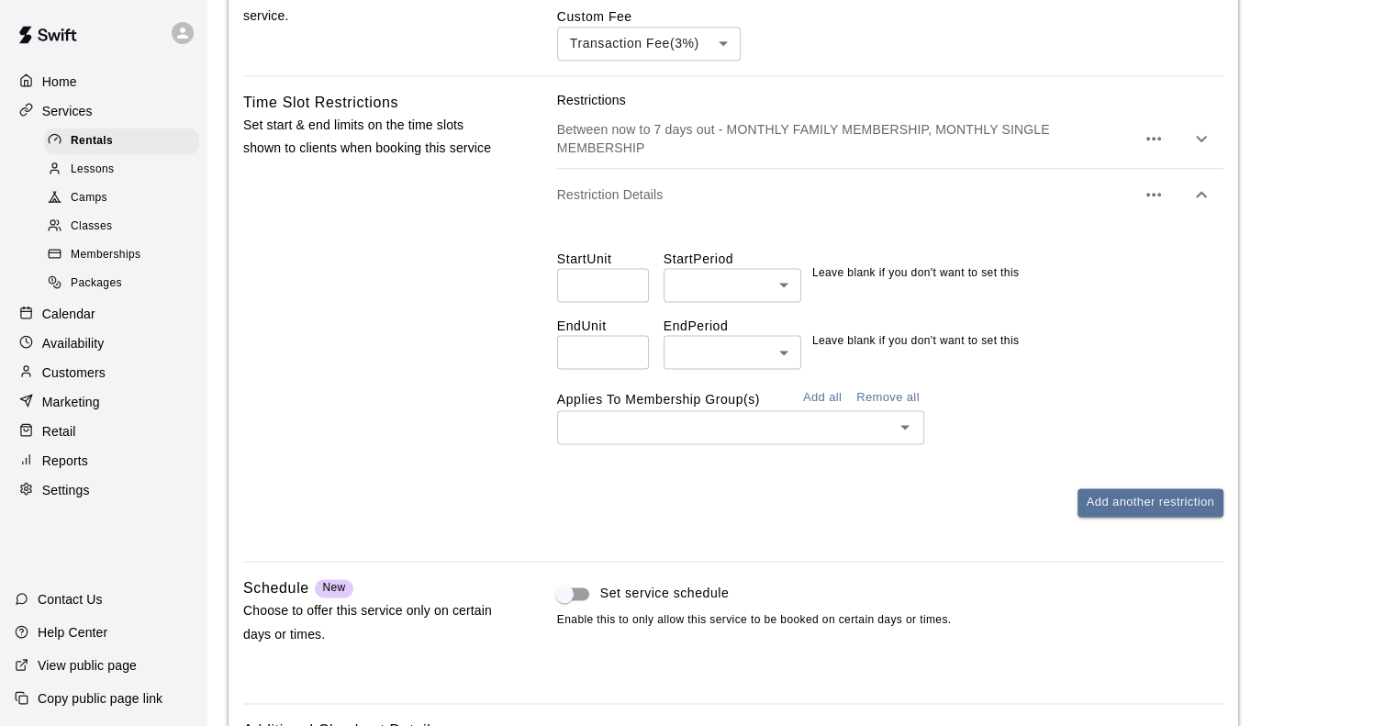
scroll to position [2387, 0]
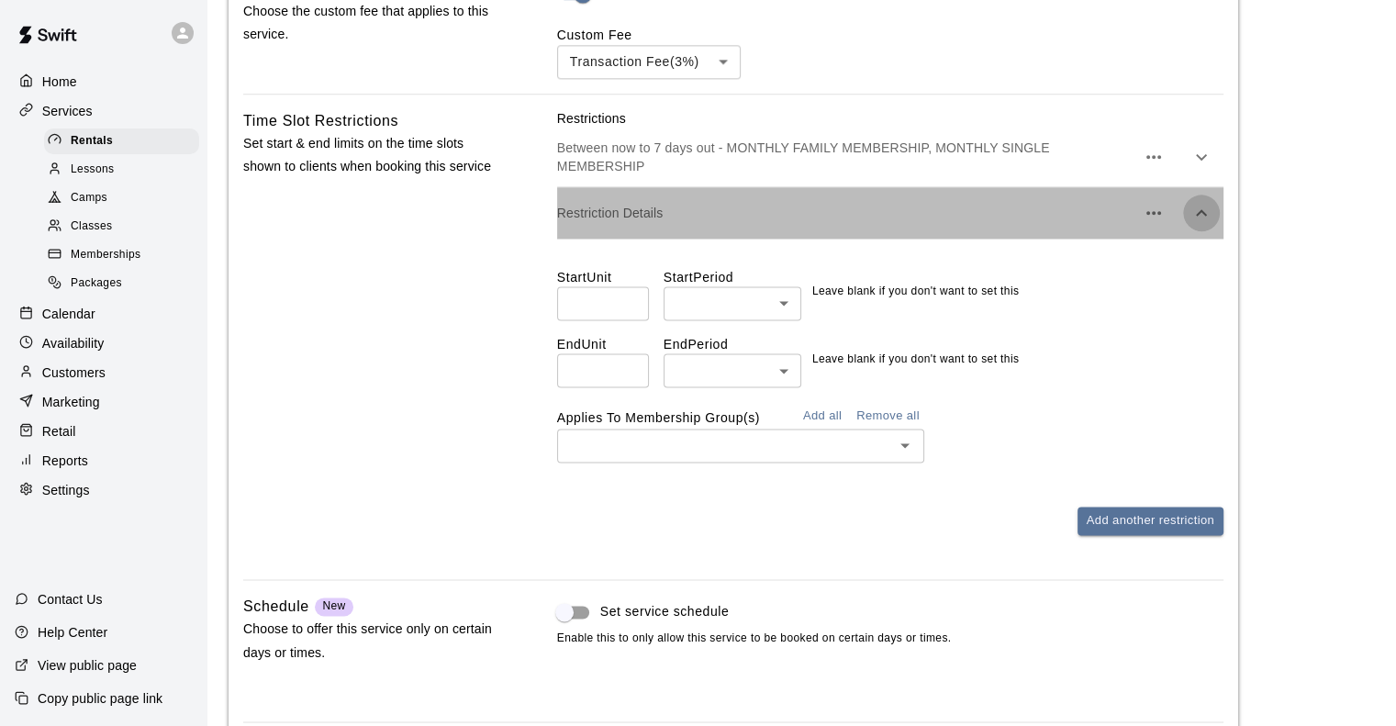
click at [1197, 224] on icon "button" at bounding box center [1202, 213] width 22 height 22
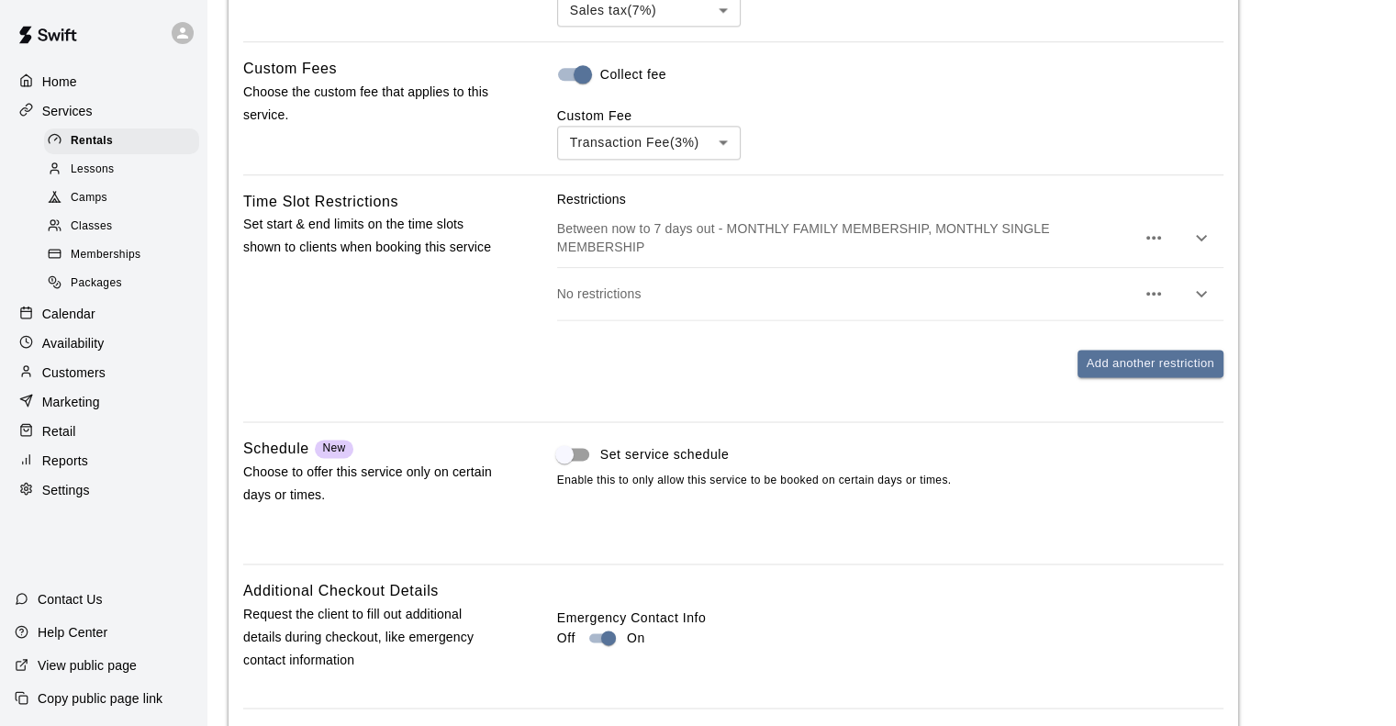
scroll to position [2305, 0]
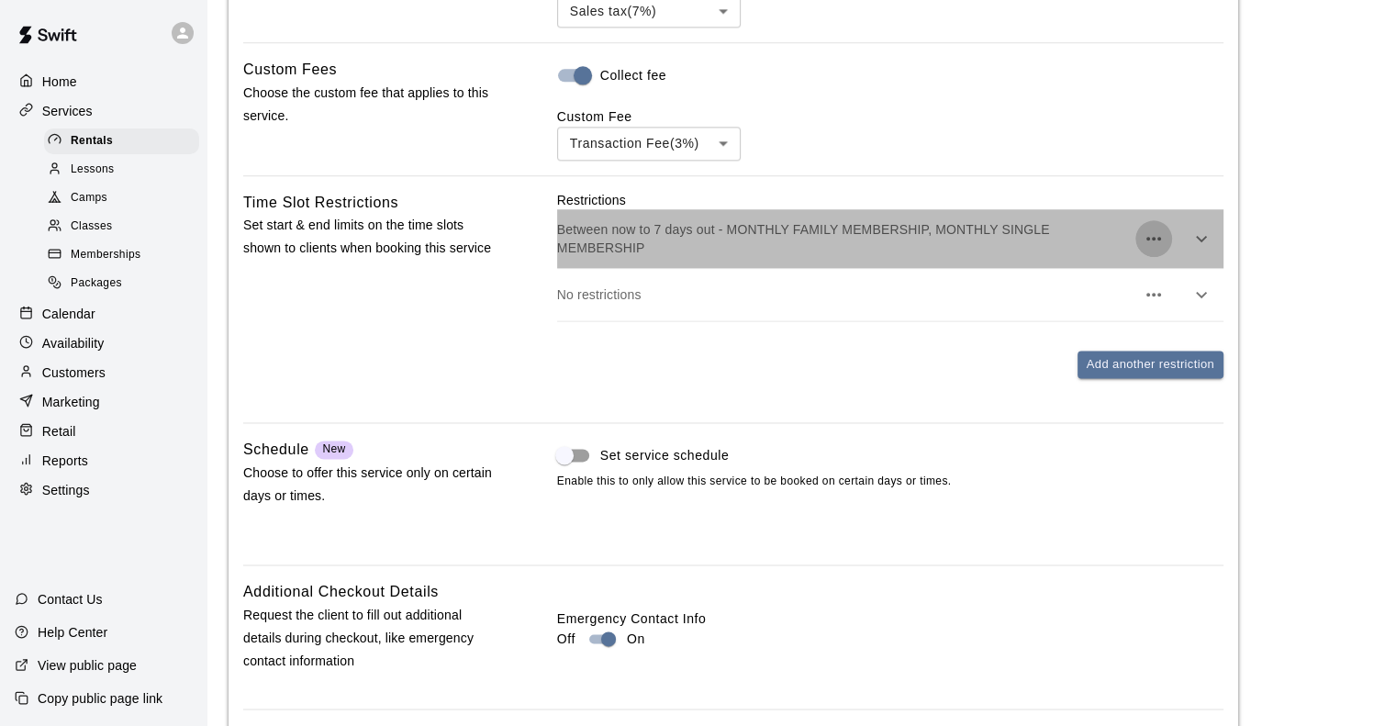
click at [1157, 241] on icon "button" at bounding box center [1154, 239] width 22 height 22
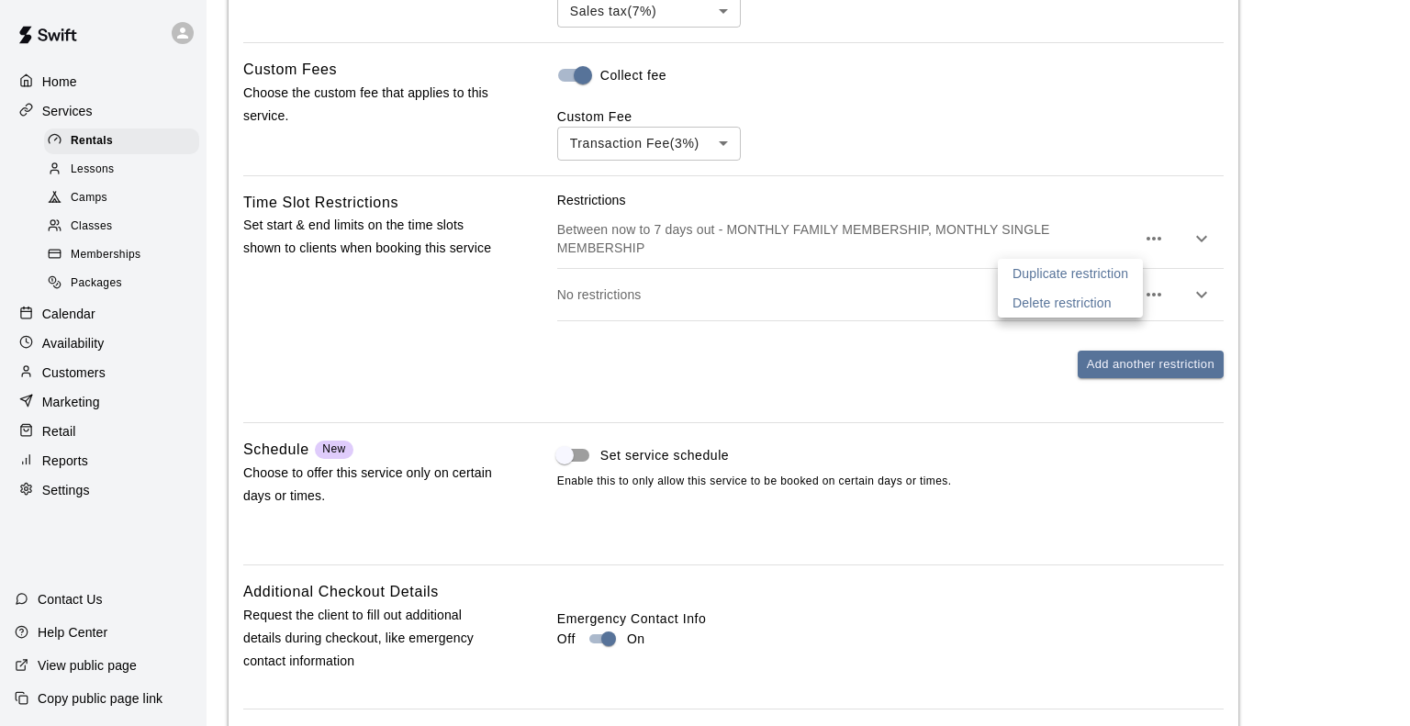
click at [923, 371] on div at bounding box center [705, 363] width 1410 height 726
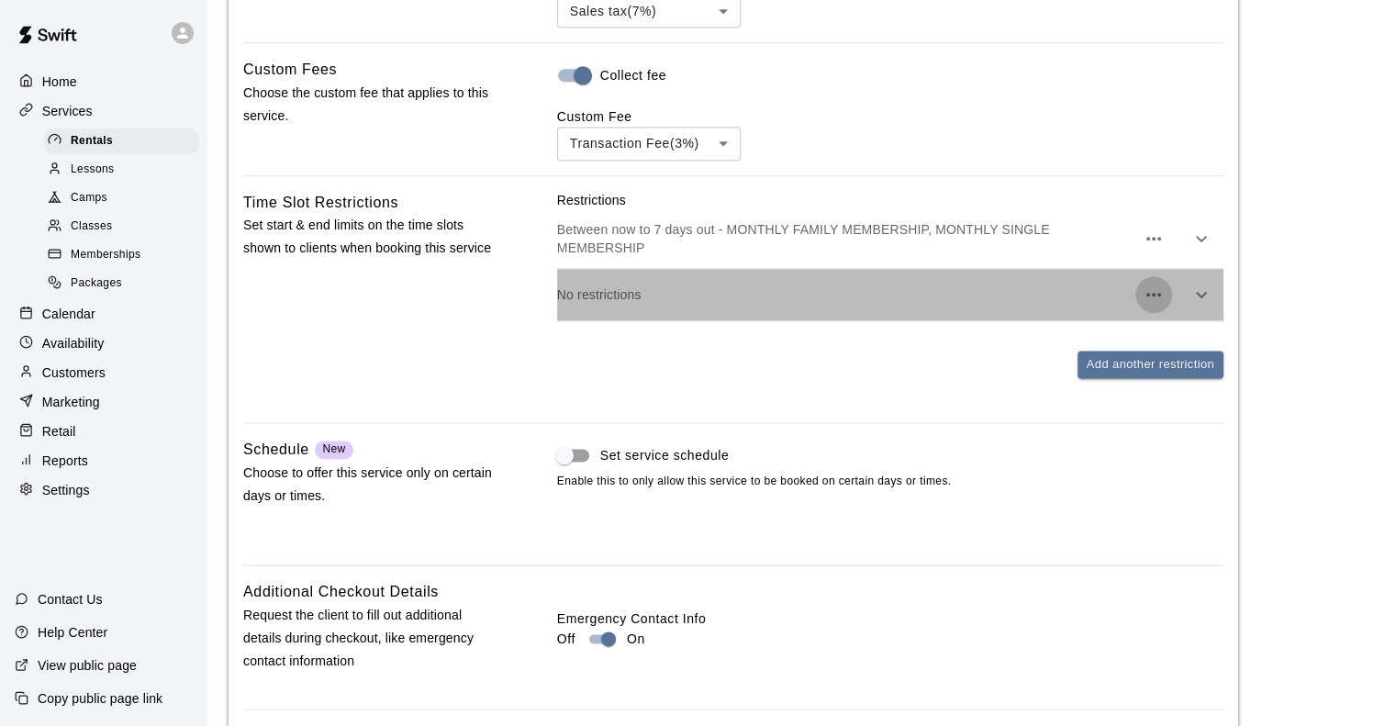
click at [1150, 301] on icon "button" at bounding box center [1154, 295] width 22 height 22
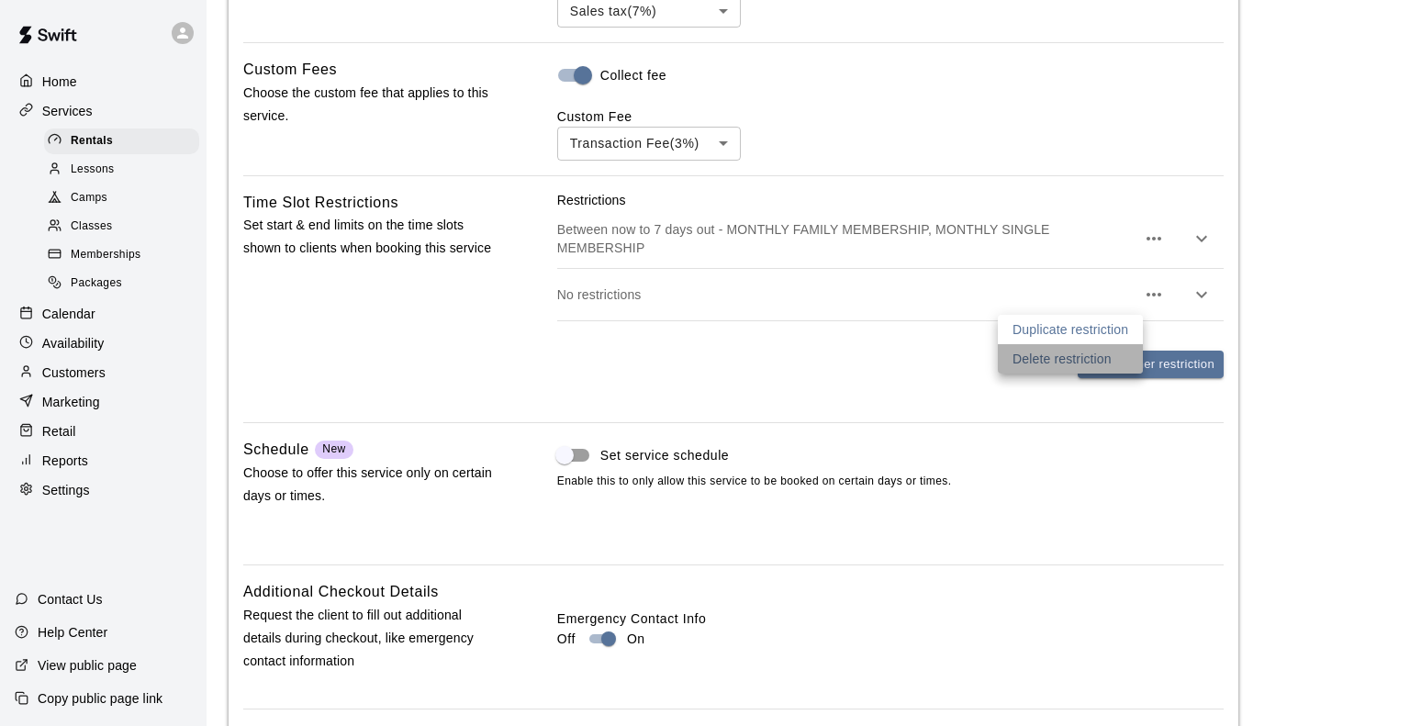
drag, startPoint x: 1081, startPoint y: 359, endPoint x: 936, endPoint y: 392, distance: 148.8
click at [936, 392] on div "Duplicate restriction Delete restriction" at bounding box center [705, 363] width 1410 height 726
click at [1039, 362] on p "Delete restriction" at bounding box center [1062, 359] width 99 height 18
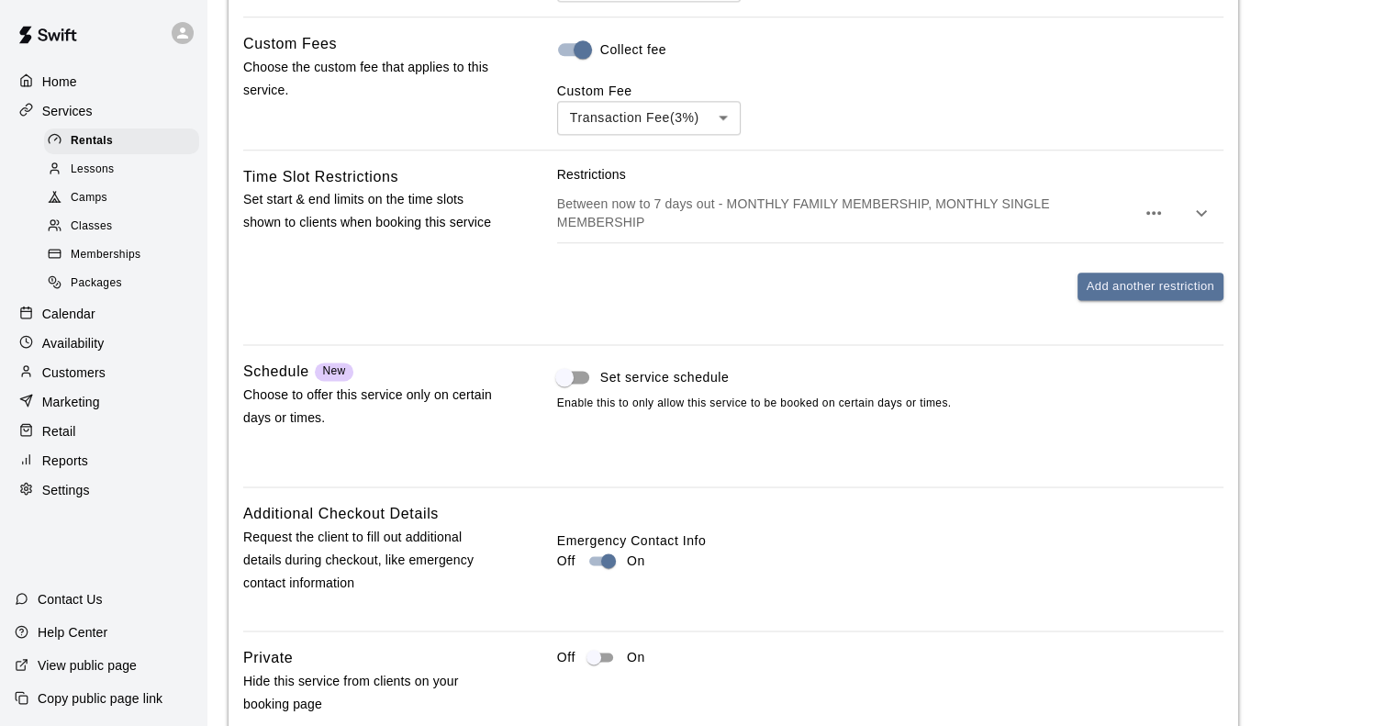
scroll to position [2458, 0]
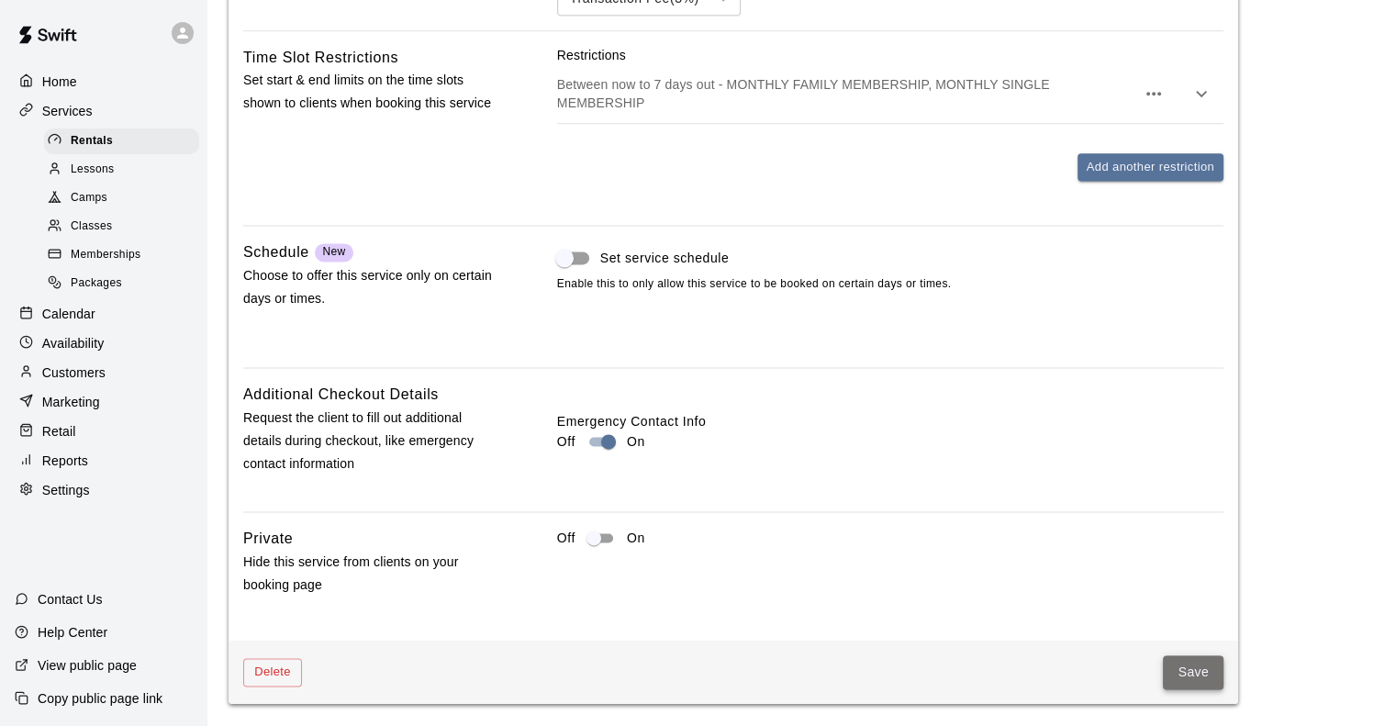
click at [1184, 679] on button "Save" at bounding box center [1193, 672] width 61 height 34
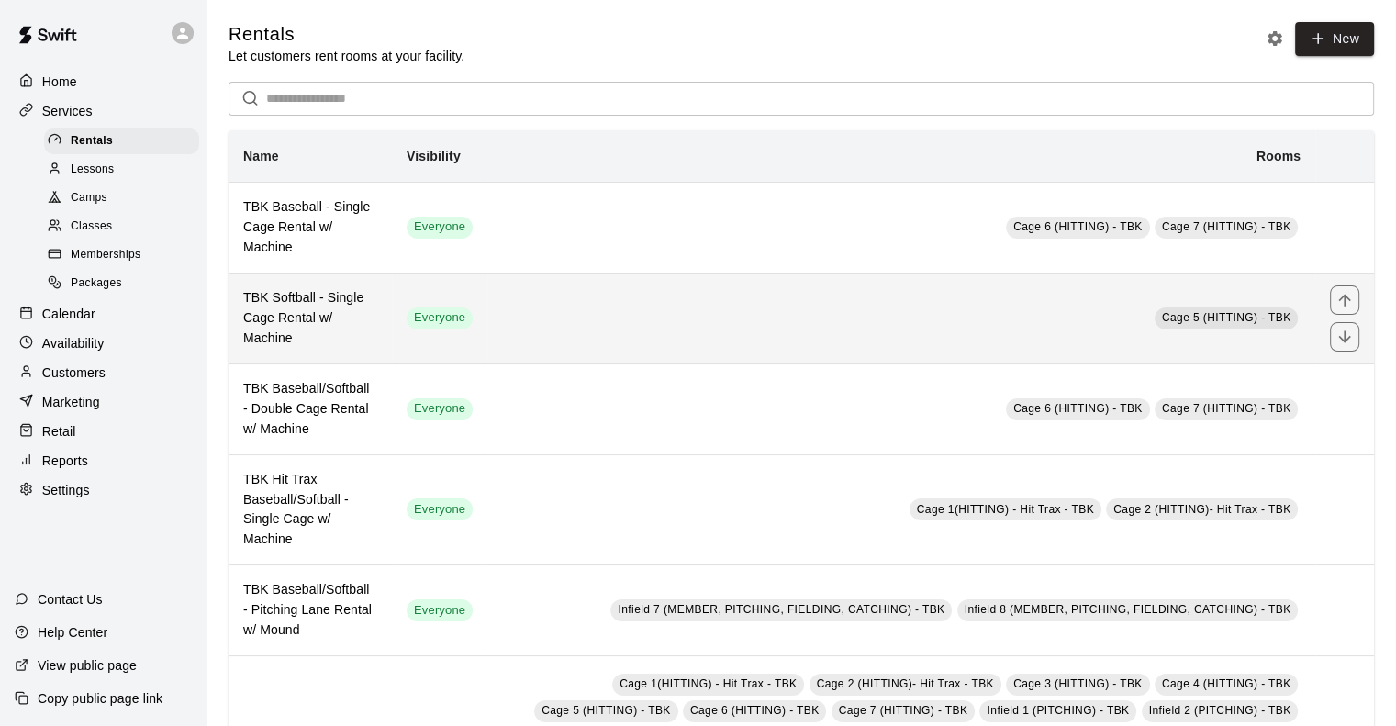
click at [330, 311] on h6 "TBK Softball - Single Cage Rental w/ Machine" at bounding box center [310, 318] width 134 height 61
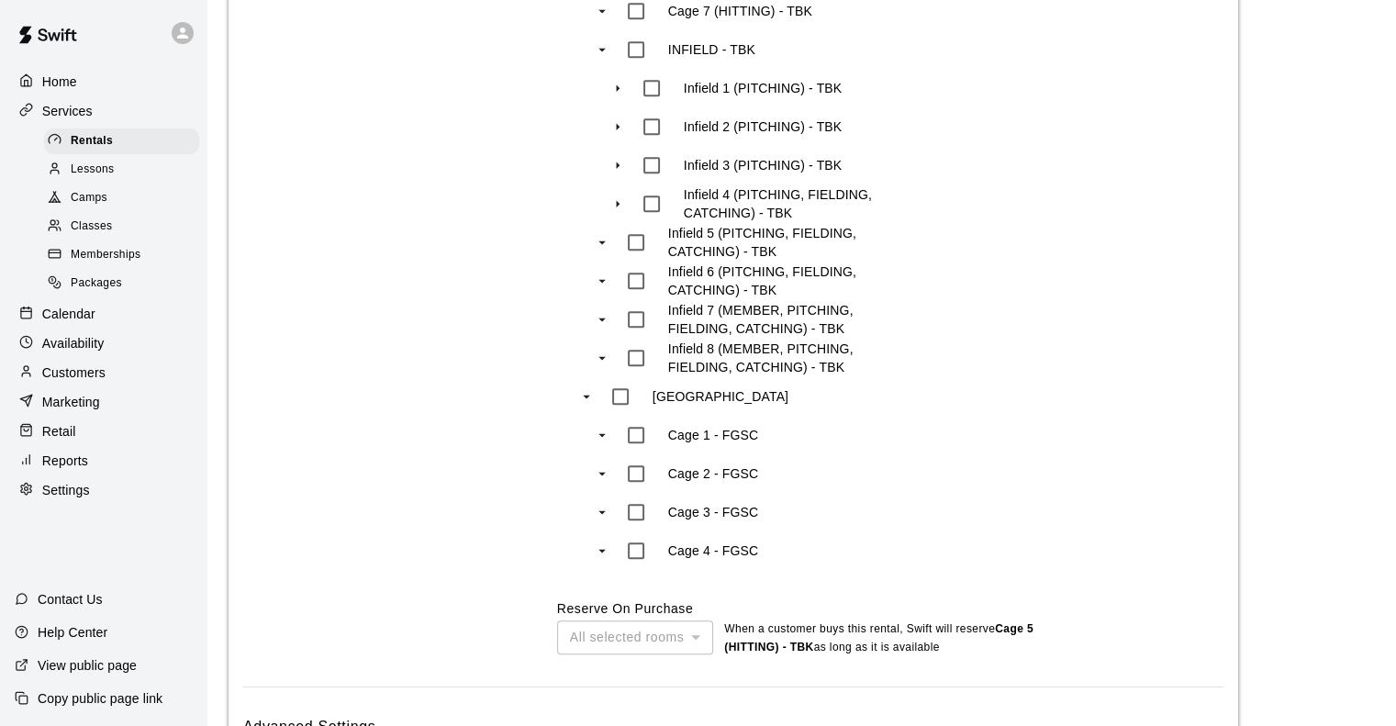
scroll to position [1606, 0]
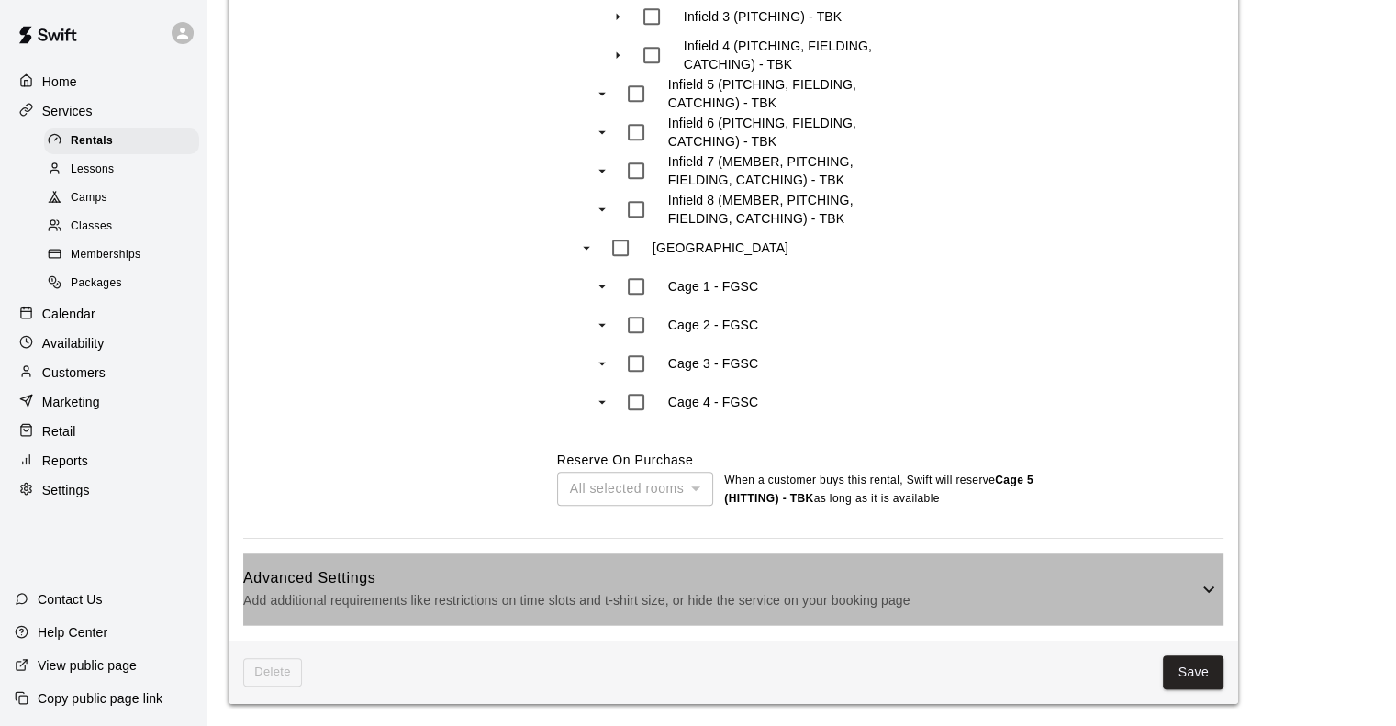
click at [519, 567] on h6 "Advanced Settings" at bounding box center [720, 578] width 955 height 24
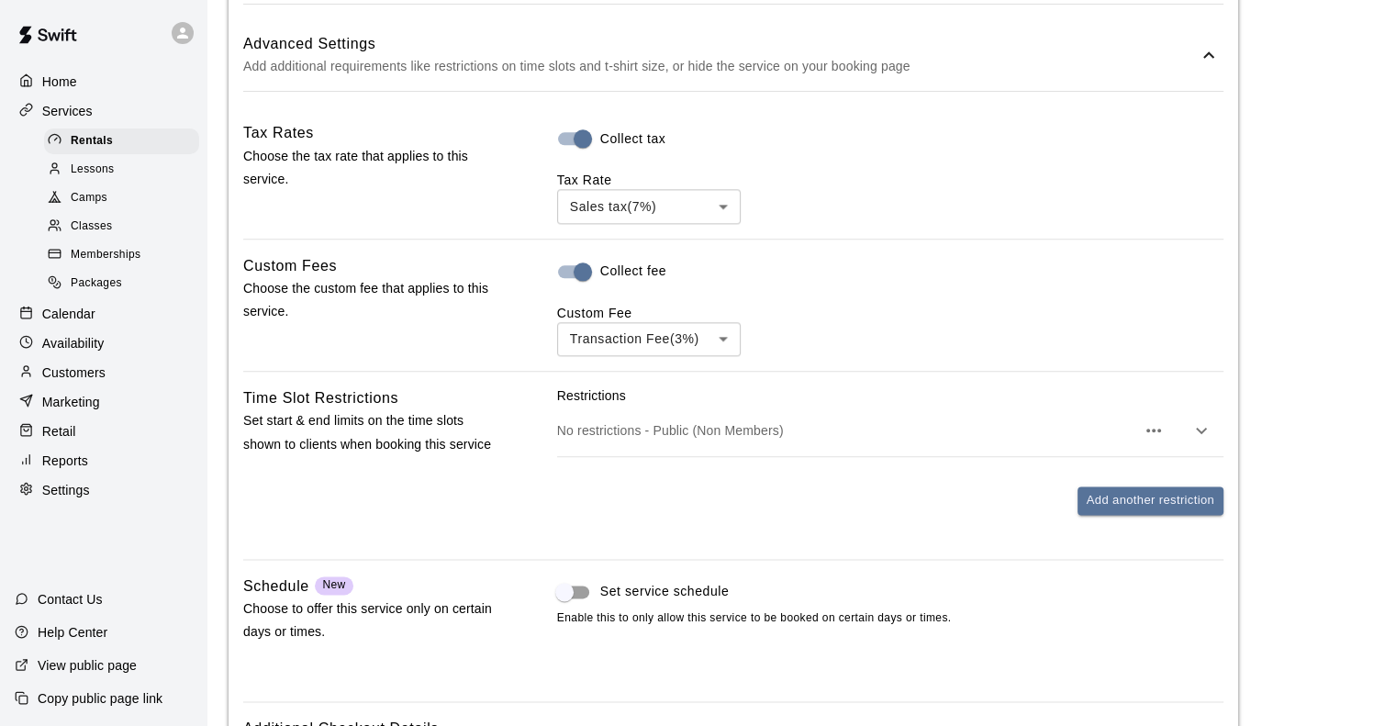
scroll to position [2141, 0]
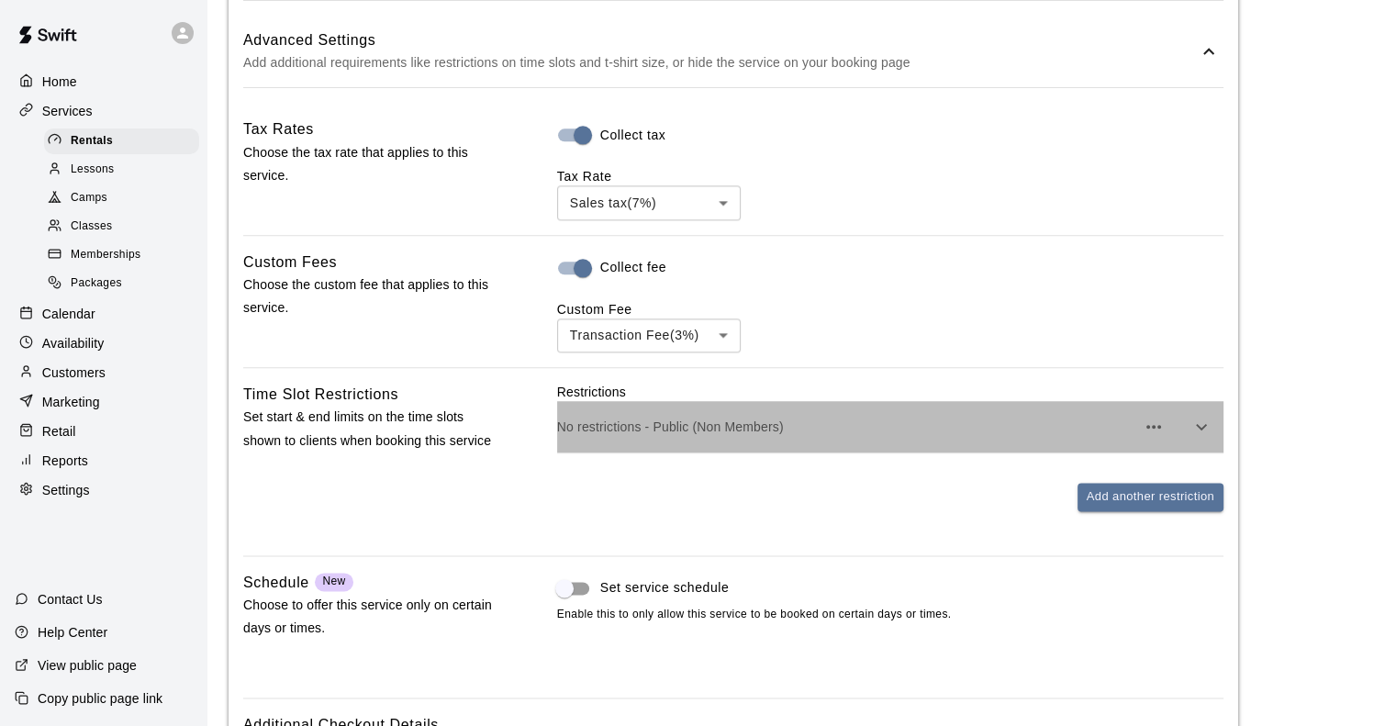
click at [754, 434] on p "No restrictions - Public (Non Members)" at bounding box center [846, 427] width 578 height 18
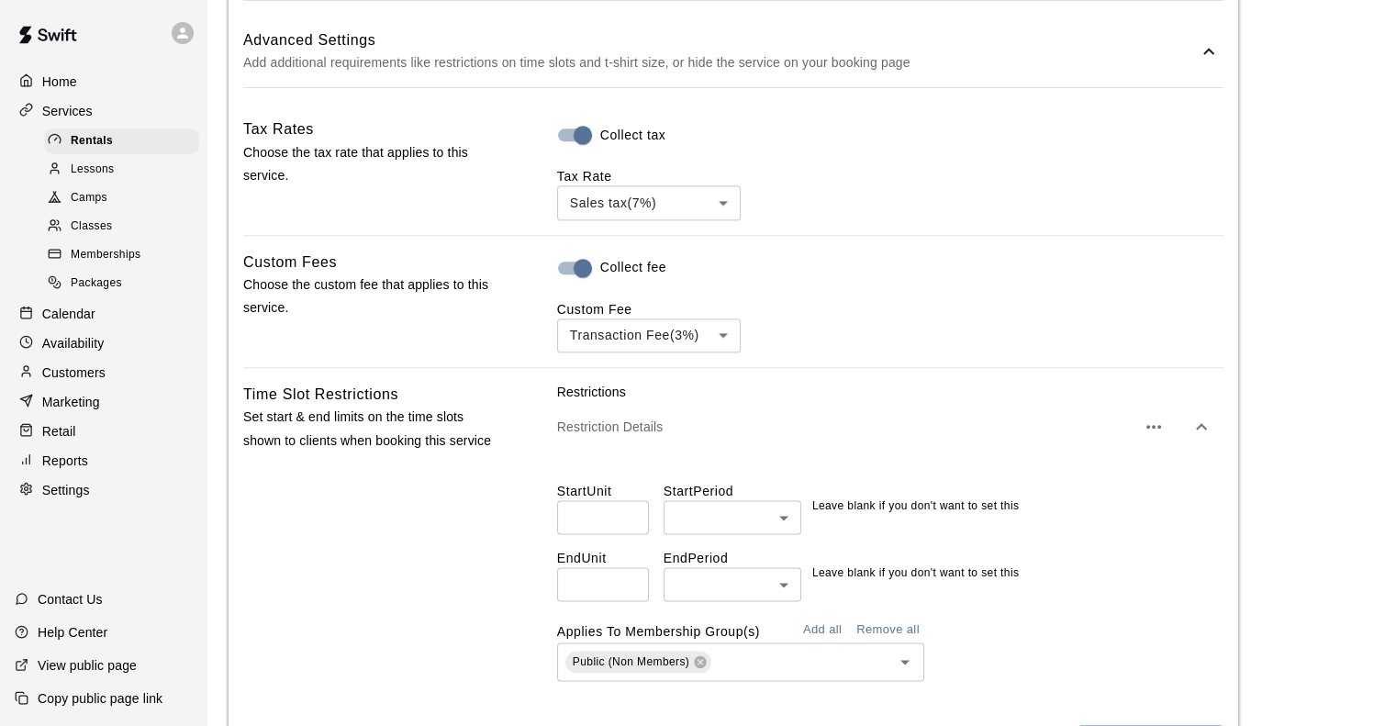
scroll to position [2260, 0]
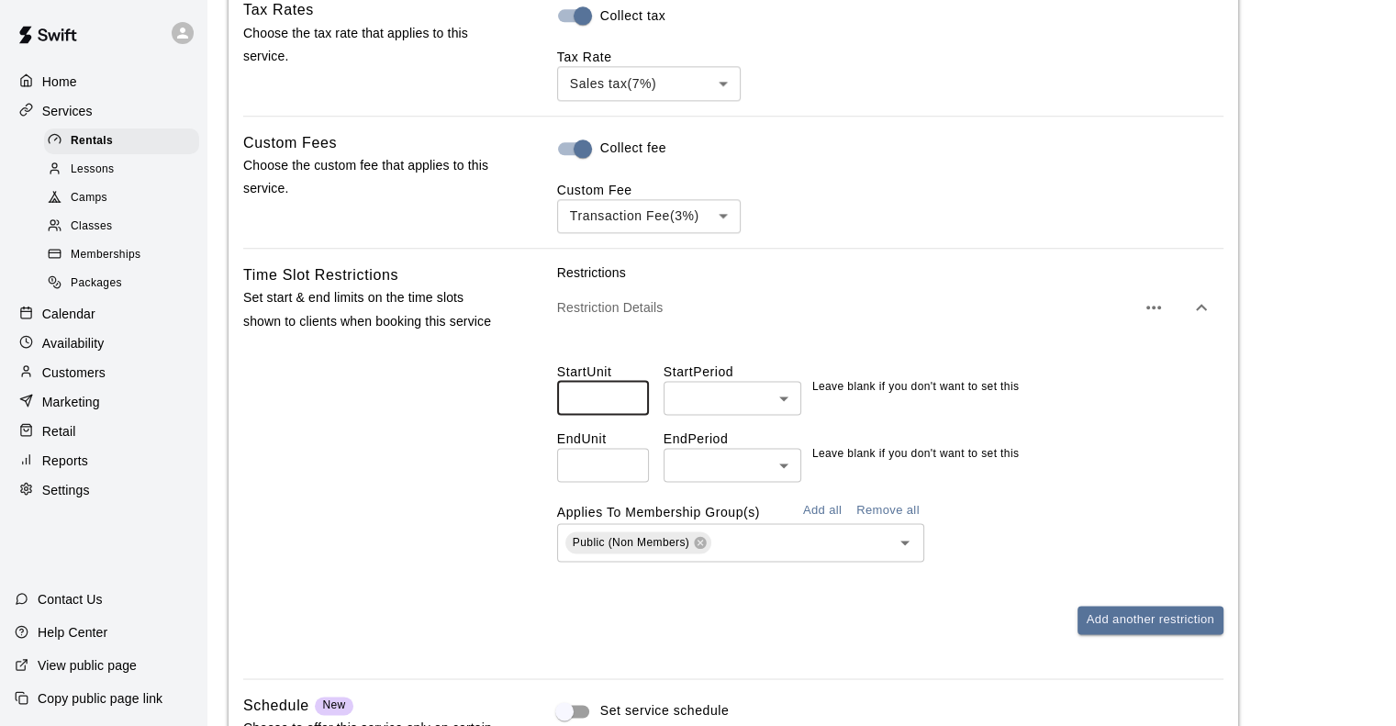
click at [598, 407] on input "number" at bounding box center [603, 398] width 92 height 34
click at [587, 480] on input "number" at bounding box center [603, 465] width 92 height 34
type input "*"
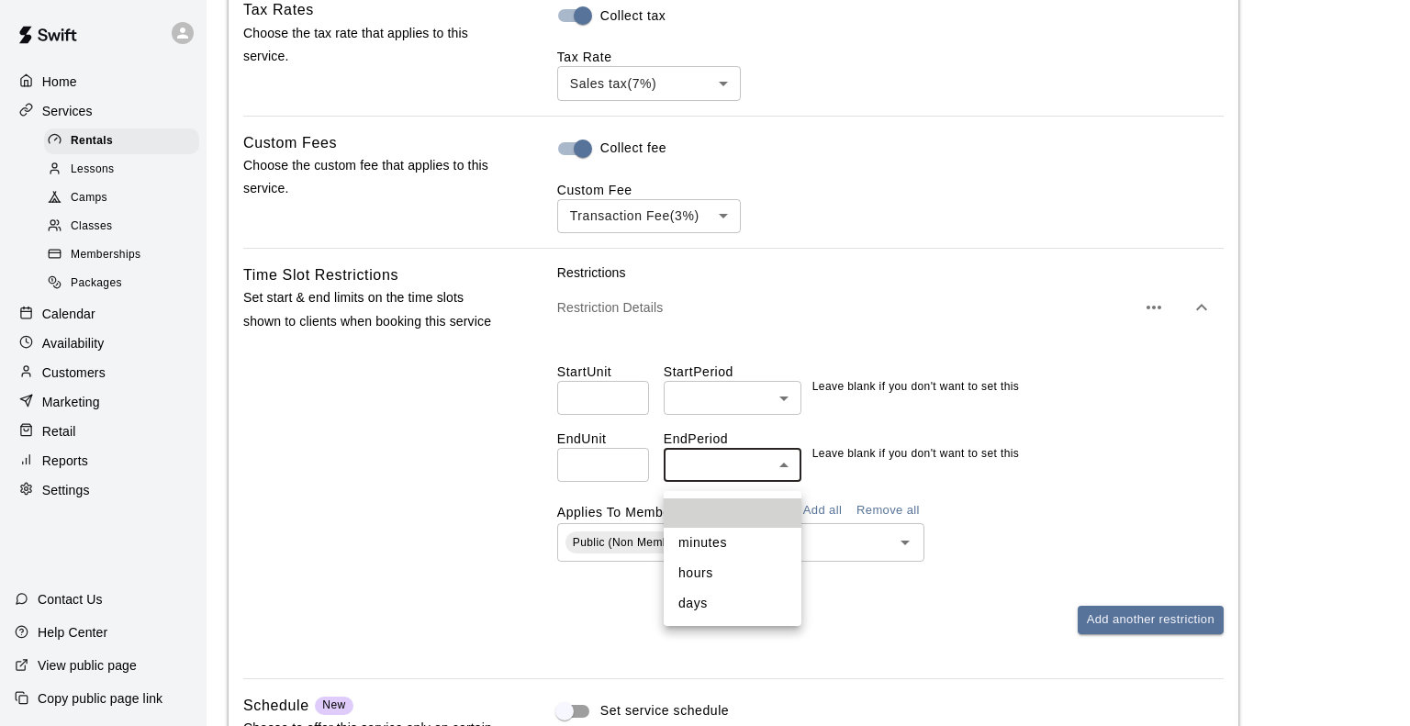
click at [705, 620] on ul "minutes hours days" at bounding box center [733, 558] width 138 height 135
click at [709, 608] on li "days" at bounding box center [733, 603] width 138 height 30
type input "****"
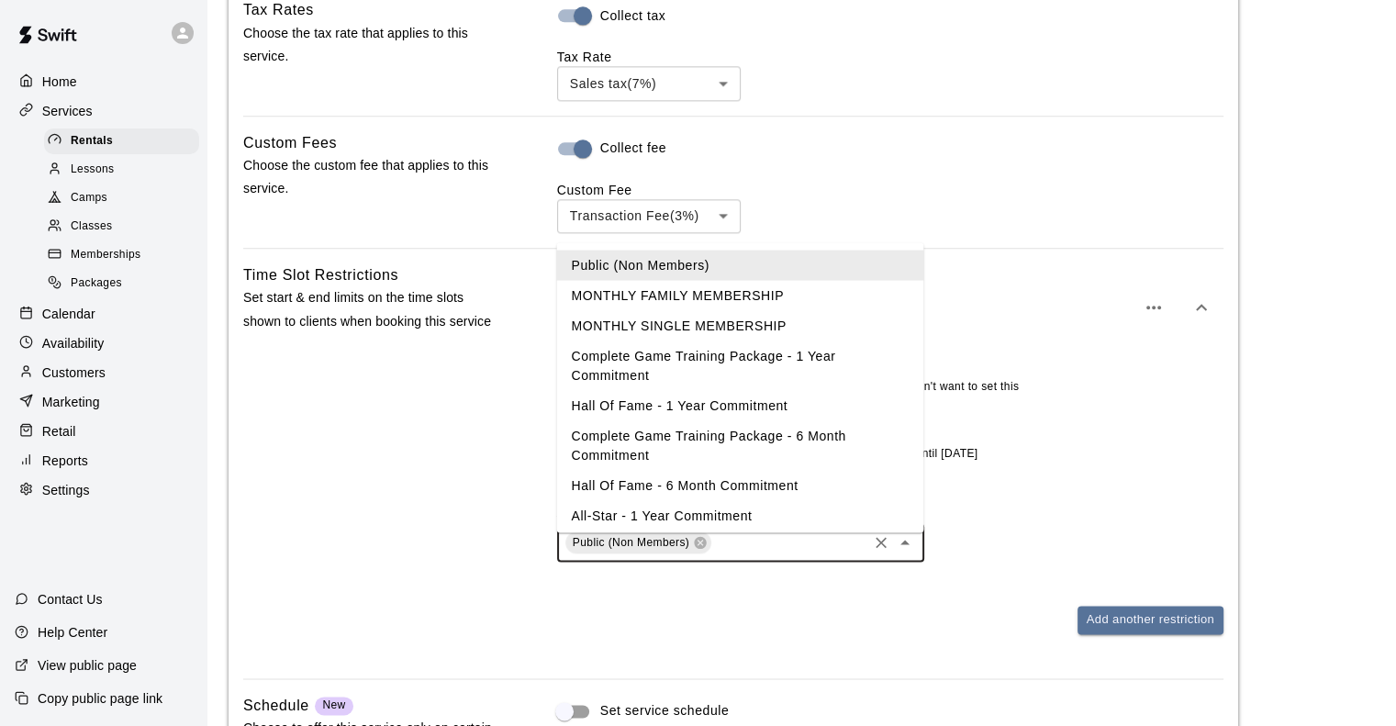
click at [760, 554] on input "text" at bounding box center [789, 543] width 151 height 23
click at [730, 326] on li "MONTHLY SINGLE MEMBERSHIP" at bounding box center [739, 325] width 367 height 30
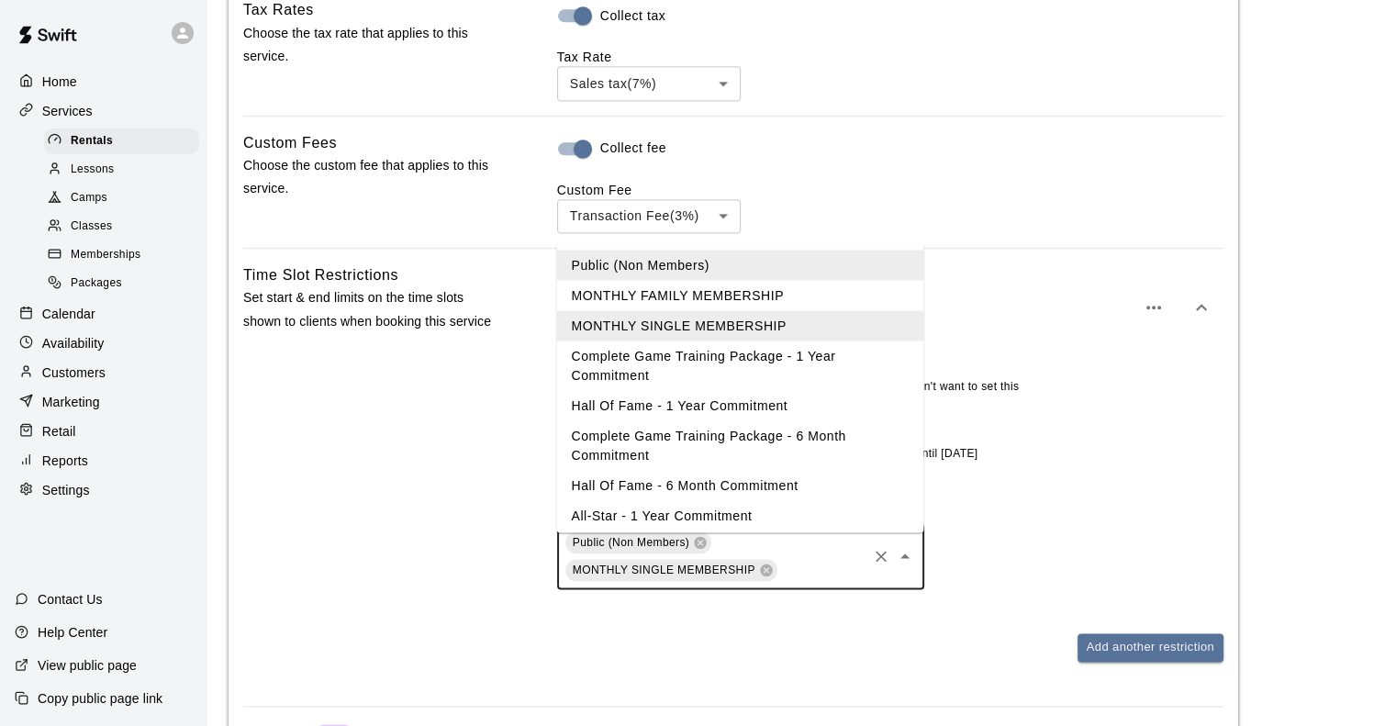
click at [825, 574] on input "text" at bounding box center [822, 570] width 84 height 23
click at [750, 297] on li "MONTHLY FAMILY MEMBERSHIP" at bounding box center [739, 295] width 367 height 30
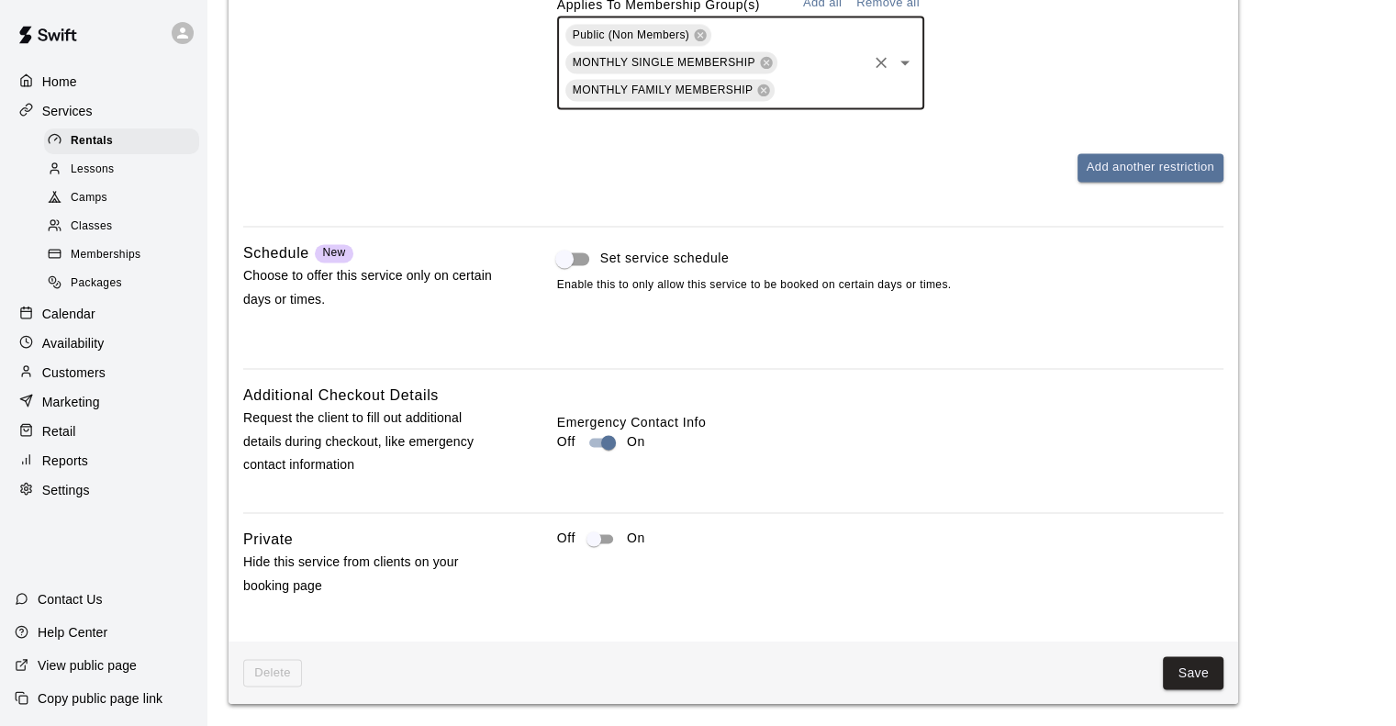
scroll to position [2776, 0]
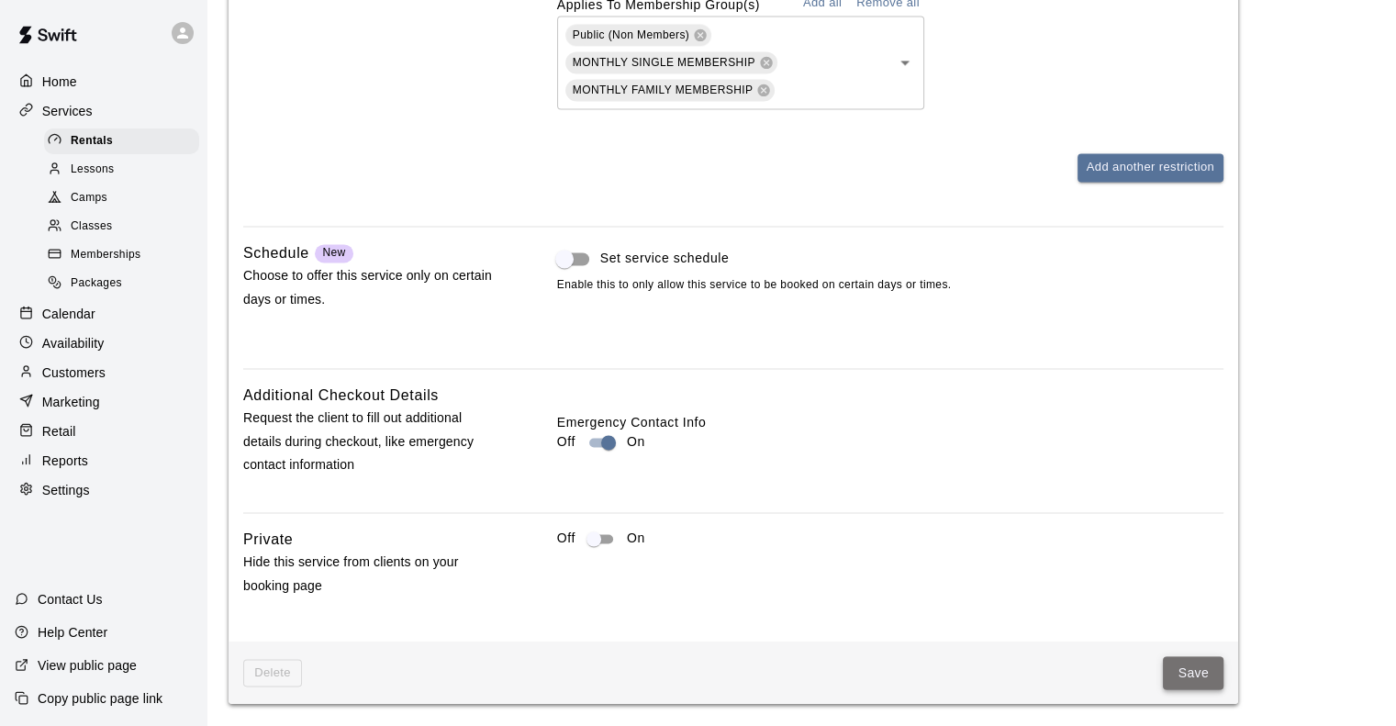
click at [1192, 675] on button "Save" at bounding box center [1193, 673] width 61 height 34
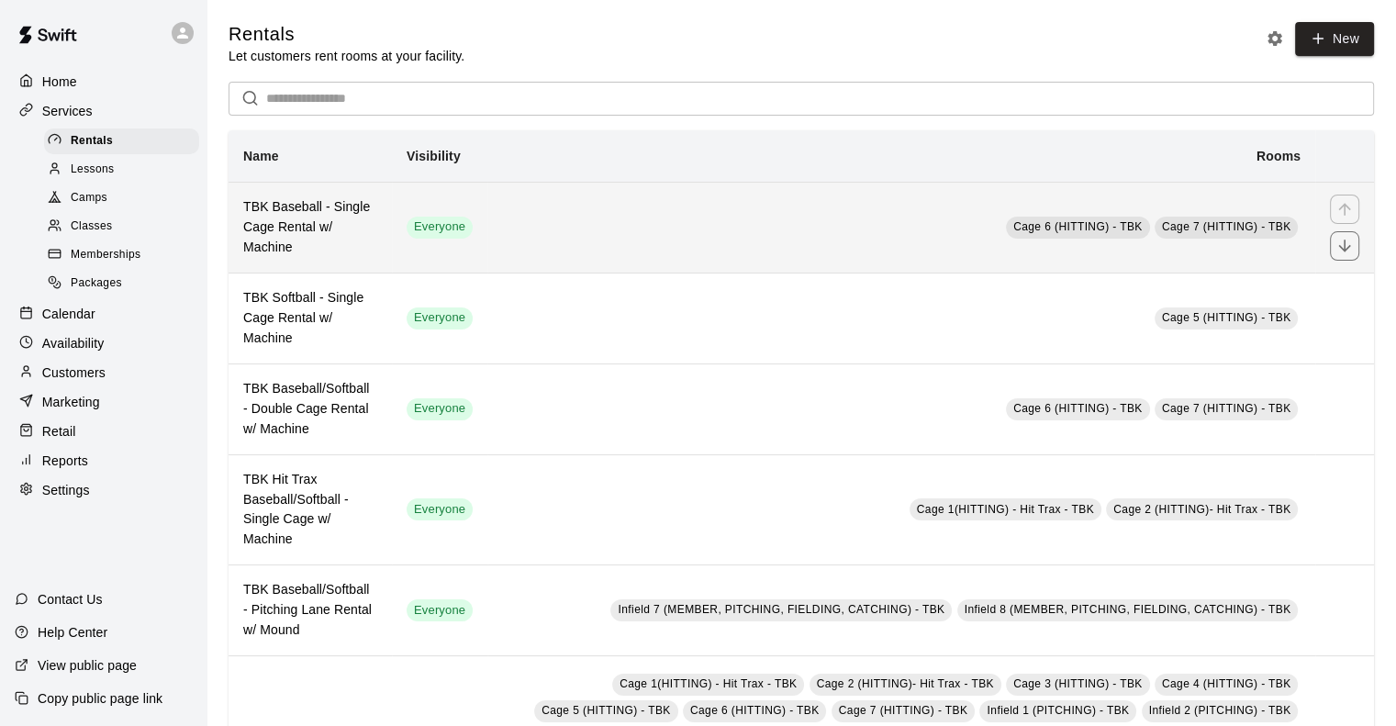
click at [333, 238] on h6 "TBK Baseball - Single Cage Rental w/ Machine" at bounding box center [310, 227] width 134 height 61
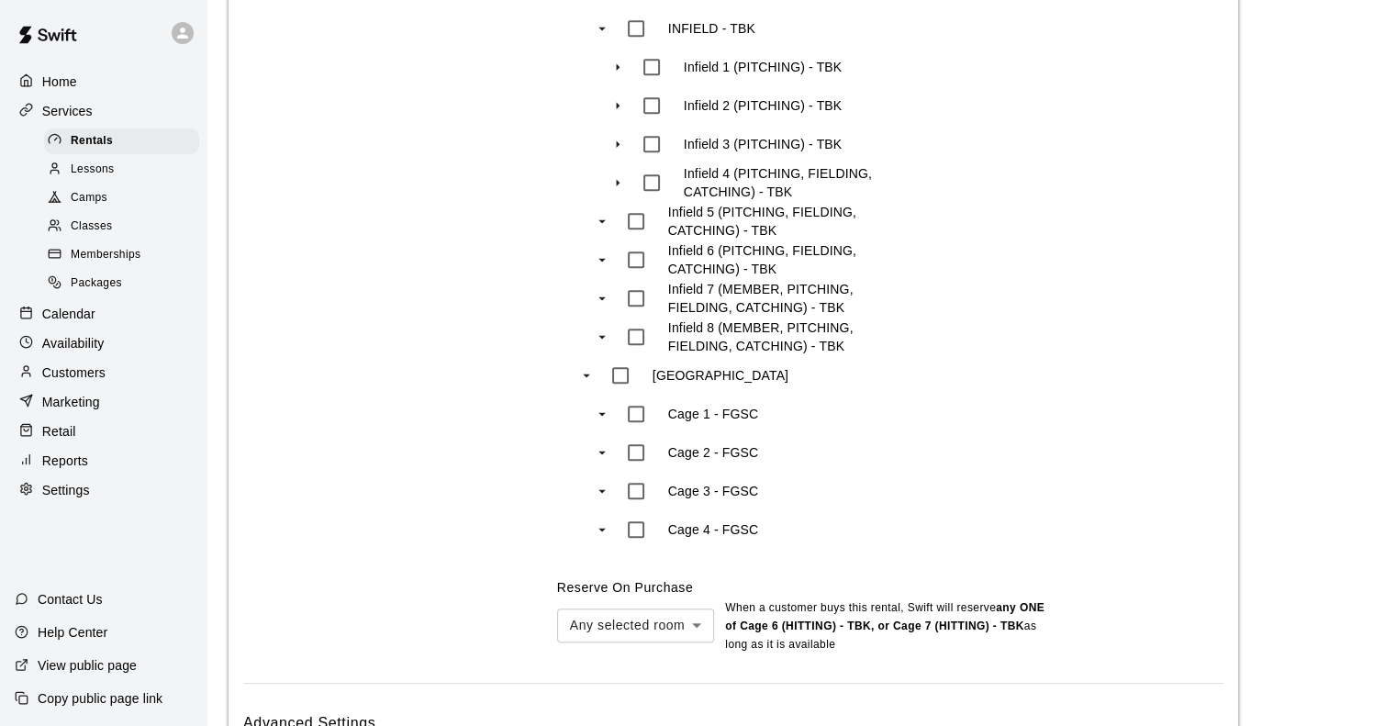
scroll to position [1624, 0]
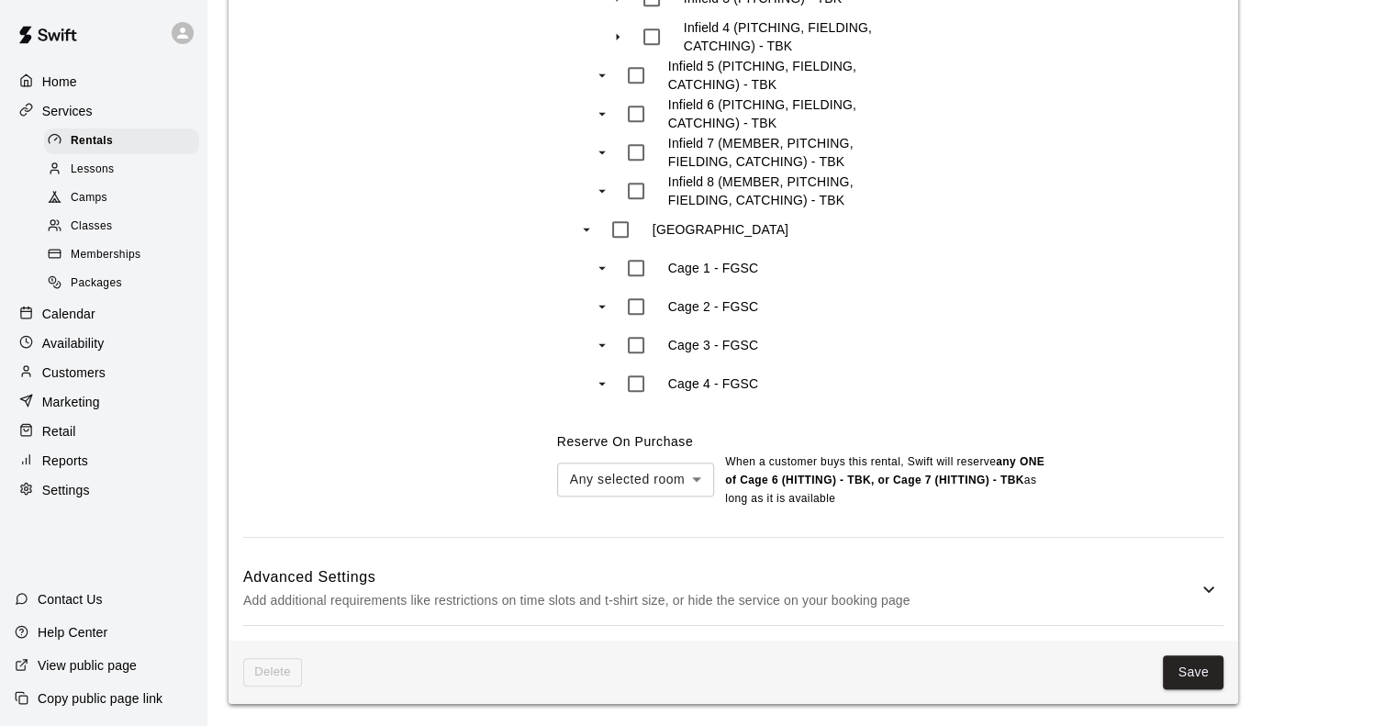
click at [856, 601] on p "Add additional requirements like restrictions on time slots and t-shirt size, o…" at bounding box center [720, 600] width 955 height 23
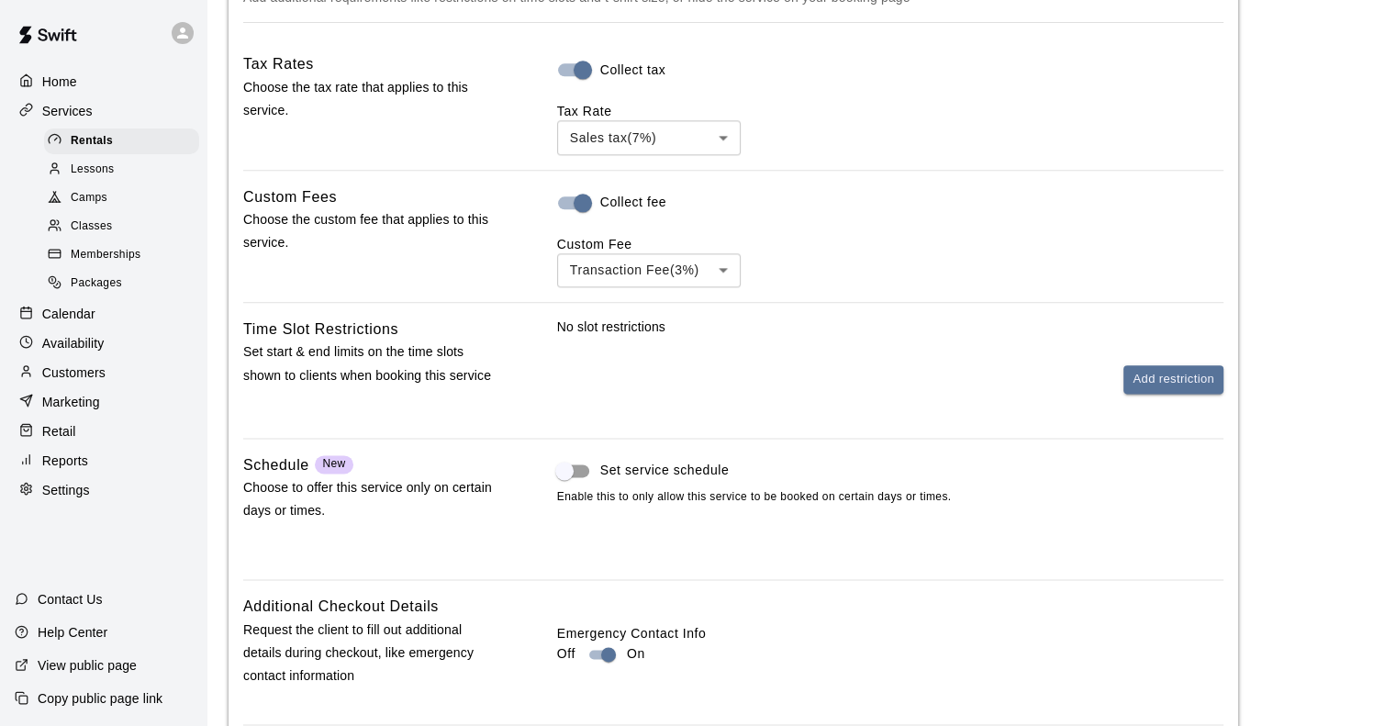
scroll to position [2222, 0]
click at [1145, 388] on button "Add restriction" at bounding box center [1174, 381] width 100 height 28
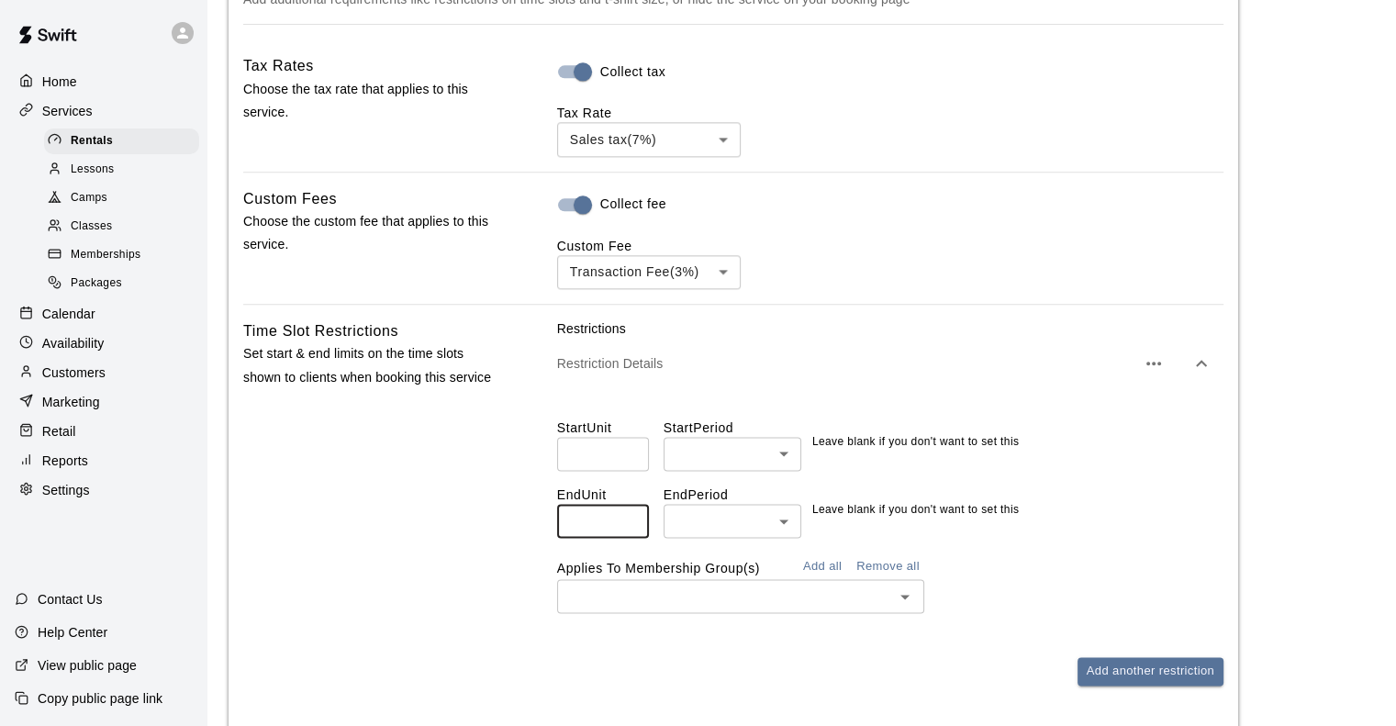
click at [622, 533] on input "*" at bounding box center [603, 521] width 92 height 34
type input "*"
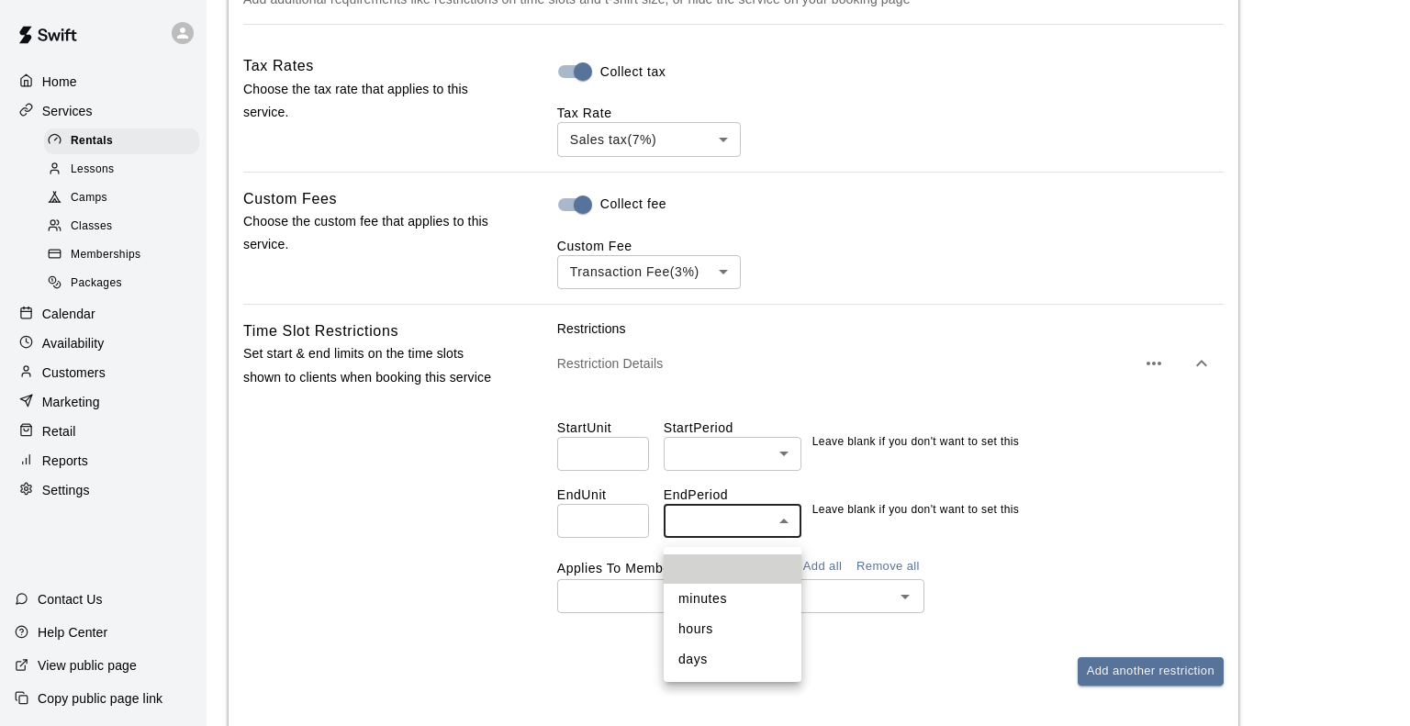
click at [700, 660] on li "days" at bounding box center [733, 659] width 138 height 30
type input "****"
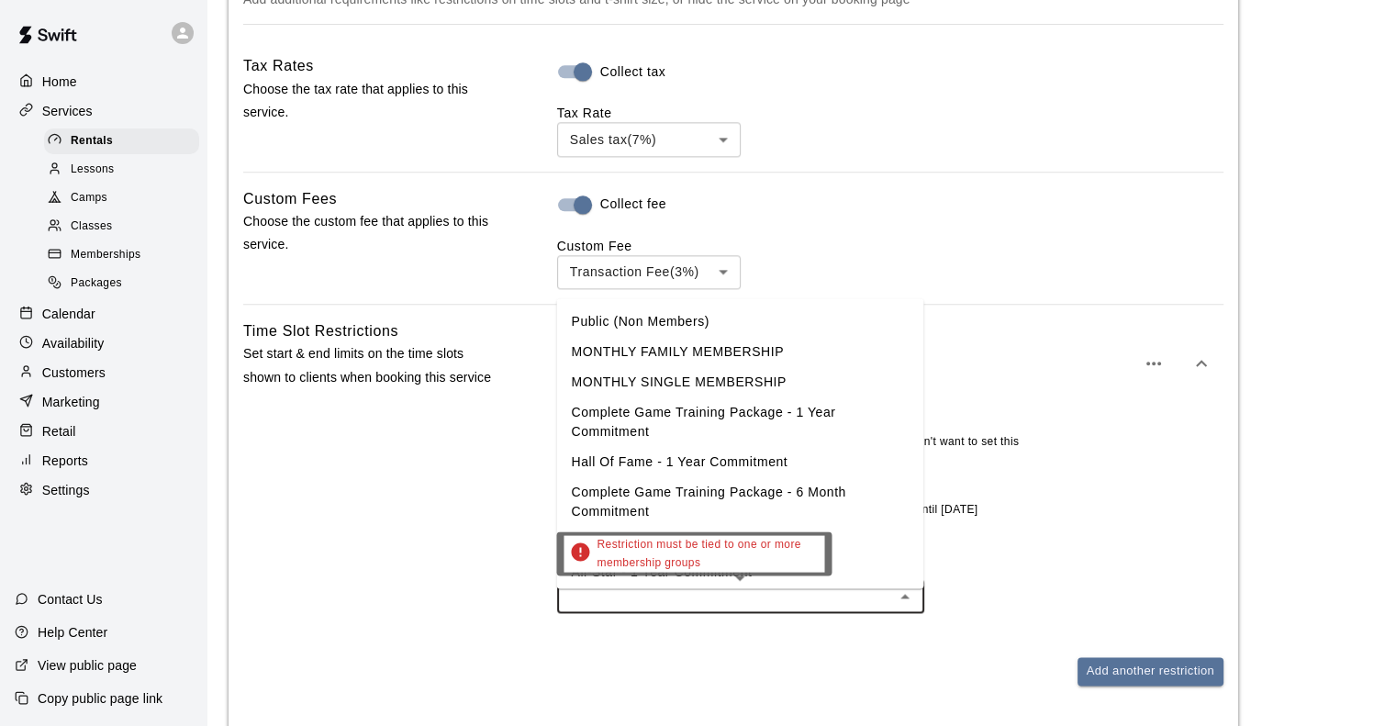
click at [689, 605] on input "text" at bounding box center [726, 596] width 326 height 23
click at [665, 322] on li "Public (Non Members)" at bounding box center [739, 321] width 367 height 30
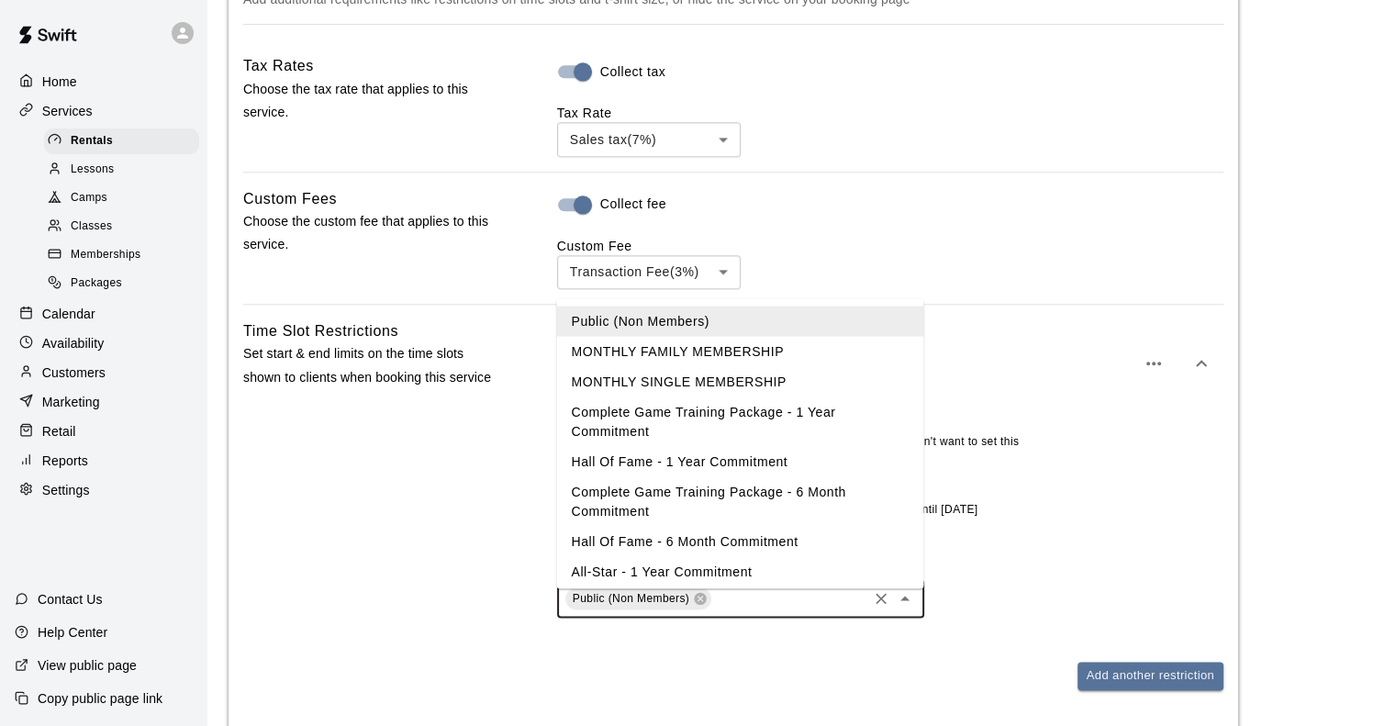
click at [744, 596] on input "text" at bounding box center [789, 598] width 151 height 23
click at [695, 355] on li "MONTHLY FAMILY MEMBERSHIP" at bounding box center [739, 351] width 367 height 30
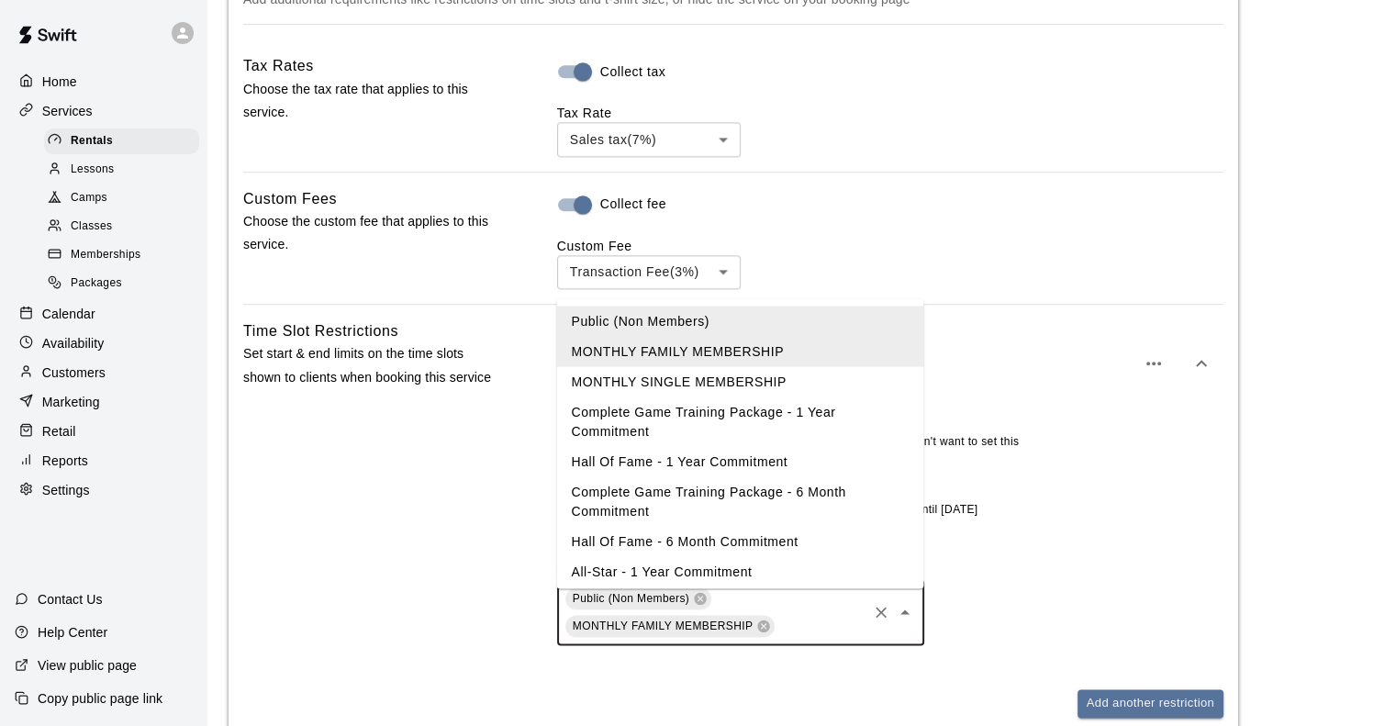
click at [811, 637] on input "text" at bounding box center [821, 625] width 87 height 23
click at [700, 386] on li "MONTHLY SINGLE MEMBERSHIP" at bounding box center [739, 381] width 367 height 30
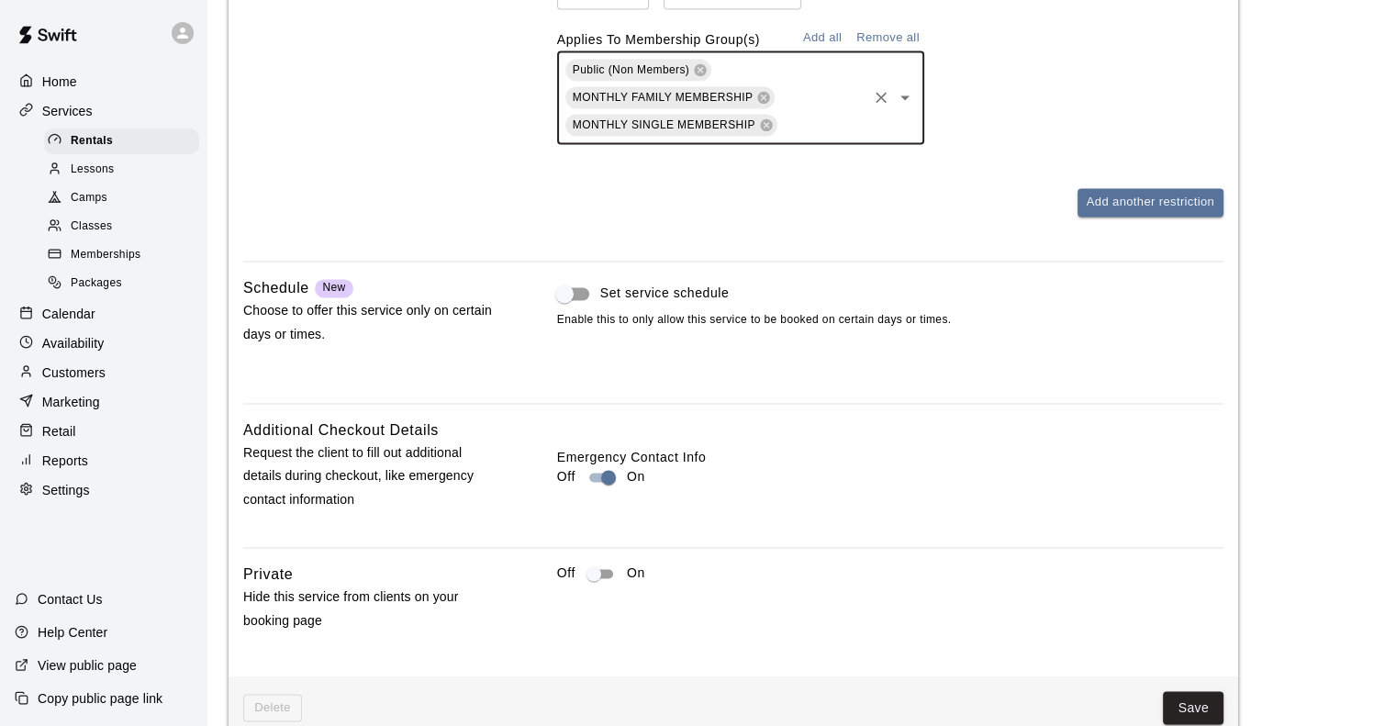
scroll to position [2794, 0]
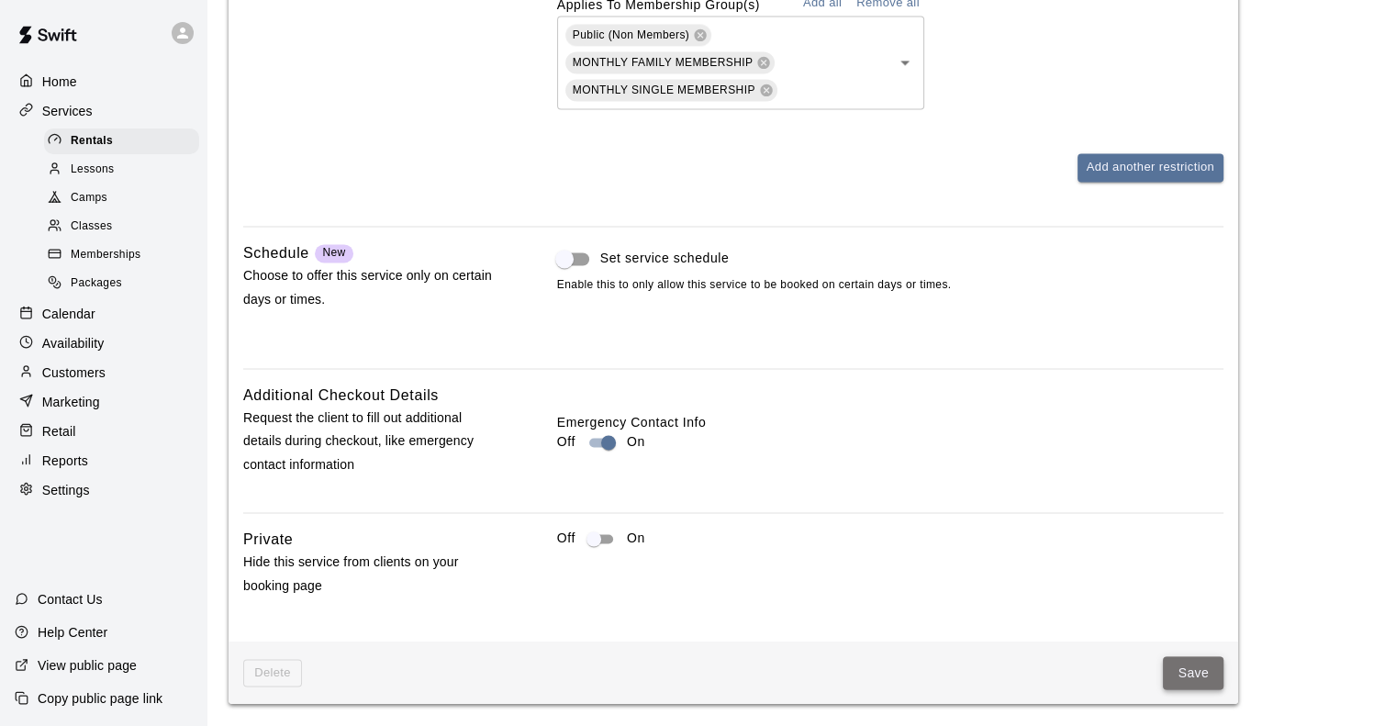
click at [1187, 664] on button "Save" at bounding box center [1193, 673] width 61 height 34
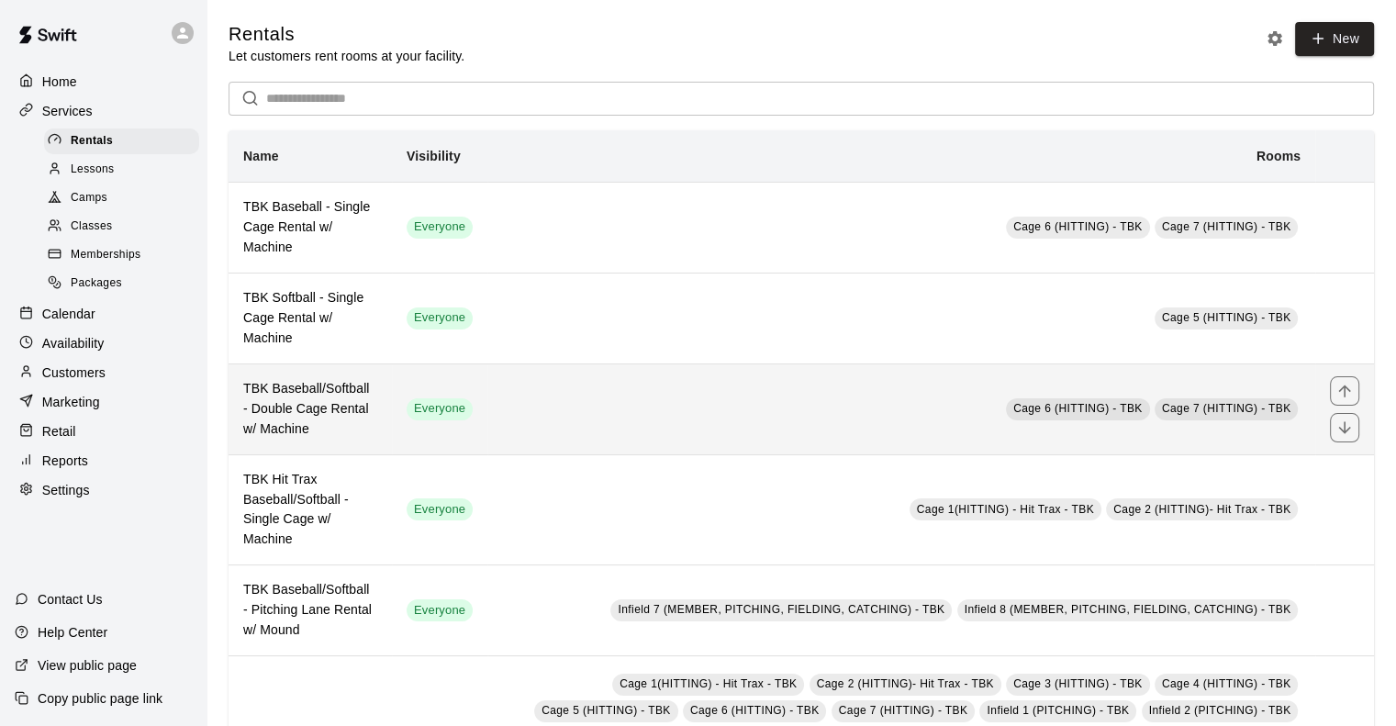
click at [346, 420] on h6 "TBK Baseball/Softball - Double Cage Rental w/ Machine" at bounding box center [310, 409] width 134 height 61
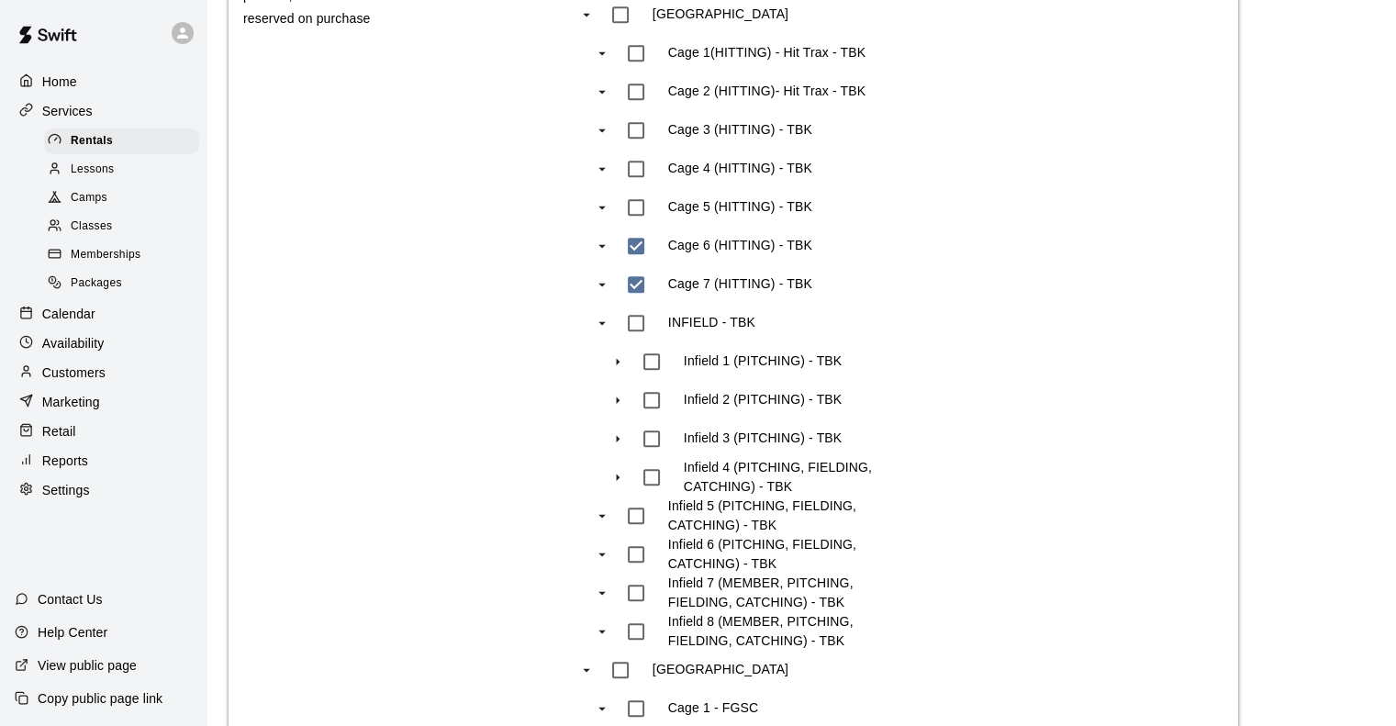
scroll to position [1579, 0]
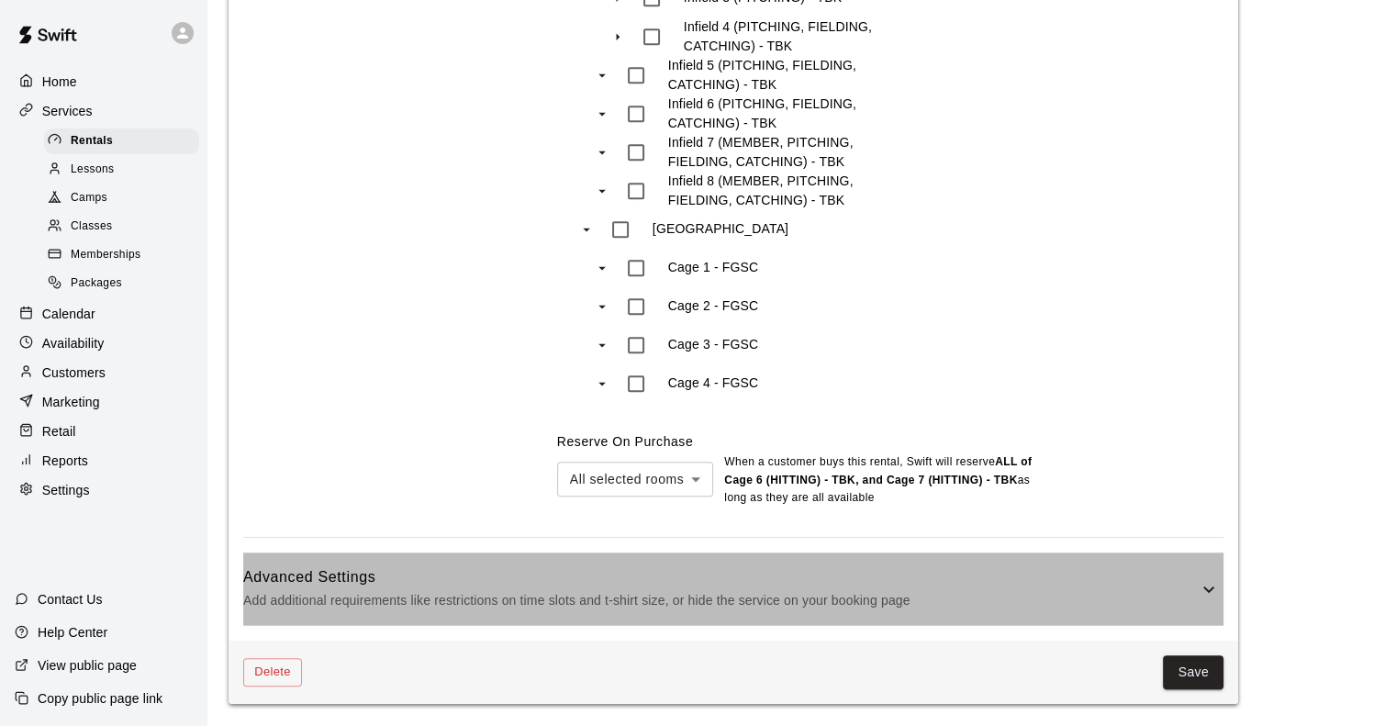
click at [622, 601] on p "Add additional requirements like restrictions on time slots and t-shirt size, o…" at bounding box center [720, 600] width 955 height 23
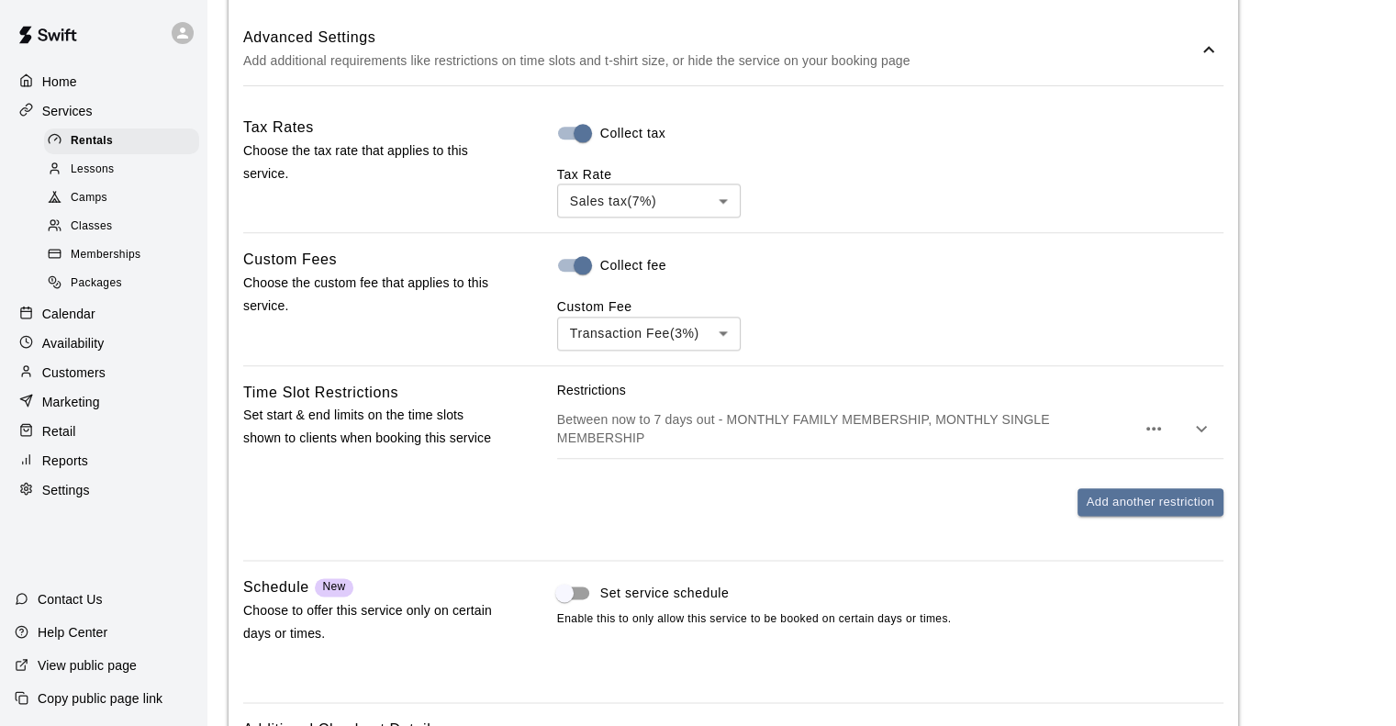
scroll to position [2132, 0]
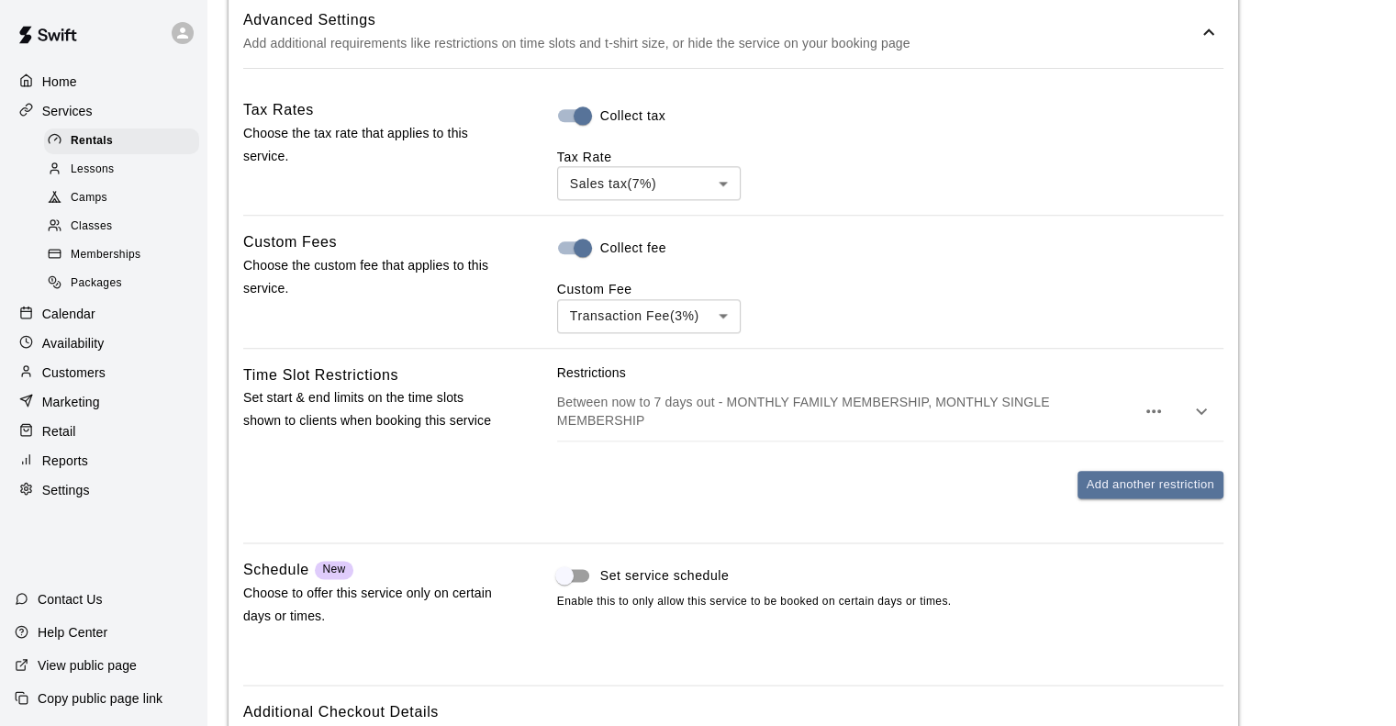
click at [695, 407] on p "Between now to 7 days out - MONTHLY FAMILY MEMBERSHIP, MONTHLY SINGLE MEMBERSHIP" at bounding box center [846, 411] width 578 height 37
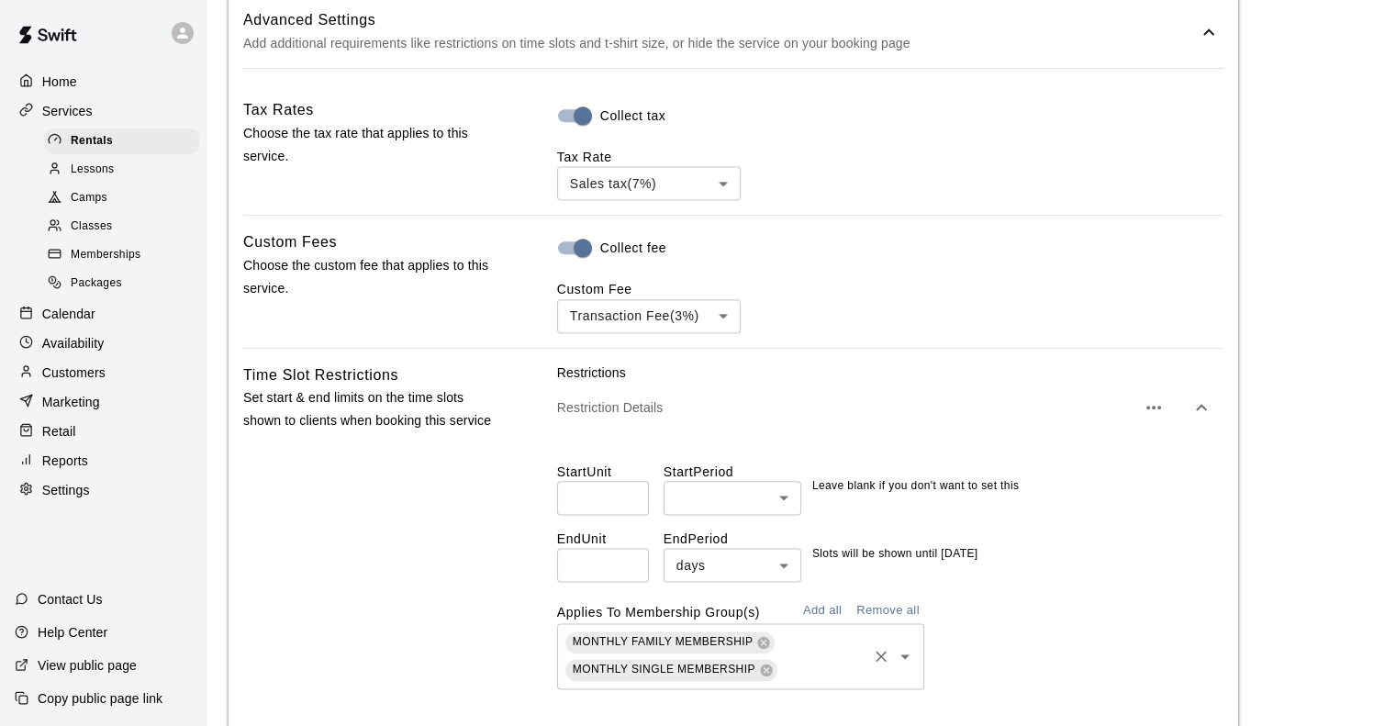
click at [819, 649] on div "MONTHLY FAMILY MEMBERSHIP MONTHLY SINGLE MEMBERSHIP ​" at bounding box center [740, 656] width 367 height 66
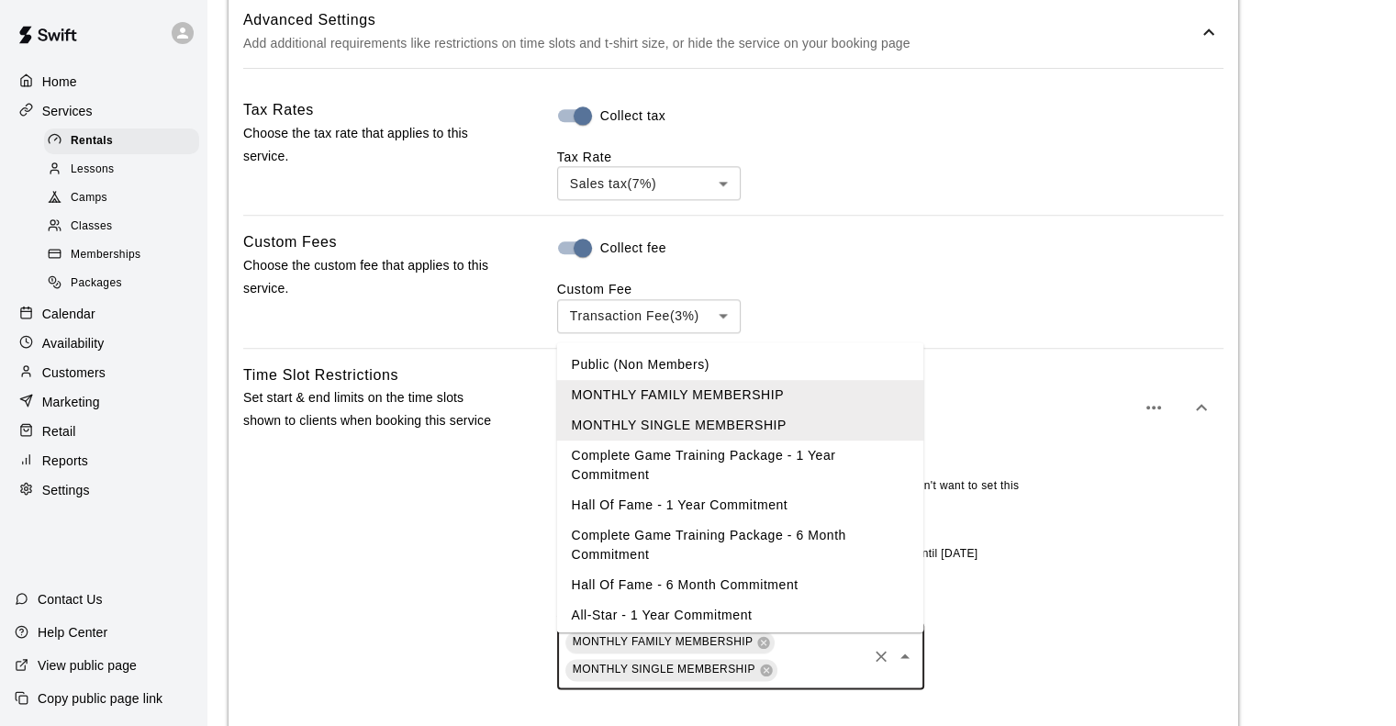
click at [654, 366] on li "Public (Non Members)" at bounding box center [739, 364] width 367 height 30
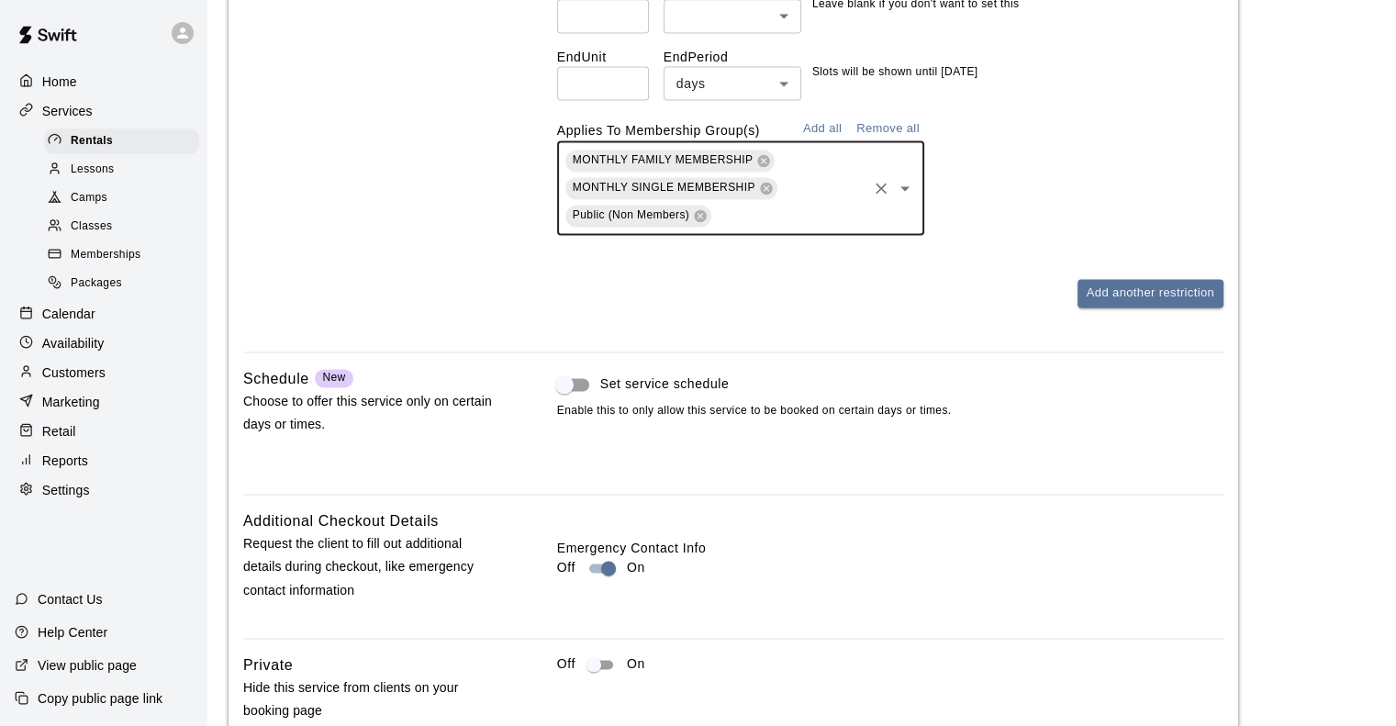
scroll to position [2748, 0]
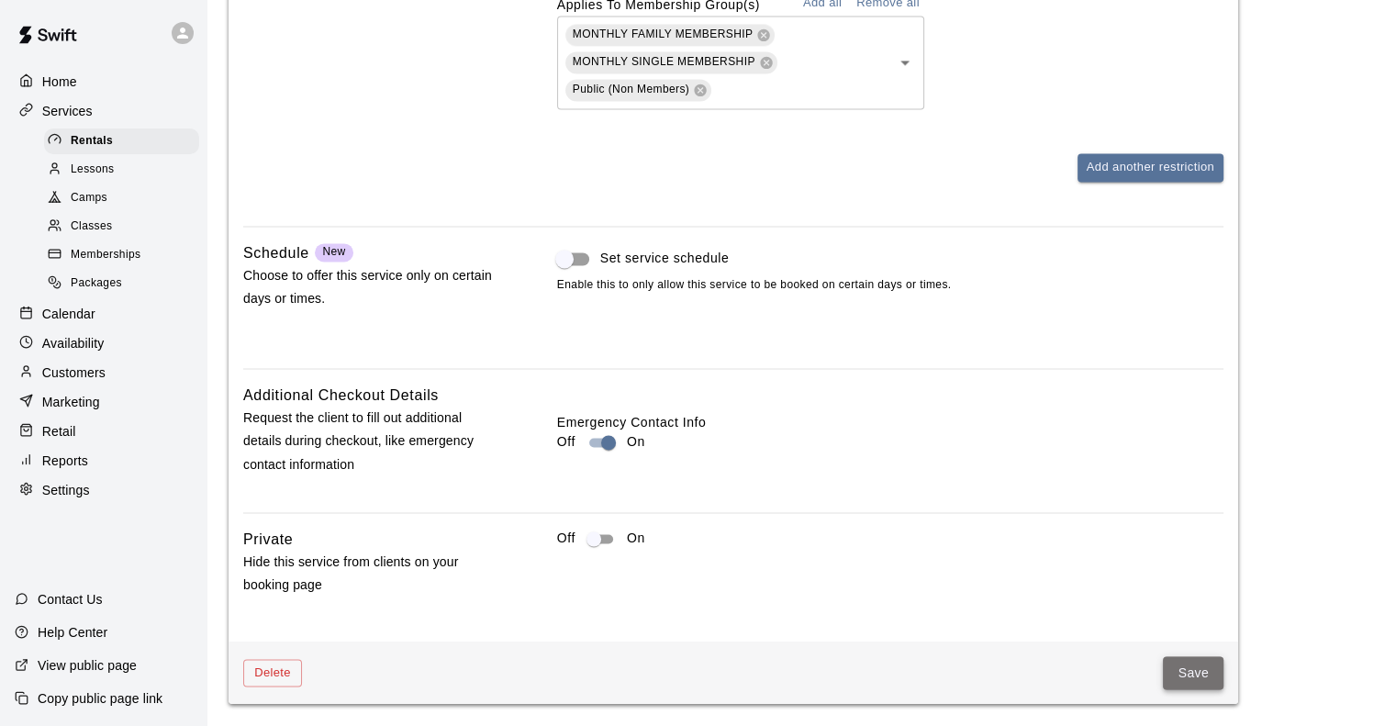
click at [1185, 670] on button "Save" at bounding box center [1193, 673] width 61 height 34
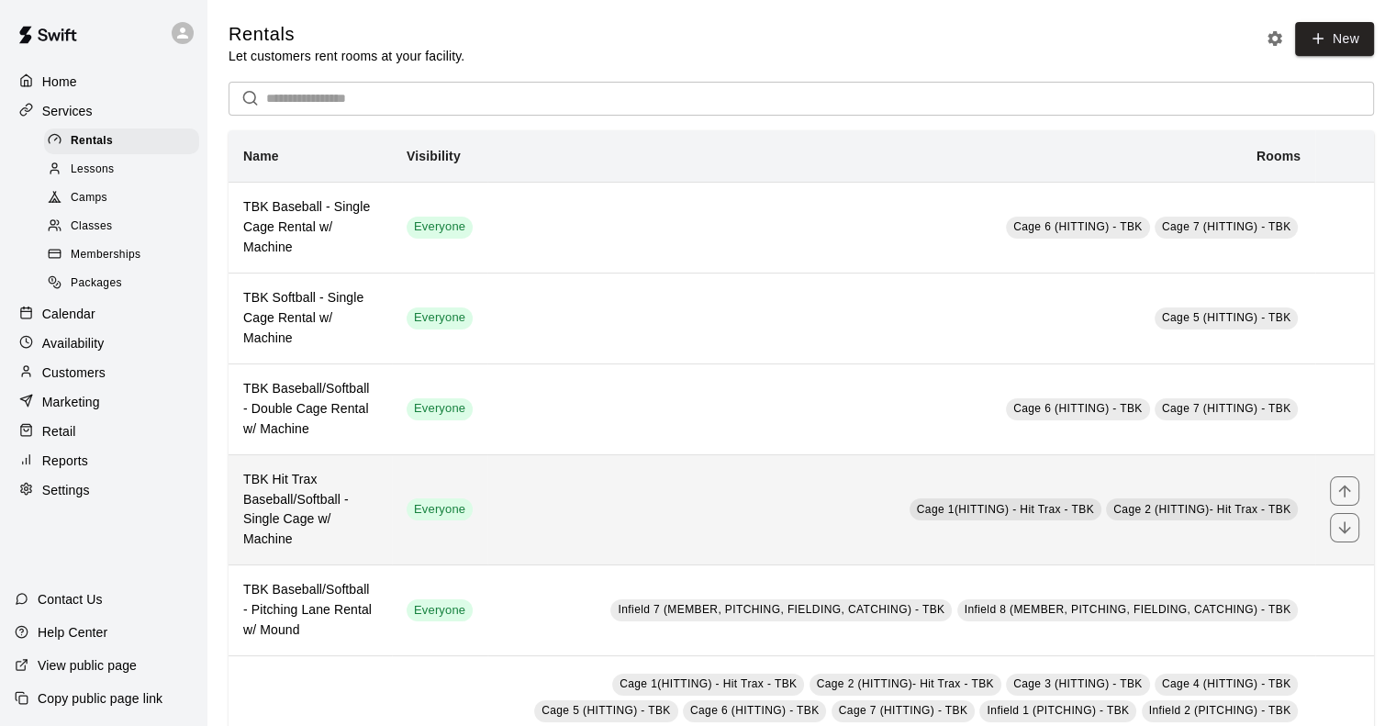
click at [330, 502] on h6 "TBK Hit Trax Baseball/Softball - Single Cage w/ Machine" at bounding box center [310, 510] width 134 height 81
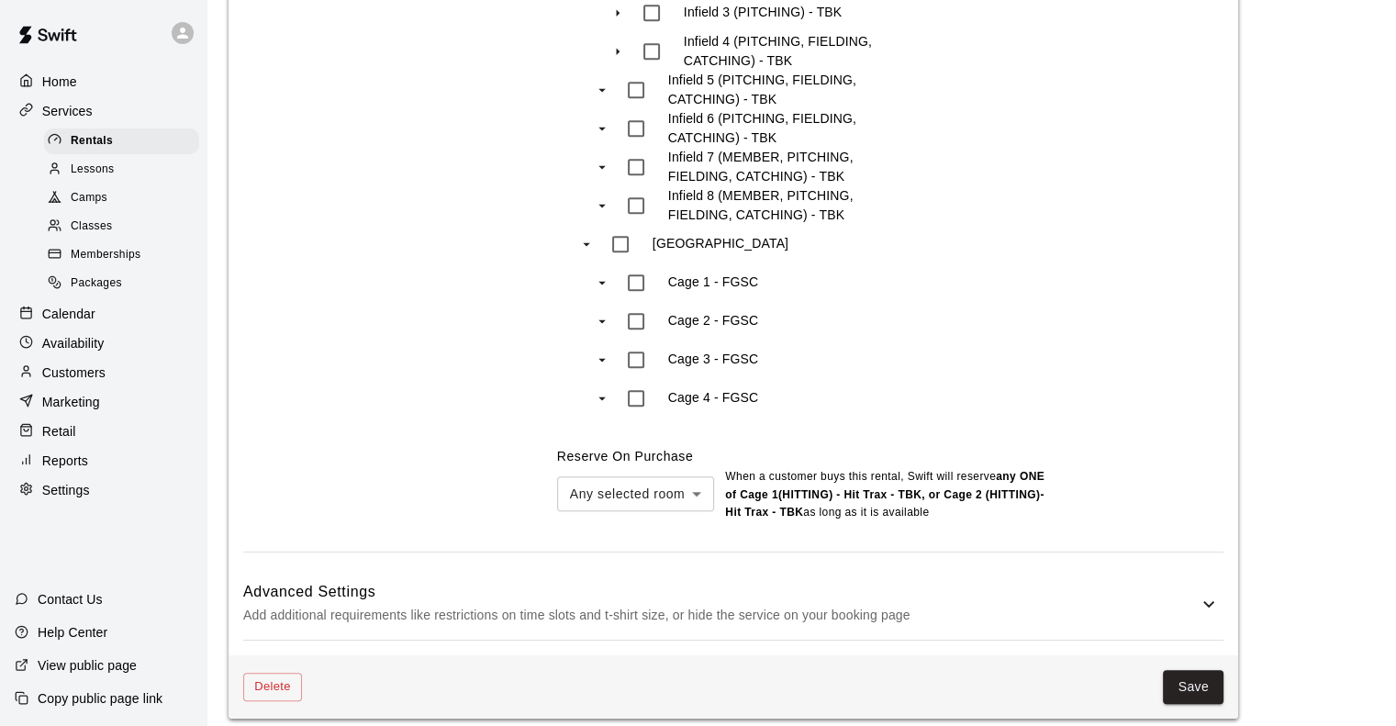
scroll to position [1579, 0]
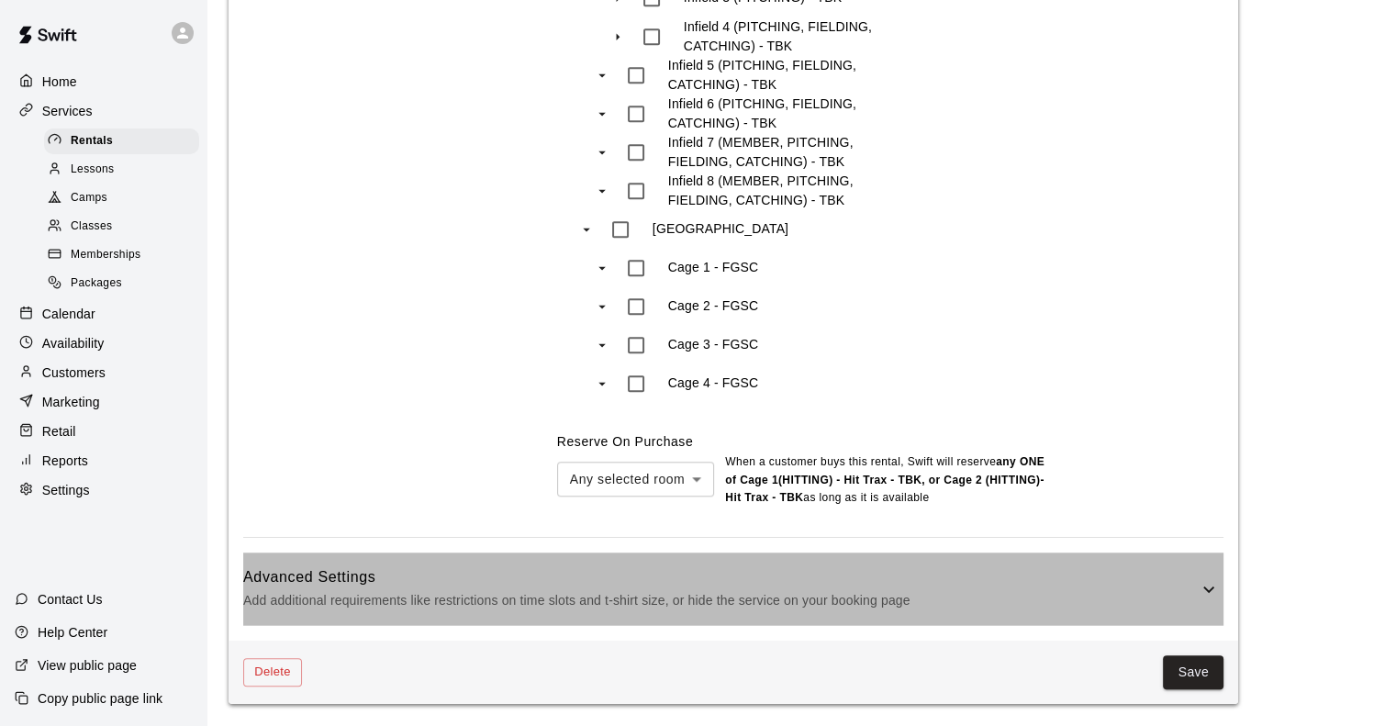
click at [479, 596] on p "Add additional requirements like restrictions on time slots and t-shirt size, o…" at bounding box center [720, 600] width 955 height 23
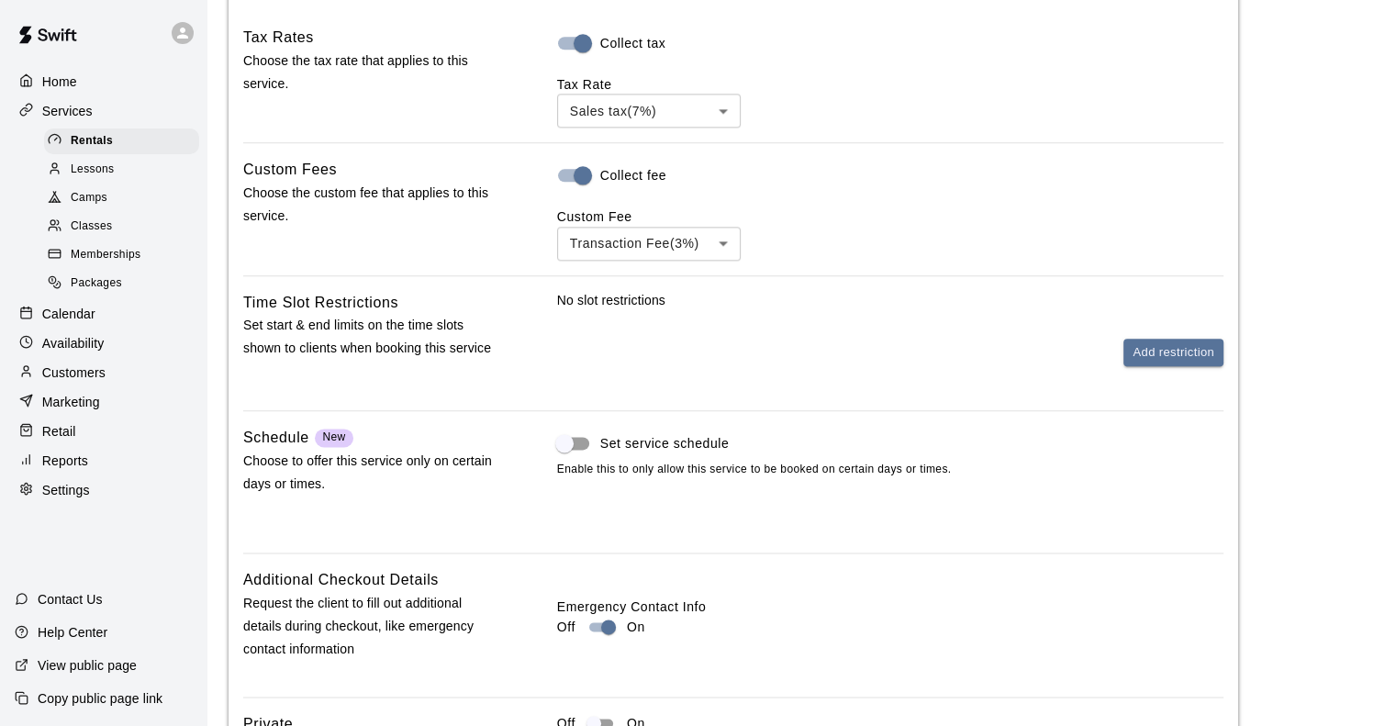
scroll to position [2213, 0]
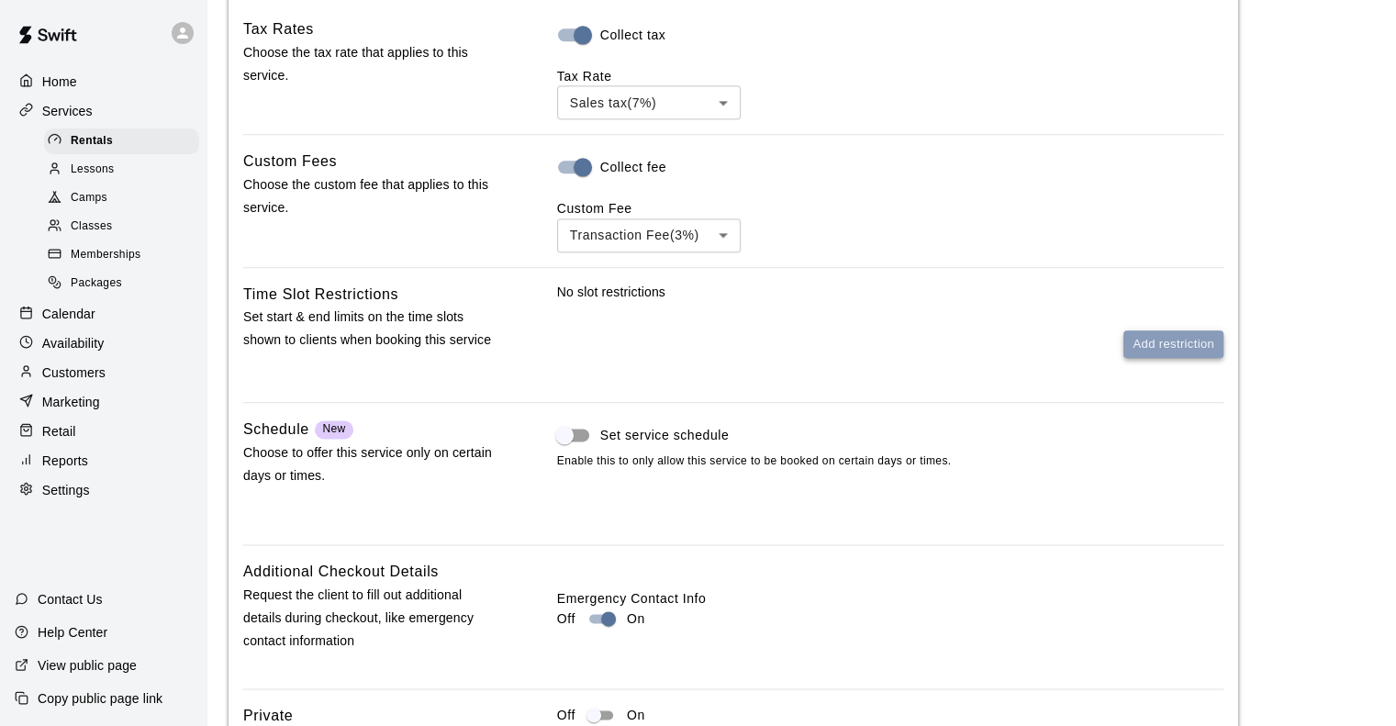
click at [1125, 359] on button "Add restriction" at bounding box center [1174, 344] width 100 height 28
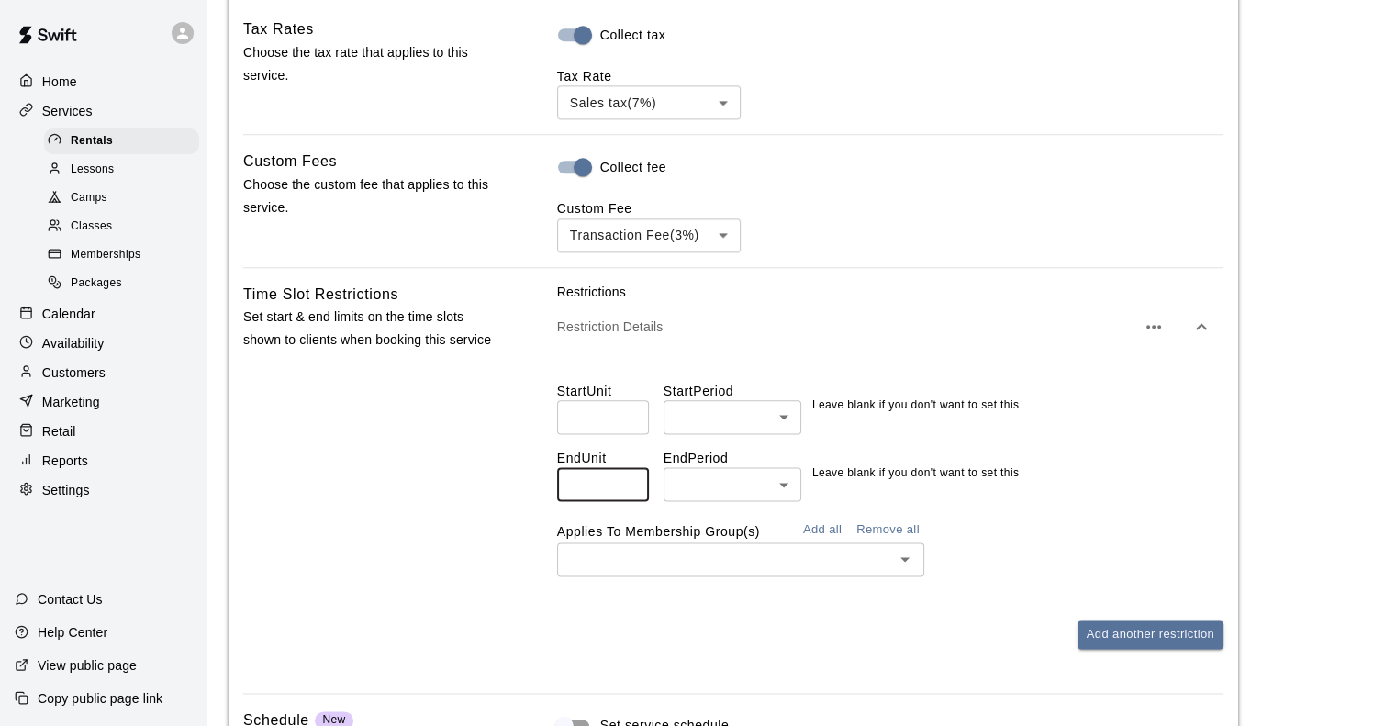
click at [599, 484] on input "number" at bounding box center [603, 484] width 92 height 34
type input "*"
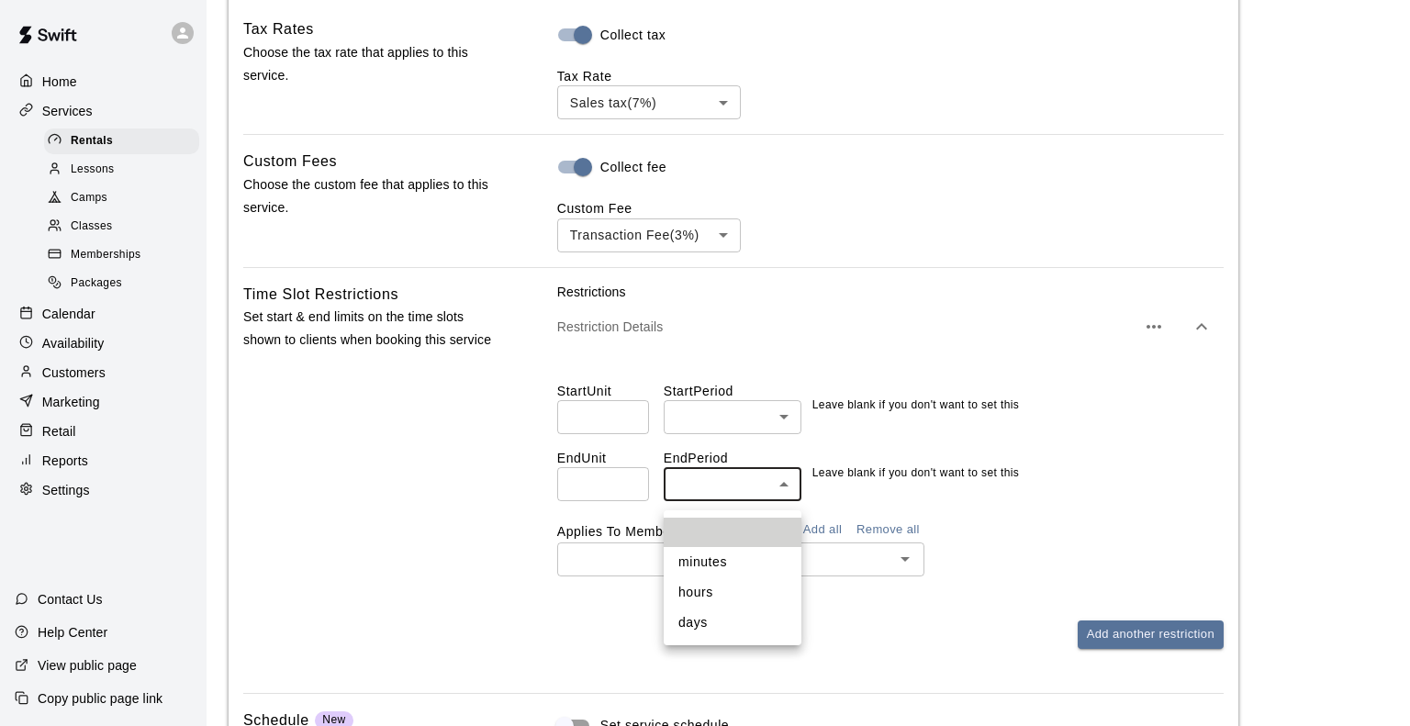
click at [705, 622] on li "days" at bounding box center [733, 623] width 138 height 30
type input "****"
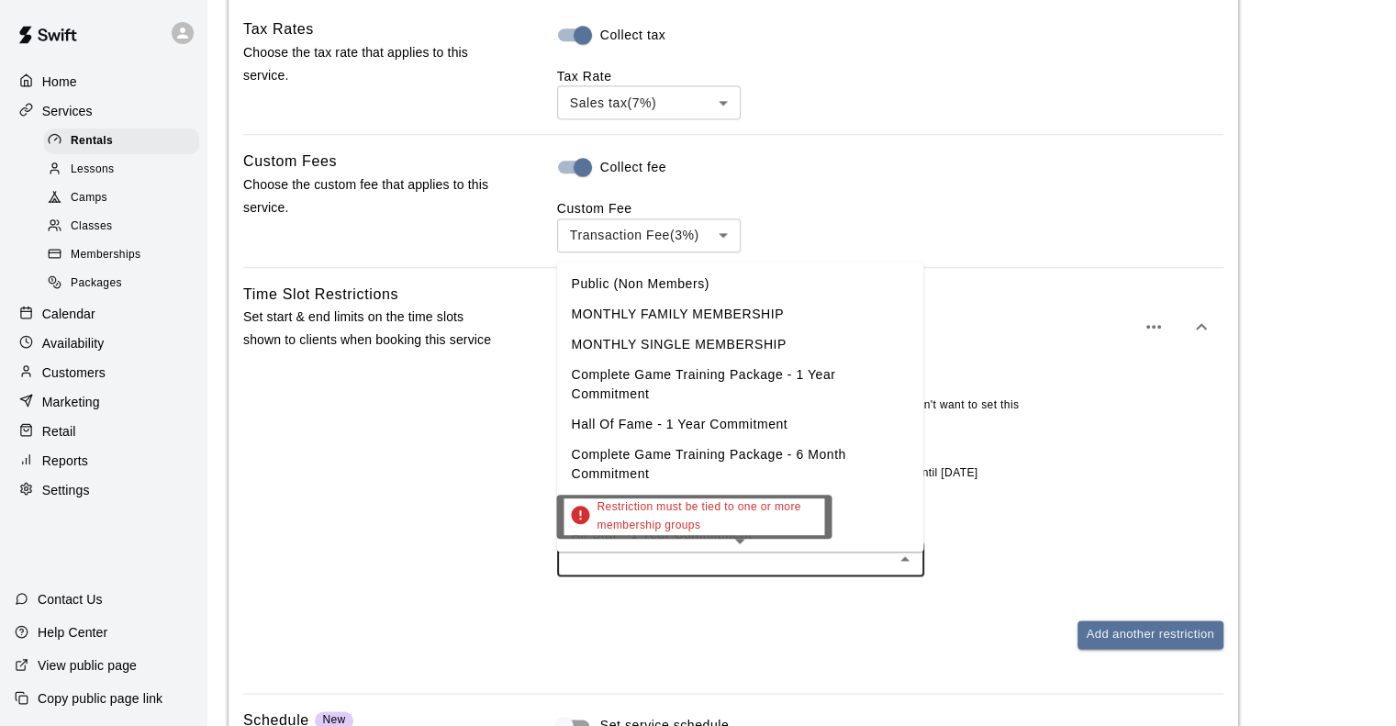
click at [630, 563] on input "text" at bounding box center [726, 559] width 326 height 23
click at [666, 284] on li "Public (Non Members)" at bounding box center [739, 283] width 367 height 30
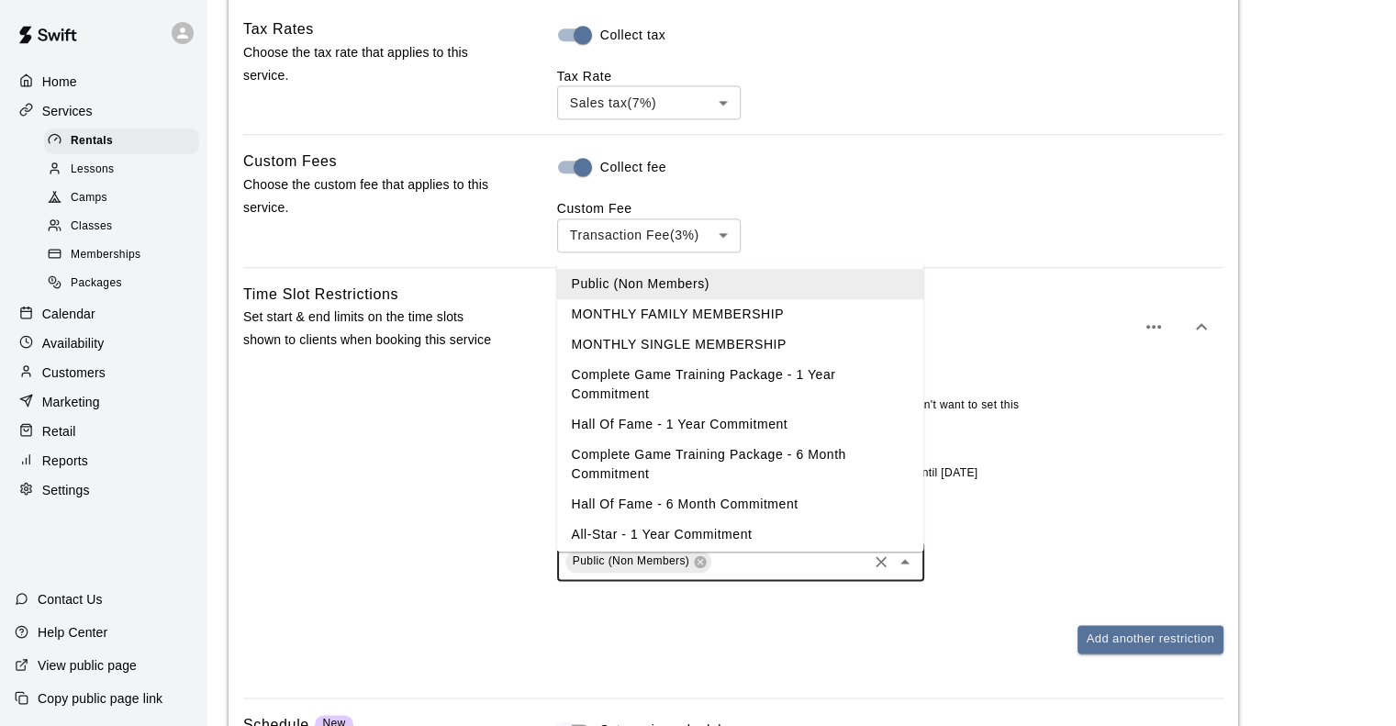
click at [752, 572] on input "text" at bounding box center [789, 561] width 151 height 23
click at [688, 343] on li "MONTHLY SINGLE MEMBERSHIP" at bounding box center [739, 344] width 367 height 30
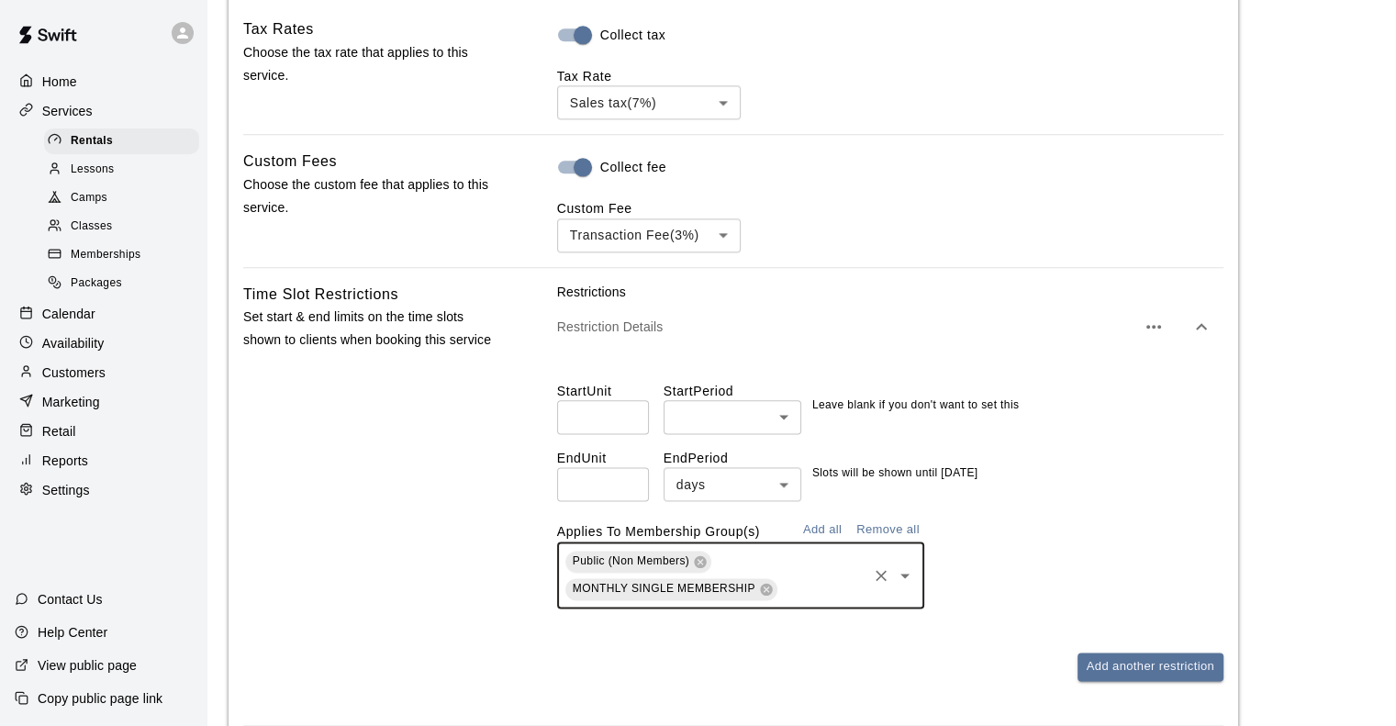
click at [823, 600] on input "text" at bounding box center [822, 588] width 84 height 23
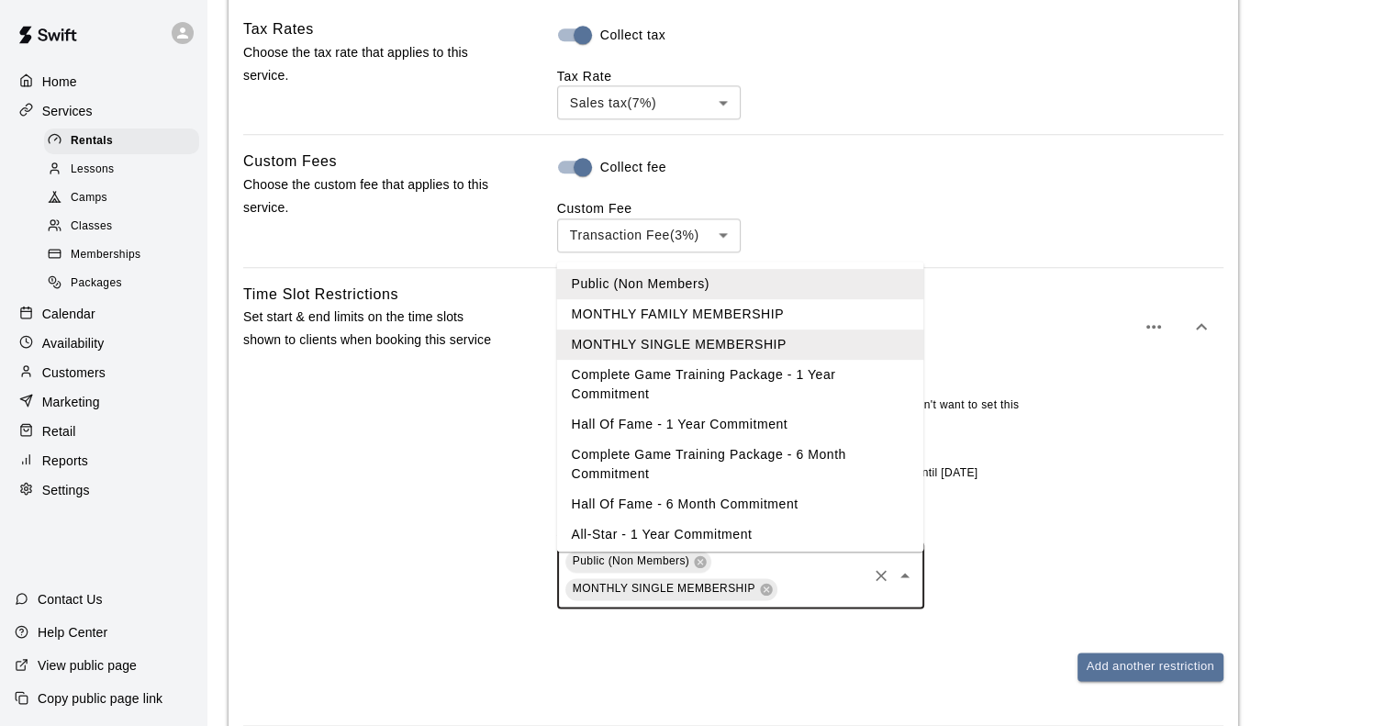
click at [704, 321] on li "MONTHLY FAMILY MEMBERSHIP" at bounding box center [739, 313] width 367 height 30
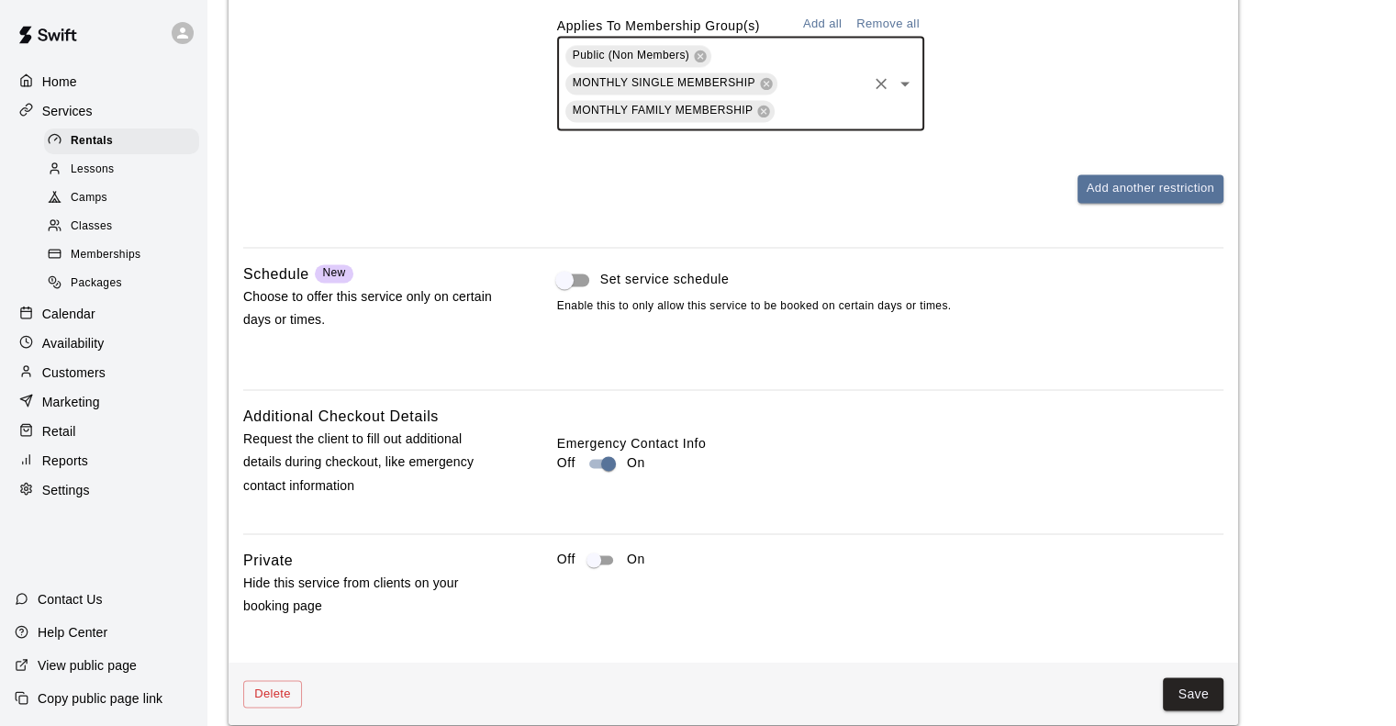
scroll to position [2748, 0]
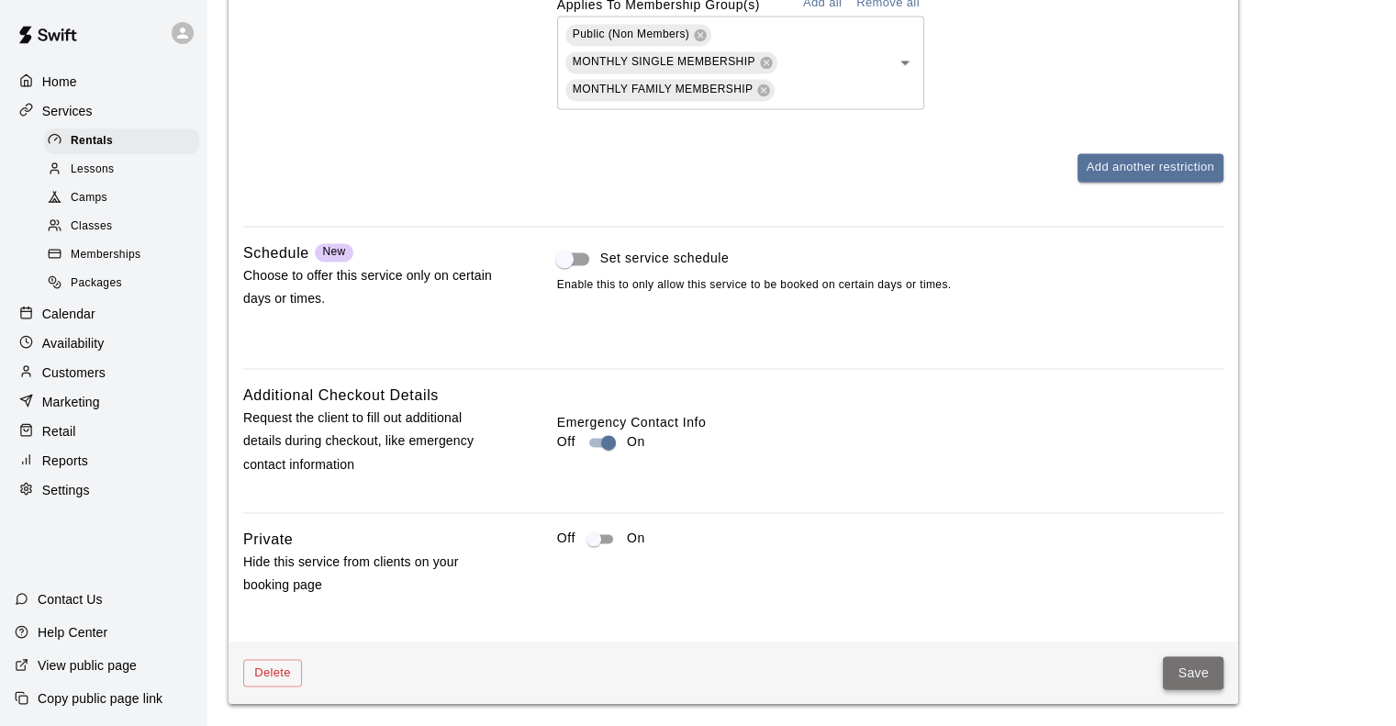
click at [1190, 678] on button "Save" at bounding box center [1193, 673] width 61 height 34
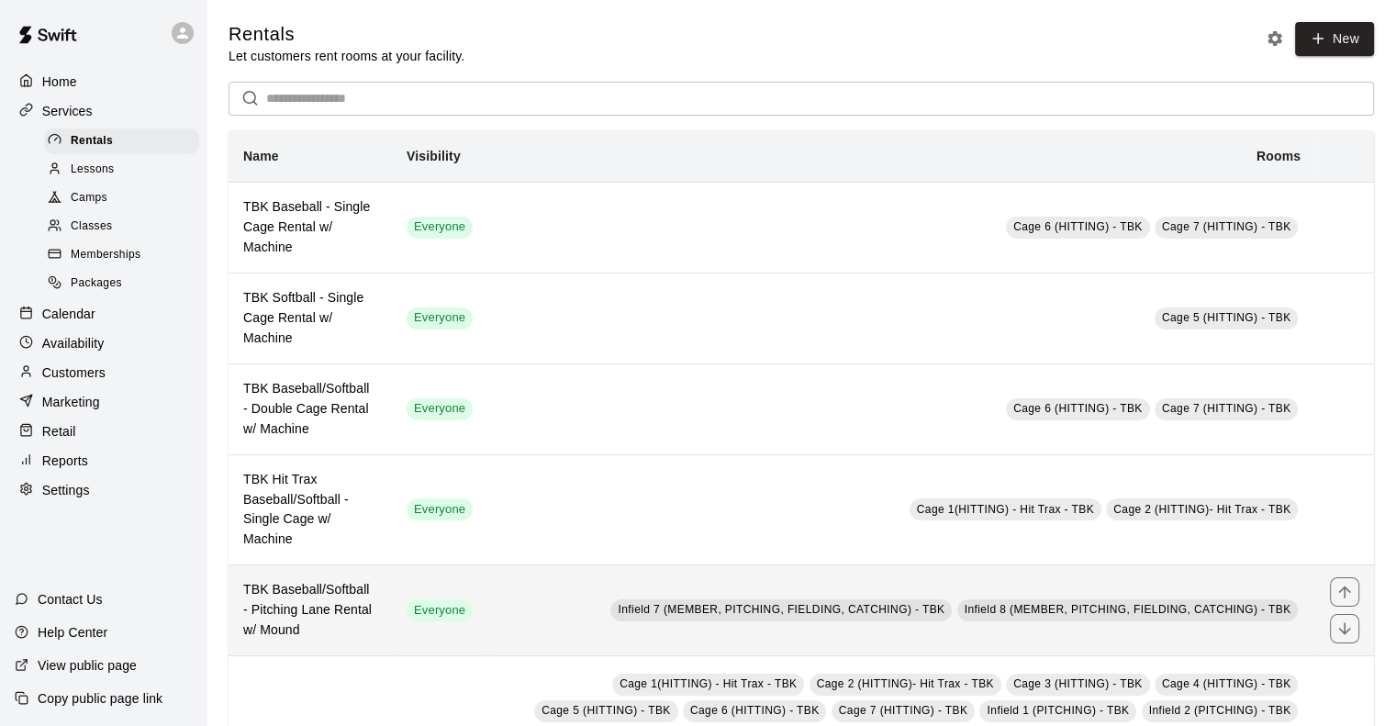
scroll to position [132, 0]
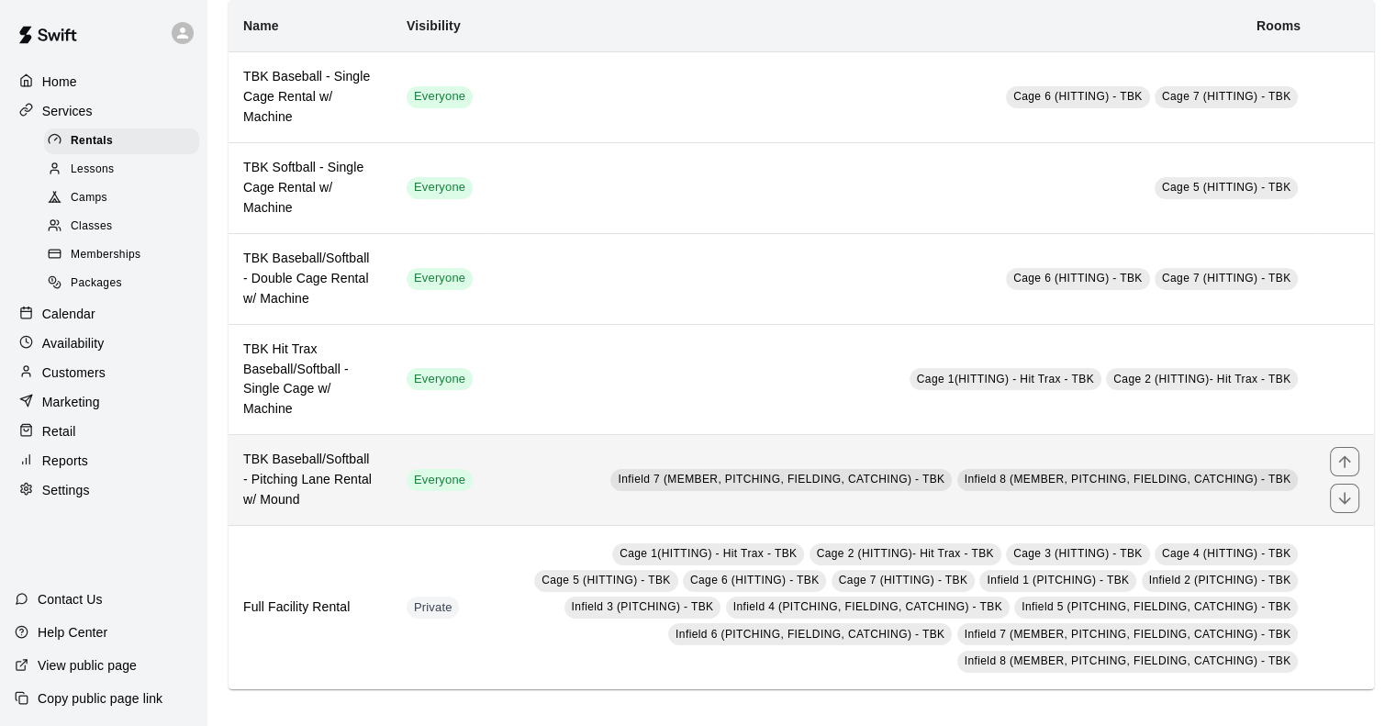
click at [319, 494] on h6 "TBK Baseball/Softball - Pitching Lane Rental w/ Mound" at bounding box center [310, 480] width 134 height 61
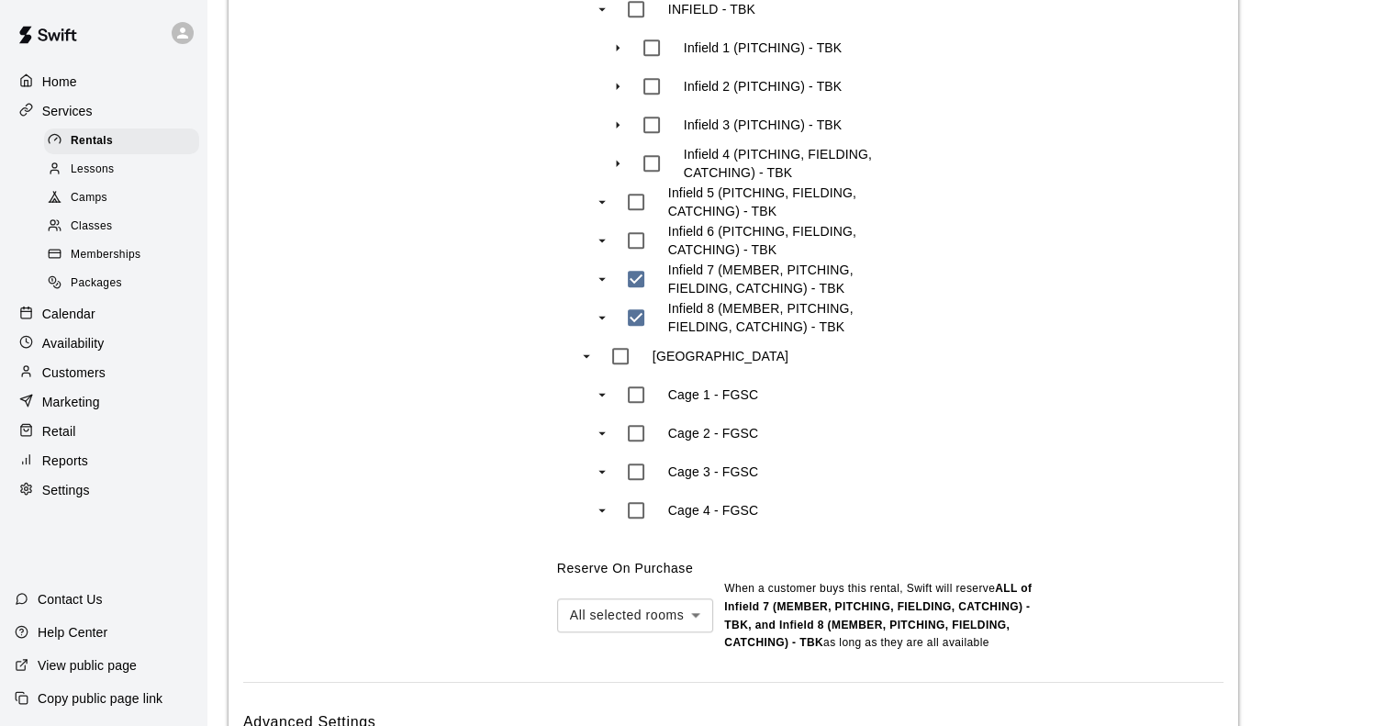
scroll to position [1642, 0]
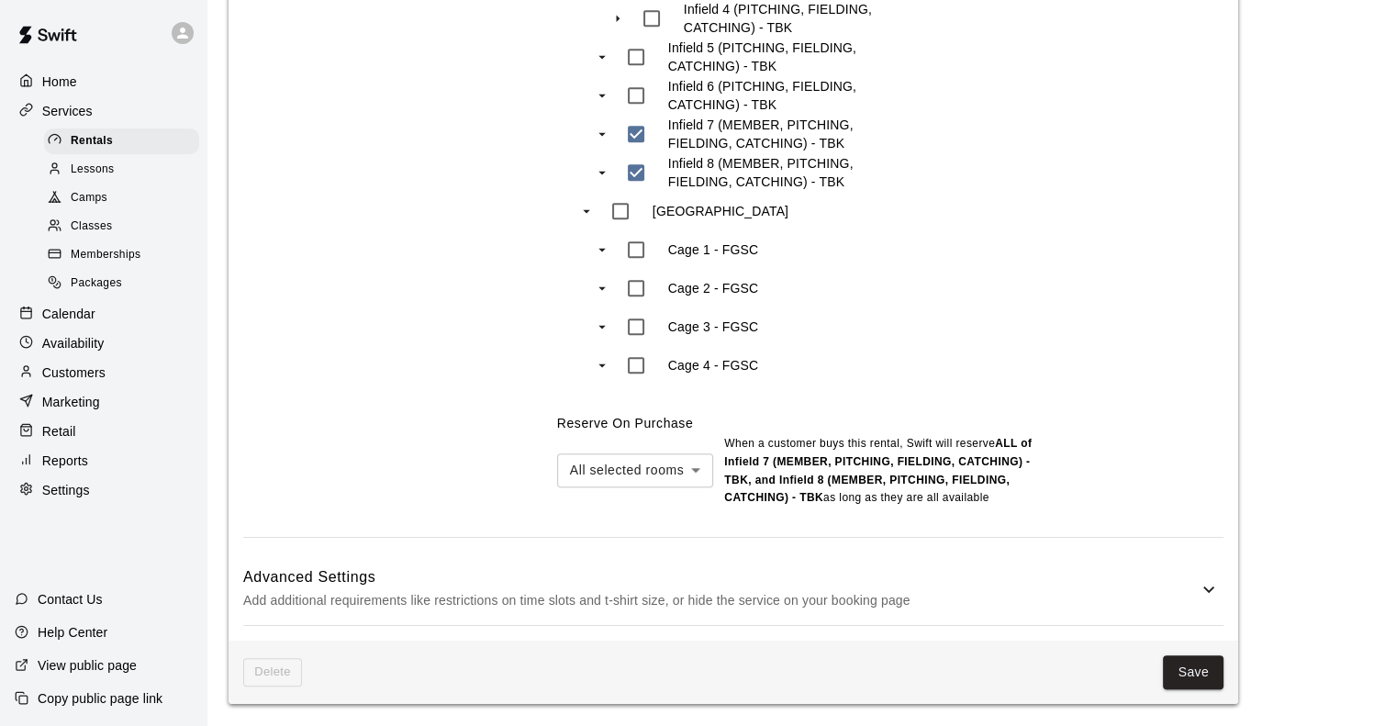
click at [709, 586] on h6 "Advanced Settings" at bounding box center [720, 577] width 955 height 24
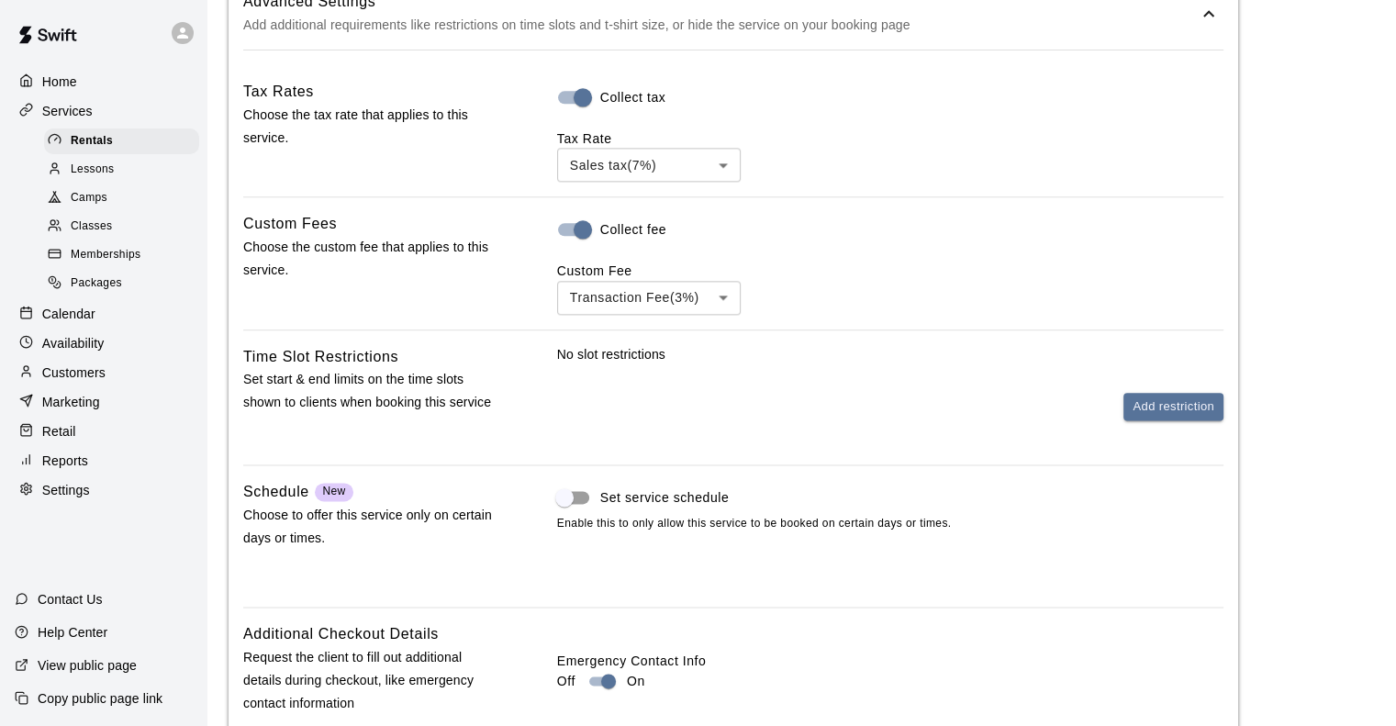
scroll to position [2463, 0]
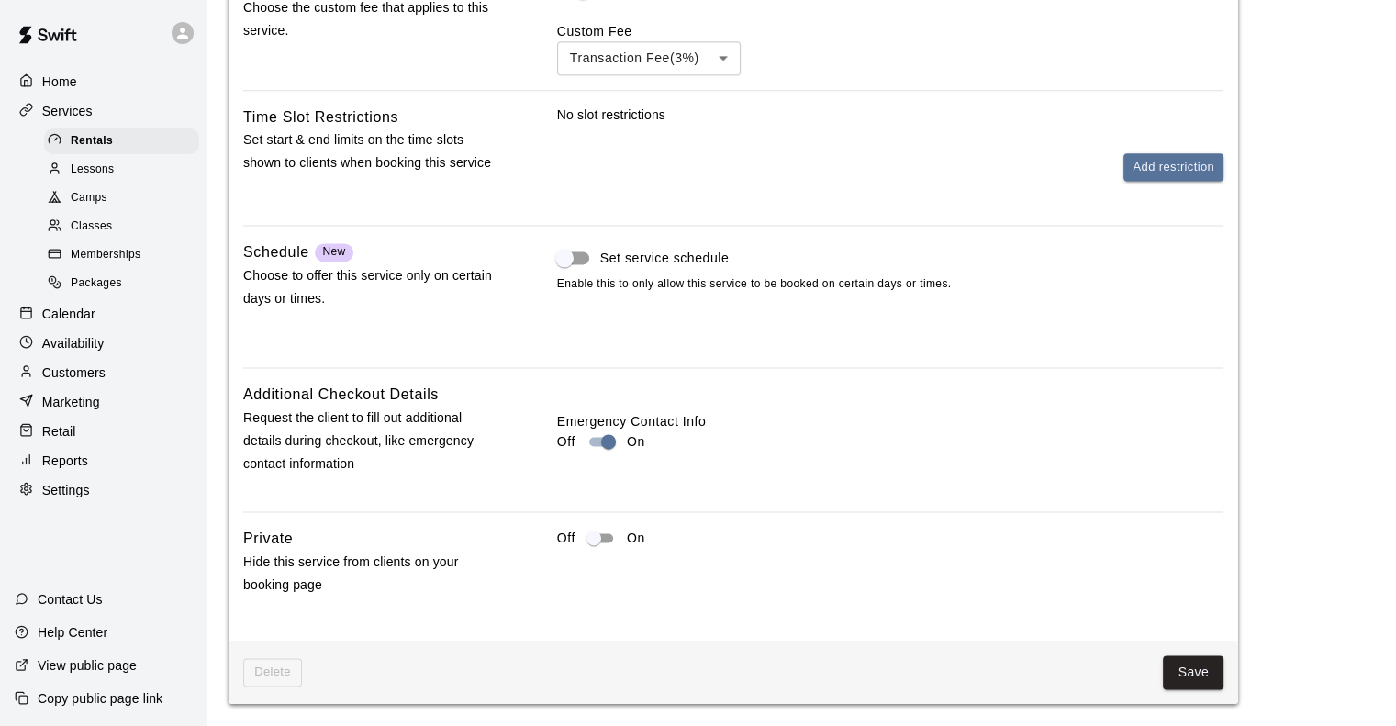
click at [705, 162] on div "Add restriction" at bounding box center [890, 167] width 666 height 28
click at [1132, 174] on button "Add restriction" at bounding box center [1174, 167] width 100 height 28
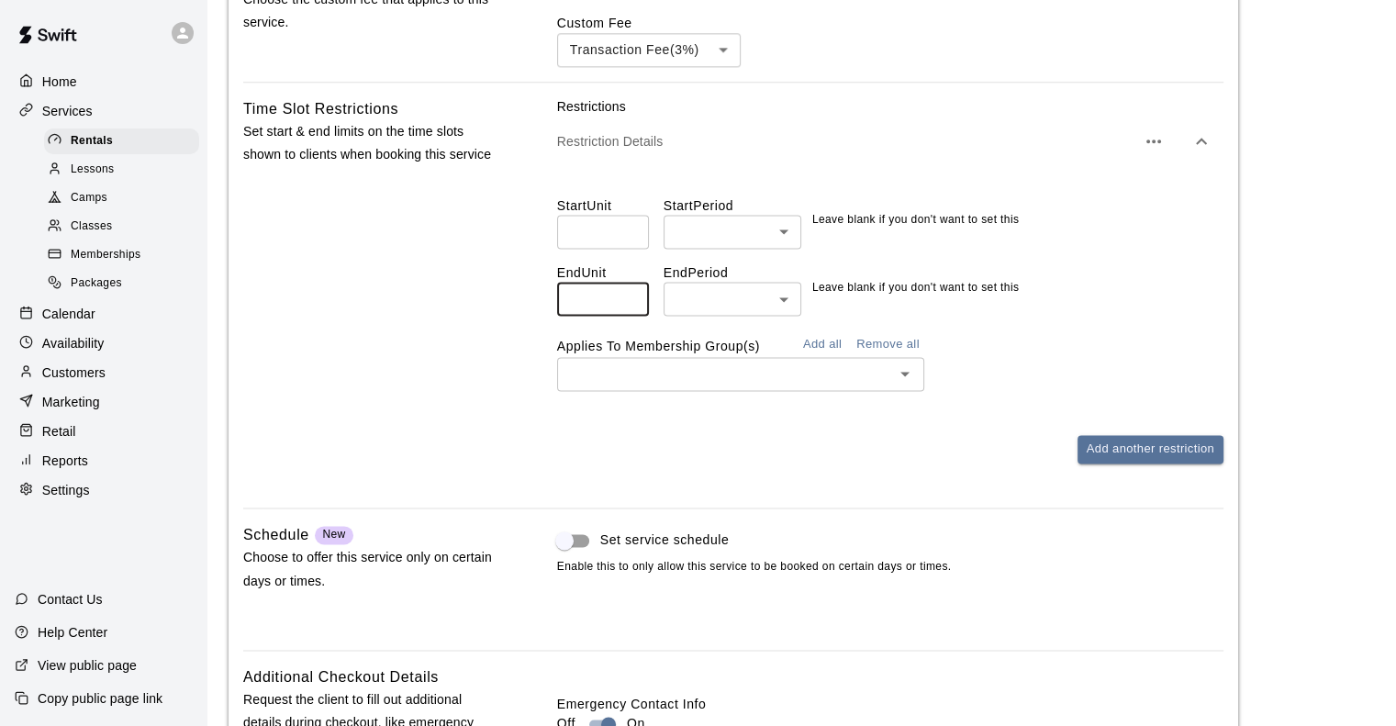
click at [606, 305] on input "number" at bounding box center [603, 299] width 92 height 34
type input "*"
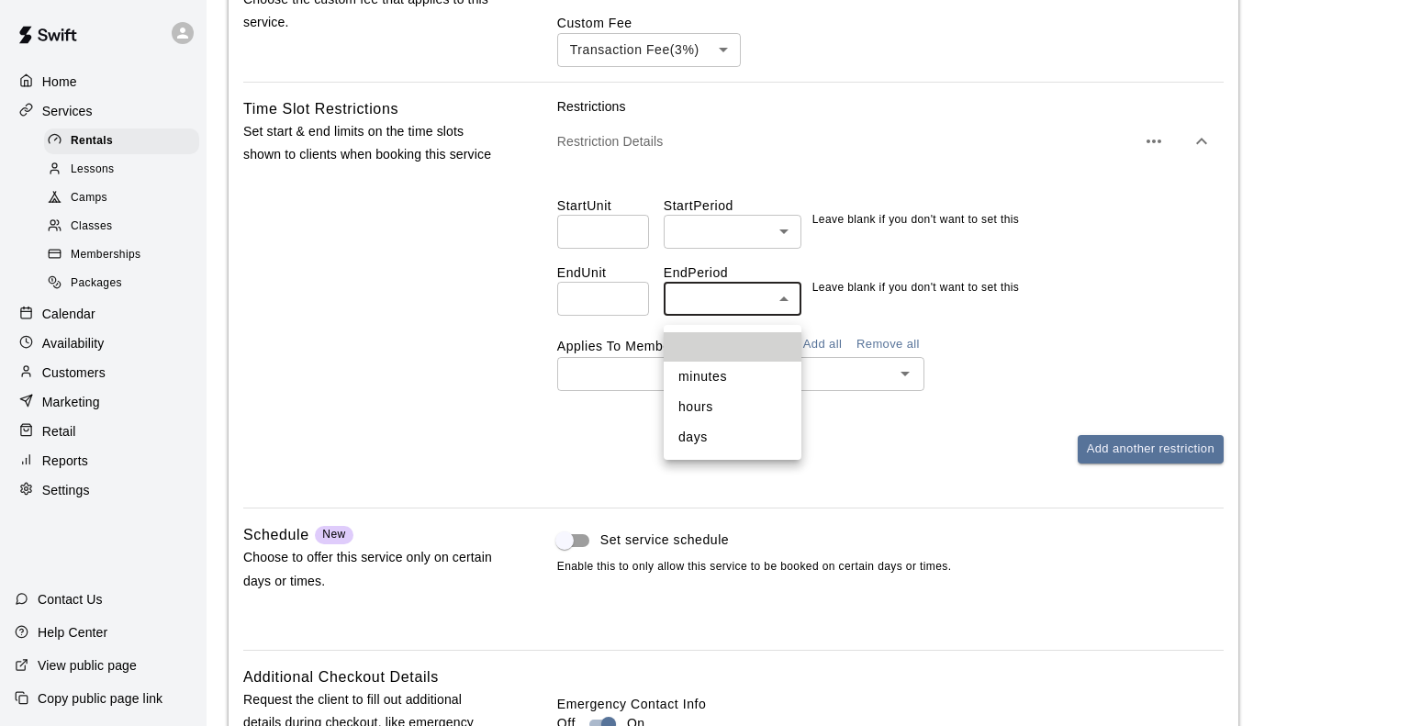
click at [729, 406] on li "hours" at bounding box center [733, 407] width 138 height 30
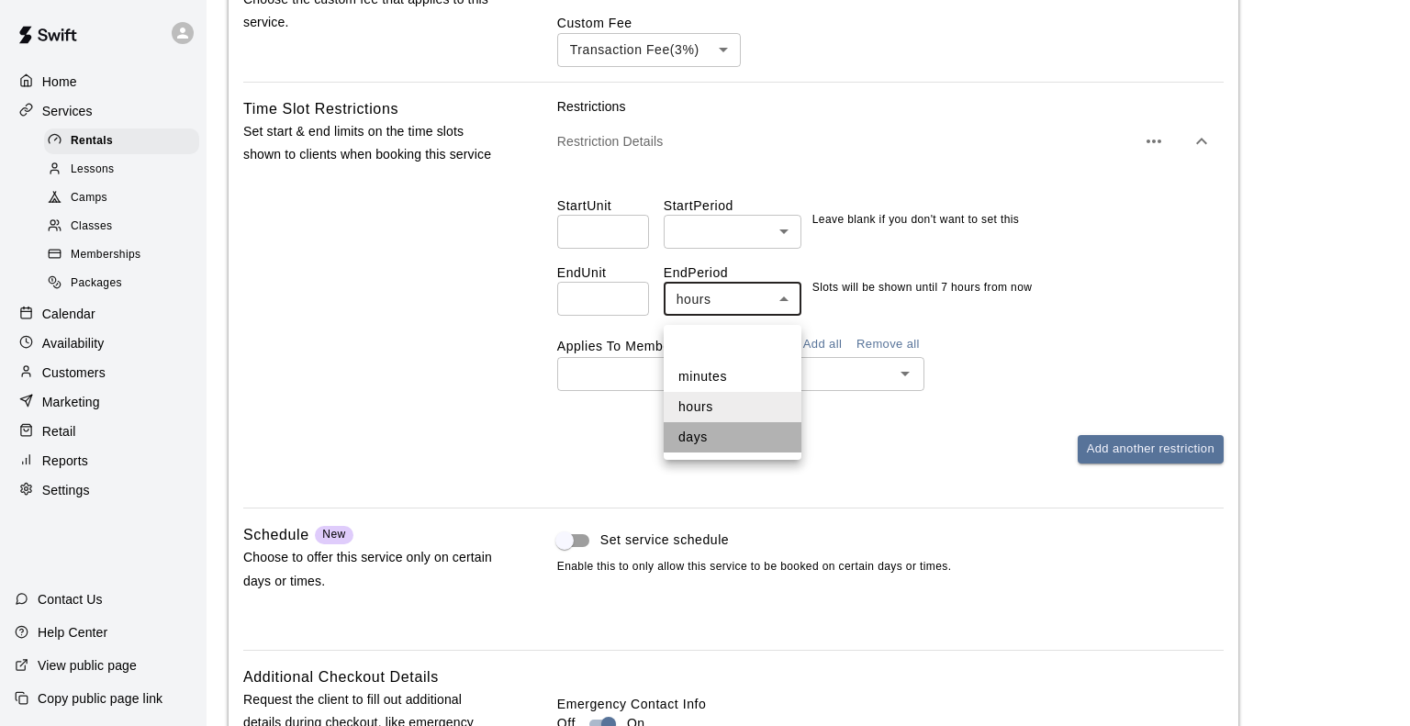
click at [706, 443] on li "days" at bounding box center [733, 437] width 138 height 30
type input "****"
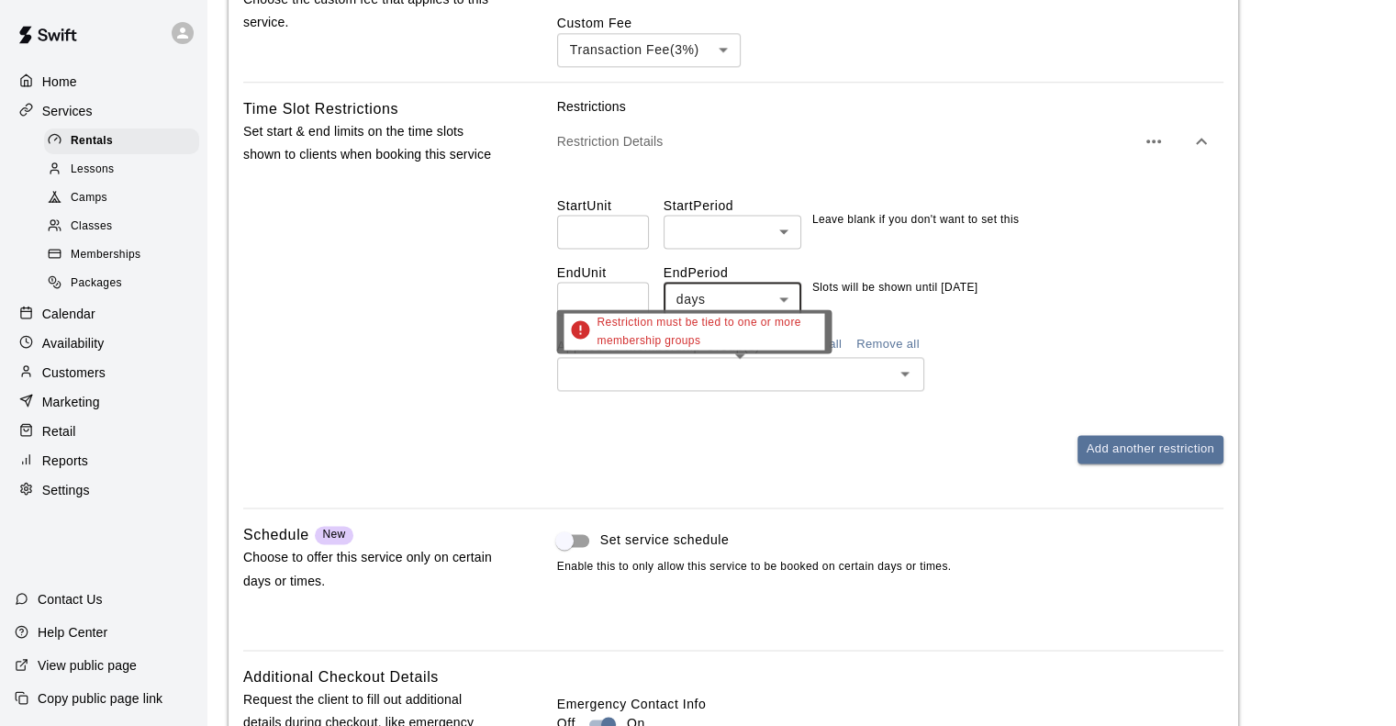
click at [639, 378] on input "text" at bounding box center [726, 374] width 326 height 23
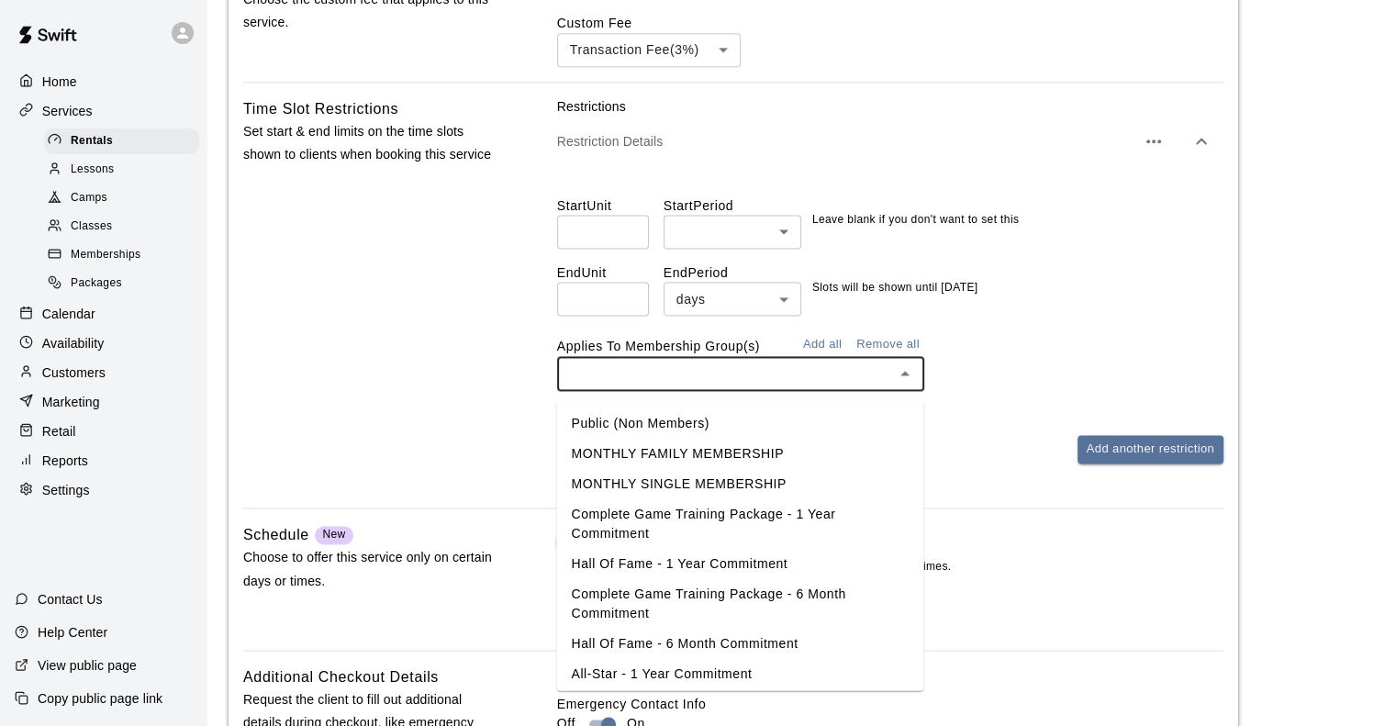
click at [616, 427] on li "Public (Non Members)" at bounding box center [739, 423] width 367 height 30
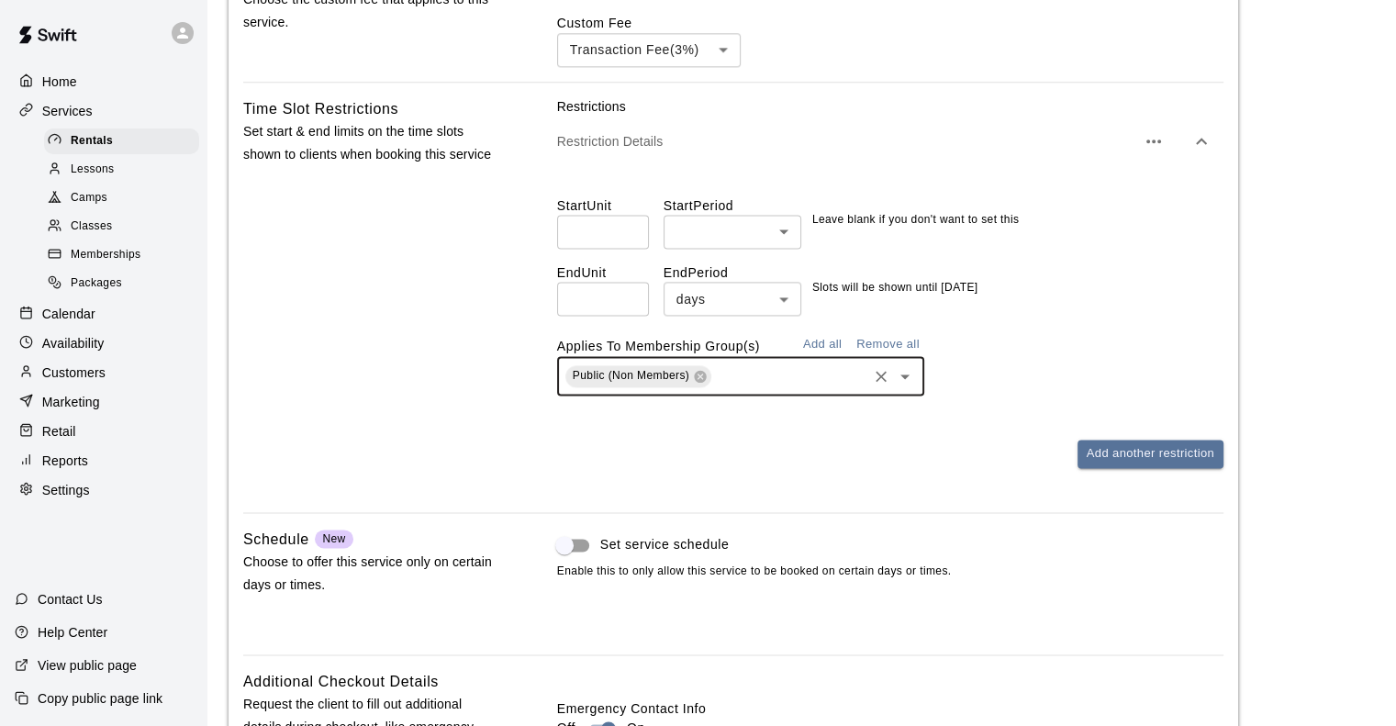
click at [756, 387] on input "text" at bounding box center [789, 375] width 151 height 23
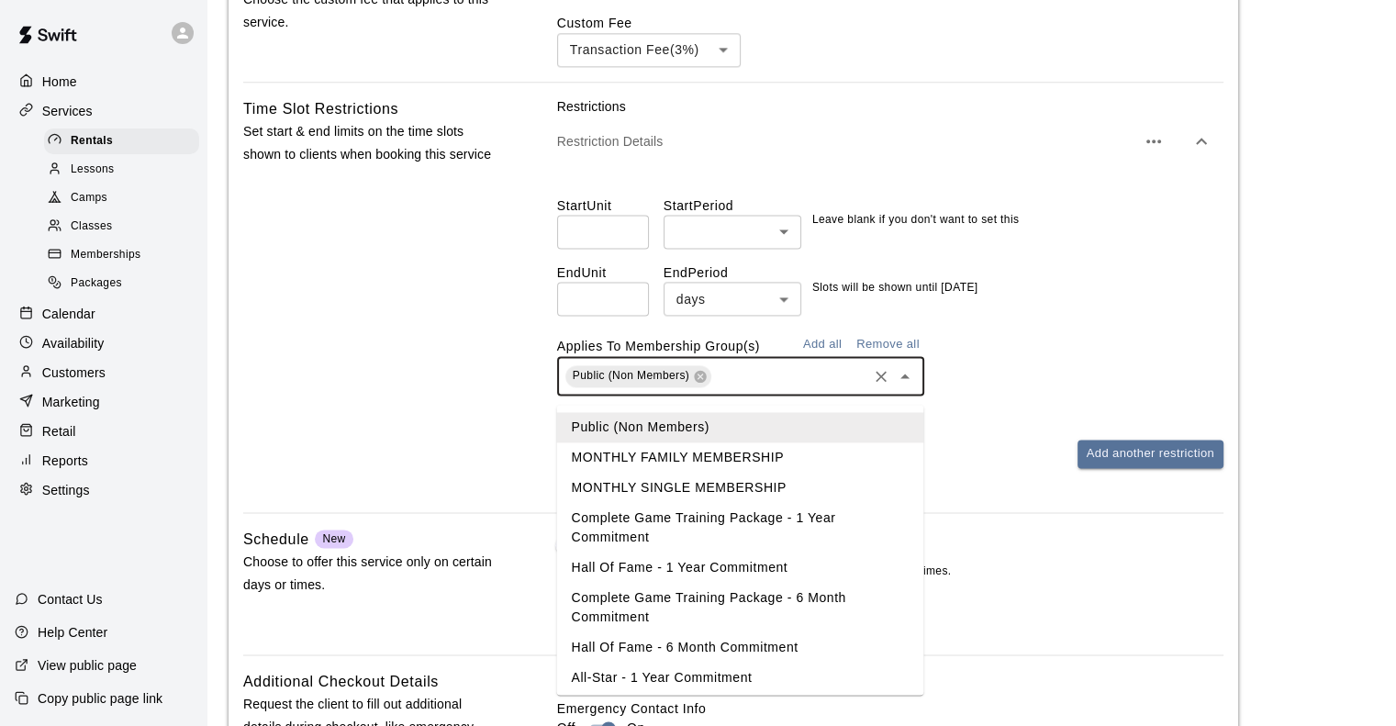
click at [720, 452] on li "MONTHLY FAMILY MEMBERSHIP" at bounding box center [739, 457] width 367 height 30
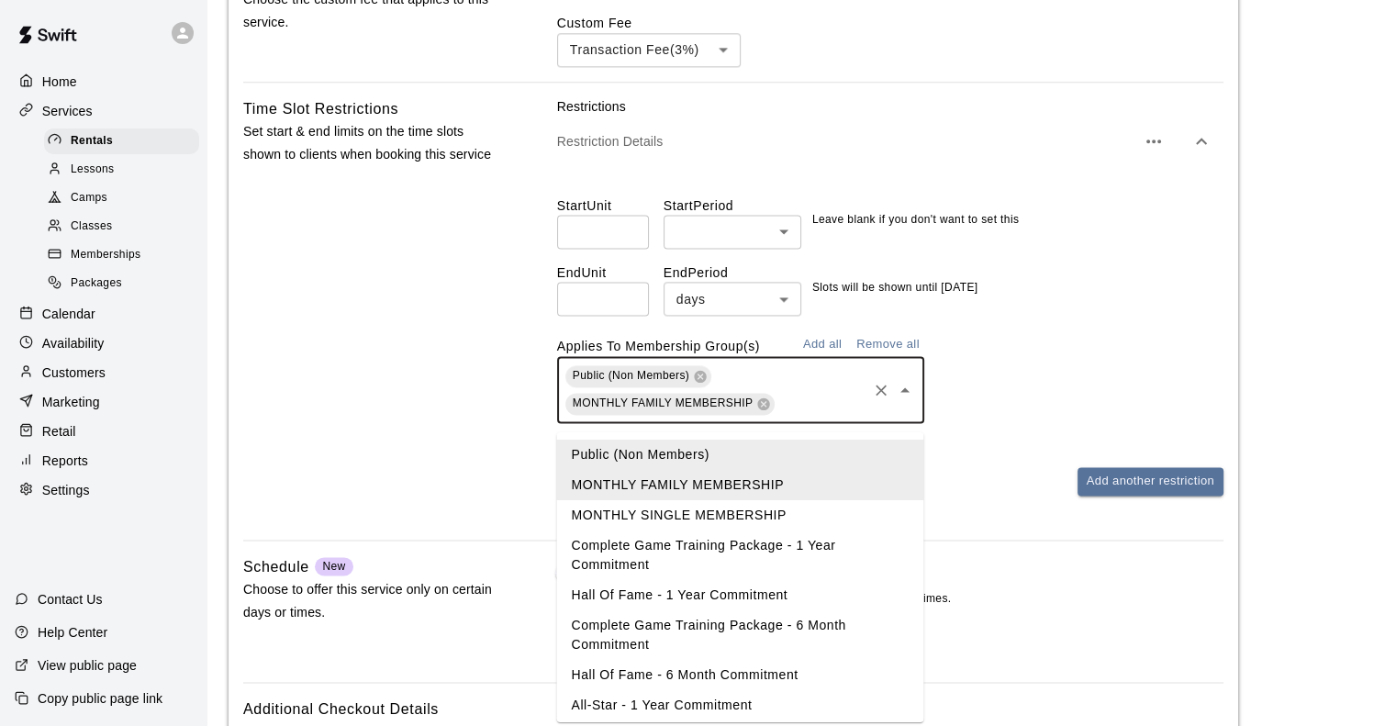
click at [816, 415] on input "text" at bounding box center [821, 403] width 87 height 23
click at [755, 517] on li "MONTHLY SINGLE MEMBERSHIP" at bounding box center [739, 515] width 367 height 30
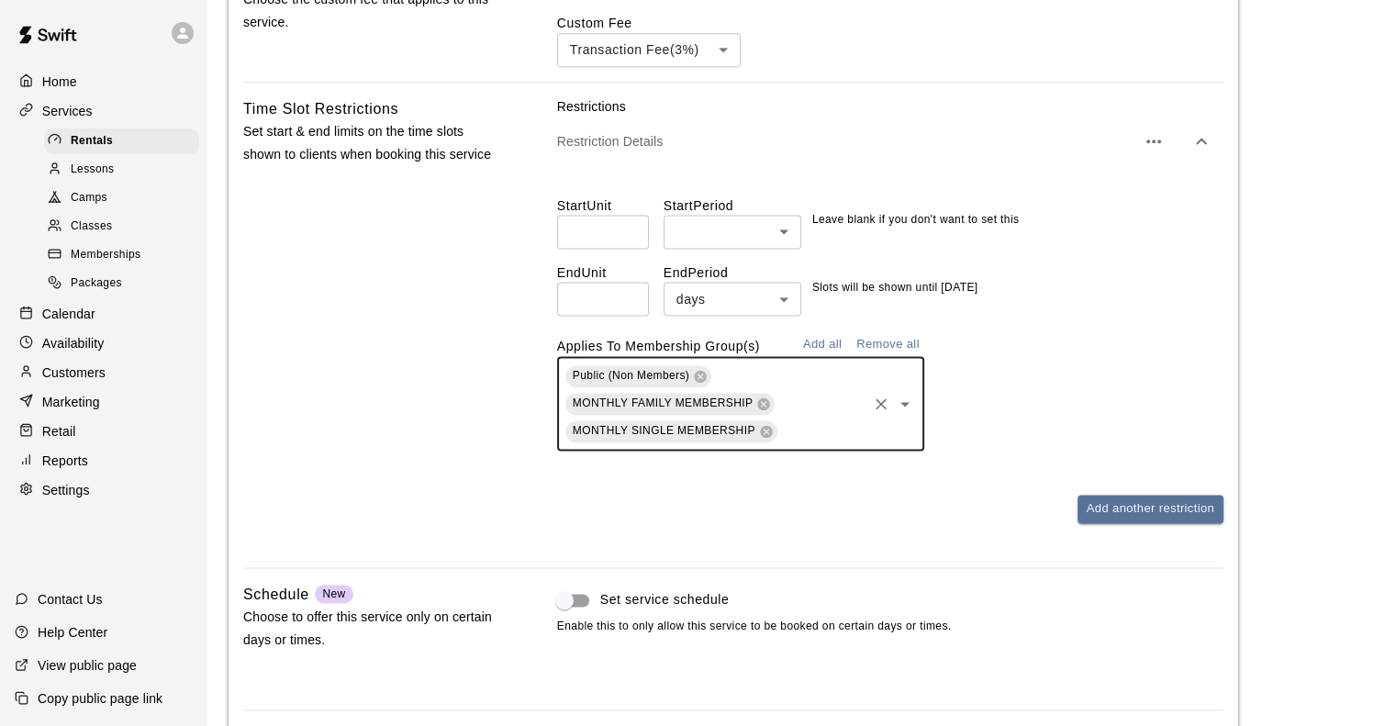
scroll to position [2813, 0]
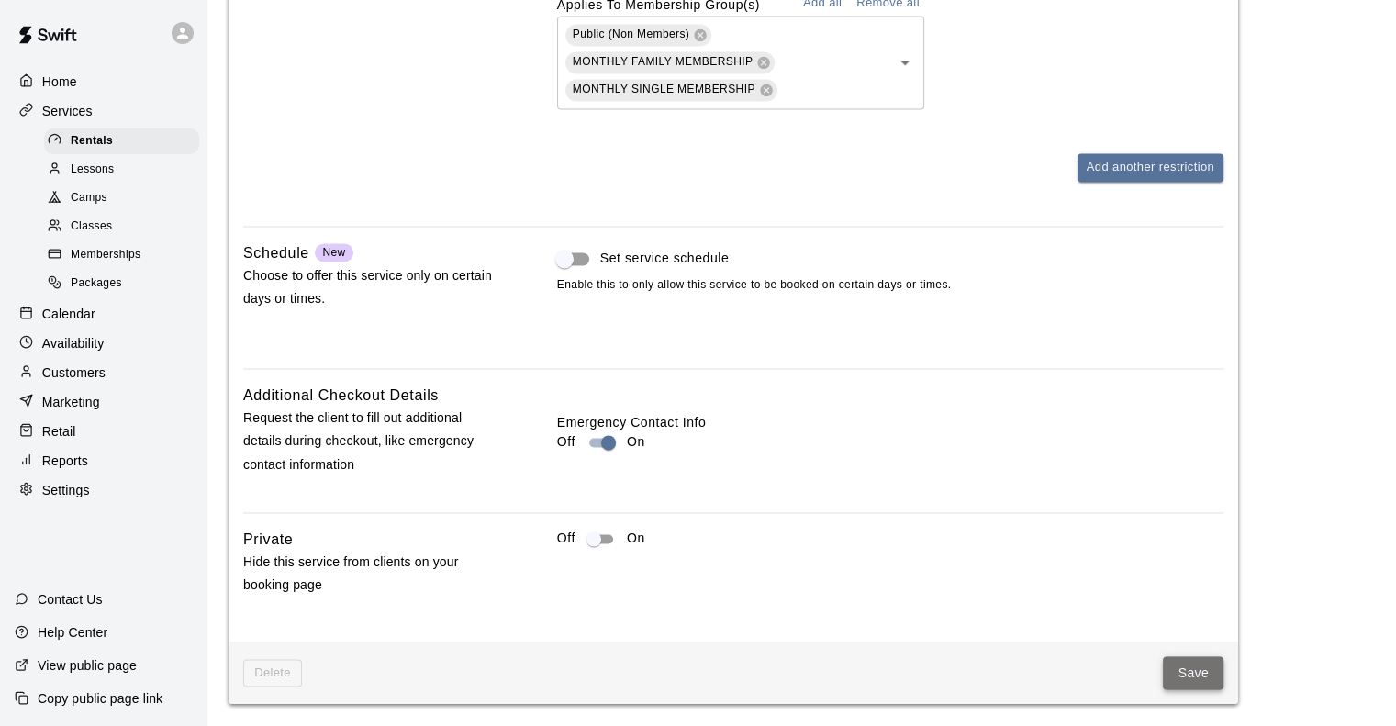
click at [1184, 666] on button "Save" at bounding box center [1193, 673] width 61 height 34
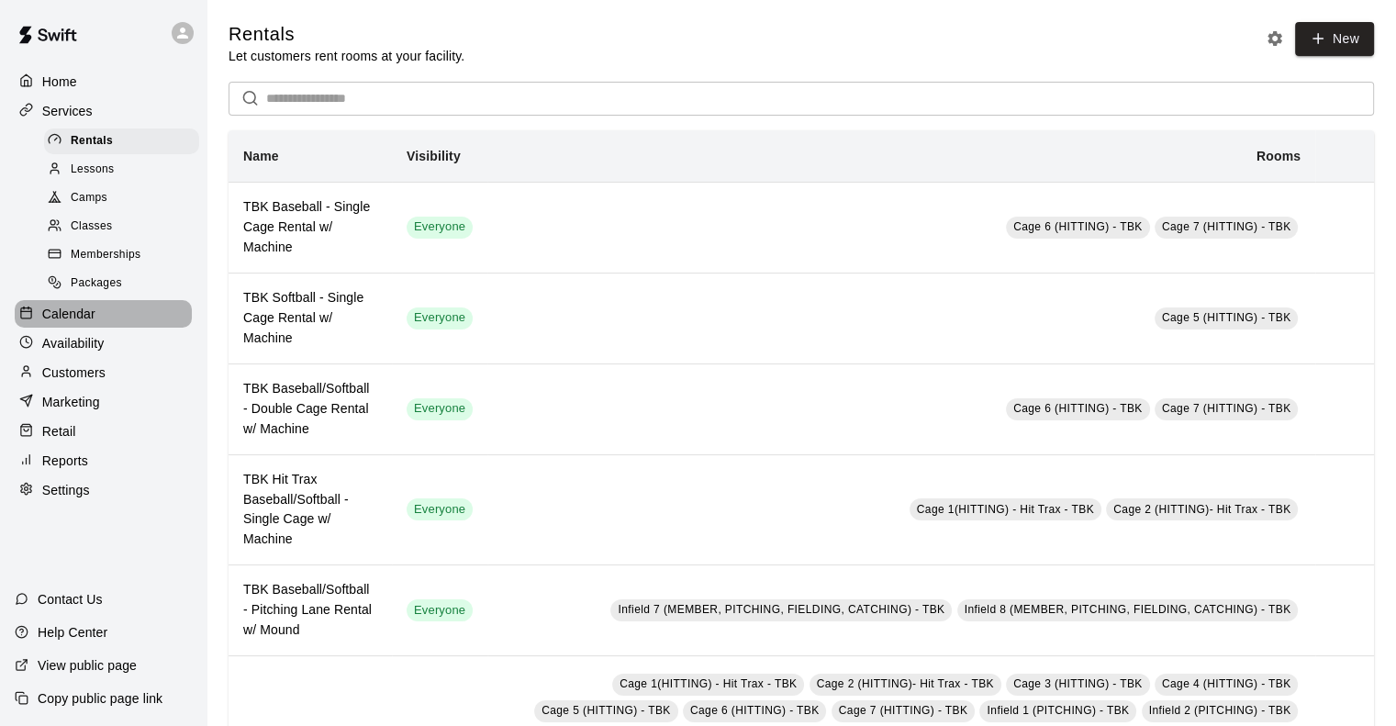
click at [59, 328] on div "Calendar" at bounding box center [103, 314] width 177 height 28
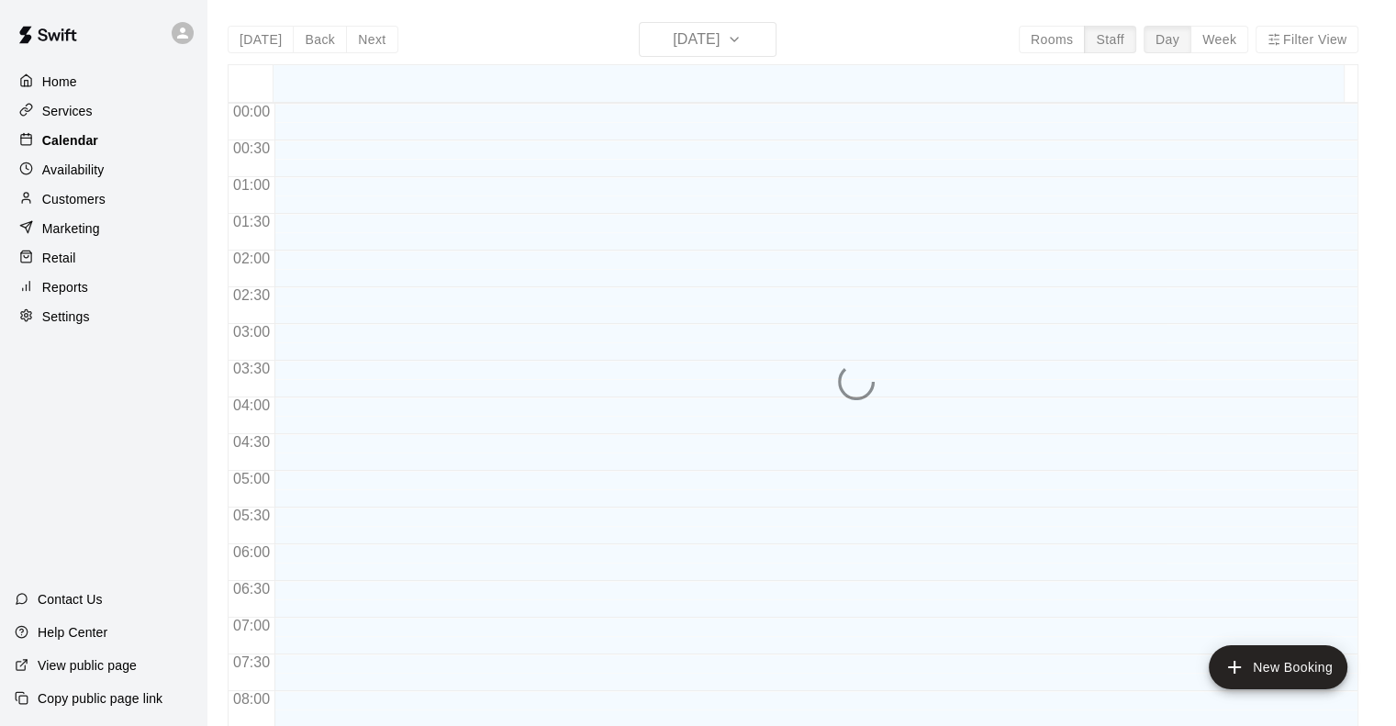
scroll to position [1117, 0]
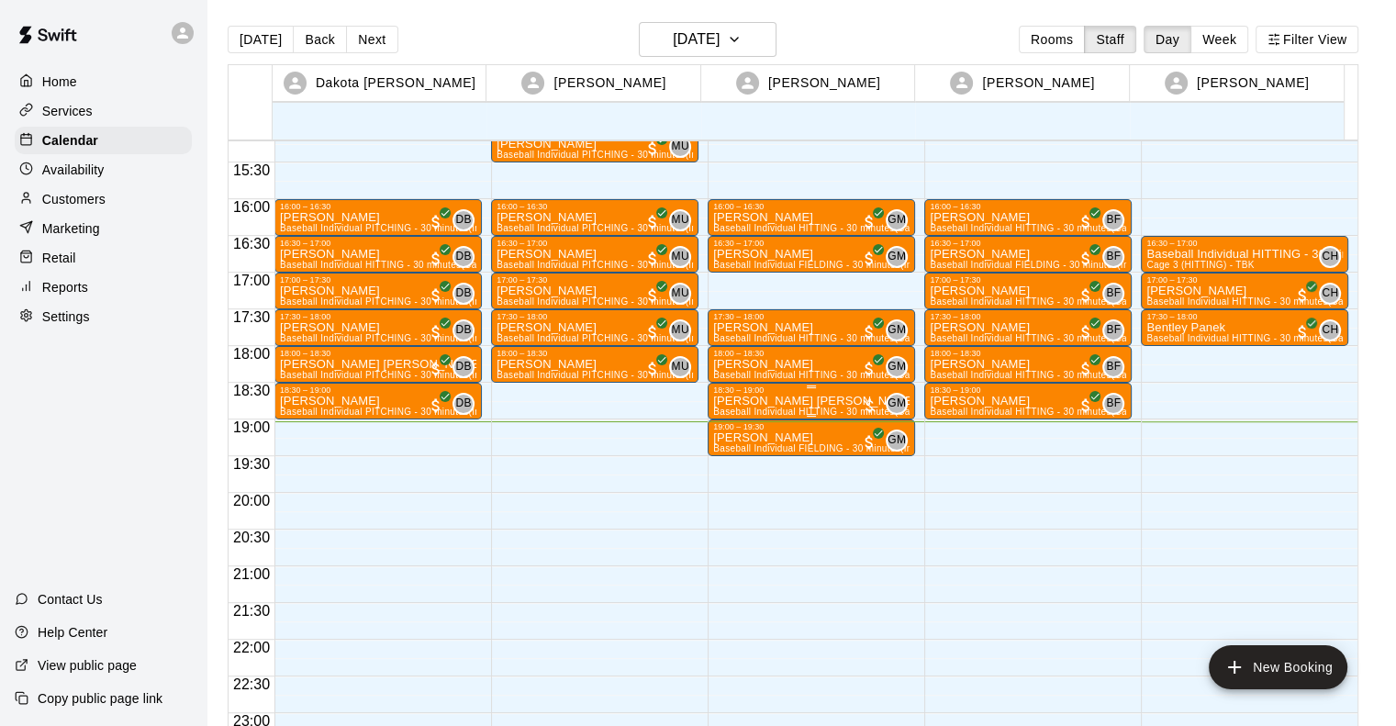
click at [784, 401] on p "[PERSON_NAME] [PERSON_NAME]" at bounding box center [811, 401] width 196 height 0
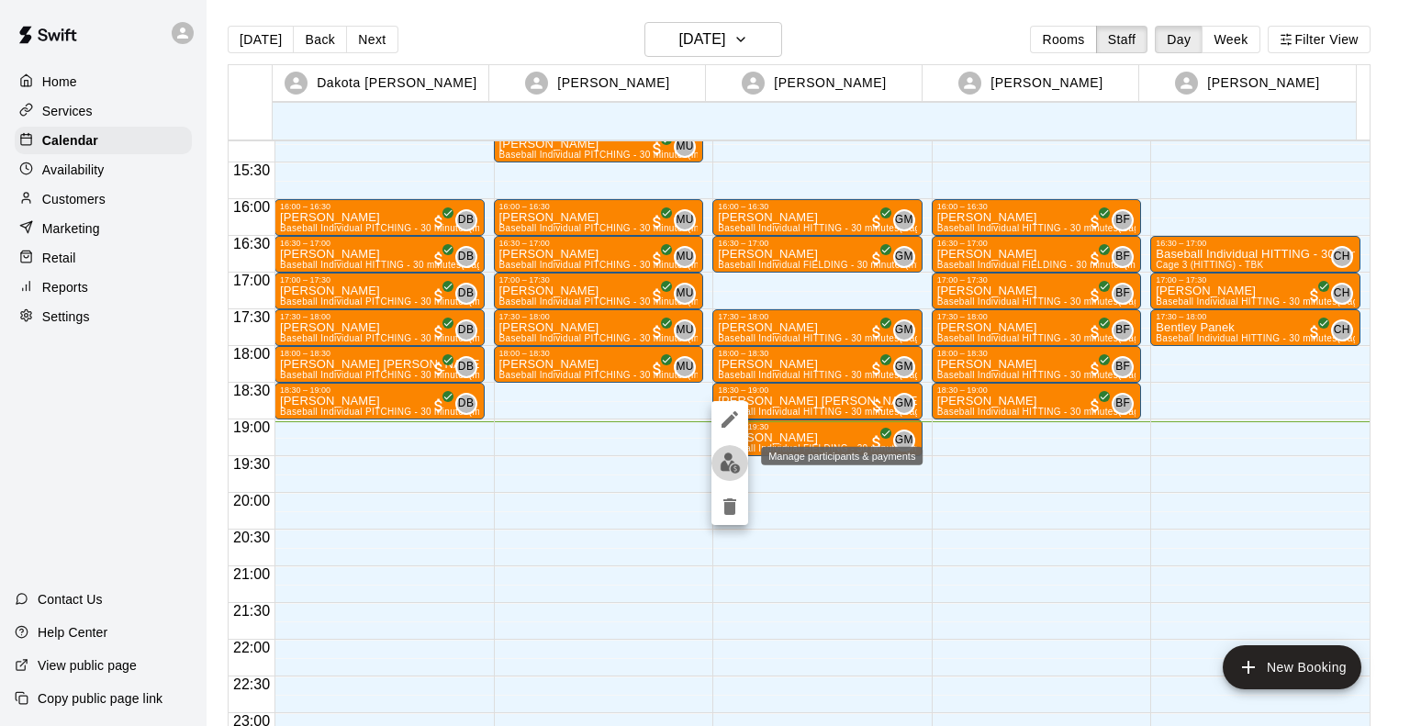
click at [725, 466] on img "edit" at bounding box center [730, 463] width 21 height 21
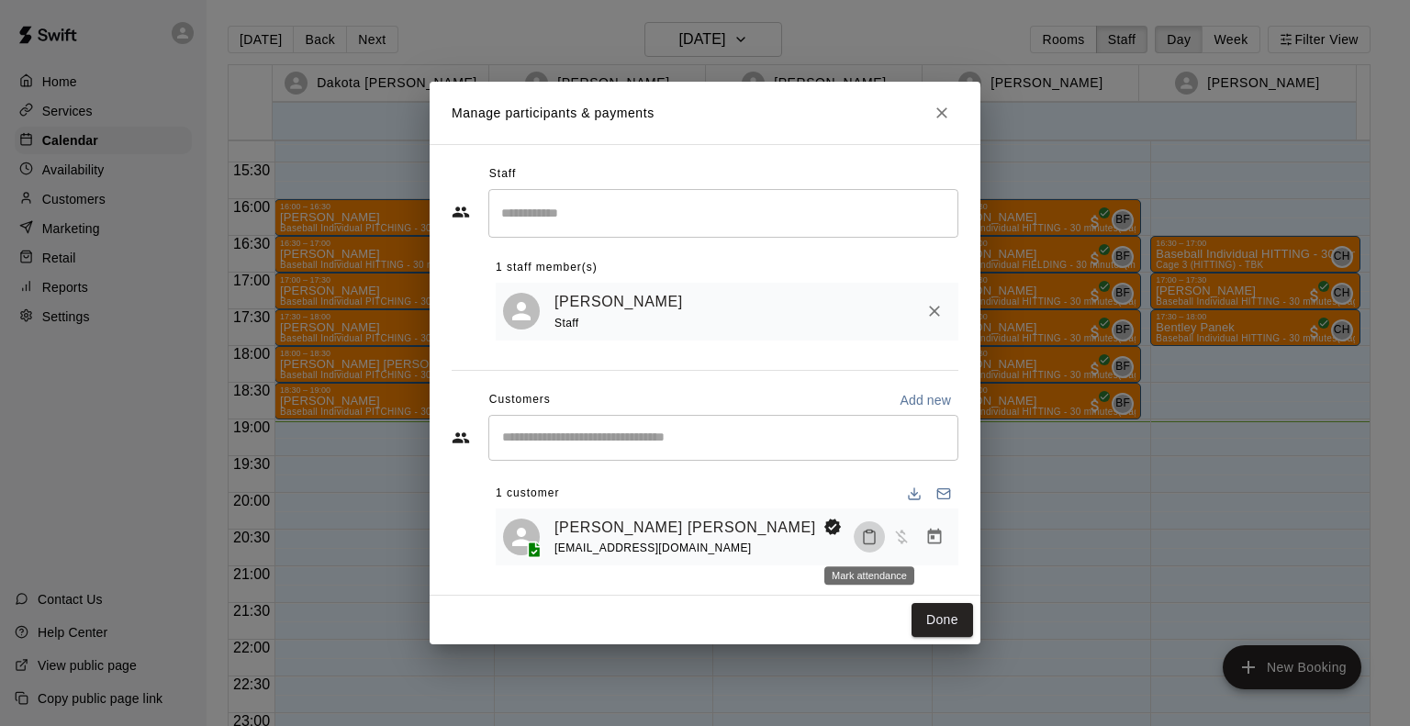
click at [871, 541] on icon "Mark attendance" at bounding box center [869, 537] width 17 height 17
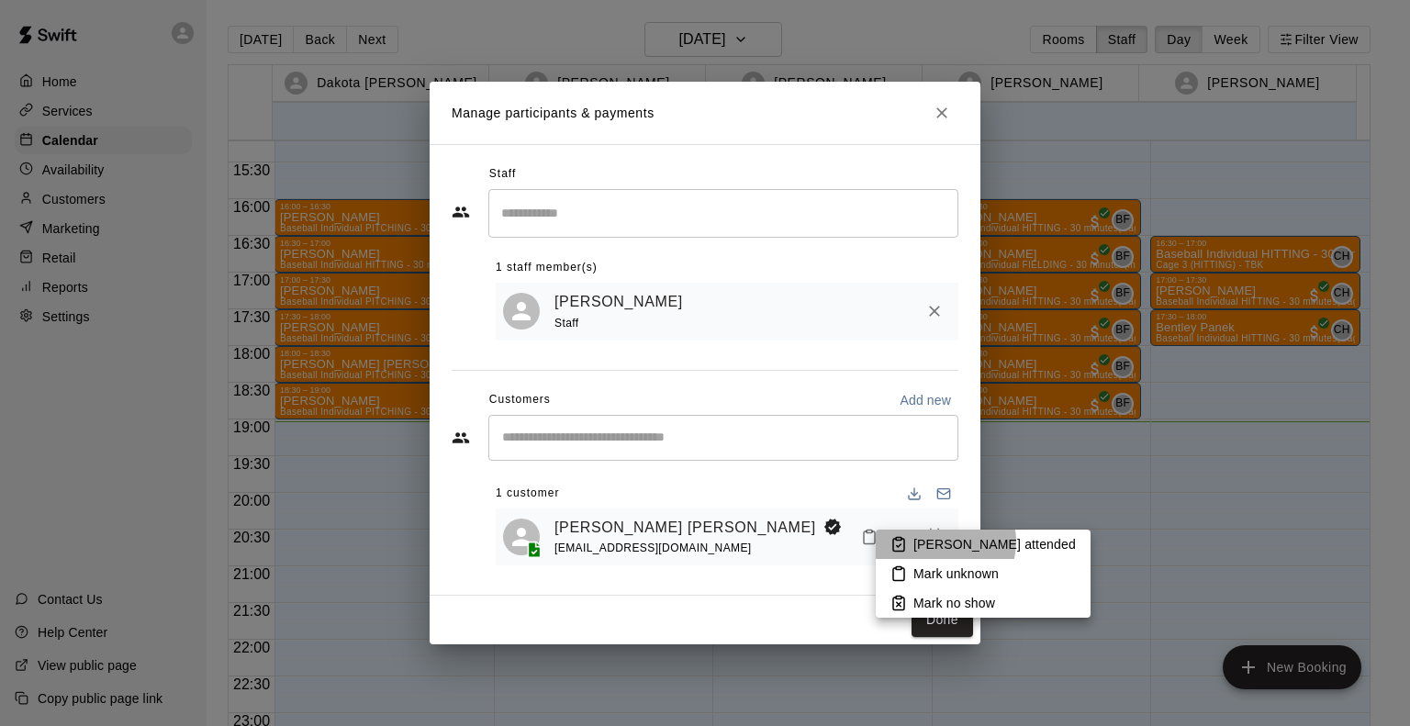
click at [939, 542] on p "[PERSON_NAME] attended" at bounding box center [994, 544] width 162 height 18
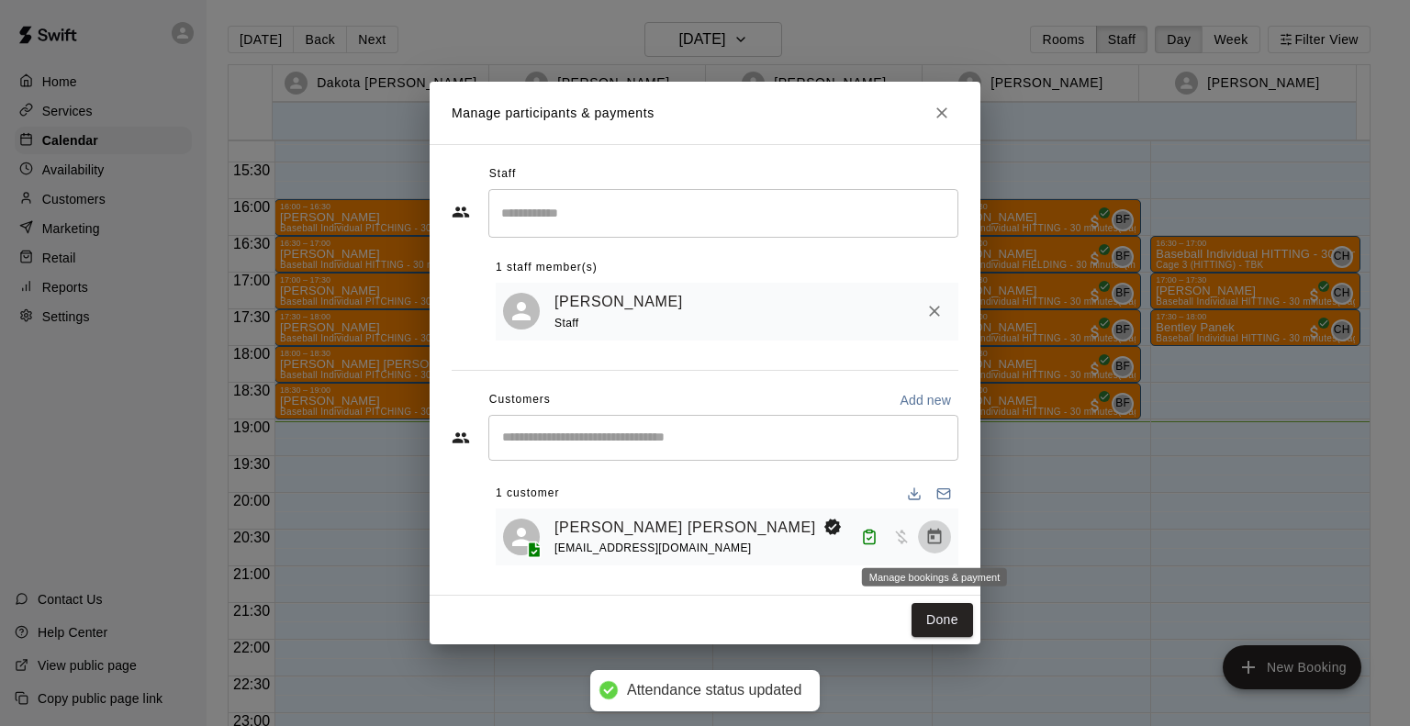
click at [939, 542] on icon "Manage bookings & payment" at bounding box center [934, 537] width 18 height 18
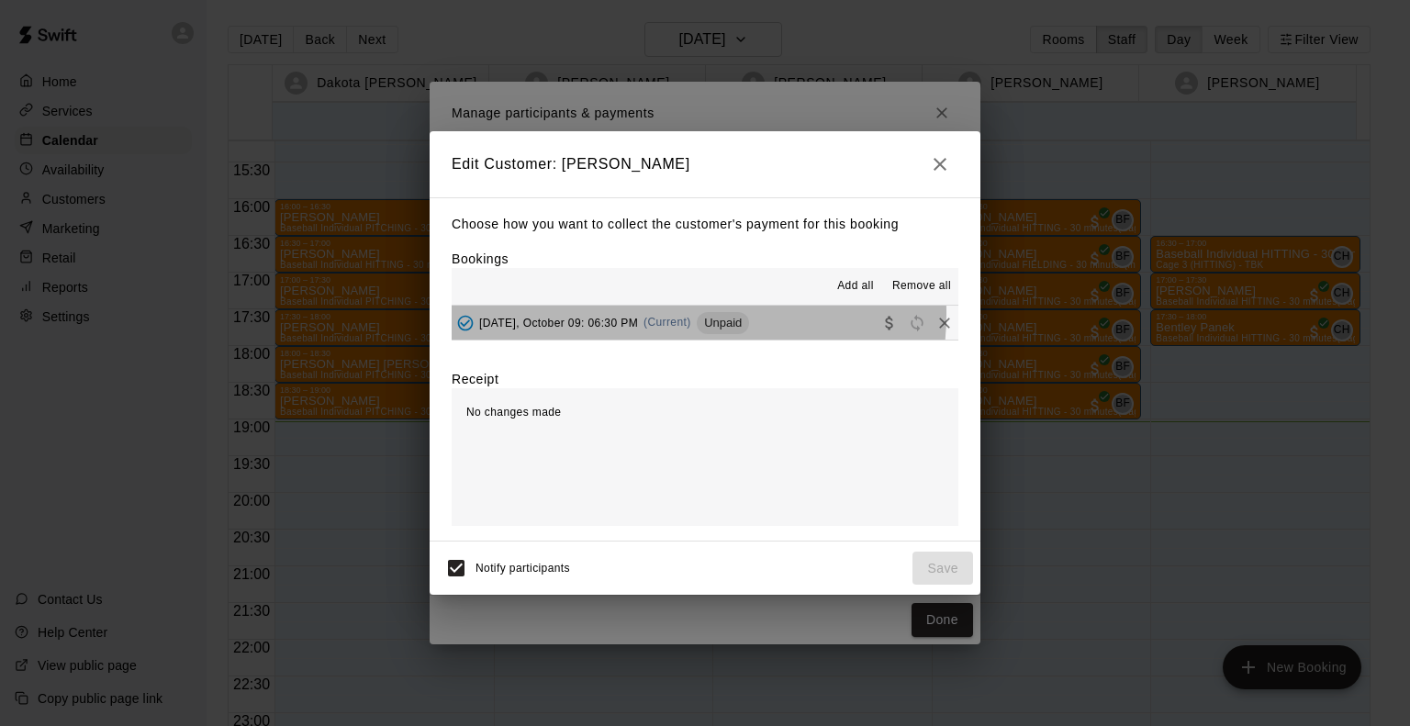
click at [657, 315] on div "Thursday, October 09: 06:30 PM (Current) Unpaid" at bounding box center [600, 323] width 297 height 28
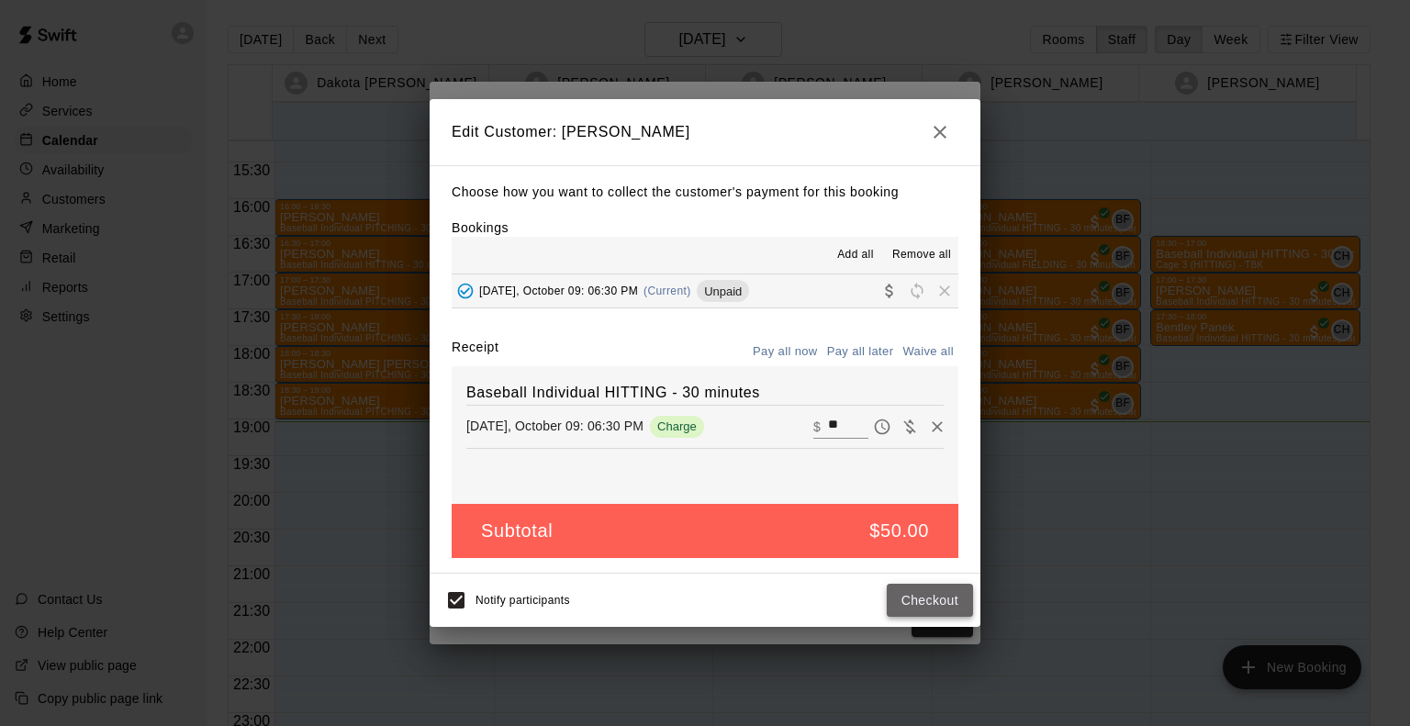
click at [947, 604] on button "Checkout" at bounding box center [930, 601] width 86 height 34
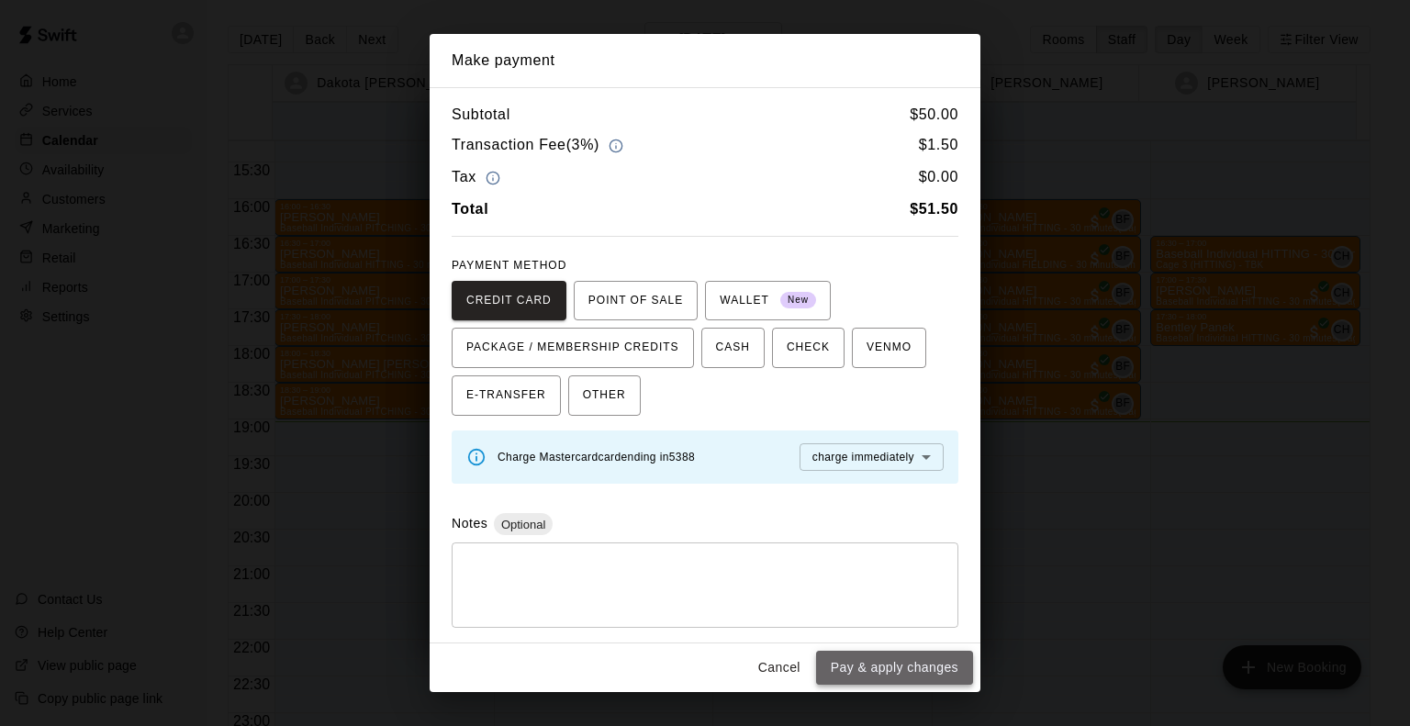
click at [920, 659] on button "Pay & apply changes" at bounding box center [894, 668] width 157 height 34
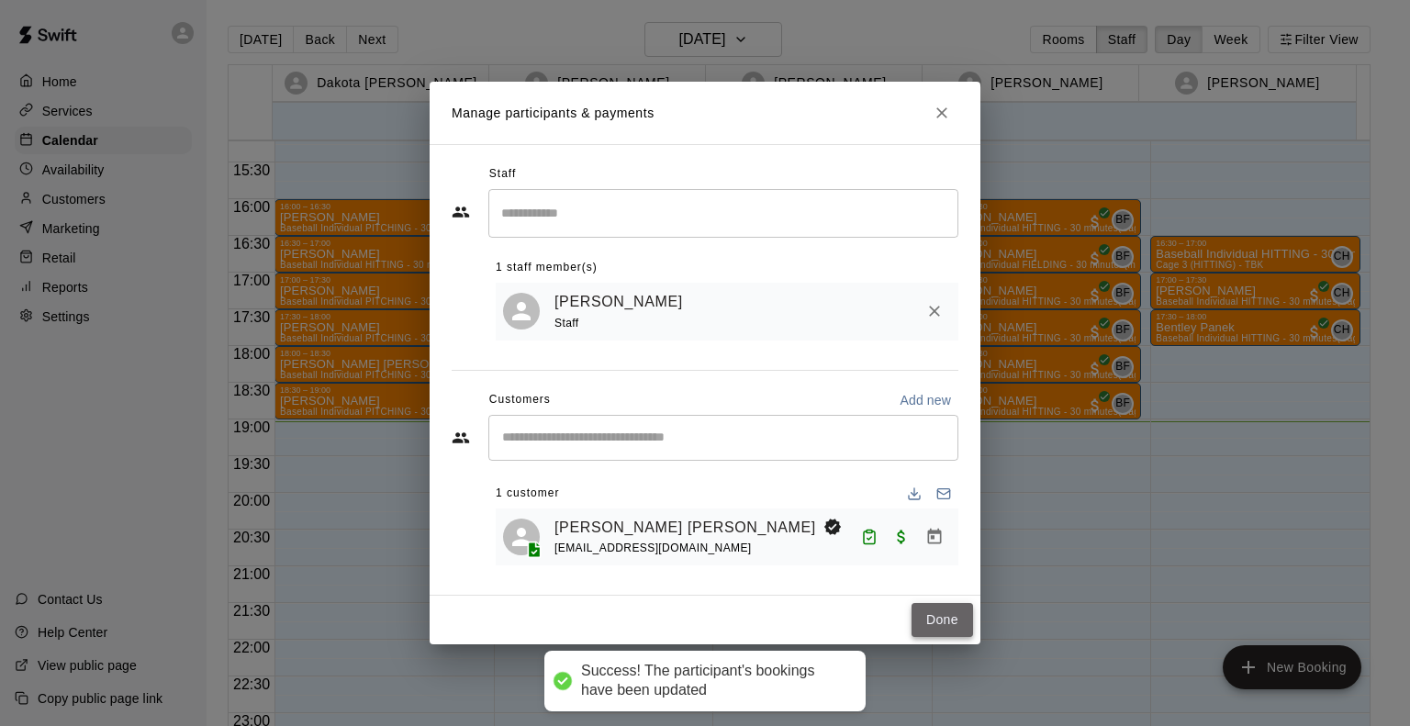
click at [934, 617] on button "Done" at bounding box center [943, 620] width 62 height 34
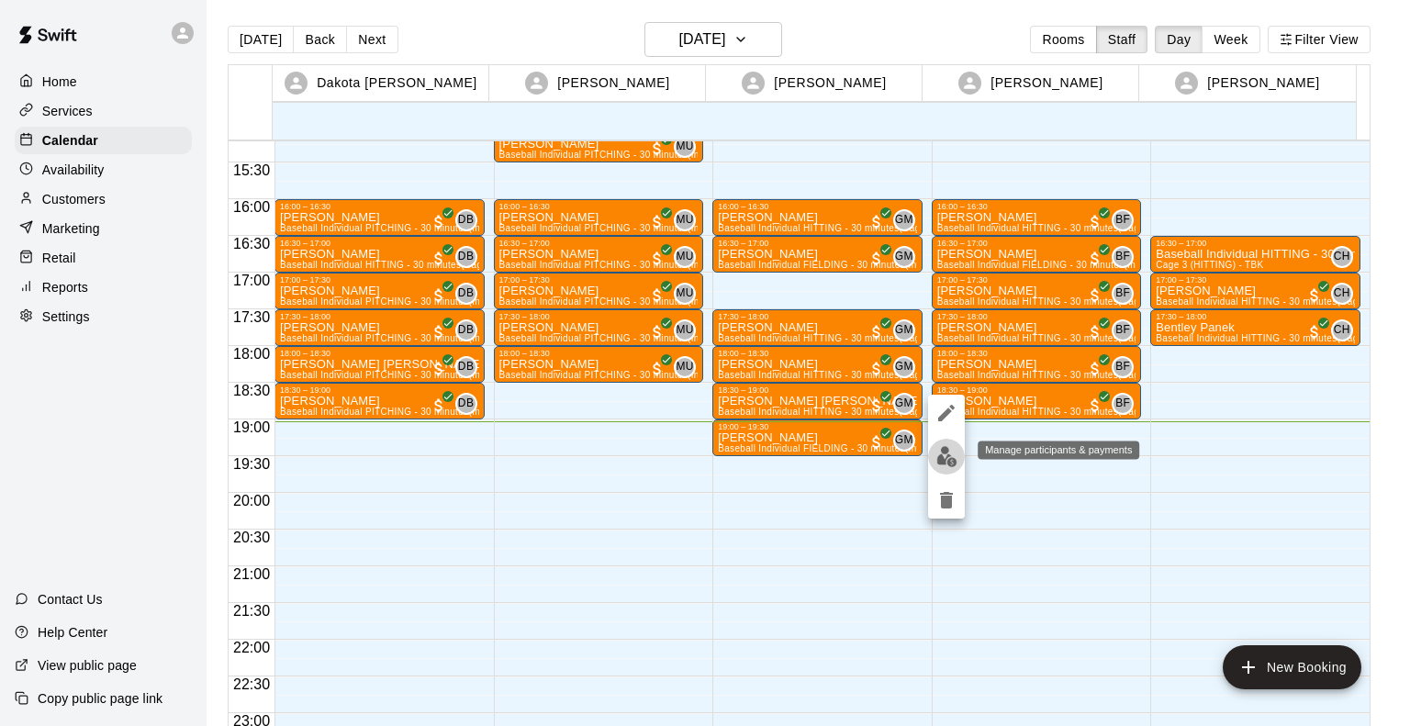
click at [946, 462] on img "edit" at bounding box center [946, 456] width 21 height 21
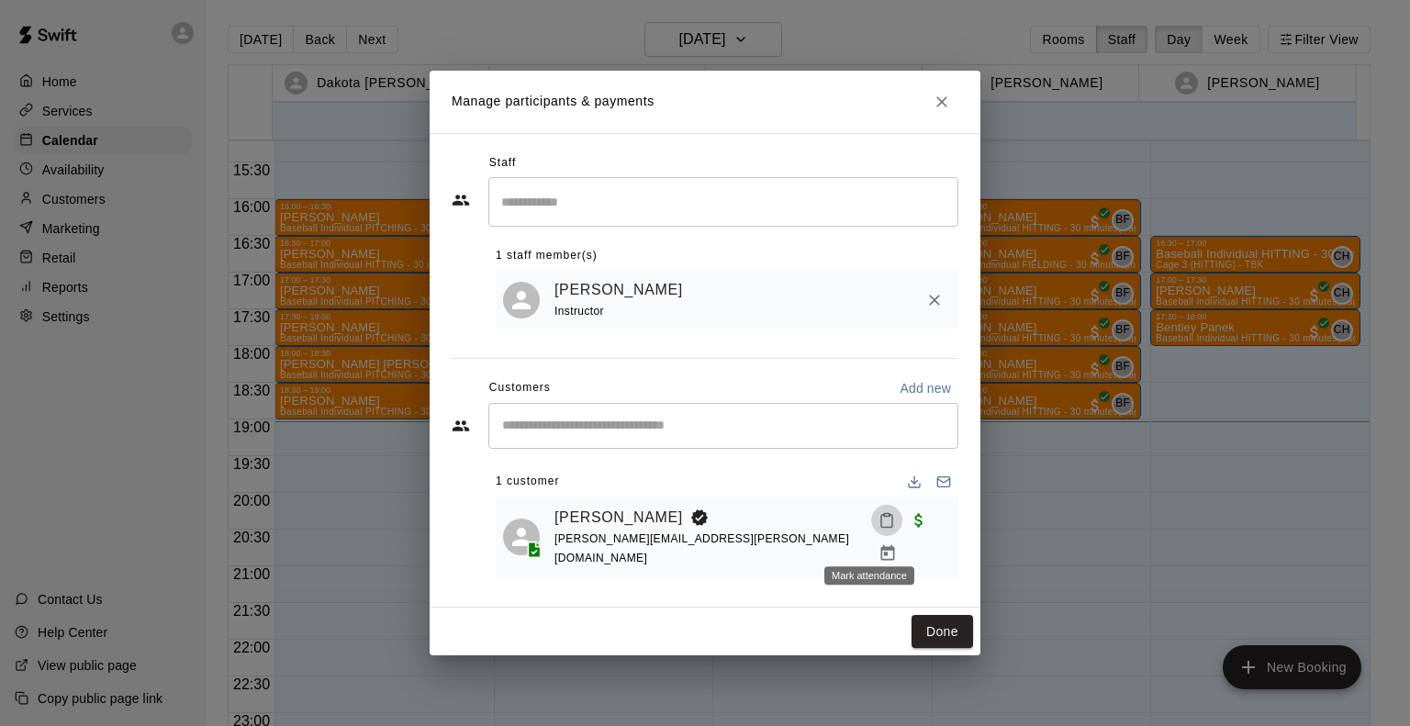
click at [881, 528] on icon "Mark attendance" at bounding box center [886, 521] width 11 height 13
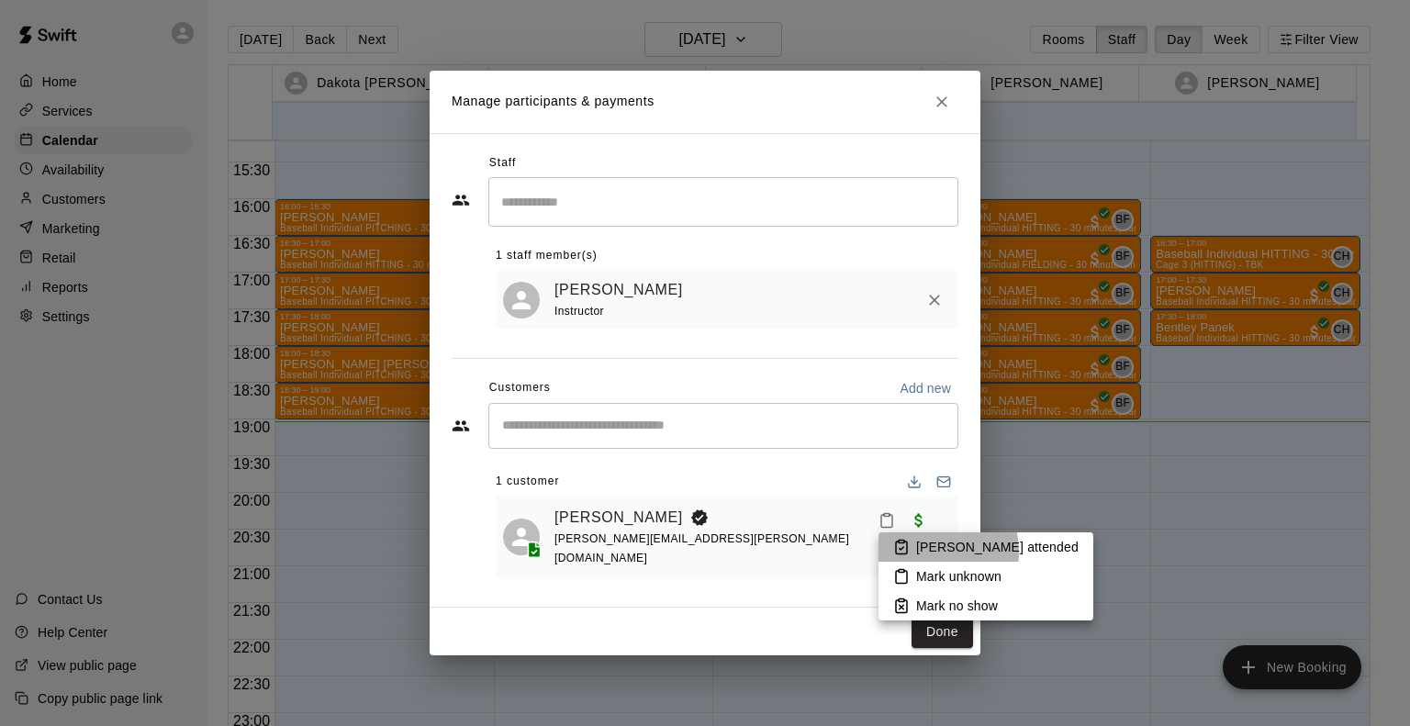
click at [918, 552] on p "[PERSON_NAME] attended" at bounding box center [997, 547] width 162 height 18
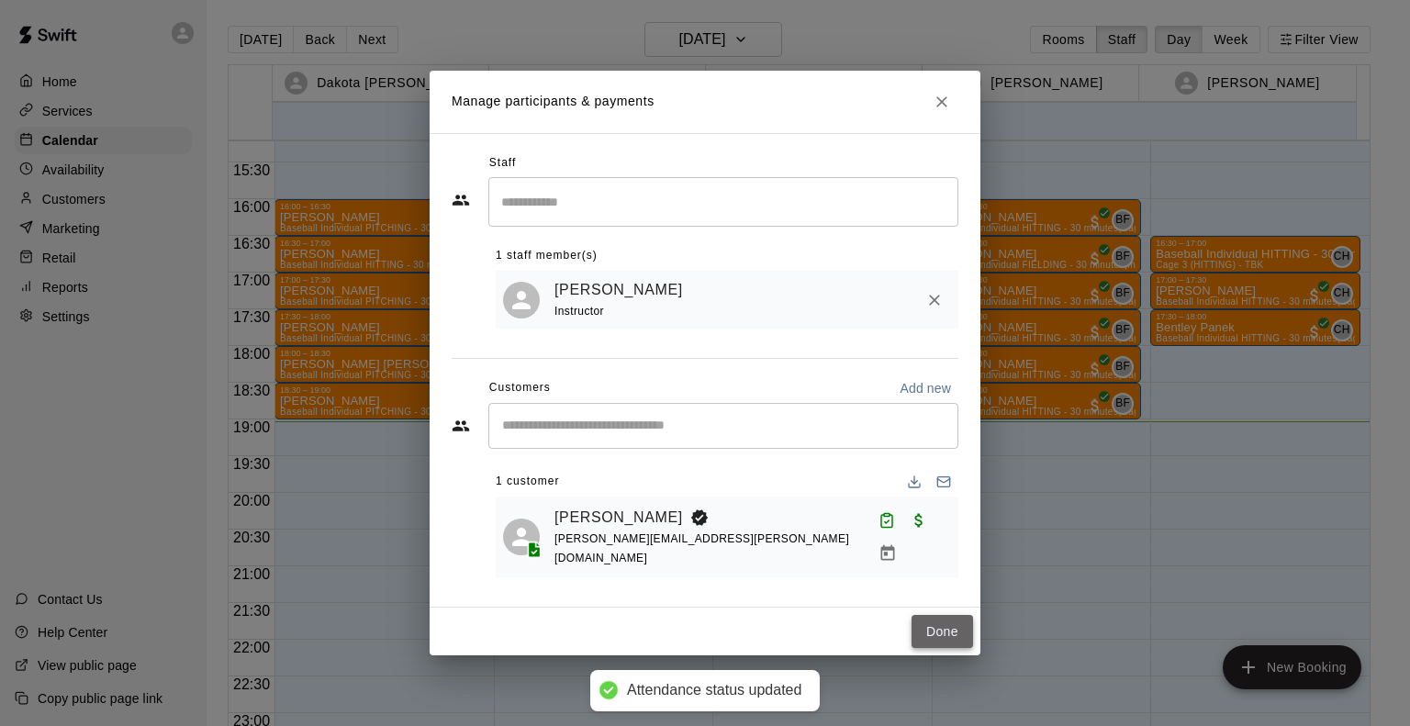
click at [932, 627] on button "Done" at bounding box center [943, 632] width 62 height 34
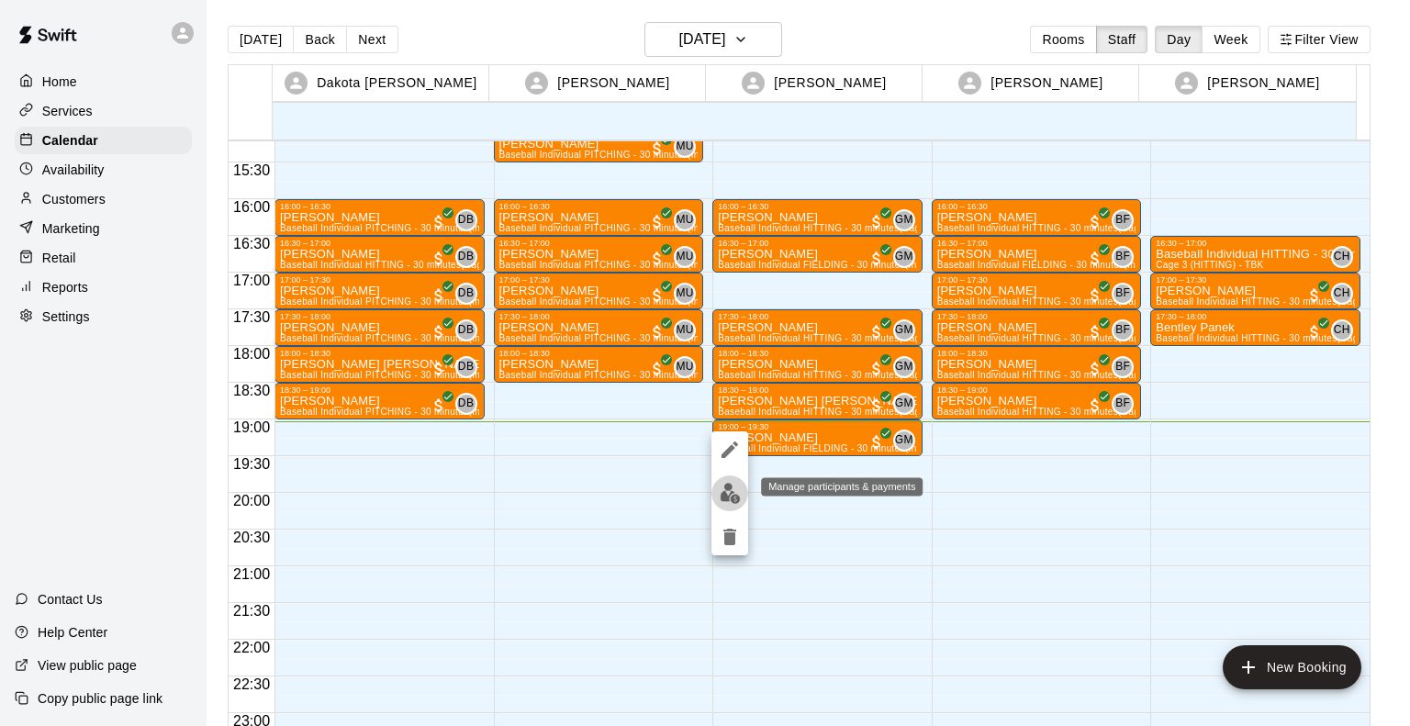
click at [730, 490] on img "edit" at bounding box center [730, 493] width 21 height 21
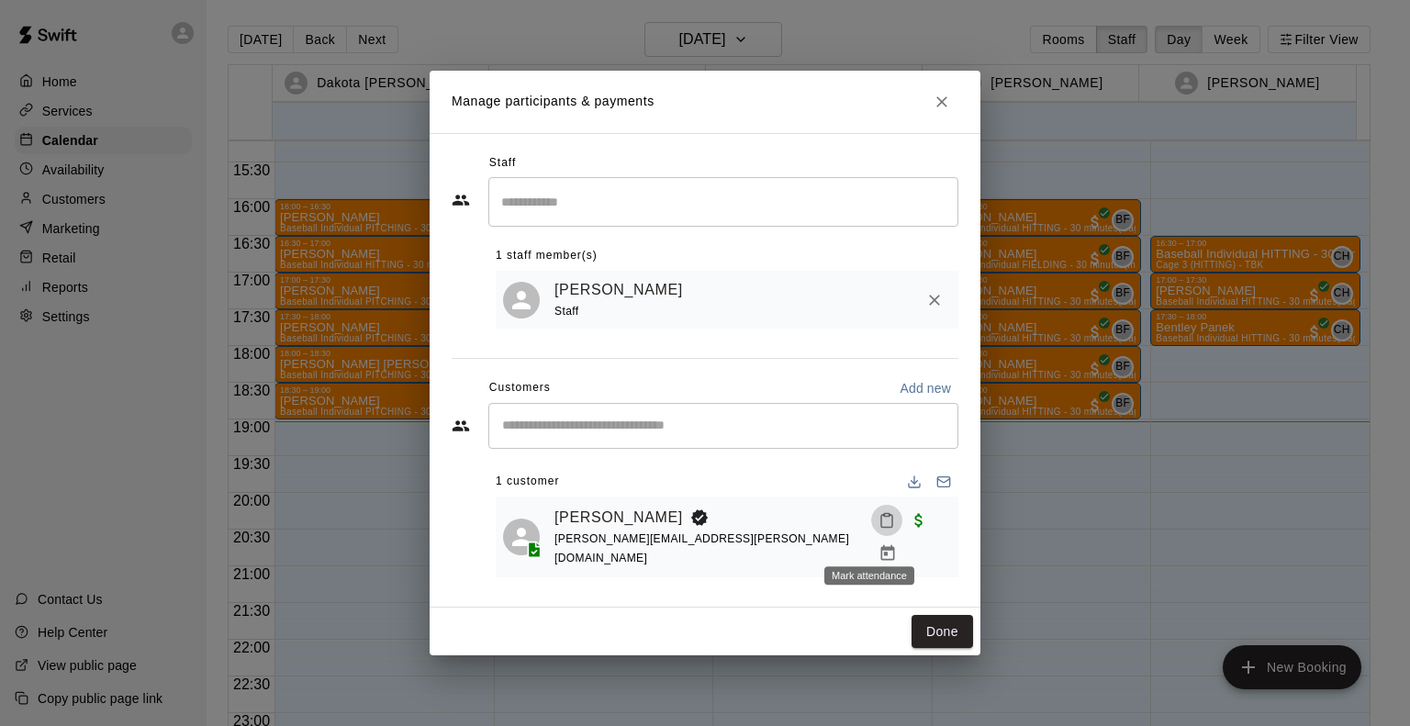
click at [879, 529] on icon "Mark attendance" at bounding box center [887, 520] width 17 height 17
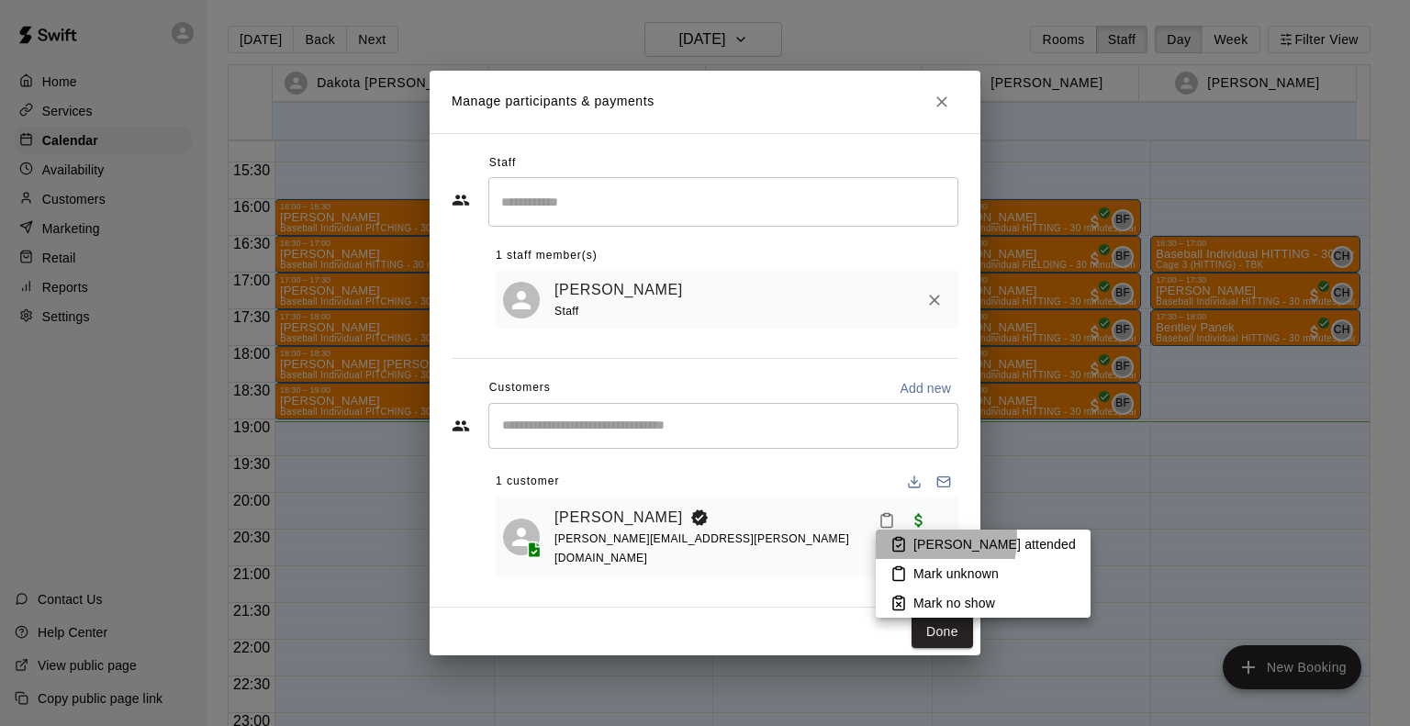
click at [915, 538] on p "[PERSON_NAME] attended" at bounding box center [994, 544] width 162 height 18
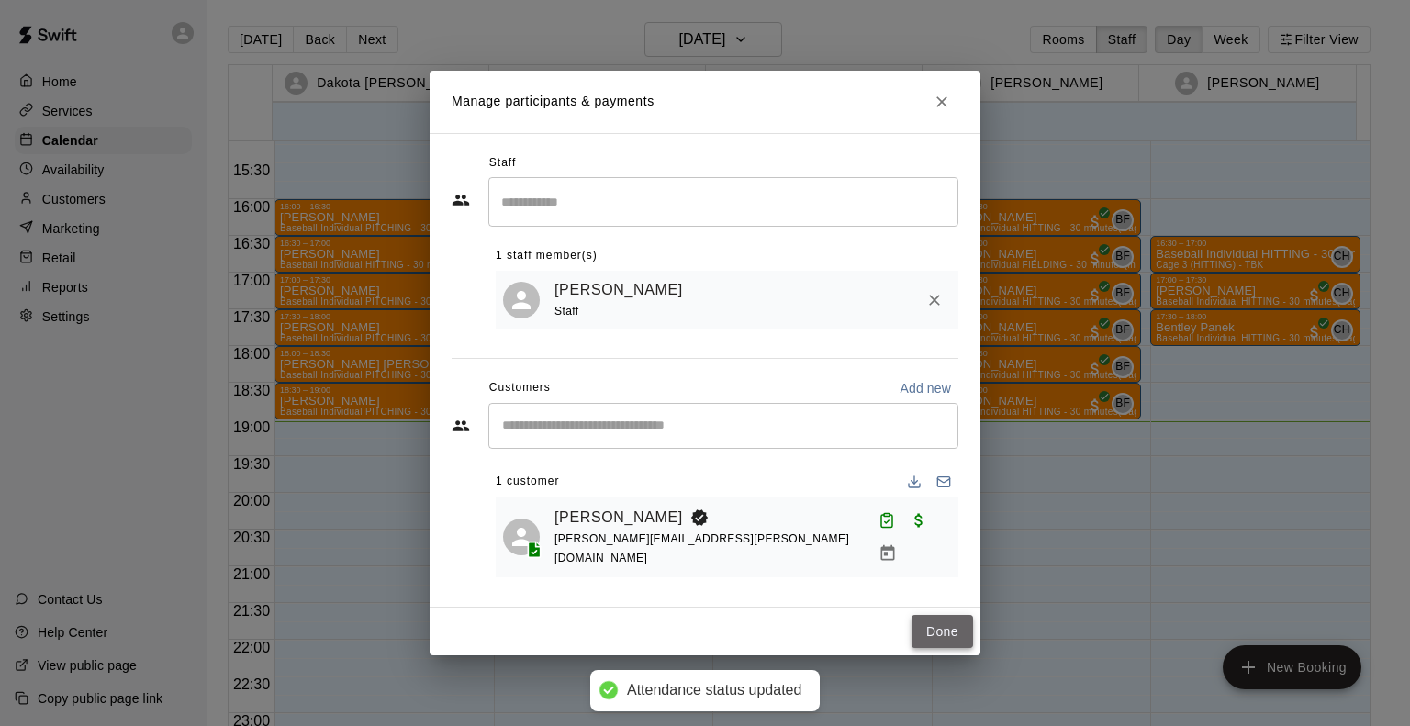
click at [953, 629] on button "Done" at bounding box center [943, 632] width 62 height 34
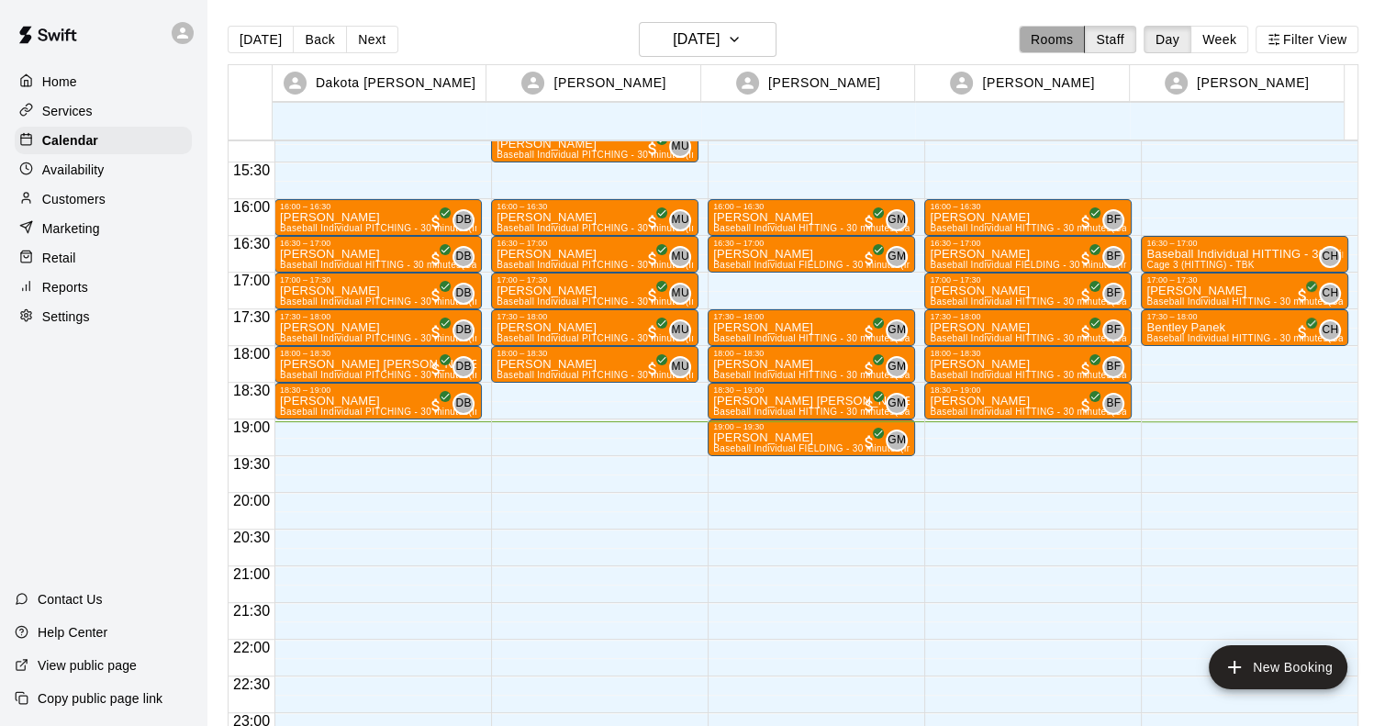
click at [1058, 37] on button "Rooms" at bounding box center [1052, 40] width 66 height 28
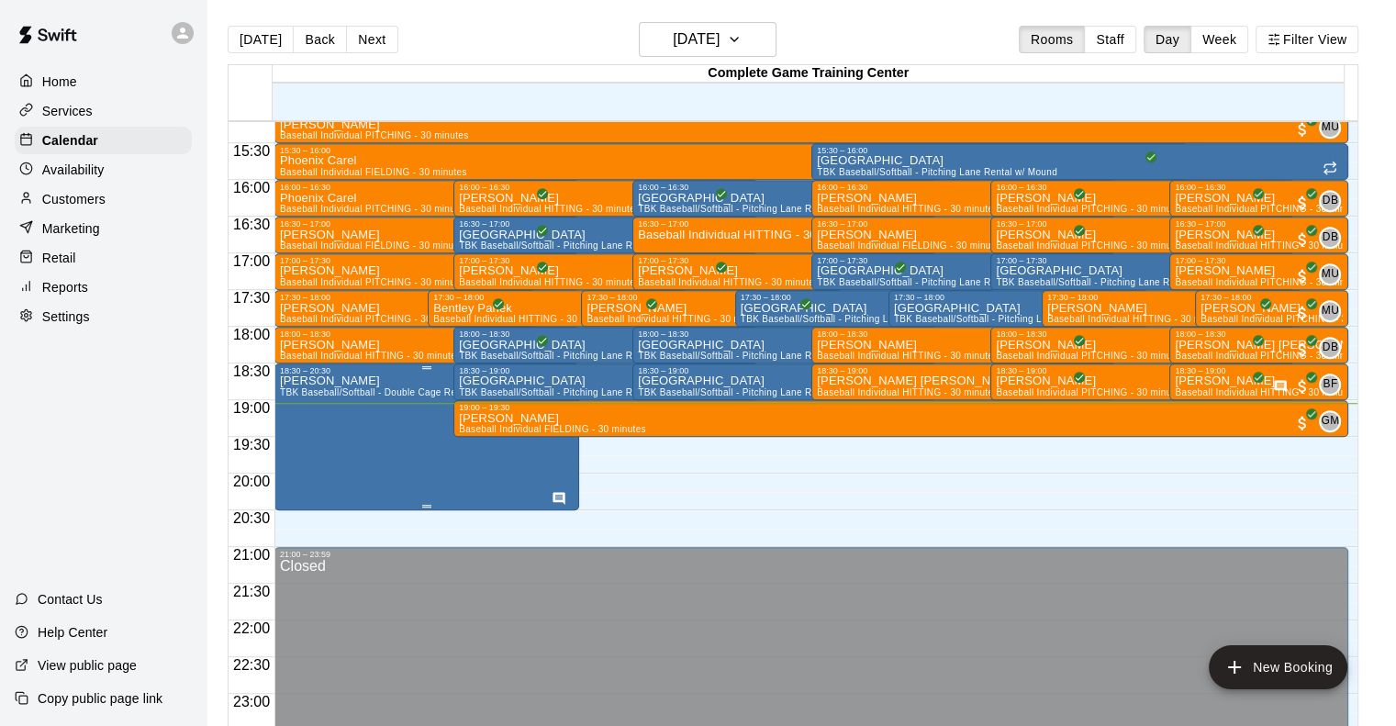
click at [401, 424] on div "Brock M Rental TBK Baseball/Softball - Double Cage Rental w/ Machine" at bounding box center [402, 738] width 245 height 726
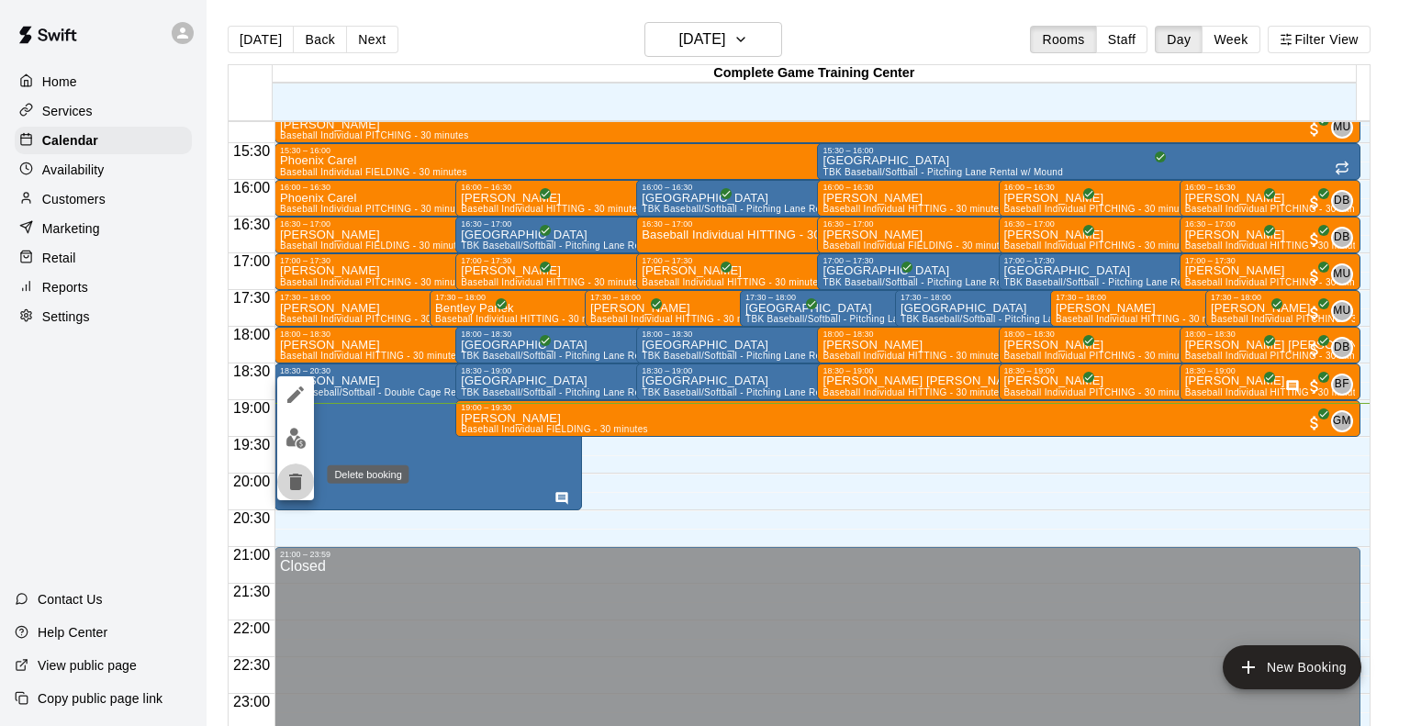
click at [290, 481] on icon "delete" at bounding box center [295, 482] width 13 height 17
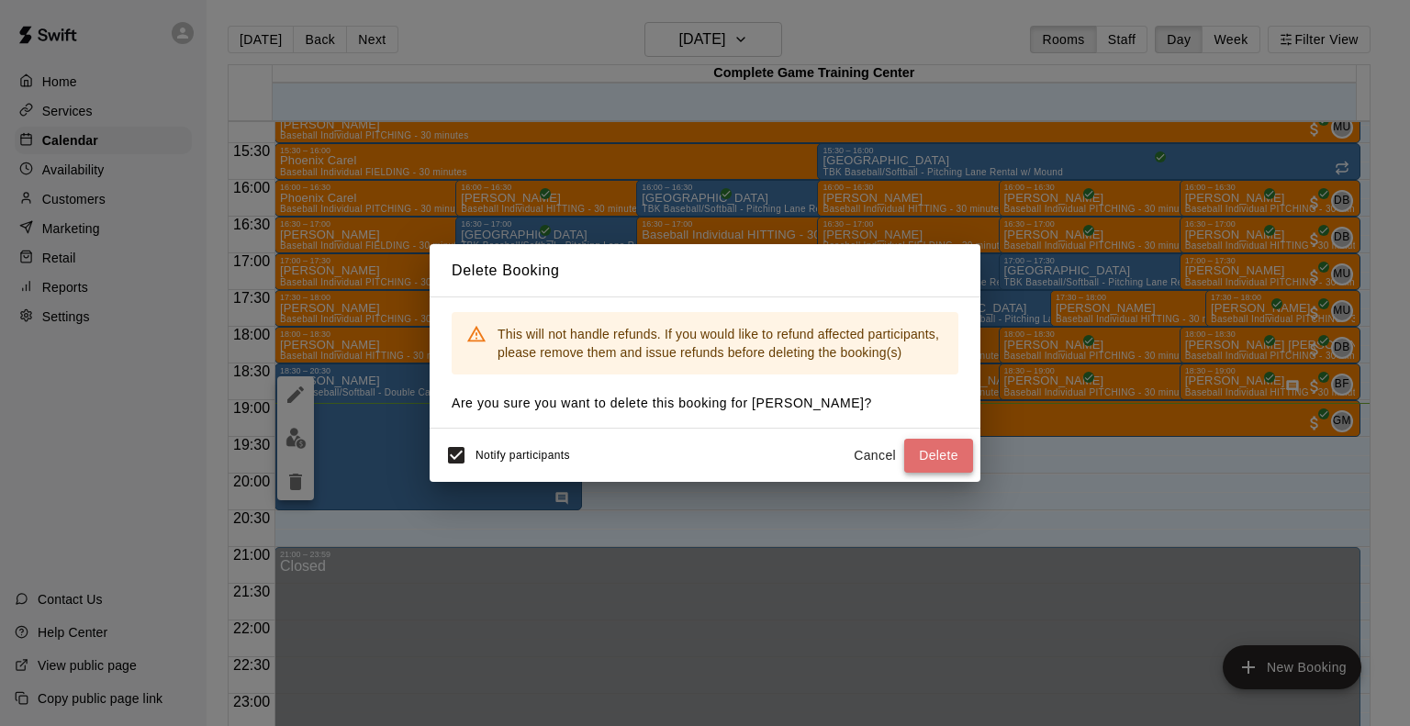
click at [941, 439] on button "Delete" at bounding box center [938, 456] width 69 height 34
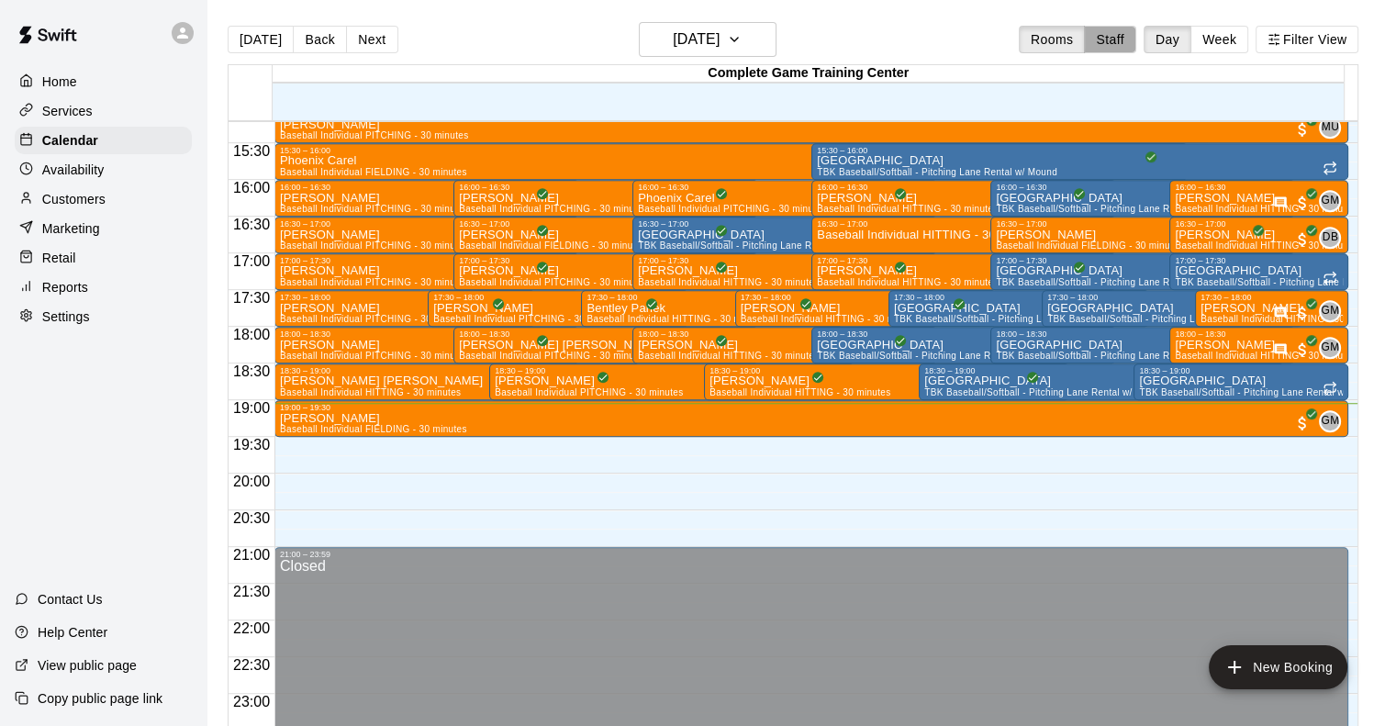
click at [1130, 39] on button "Staff" at bounding box center [1110, 40] width 52 height 28
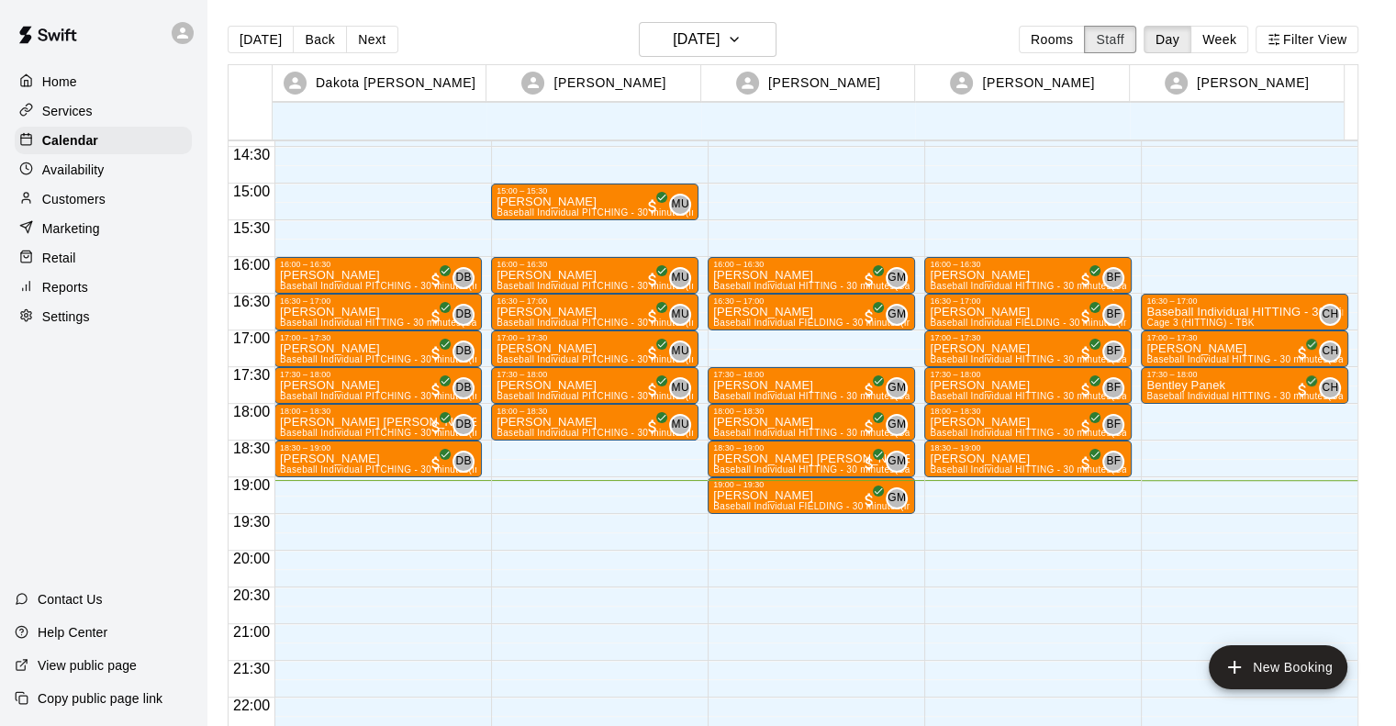
scroll to position [1061, 0]
